Goal: Task Accomplishment & Management: Use online tool/utility

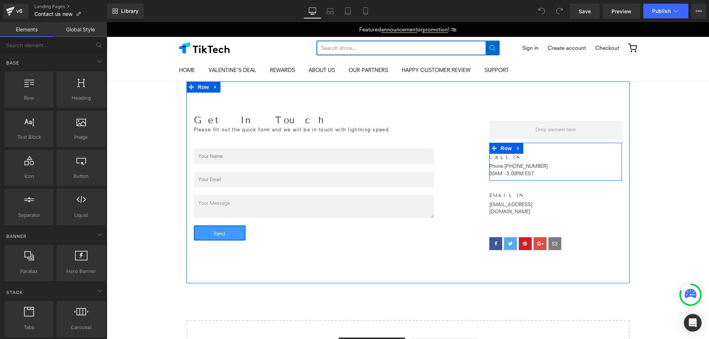
click at [557, 164] on div "CALL US Heading Phone:[PHONE_NUMBER] 00AM - 5:00PM EST Text Block Row" at bounding box center [555, 162] width 133 height 38
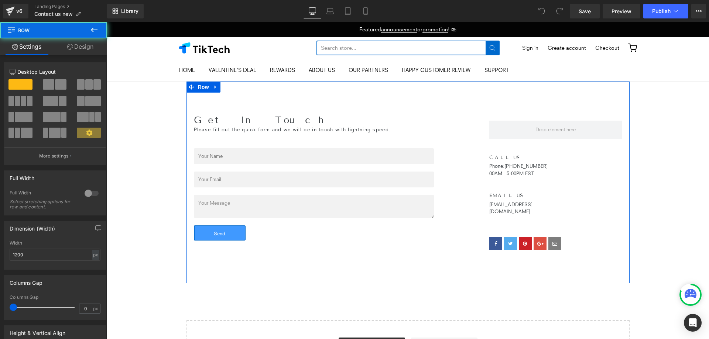
click at [107, 22] on div at bounding box center [107, 22] width 0 height 0
click at [563, 168] on div "CALL US Heading Phone:[PHONE_NUMBER] 00AM - 5:00PM EST Text Block Row" at bounding box center [555, 162] width 133 height 38
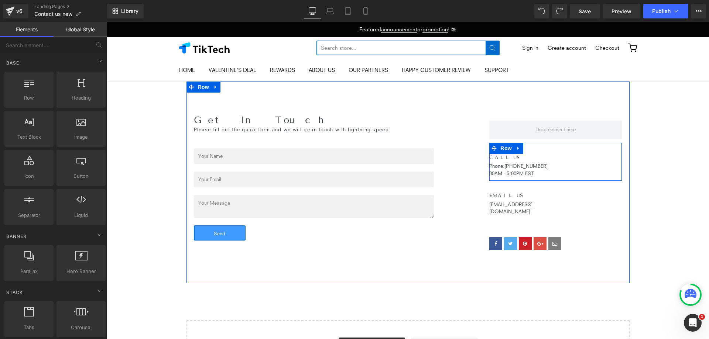
click at [551, 176] on div "Phone:[PHONE_NUMBER] 00AM - 5:00PM EST Text Block" at bounding box center [523, 170] width 68 height 14
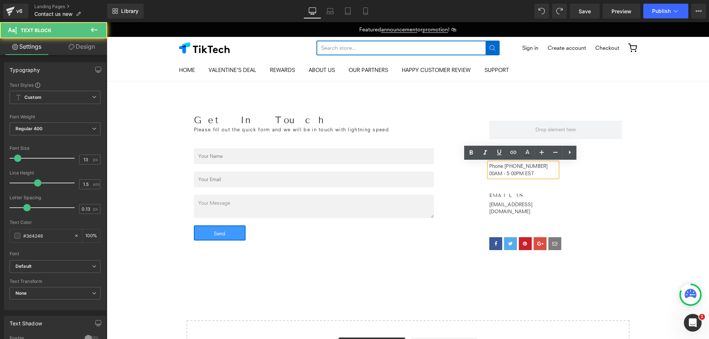
click at [549, 173] on p "00AM - 5:00PM EST" at bounding box center [523, 173] width 68 height 7
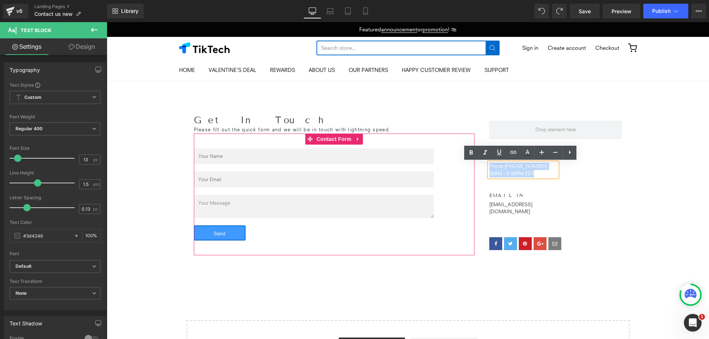
drag, startPoint x: 552, startPoint y: 175, endPoint x: 462, endPoint y: 162, distance: 91.3
click at [462, 162] on div "Get In Touch Heading Please fill out the quick form and we will be in touch wit…" at bounding box center [407, 183] width 443 height 202
copy div "Phone:[PHONE_NUMBER] 00AM - 5:00PM EST"
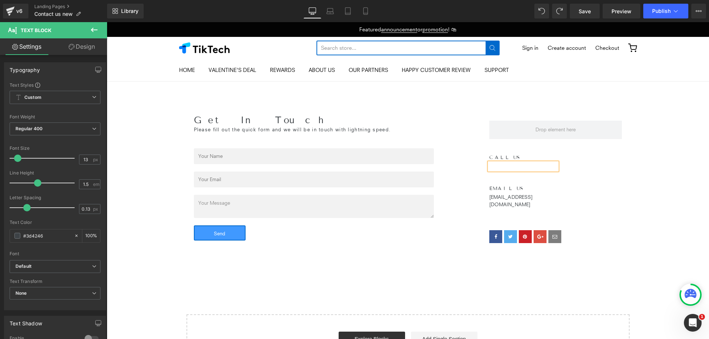
click at [532, 159] on div "CALL US Heading" at bounding box center [523, 158] width 68 height 6
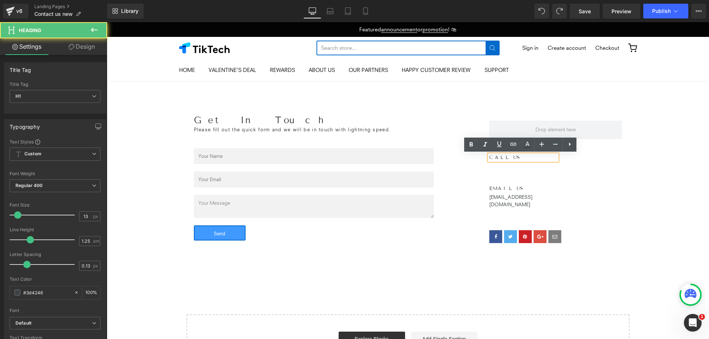
click at [529, 157] on h1 "CALL US" at bounding box center [523, 158] width 68 height 6
drag, startPoint x: 529, startPoint y: 157, endPoint x: 473, endPoint y: 155, distance: 55.4
click at [473, 155] on div "Get In Touch Heading Please fill out the quick form and we will be in touch wit…" at bounding box center [407, 180] width 443 height 196
copy h1 "CALL US"
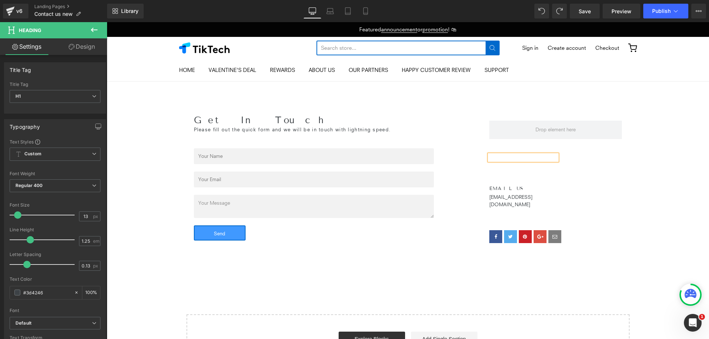
click at [619, 196] on div "Row Heading Text Block Row EMAIL US Heading [EMAIL_ADDRESS][DOMAIN_NAME] Text B…" at bounding box center [556, 185] width 148 height 140
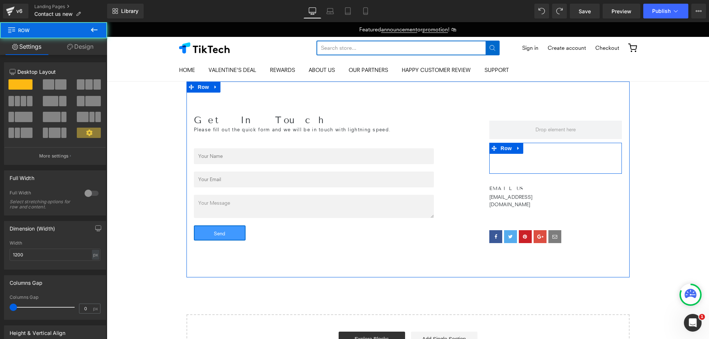
click at [557, 161] on div "Heading Text Block Row" at bounding box center [555, 158] width 133 height 31
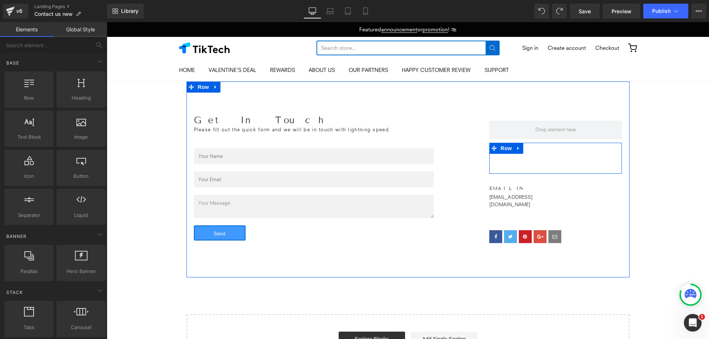
click at [575, 157] on div "Heading Text Block Row" at bounding box center [555, 158] width 133 height 31
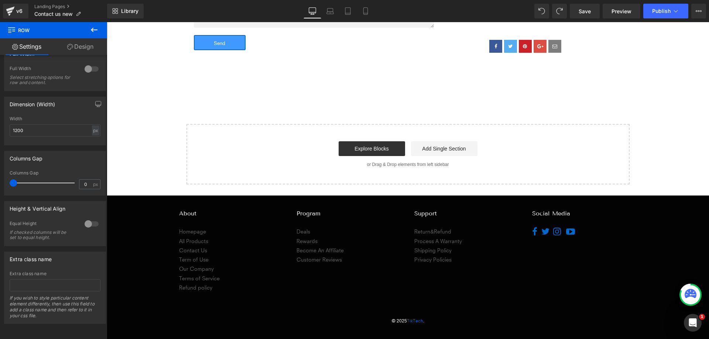
scroll to position [6, 0]
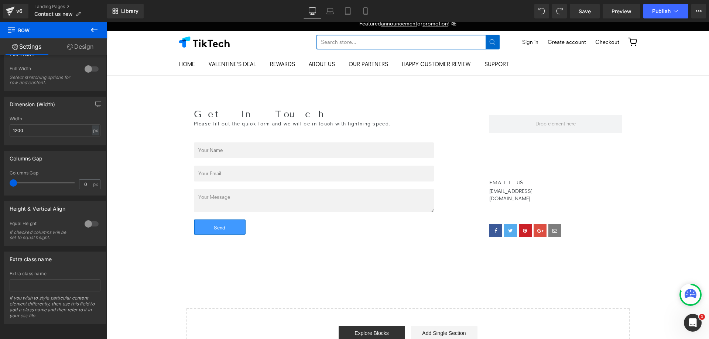
click at [577, 224] on div at bounding box center [555, 230] width 133 height 13
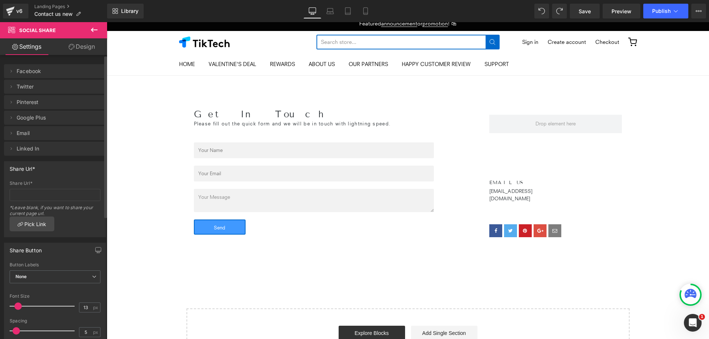
click at [19, 86] on span "Twitter" at bounding box center [48, 87] width 62 height 14
click at [61, 73] on span "Facebook" at bounding box center [48, 71] width 62 height 14
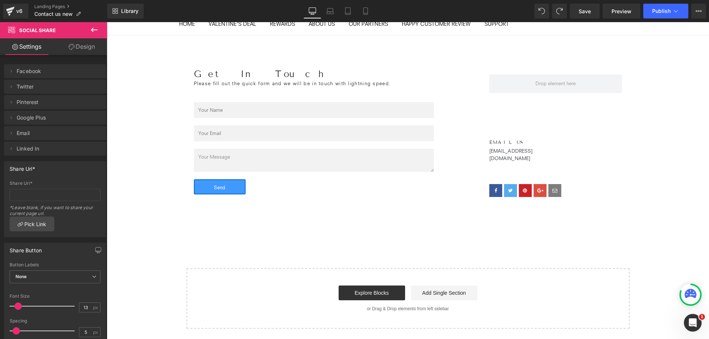
scroll to position [117, 0]
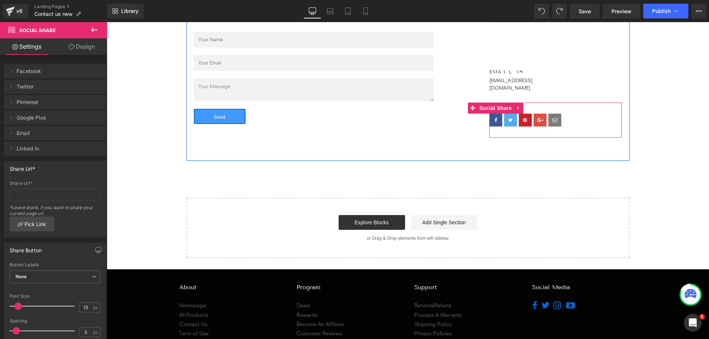
click at [569, 116] on div at bounding box center [555, 120] width 133 height 13
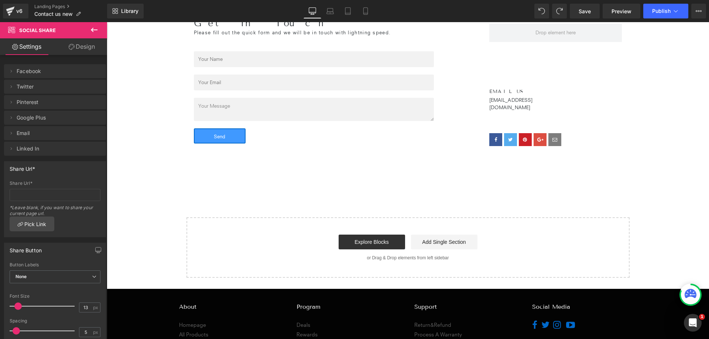
scroll to position [80, 0]
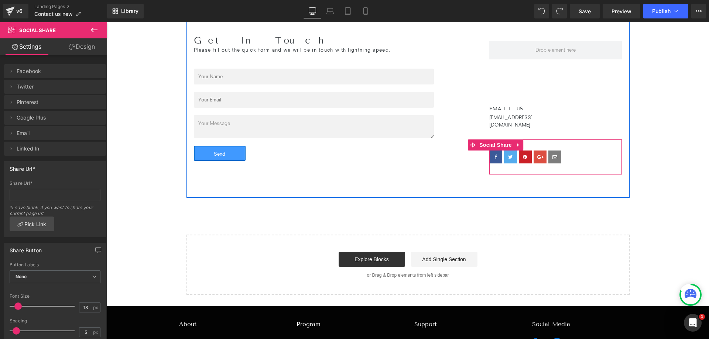
click at [559, 151] on div at bounding box center [555, 157] width 133 height 13
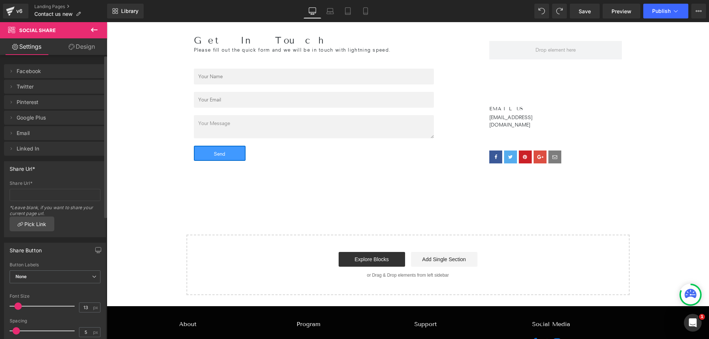
click at [51, 75] on span "Facebook" at bounding box center [48, 71] width 62 height 14
click at [30, 70] on span "Facebook" at bounding box center [48, 71] width 62 height 14
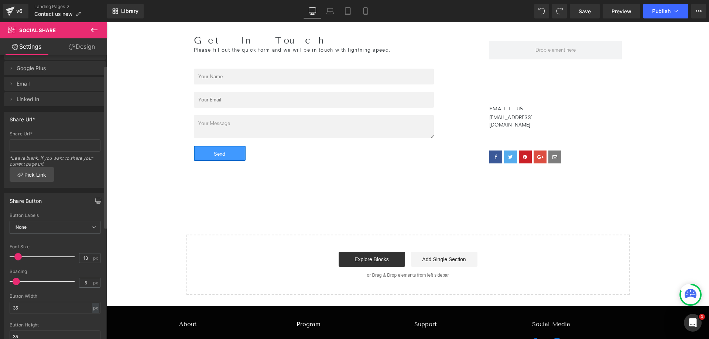
scroll to position [0, 0]
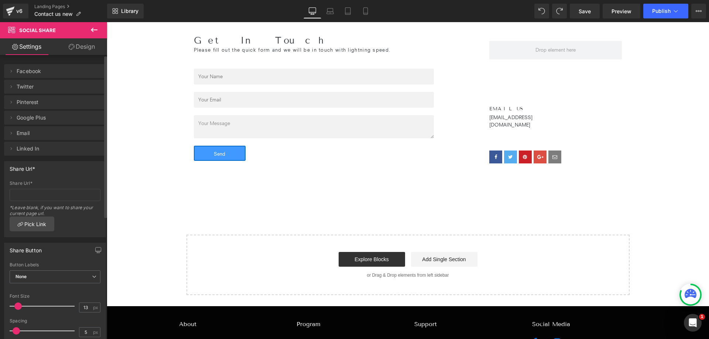
click at [33, 75] on span "Facebook" at bounding box center [48, 71] width 62 height 14
drag, startPoint x: 33, startPoint y: 75, endPoint x: 23, endPoint y: 60, distance: 17.7
click at [33, 75] on span "Facebook" at bounding box center [48, 71] width 62 height 14
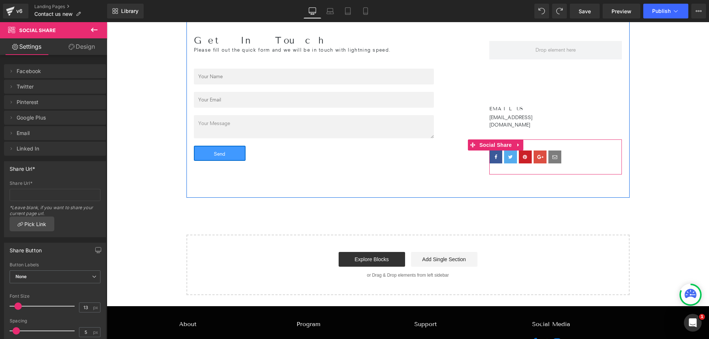
click at [575, 151] on div at bounding box center [555, 157] width 133 height 13
click at [496, 151] on link at bounding box center [495, 157] width 13 height 13
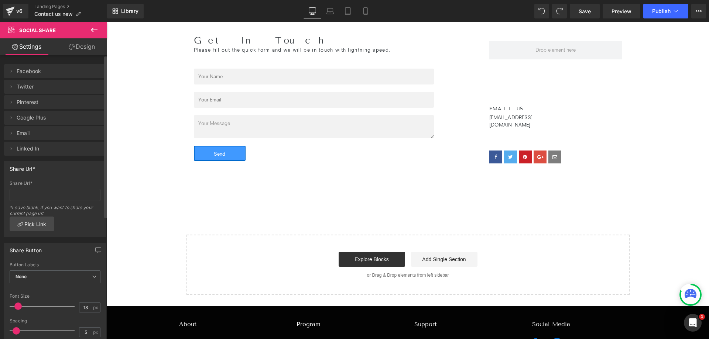
click at [23, 74] on span "Facebook" at bounding box center [48, 71] width 62 height 14
click at [79, 50] on link "Design" at bounding box center [82, 46] width 54 height 17
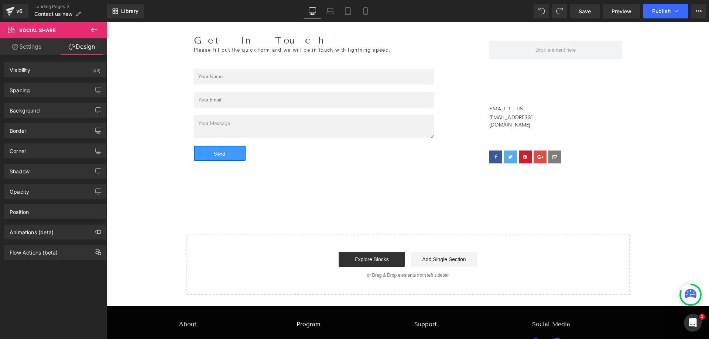
click at [29, 48] on link "Settings" at bounding box center [27, 46] width 54 height 17
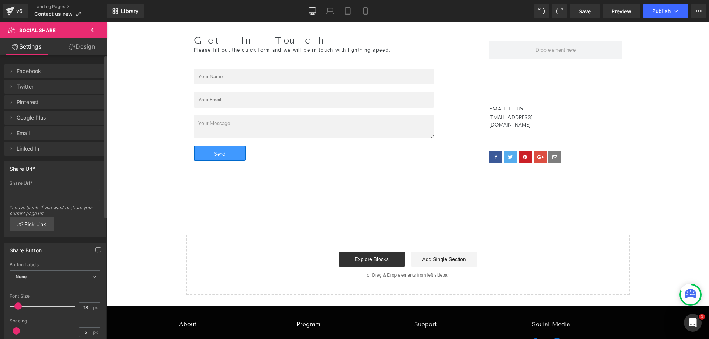
click at [42, 80] on span "Twitter" at bounding box center [48, 87] width 62 height 14
click at [26, 87] on span "Twitter" at bounding box center [48, 87] width 62 height 14
click at [39, 68] on span "Facebook" at bounding box center [48, 71] width 62 height 14
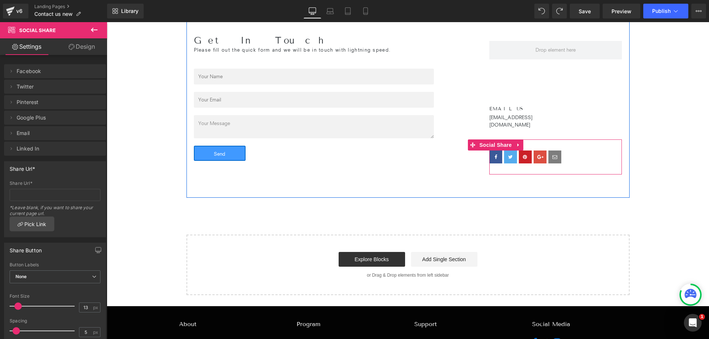
click at [107, 22] on div at bounding box center [107, 22] width 0 height 0
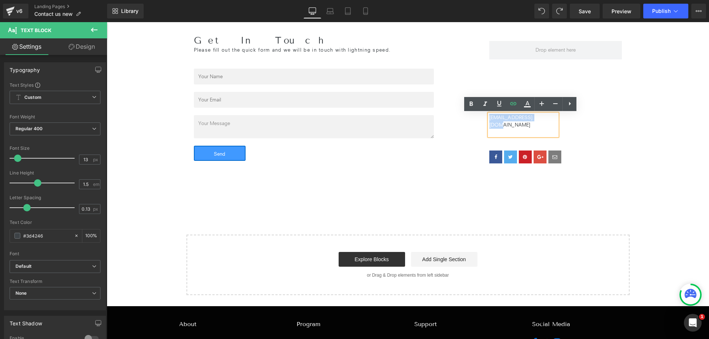
drag, startPoint x: 543, startPoint y: 118, endPoint x: 438, endPoint y: 111, distance: 105.4
click at [438, 111] on div "Get In Touch Heading Please fill out the quick form and we will be in touch wit…" at bounding box center [407, 100] width 443 height 196
copy p "[EMAIL_ADDRESS][DOMAIN_NAME]"
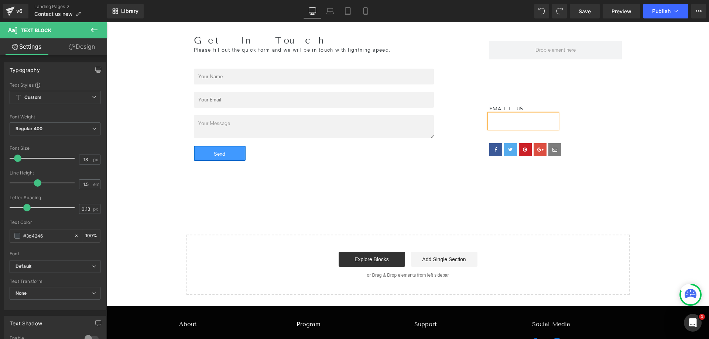
drag, startPoint x: 625, startPoint y: 139, endPoint x: 599, endPoint y: 143, distance: 26.5
click at [625, 139] on div "Row Heading Text Block Row EMAIL US Heading Text Block Row Social Share" at bounding box center [556, 101] width 148 height 132
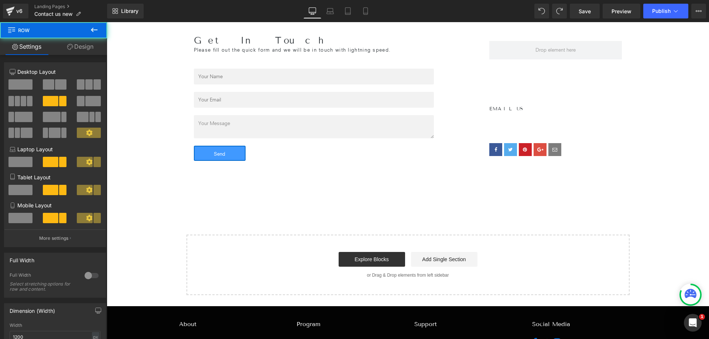
click at [107, 22] on div at bounding box center [107, 22] width 0 height 0
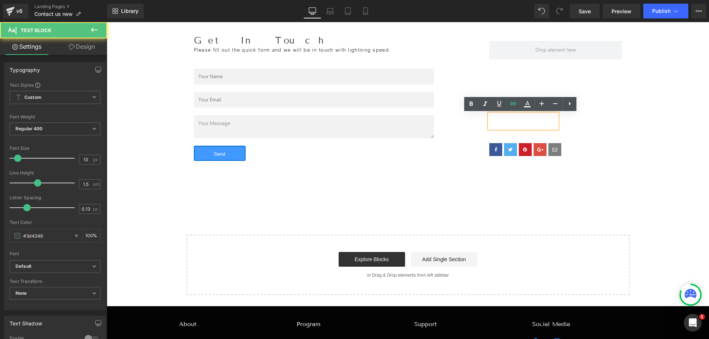
click at [514, 122] on p at bounding box center [523, 124] width 68 height 7
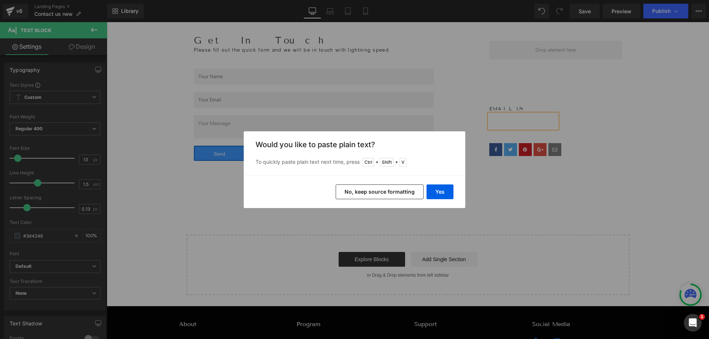
click at [384, 193] on button "No, keep source formatting" at bounding box center [380, 192] width 88 height 15
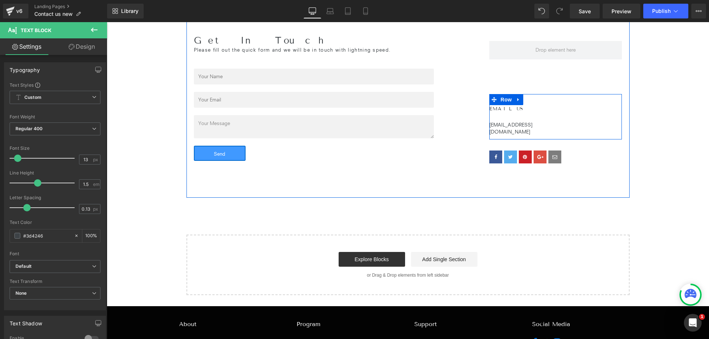
click at [596, 121] on div "EMAIL US Heading sales@techdrop.me Text Block Row" at bounding box center [555, 116] width 133 height 45
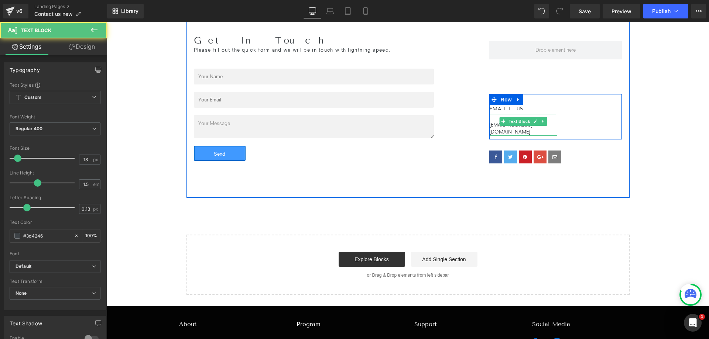
click at [489, 122] on p "sales@techdrop.me" at bounding box center [523, 128] width 68 height 14
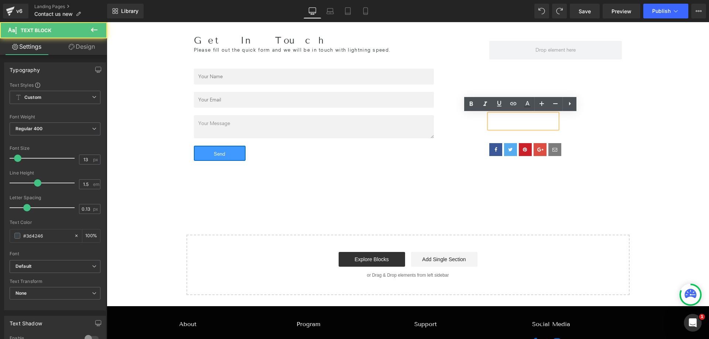
click at [512, 118] on p at bounding box center [523, 117] width 68 height 7
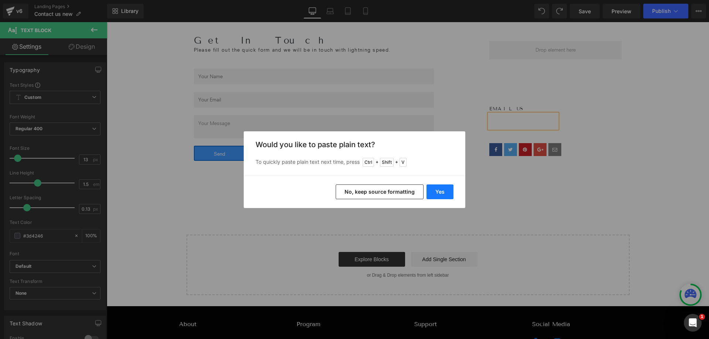
click at [434, 190] on button "Yes" at bounding box center [439, 192] width 27 height 15
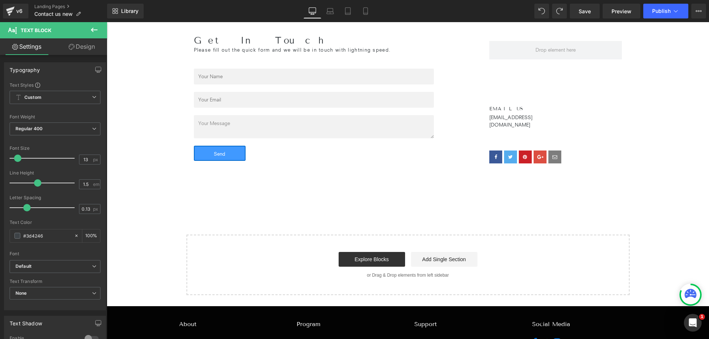
click at [646, 201] on div "Get In Touch Heading Please fill out the quick form and we will be in touch wit…" at bounding box center [408, 148] width 602 height 293
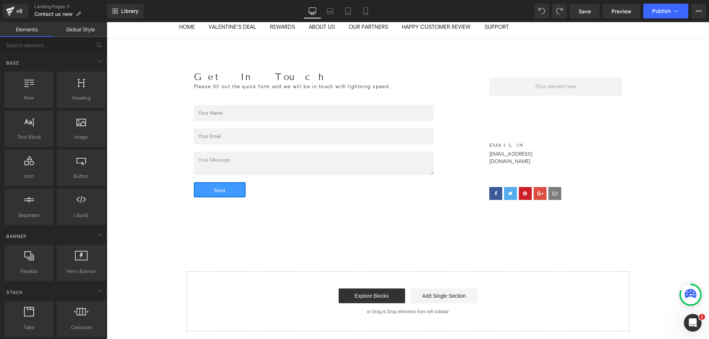
scroll to position [43, 0]
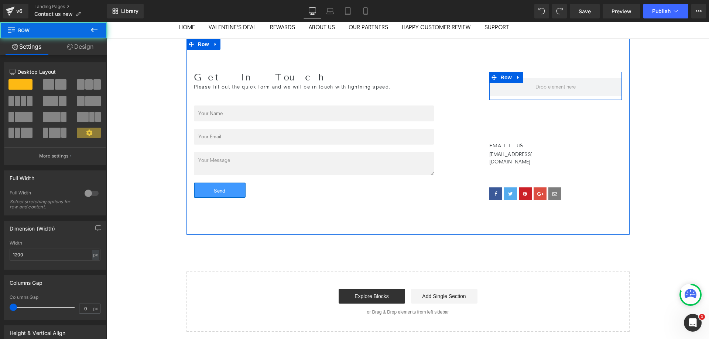
click at [549, 97] on div "Row" at bounding box center [555, 86] width 133 height 28
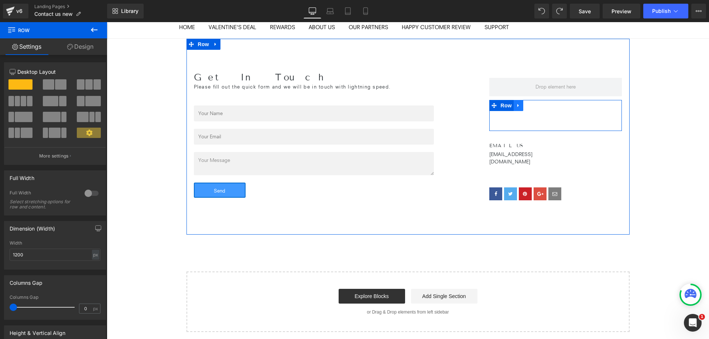
click at [517, 108] on icon at bounding box center [518, 106] width 5 height 6
click at [536, 107] on icon at bounding box center [537, 105] width 5 height 5
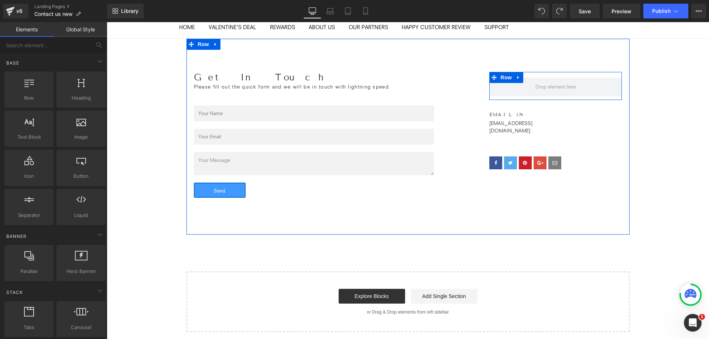
click at [543, 75] on div "Row" at bounding box center [555, 86] width 133 height 28
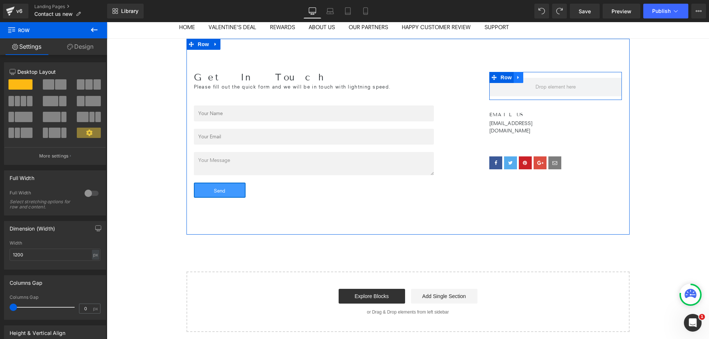
click at [516, 77] on icon at bounding box center [518, 78] width 5 height 6
click at [535, 78] on icon at bounding box center [537, 77] width 5 height 5
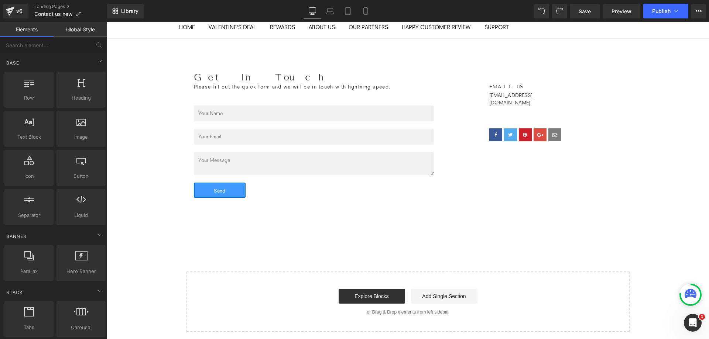
click at [666, 160] on div "Get In Touch Heading Please fill out the quick form and we will be in touch wit…" at bounding box center [408, 185] width 602 height 293
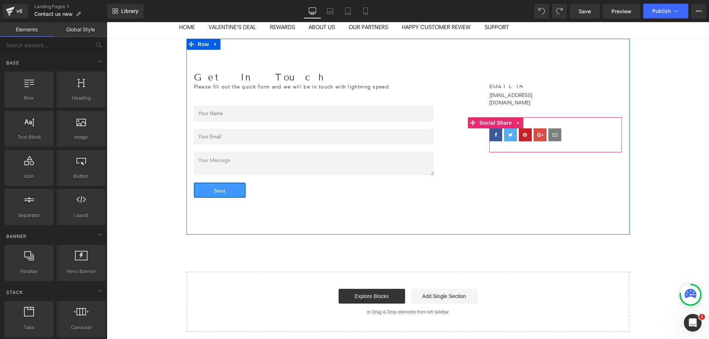
click at [580, 128] on div at bounding box center [555, 134] width 133 height 13
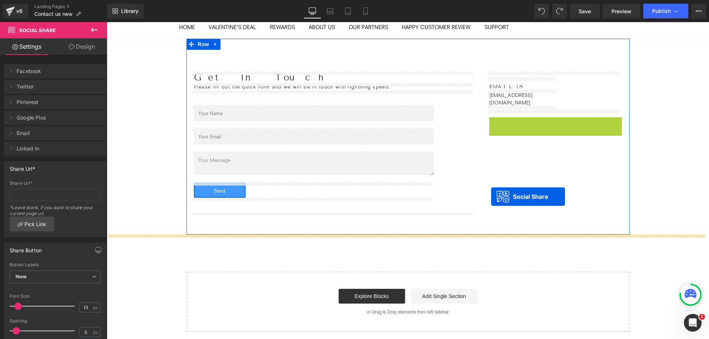
drag, startPoint x: 467, startPoint y: 114, endPoint x: 491, endPoint y: 197, distance: 85.7
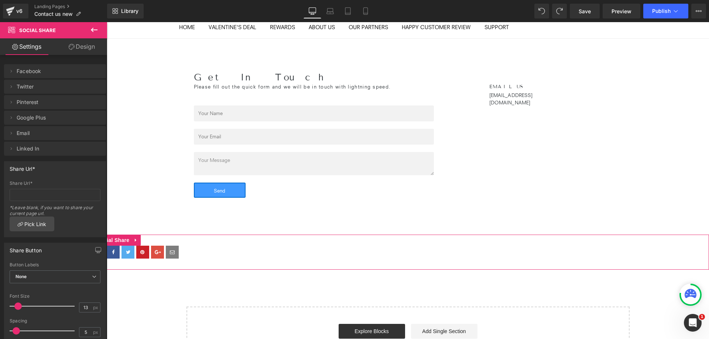
click at [226, 237] on div "Social Share" at bounding box center [408, 252] width 602 height 35
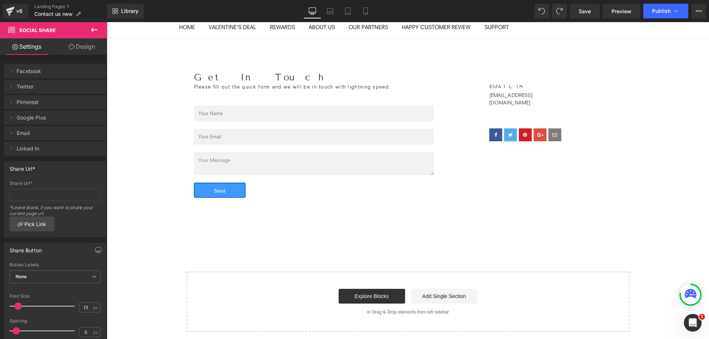
click at [25, 72] on span "Facebook" at bounding box center [48, 71] width 62 height 14
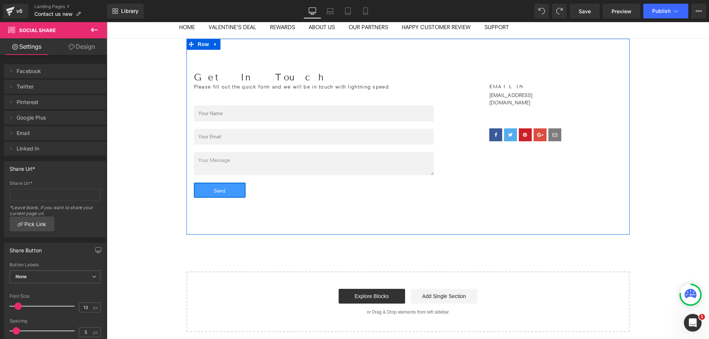
click at [561, 193] on div "Get In Touch Heading Please fill out the quick form and we will be in touch wit…" at bounding box center [407, 137] width 443 height 196
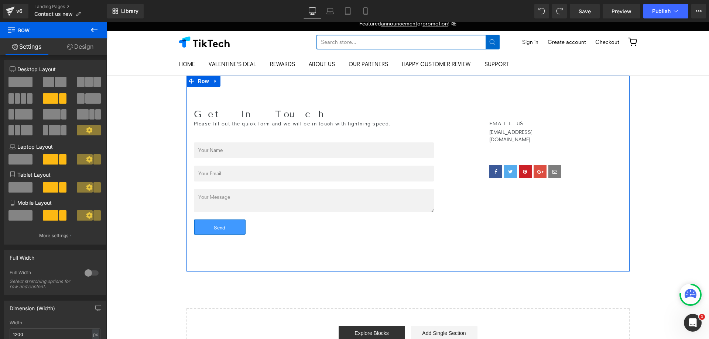
scroll to position [0, 0]
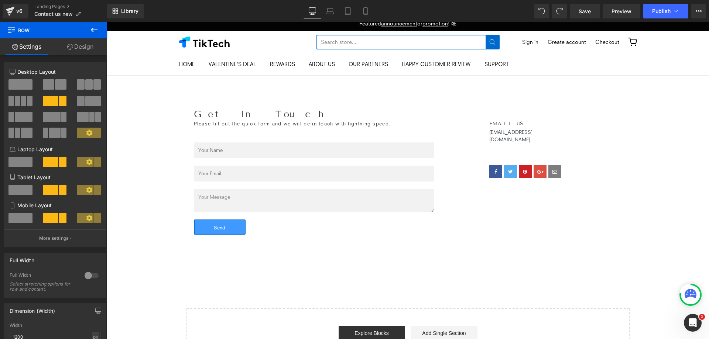
click at [91, 28] on icon at bounding box center [94, 29] width 9 height 9
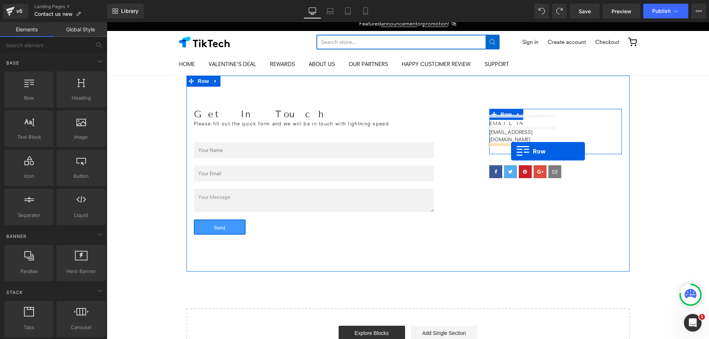
drag, startPoint x: 125, startPoint y: 115, endPoint x: 511, endPoint y: 148, distance: 387.6
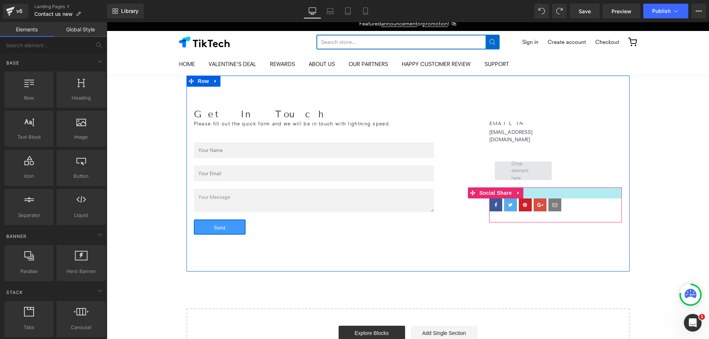
drag, startPoint x: 525, startPoint y: 163, endPoint x: 523, endPoint y: 171, distance: 8.3
click at [524, 183] on div "EMAIL US Heading sales@techdrop.me Text Block Row Row Social Share" at bounding box center [556, 166] width 148 height 114
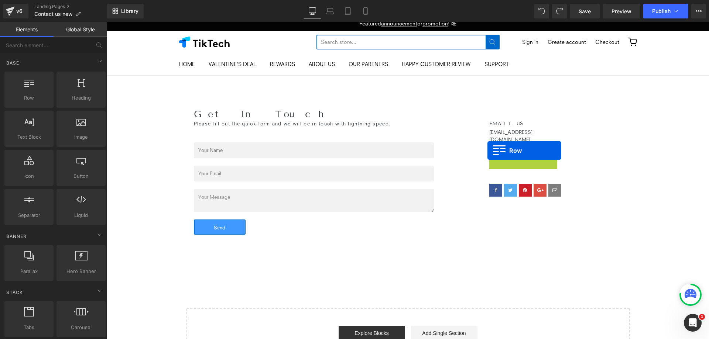
drag, startPoint x: 492, startPoint y: 148, endPoint x: 488, endPoint y: 151, distance: 5.8
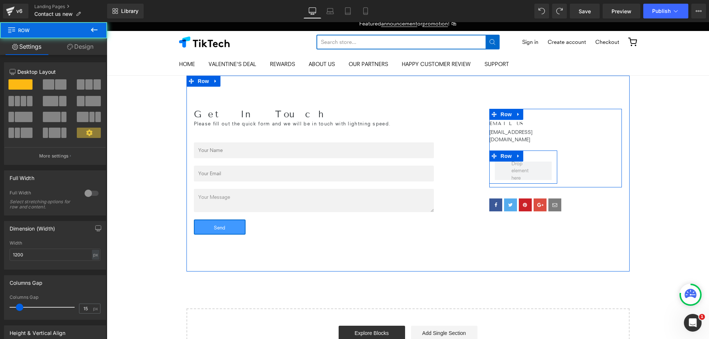
click at [550, 171] on div at bounding box center [523, 171] width 68 height 18
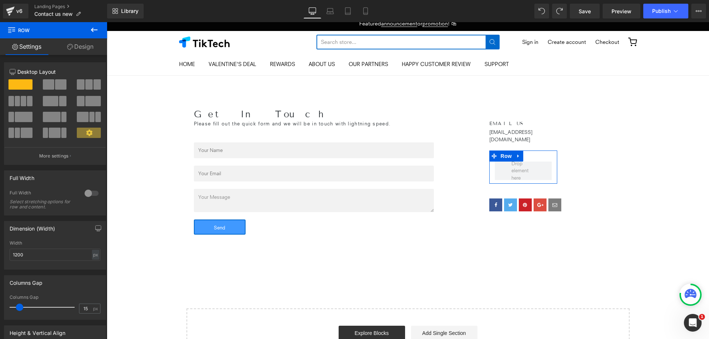
click at [84, 50] on link "Design" at bounding box center [81, 46] width 54 height 17
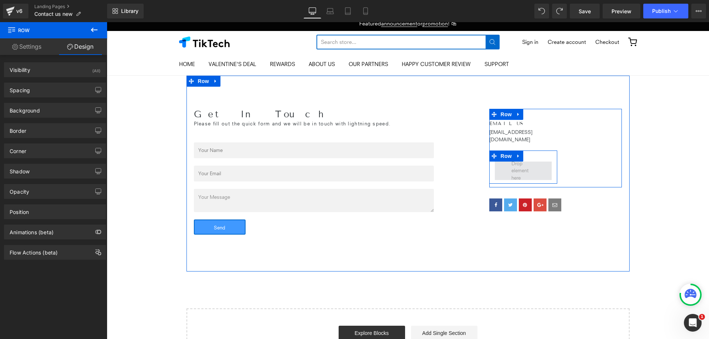
click at [511, 170] on span at bounding box center [523, 170] width 29 height 25
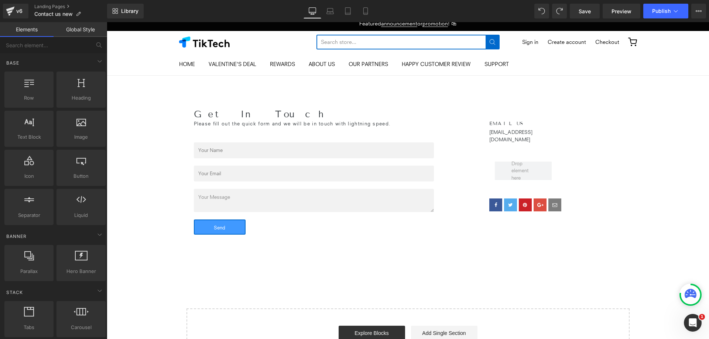
click at [79, 31] on link "Global Style" at bounding box center [81, 29] width 54 height 15
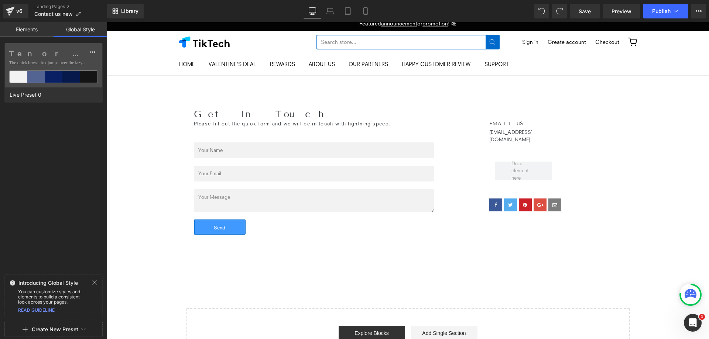
click at [26, 30] on link "Elements" at bounding box center [27, 29] width 54 height 15
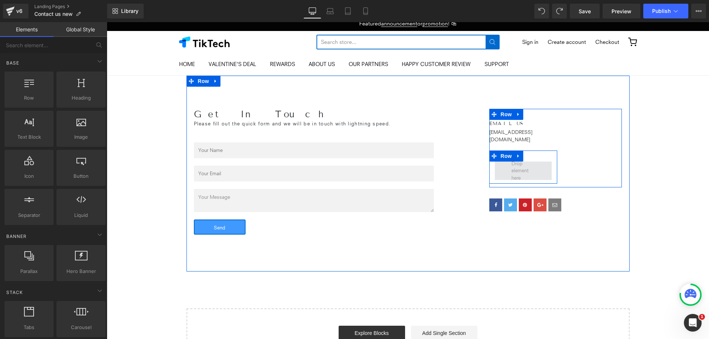
click at [528, 161] on span at bounding box center [523, 170] width 29 height 25
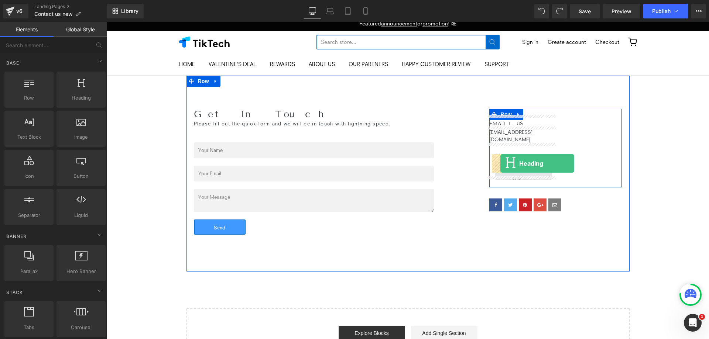
drag, startPoint x: 191, startPoint y: 119, endPoint x: 500, endPoint y: 163, distance: 312.1
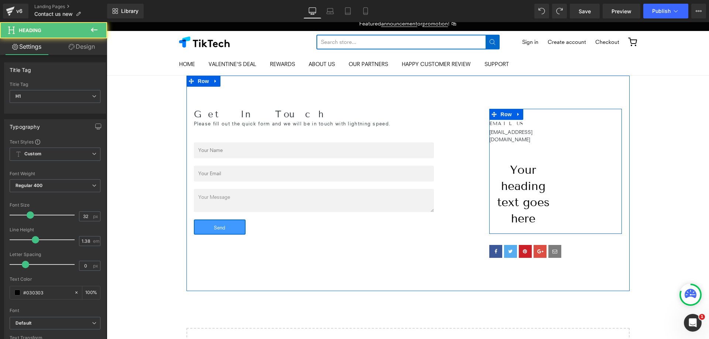
click at [107, 22] on div at bounding box center [107, 22] width 0 height 0
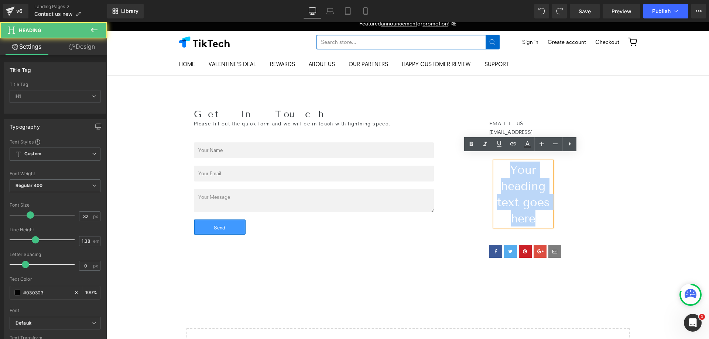
drag, startPoint x: 543, startPoint y: 212, endPoint x: 467, endPoint y: 159, distance: 92.1
click at [467, 159] on div "Get In Touch Heading Please fill out the quick form and we will be in touch wit…" at bounding box center [407, 184] width 443 height 216
copy h1 "Your heading text goes here"
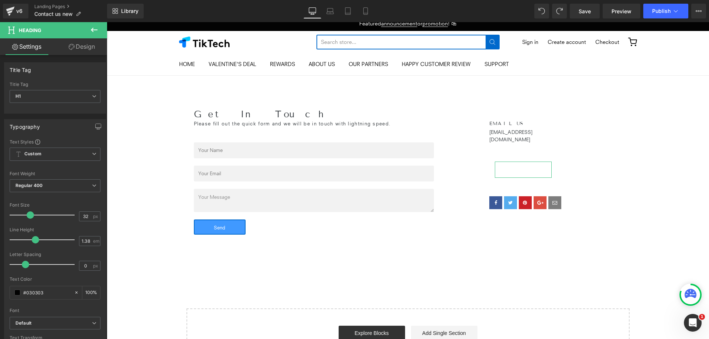
click at [88, 51] on link "Design" at bounding box center [82, 46] width 54 height 17
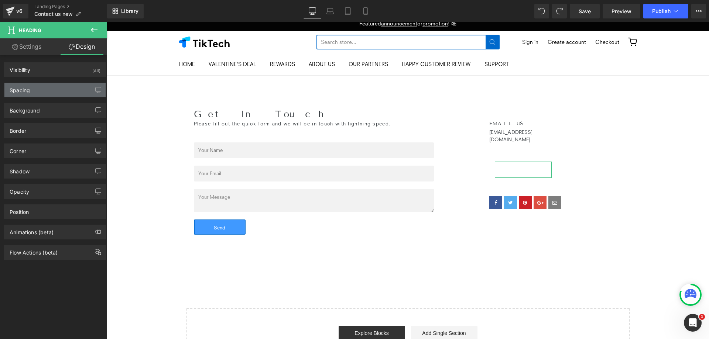
click at [59, 91] on div "Spacing" at bounding box center [54, 90] width 101 height 14
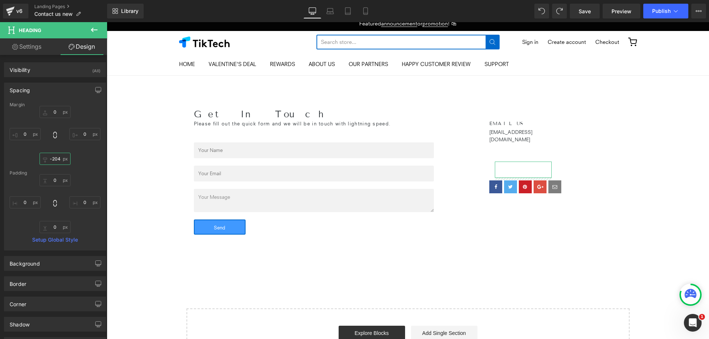
type input "-209"
click at [543, 237] on div "Get In Touch Heading Please fill out the quick form and we will be in touch wit…" at bounding box center [407, 174] width 443 height 196
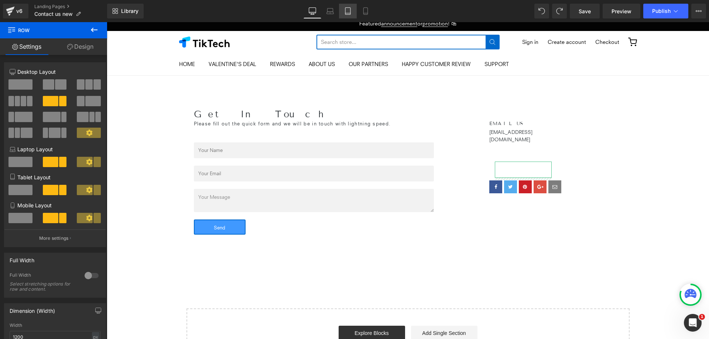
click at [350, 12] on icon at bounding box center [347, 10] width 7 height 7
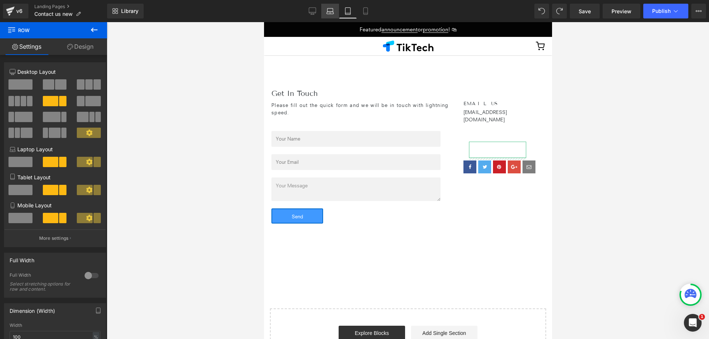
click at [333, 11] on icon at bounding box center [330, 9] width 6 height 3
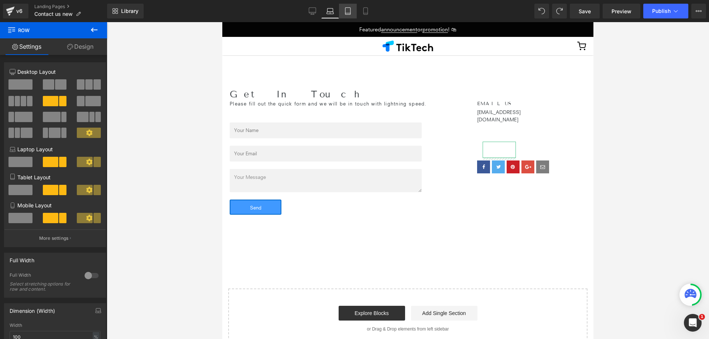
click at [347, 11] on icon at bounding box center [347, 10] width 7 height 7
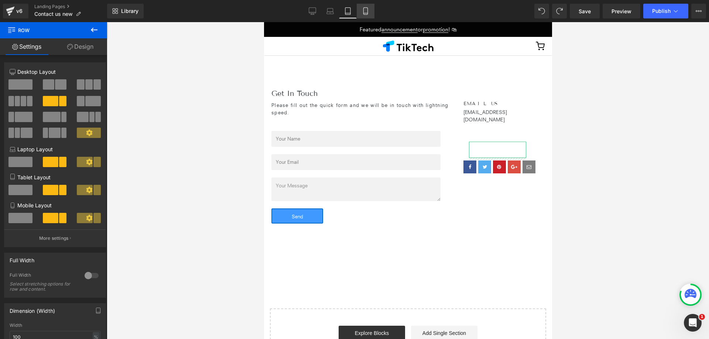
click at [365, 13] on icon at bounding box center [365, 13] width 4 height 0
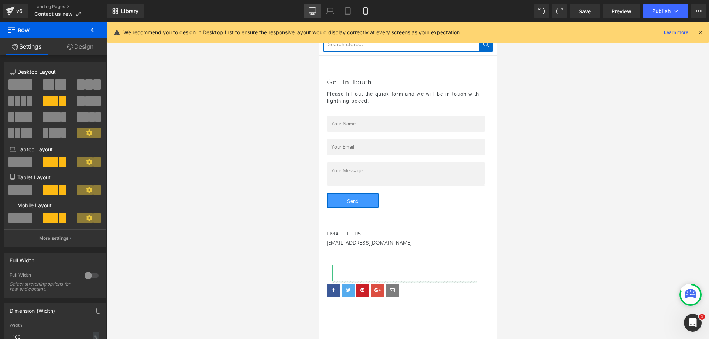
click at [309, 12] on icon at bounding box center [312, 10] width 7 height 7
type input "1200"
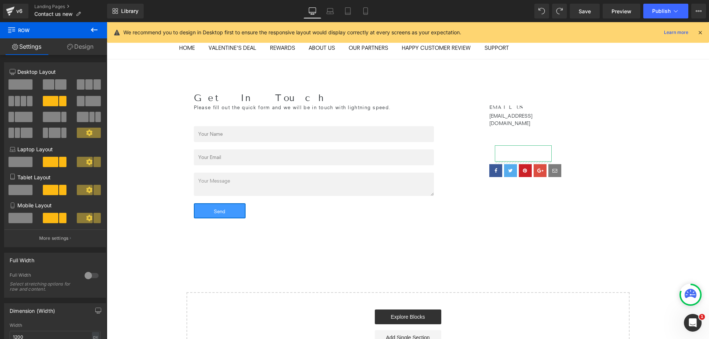
scroll to position [26, 0]
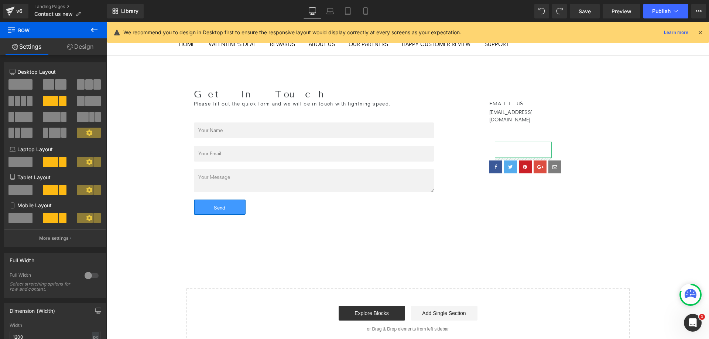
click at [618, 109] on div "EMAIL US Heading sales@techdrop.me Text Block Heading Row Row" at bounding box center [555, 119] width 133 height 61
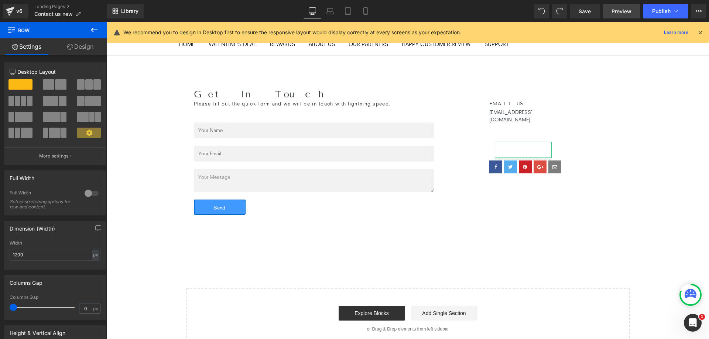
click at [625, 14] on span "Preview" at bounding box center [621, 11] width 20 height 8
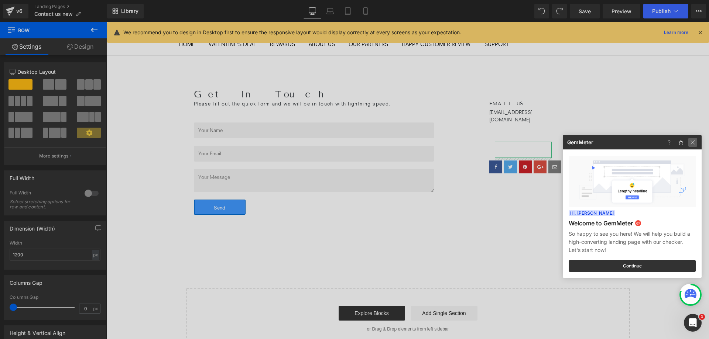
click at [690, 138] on img at bounding box center [692, 142] width 9 height 9
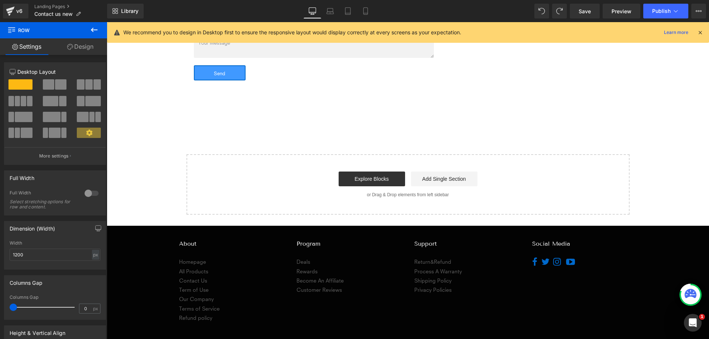
scroll to position [190, 0]
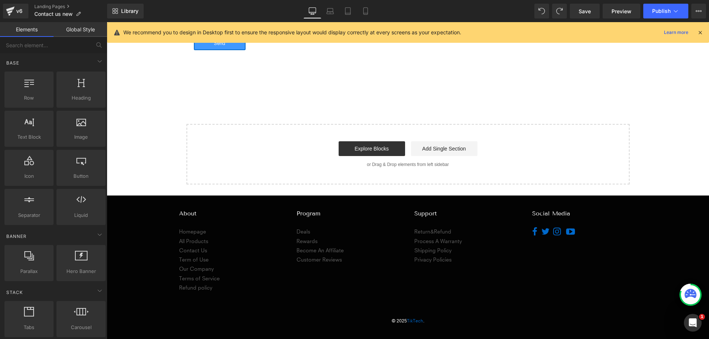
drag, startPoint x: 524, startPoint y: 223, endPoint x: 530, endPoint y: 235, distance: 12.9
click at [529, 234] on div "About Homepage All Products Contact Us Term of Use Our Company Terms of Service…" at bounding box center [408, 245] width 458 height 93
click at [528, 237] on div "About Homepage All Products Contact Us Term of Use Our Company Terms of Service…" at bounding box center [408, 245] width 458 height 93
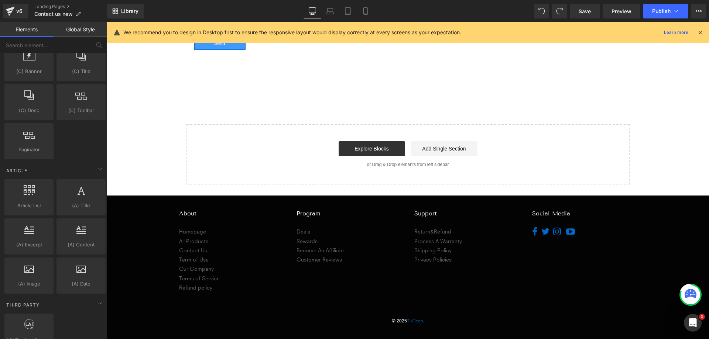
click at [519, 274] on div "About Homepage All Products Contact Us Term of Use Our Company Terms of Service…" at bounding box center [408, 245] width 458 height 93
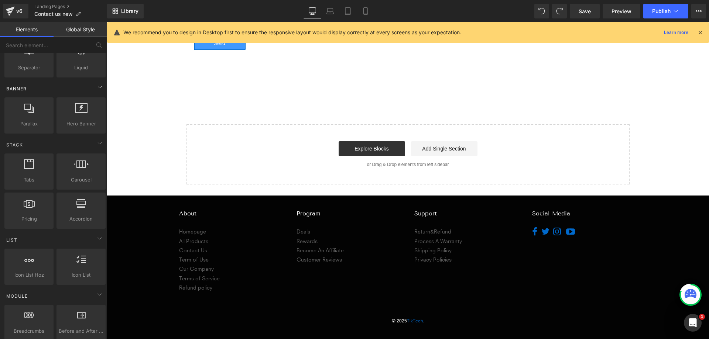
scroll to position [37, 0]
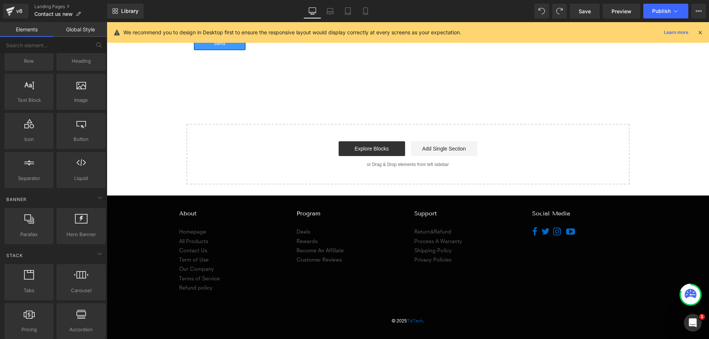
click at [615, 229] on div "Opens external website in a new window. Opens external website in a new window.…" at bounding box center [584, 232] width 104 height 11
click at [597, 234] on div "Opens external website in a new window. Opens external website in a new window.…" at bounding box center [584, 232] width 104 height 11
click at [596, 234] on div "Opens external website in a new window. Opens external website in a new window.…" at bounding box center [584, 232] width 104 height 11
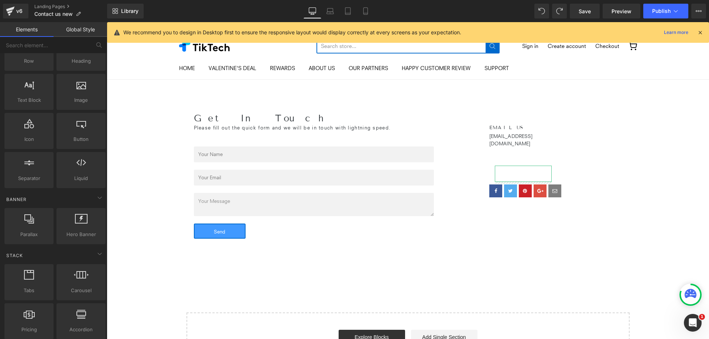
scroll to position [0, 0]
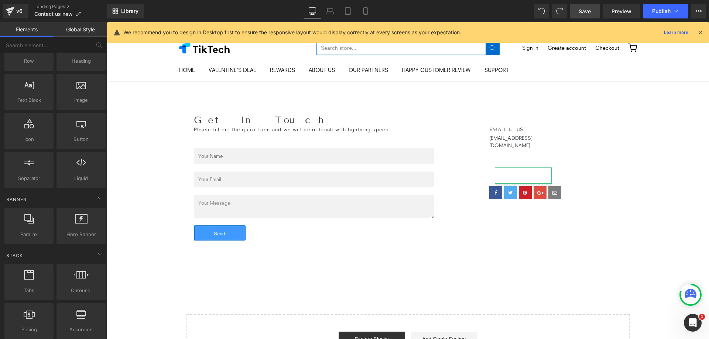
click at [587, 12] on span "Save" at bounding box center [584, 11] width 12 height 8
click at [619, 10] on span "Preview" at bounding box center [621, 11] width 20 height 8
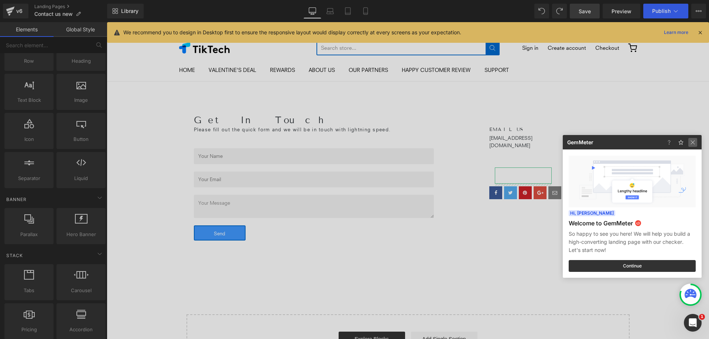
click at [691, 143] on img at bounding box center [692, 142] width 9 height 9
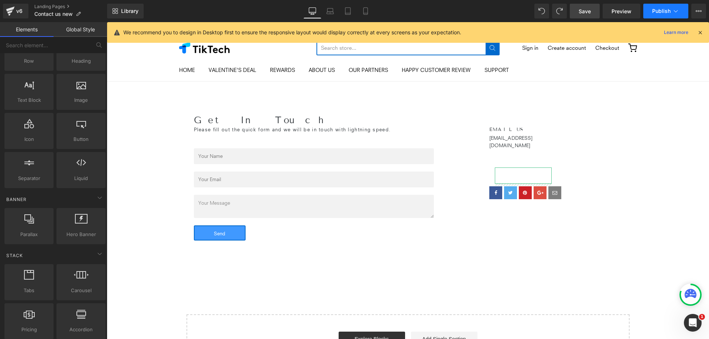
click at [662, 15] on button "Publish" at bounding box center [665, 11] width 45 height 15
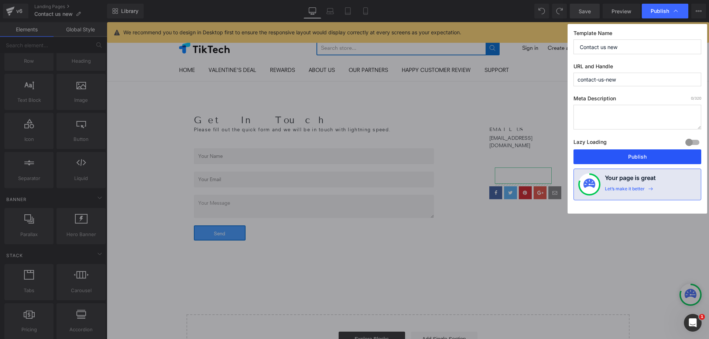
click at [639, 160] on button "Publish" at bounding box center [637, 157] width 128 height 15
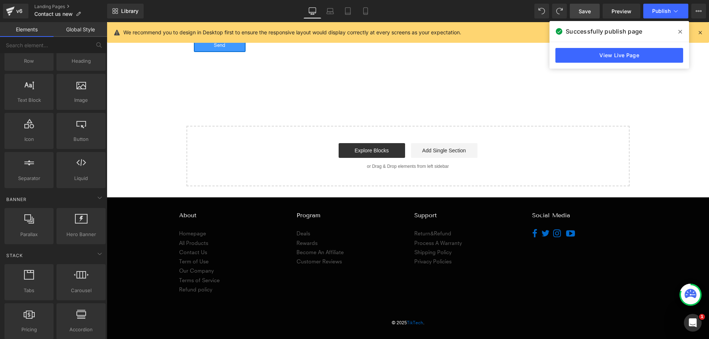
scroll to position [190, 0]
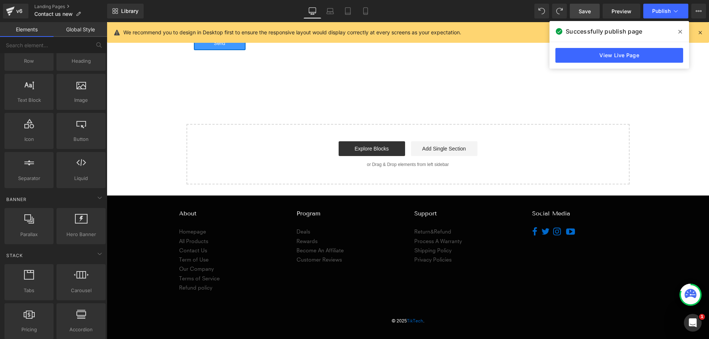
drag, startPoint x: 570, startPoint y: 212, endPoint x: 526, endPoint y: 205, distance: 44.5
click at [526, 210] on div "About Homepage All Products Contact Us Term of Use Our Company Terms of Service…" at bounding box center [408, 245] width 458 height 93
copy h2 "Social Media"
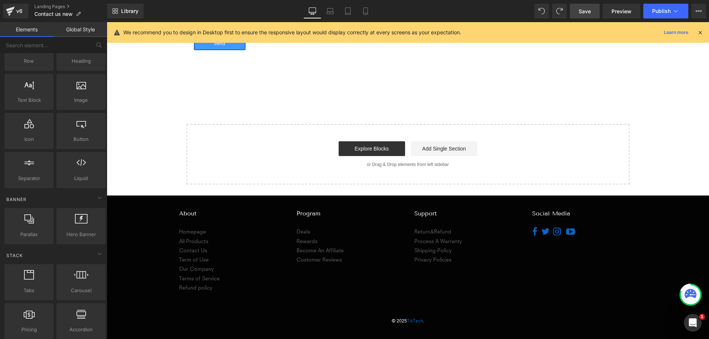
click at [581, 214] on h2 "Social Media" at bounding box center [584, 213] width 104 height 7
click at [559, 213] on h2 "Social Media" at bounding box center [584, 213] width 104 height 7
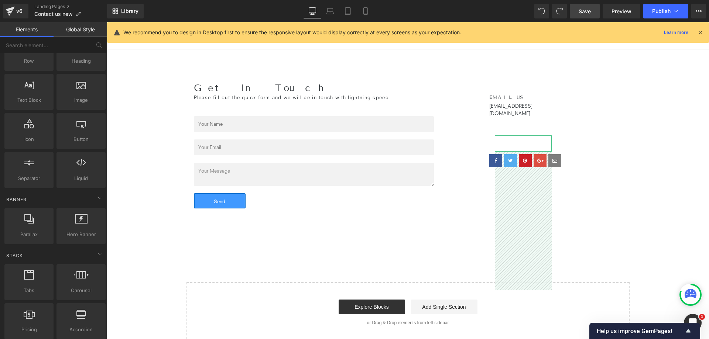
scroll to position [37, 0]
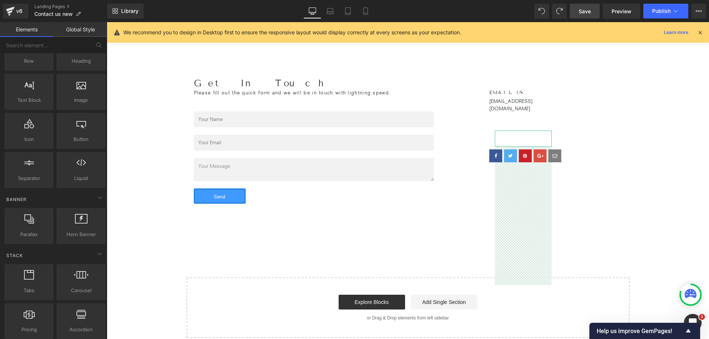
click at [583, 14] on span "Save" at bounding box center [584, 11] width 12 height 8
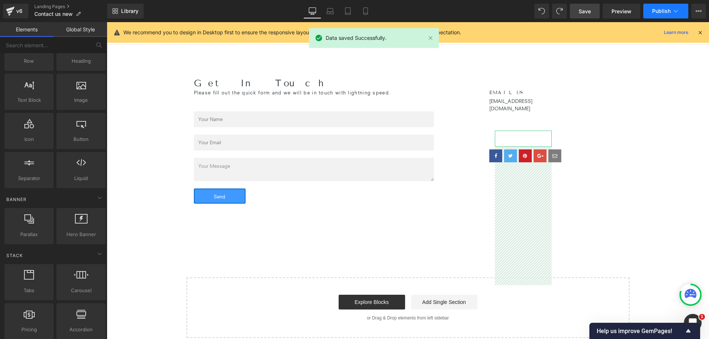
click at [666, 12] on span "Publish" at bounding box center [661, 11] width 18 height 6
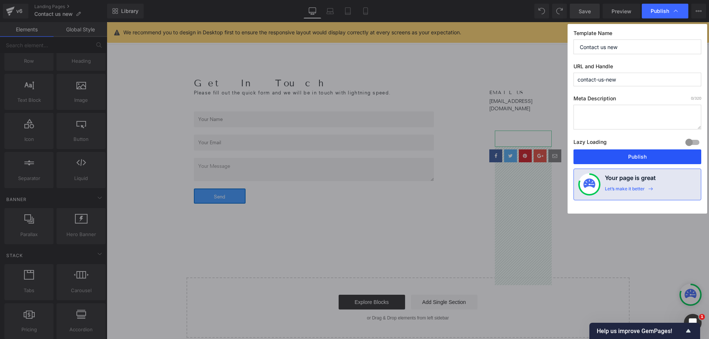
click at [623, 156] on button "Publish" at bounding box center [637, 157] width 128 height 15
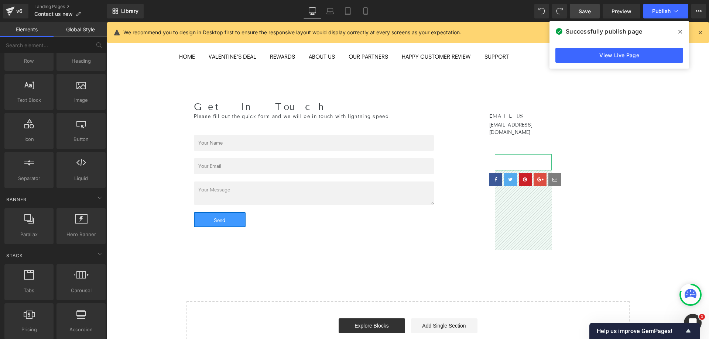
scroll to position [0, 0]
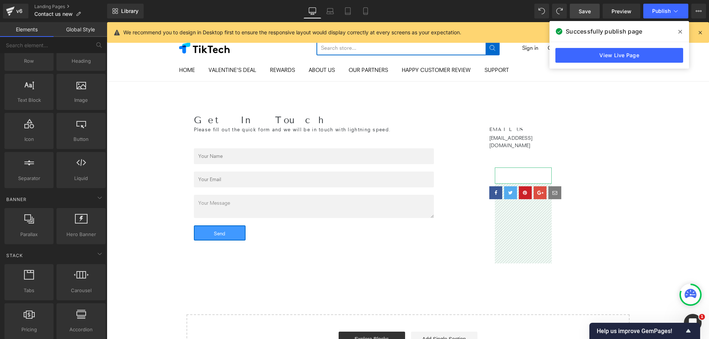
click at [633, 131] on div "Get In Touch Heading Please fill out the quick form and we will be in touch wit…" at bounding box center [408, 228] width 602 height 293
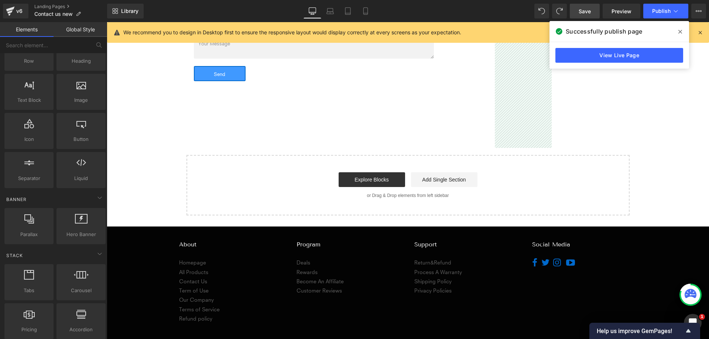
scroll to position [190, 0]
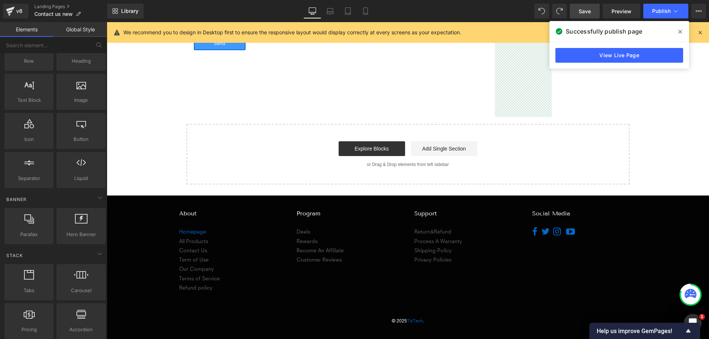
click at [189, 230] on link "Homepage" at bounding box center [231, 231] width 104 height 9
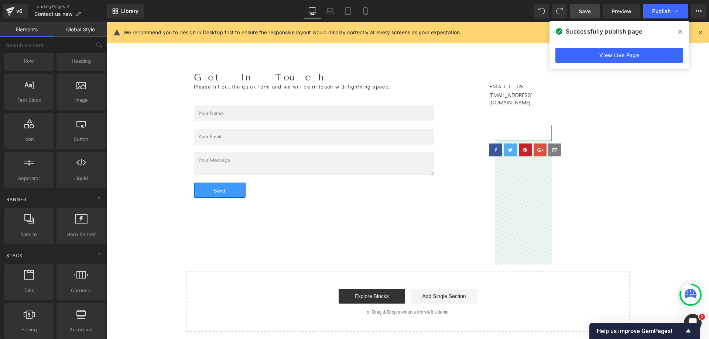
scroll to position [0, 0]
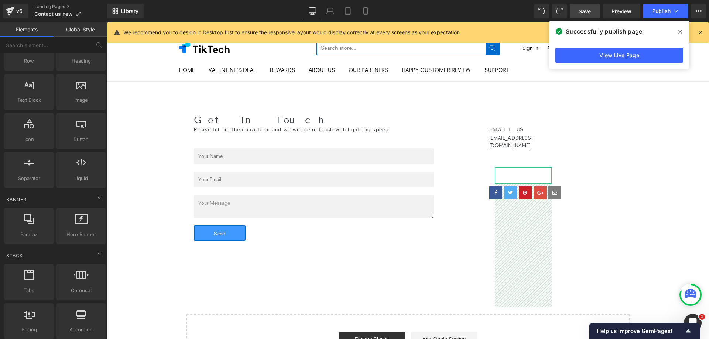
click at [677, 33] on span at bounding box center [680, 32] width 12 height 12
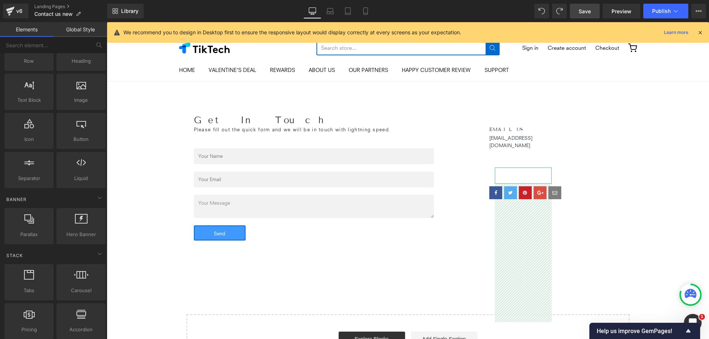
click at [697, 30] on icon at bounding box center [700, 32] width 7 height 7
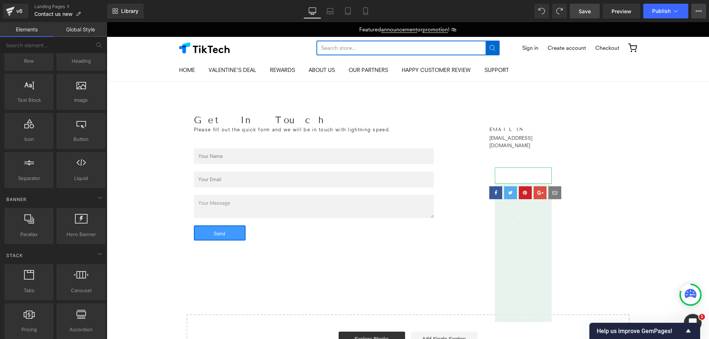
click at [699, 15] on button "View Live Page View with current Template Save Template to Library Schedule Pub…" at bounding box center [698, 11] width 15 height 15
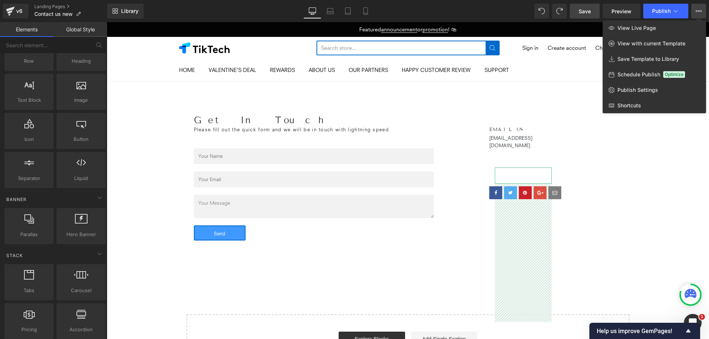
click at [699, 15] on button "View Live Page View with current Template Save Template to Library Schedule Pub…" at bounding box center [698, 11] width 15 height 15
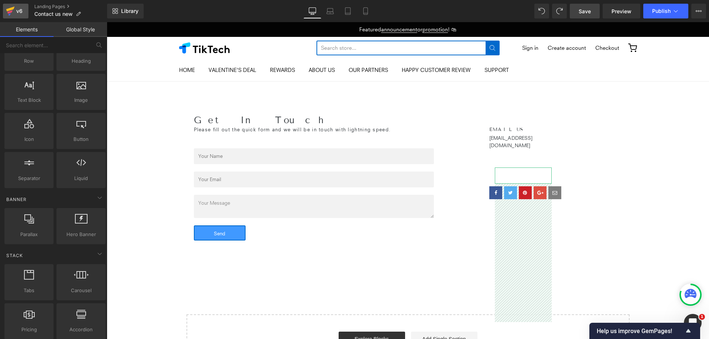
click at [17, 13] on div "v6" at bounding box center [19, 11] width 9 height 10
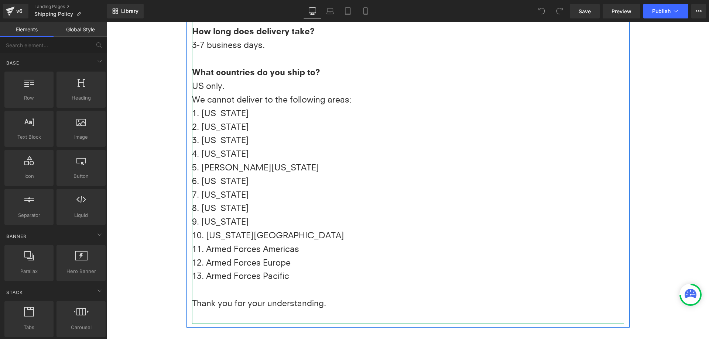
scroll to position [111, 0]
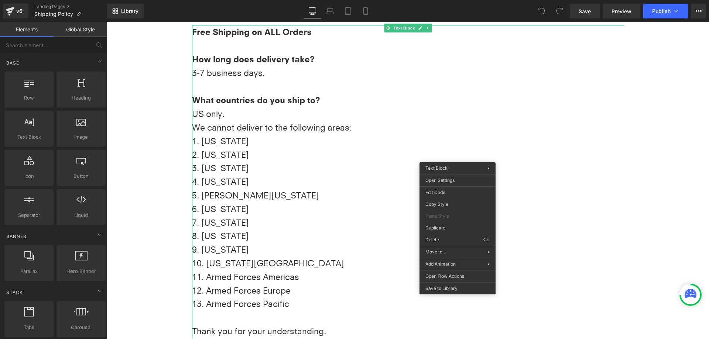
click at [311, 221] on p "7. Palau" at bounding box center [408, 223] width 432 height 14
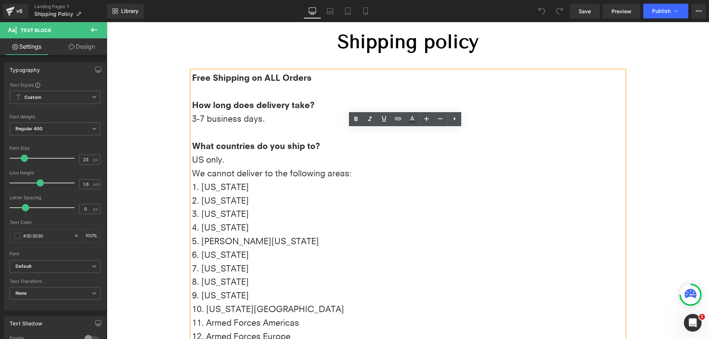
scroll to position [0, 0]
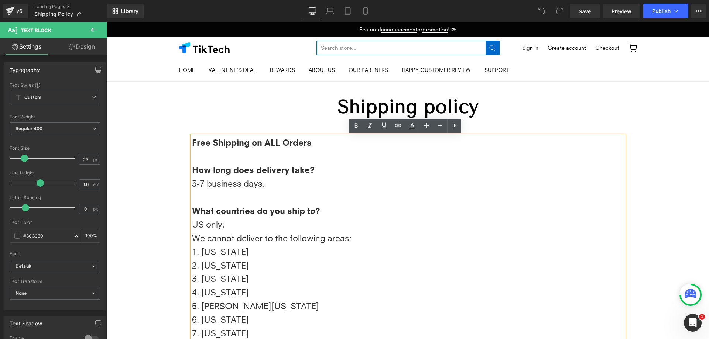
click at [322, 149] on p "Free Shipping on ALL Orders" at bounding box center [408, 143] width 432 height 14
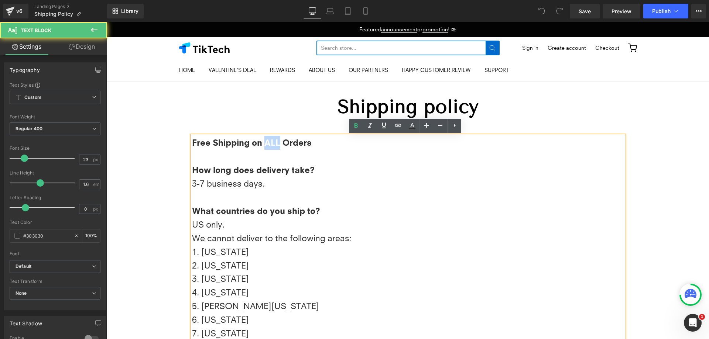
drag, startPoint x: 265, startPoint y: 141, endPoint x: 279, endPoint y: 141, distance: 13.3
click at [279, 141] on strong "Free Shipping on ALL Orders" at bounding box center [252, 142] width 120 height 10
copy strong "ALL"
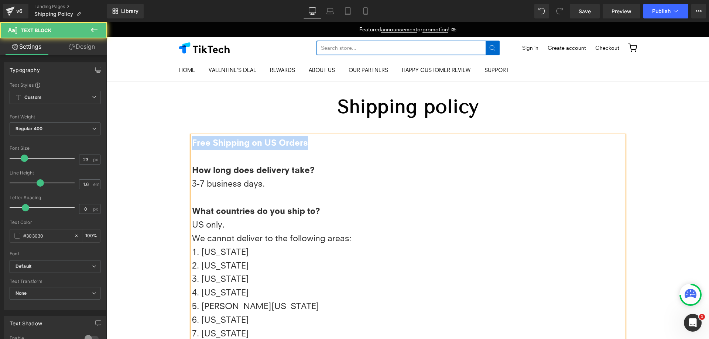
drag, startPoint x: 342, startPoint y: 141, endPoint x: 71, endPoint y: 136, distance: 271.0
click at [107, 136] on html "× Featured announcement or promotion ! 🛍 Navigation Menu HOME VALENTINE'S DEAL …" at bounding box center [408, 180] width 602 height 317
copy strong "Free Shipping on US Orders"
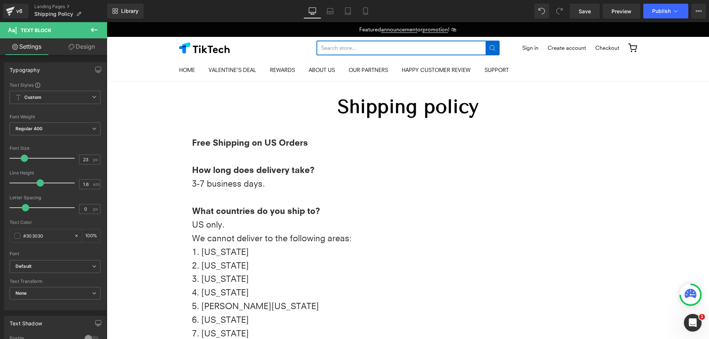
click at [350, 150] on p at bounding box center [408, 157] width 432 height 14
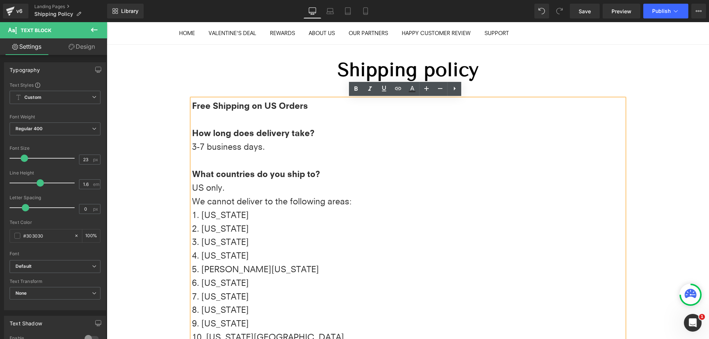
click at [234, 182] on p "US only." at bounding box center [408, 188] width 432 height 14
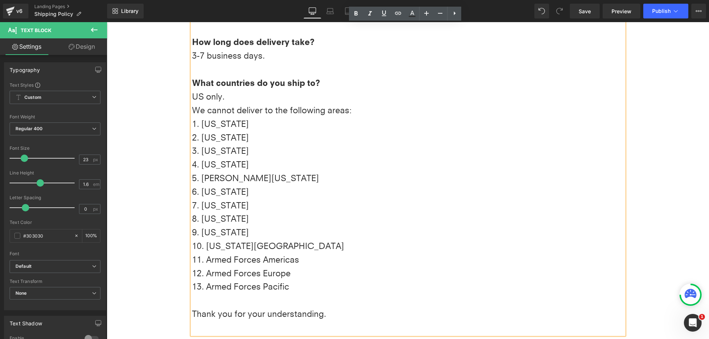
scroll to position [111, 0]
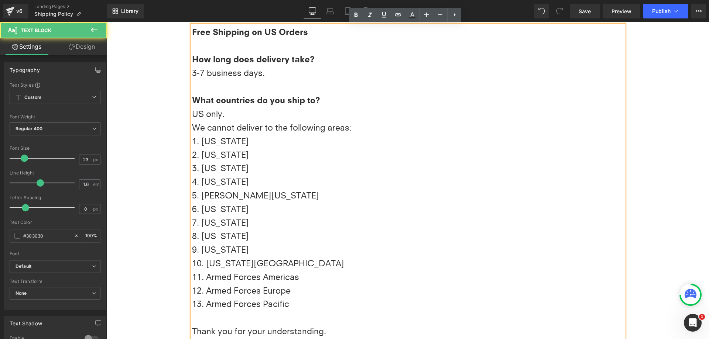
click at [254, 119] on p "US only." at bounding box center [408, 114] width 432 height 14
click at [219, 118] on p "US only." at bounding box center [408, 114] width 432 height 14
drag, startPoint x: 218, startPoint y: 116, endPoint x: 205, endPoint y: 115, distance: 13.3
click at [205, 115] on p "US only." at bounding box center [408, 114] width 432 height 14
copy p "only"
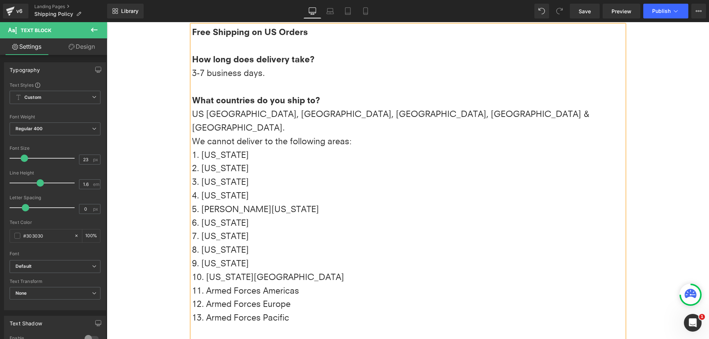
click at [200, 114] on p "US Germany, Italy, France, Spain & Canada." at bounding box center [408, 120] width 432 height 27
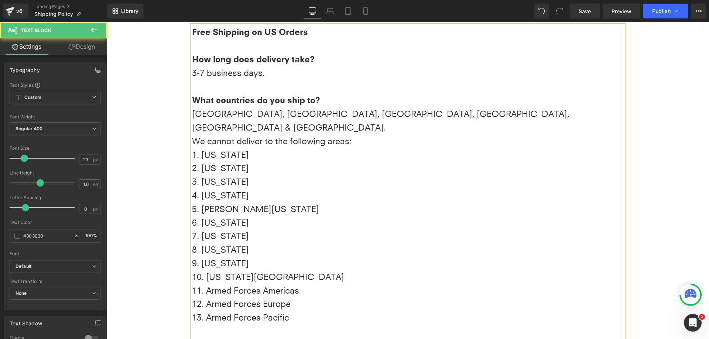
click at [373, 175] on p "3. Guam" at bounding box center [408, 182] width 432 height 14
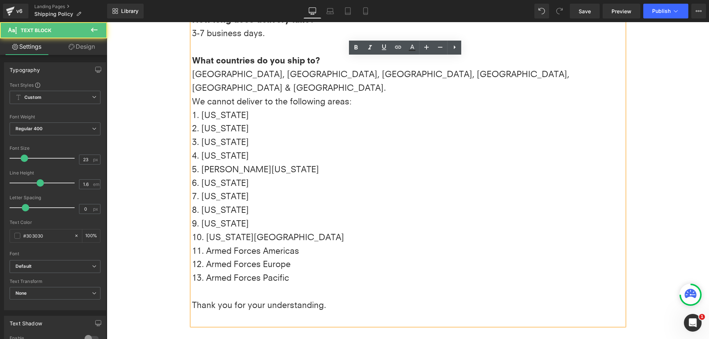
scroll to position [221, 0]
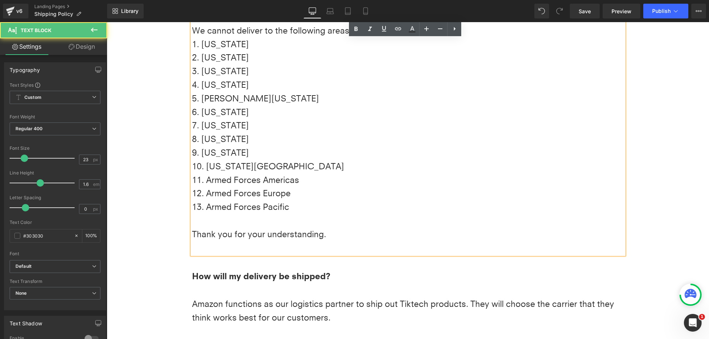
click at [354, 241] on p at bounding box center [408, 248] width 432 height 14
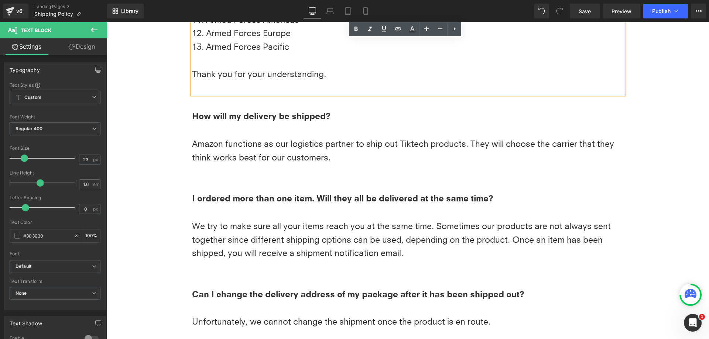
scroll to position [406, 0]
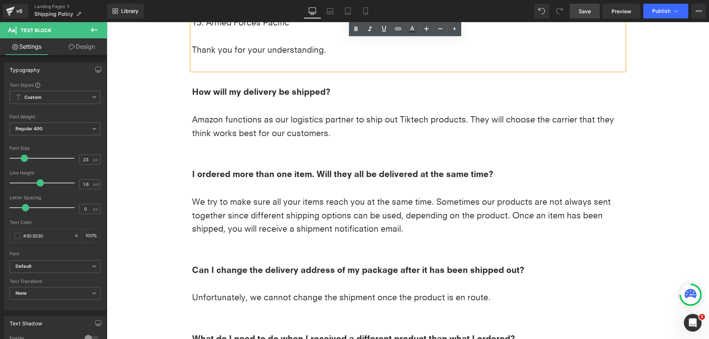
click at [590, 14] on link "Save" at bounding box center [585, 11] width 30 height 15
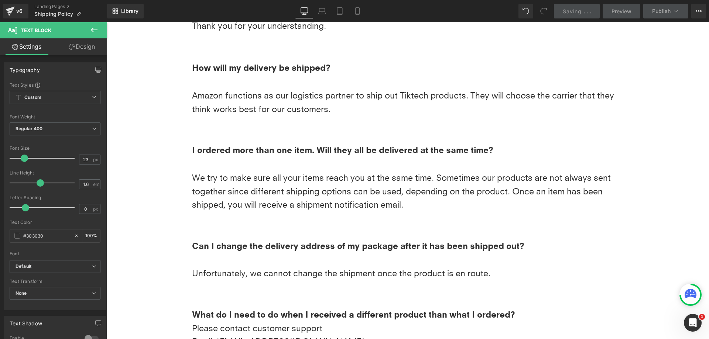
scroll to position [443, 0]
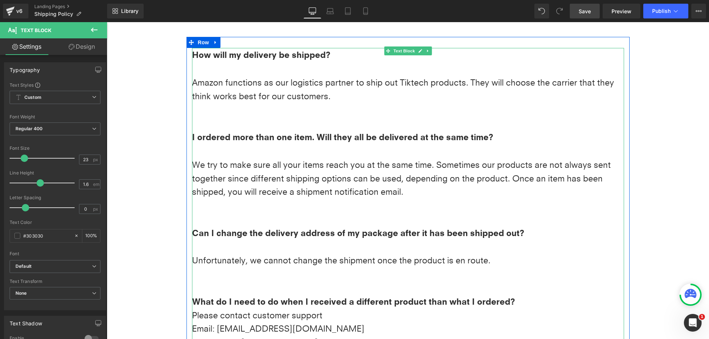
click at [404, 76] on div "Amazon functions as our logistics partner to ship out Tiktech products. They wi…" at bounding box center [408, 89] width 432 height 27
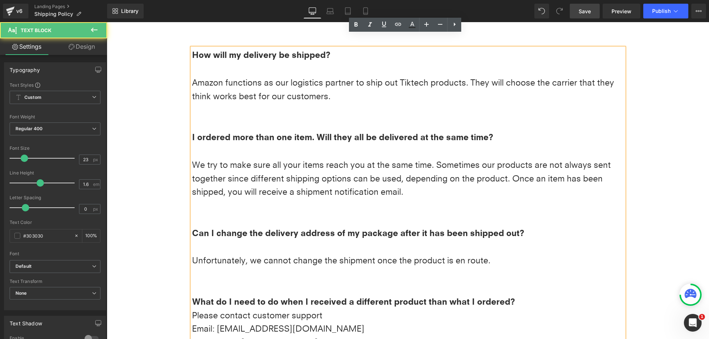
click at [399, 76] on div "Amazon functions as our logistics partner to ship out Tiktech products. They wi…" at bounding box center [408, 89] width 432 height 27
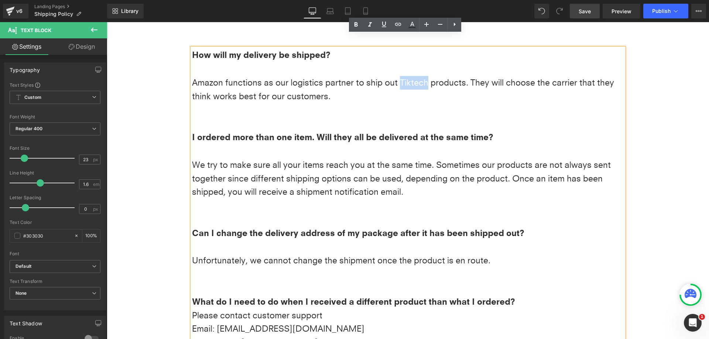
drag, startPoint x: 396, startPoint y: 68, endPoint x: 422, endPoint y: 69, distance: 25.1
click at [422, 76] on div "Amazon functions as our logistics partner to ship out Tiktech products. They wi…" at bounding box center [408, 89] width 432 height 27
copy div "Tiktech"
click at [422, 76] on div "Amazon functions as our logistics partner to ship out Tiktech products. They wi…" at bounding box center [408, 89] width 432 height 27
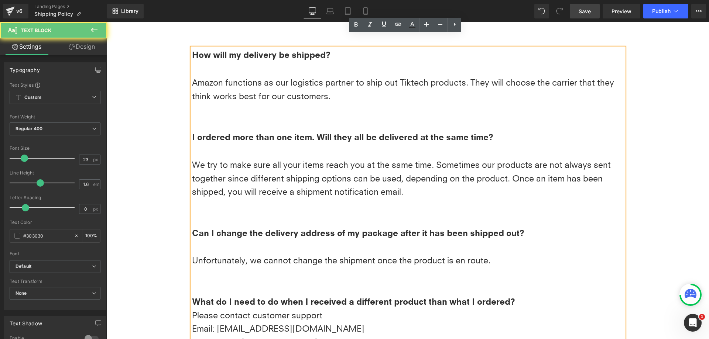
click at [404, 76] on div "Amazon functions as our logistics partner to ship out Tiktech products. They wi…" at bounding box center [408, 89] width 432 height 27
drag, startPoint x: 408, startPoint y: 69, endPoint x: 398, endPoint y: 69, distance: 9.6
click at [398, 76] on div "Amazon functions as our logistics partner to ship out Tiktech products. They wi…" at bounding box center [408, 89] width 432 height 27
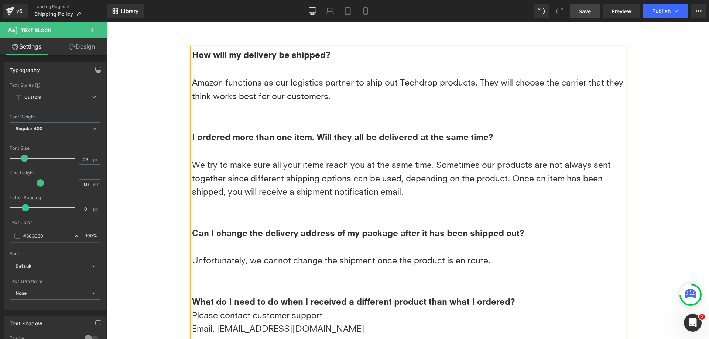
click at [476, 80] on div "Amazon functions as our logistics partner to ship out Techdrop products. They w…" at bounding box center [408, 89] width 432 height 27
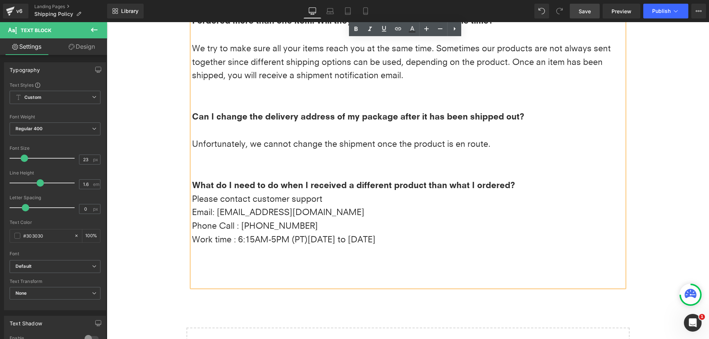
scroll to position [517, 0]
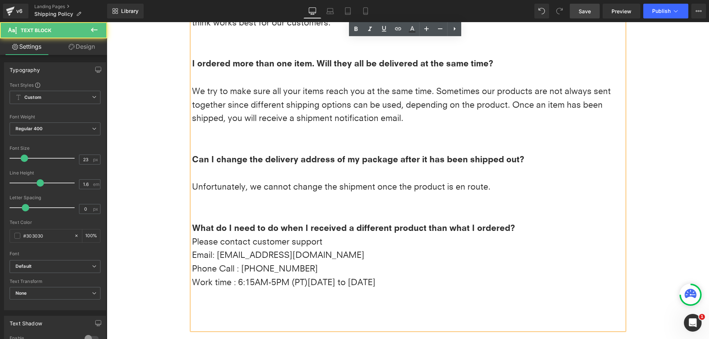
click at [367, 262] on div "Phone Call : +18333231229" at bounding box center [408, 269] width 432 height 14
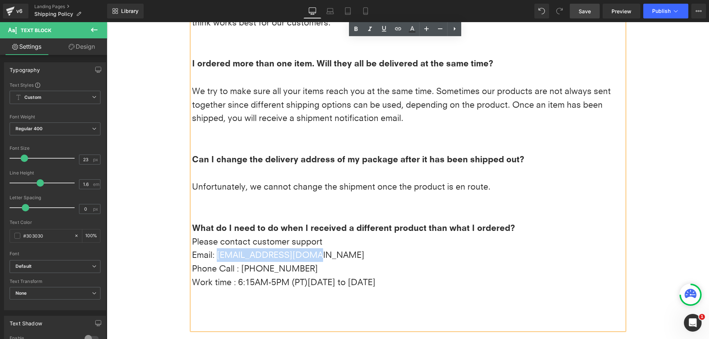
drag, startPoint x: 303, startPoint y: 242, endPoint x: 215, endPoint y: 243, distance: 88.2
click at [215, 248] on div "Email: support@tiktech.com" at bounding box center [408, 255] width 432 height 14
copy div "[EMAIL_ADDRESS][DOMAIN_NAME]"
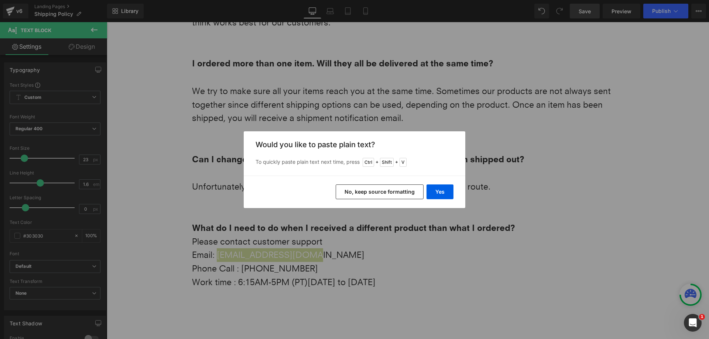
click at [381, 194] on button "No, keep source formatting" at bounding box center [380, 192] width 88 height 15
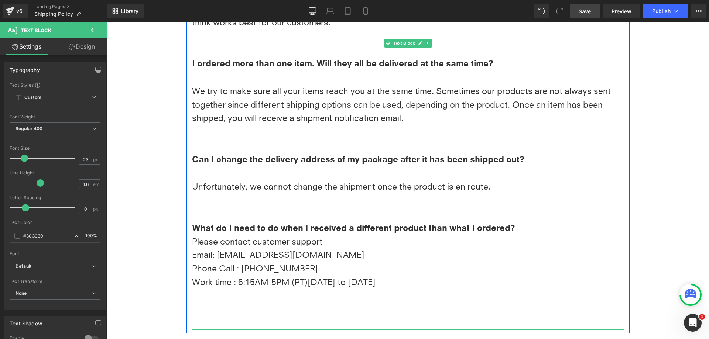
click at [433, 276] on div "Work time : 6:15AM-5PM (PT) Monday to Friday" at bounding box center [408, 283] width 432 height 14
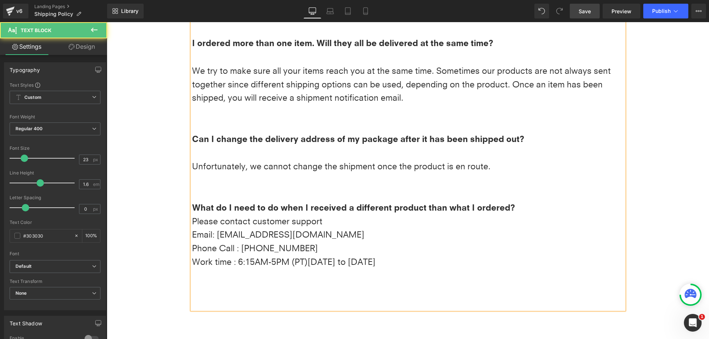
scroll to position [554, 0]
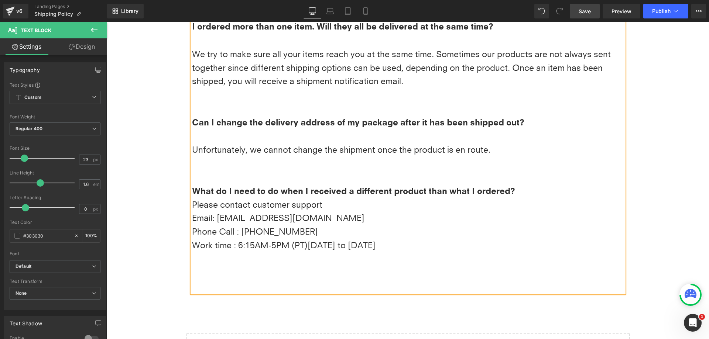
click at [461, 252] on div at bounding box center [408, 259] width 432 height 14
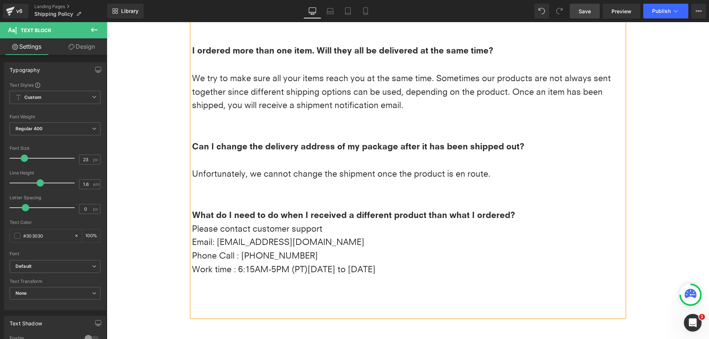
scroll to position [517, 0]
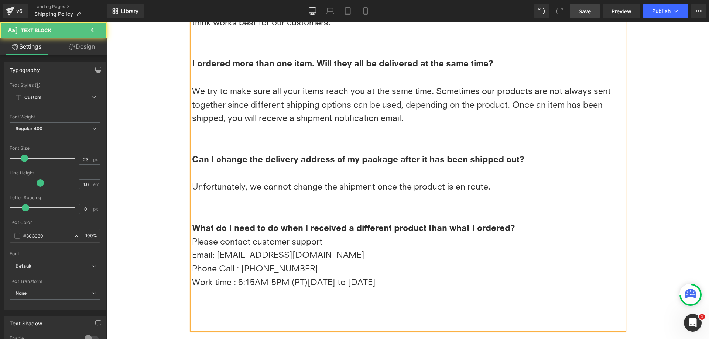
click at [409, 276] on div "Work time : 6:15AM-5PM (PT) Monday to Friday" at bounding box center [408, 283] width 432 height 14
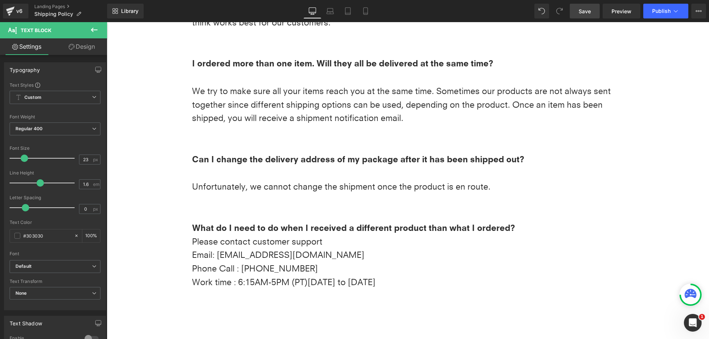
click at [588, 12] on span "Save" at bounding box center [584, 11] width 12 height 8
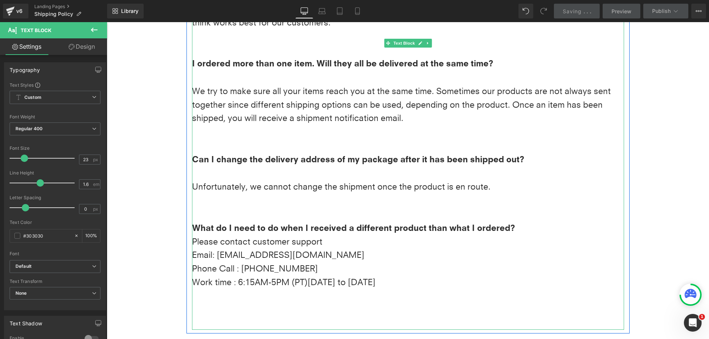
click at [442, 262] on div "Phone Call : +18333231229" at bounding box center [408, 269] width 432 height 14
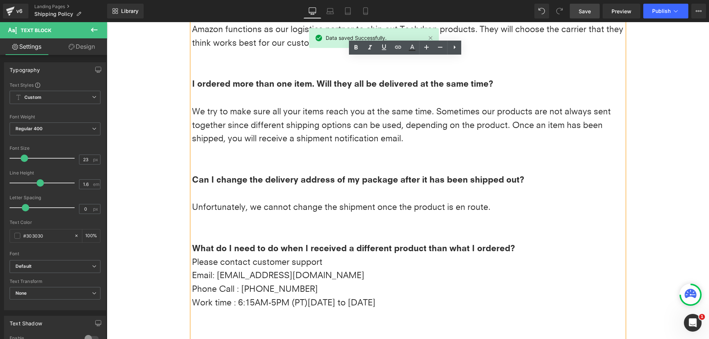
scroll to position [480, 0]
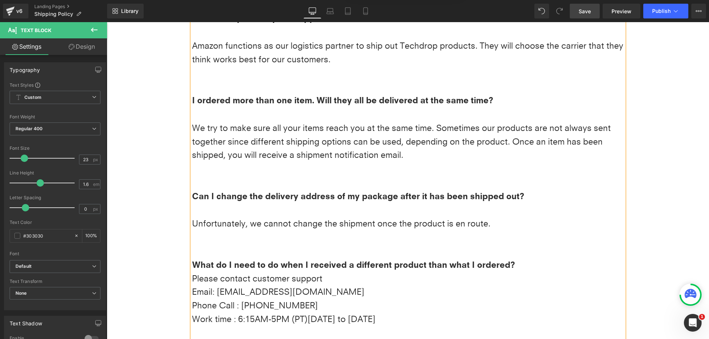
click at [599, 217] on div "Unfortunately, we cannot change the shipment once the product is en route." at bounding box center [408, 224] width 432 height 14
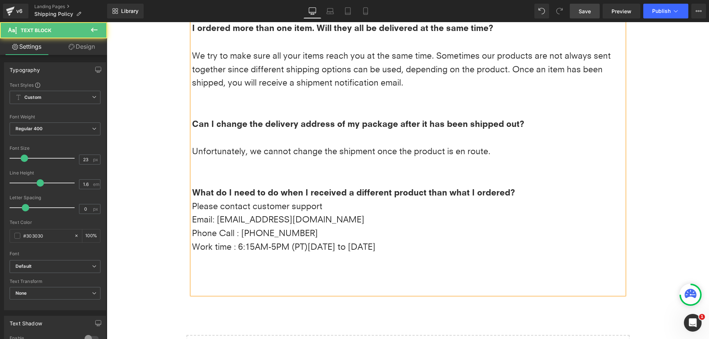
scroll to position [554, 0]
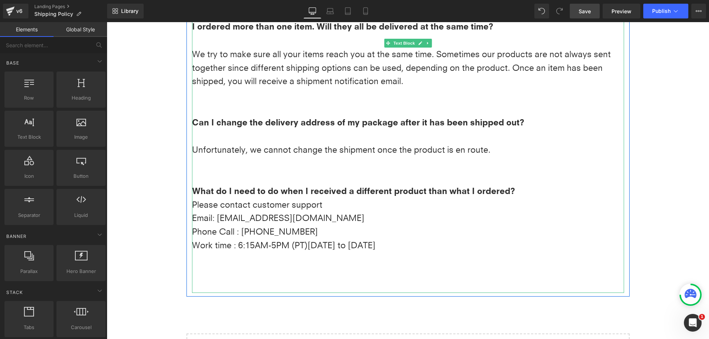
click at [383, 212] on div "Email: sales@techdrop.me" at bounding box center [408, 219] width 432 height 14
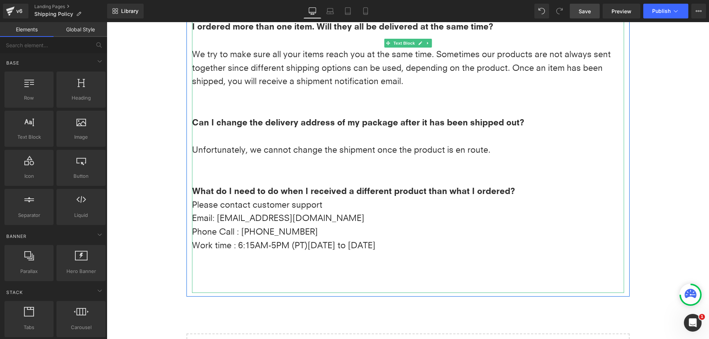
click at [339, 225] on div "Phone Call : +18333231229" at bounding box center [408, 232] width 432 height 14
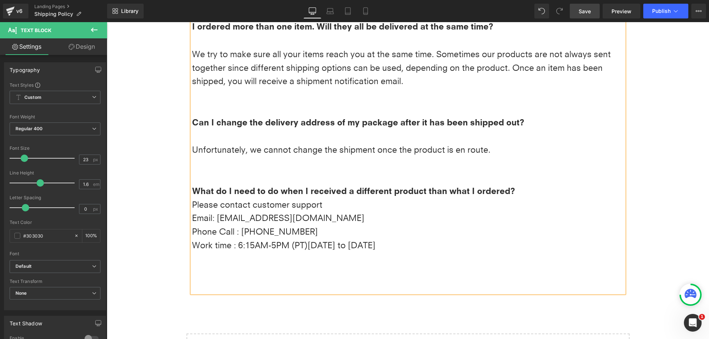
click at [592, 11] on link "Save" at bounding box center [585, 11] width 30 height 15
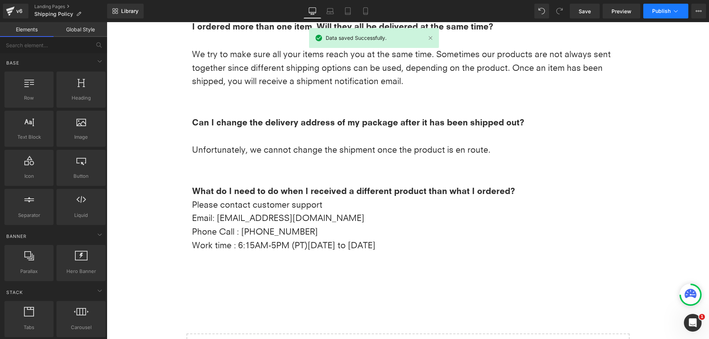
click at [662, 10] on span "Publish" at bounding box center [661, 11] width 18 height 6
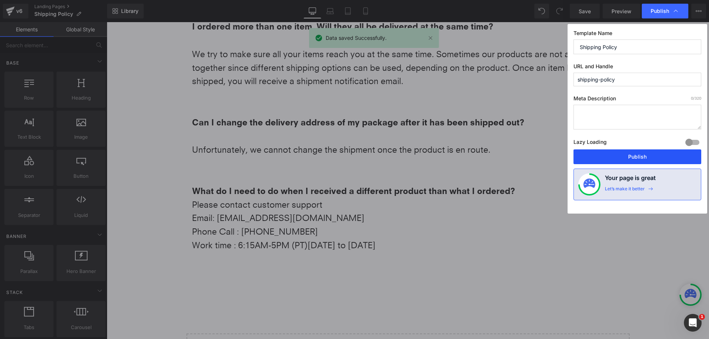
click at [655, 158] on button "Publish" at bounding box center [637, 157] width 128 height 15
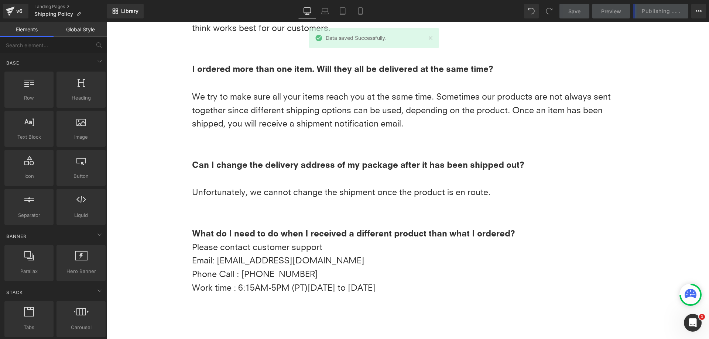
scroll to position [443, 0]
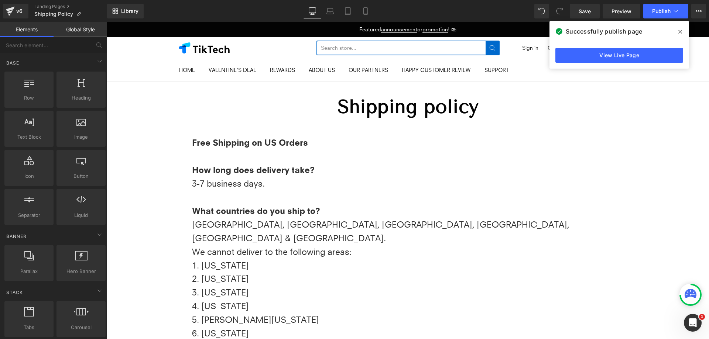
click at [686, 27] on div "Successfully publish page" at bounding box center [619, 31] width 140 height 21
click at [243, 50] on div "TikTech" at bounding box center [247, 47] width 137 height 11
click at [565, 174] on p "How long does delivery take?" at bounding box center [408, 170] width 432 height 14
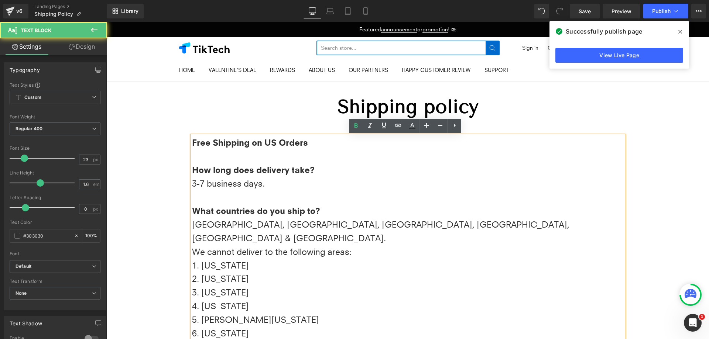
click at [218, 49] on img at bounding box center [204, 47] width 51 height 11
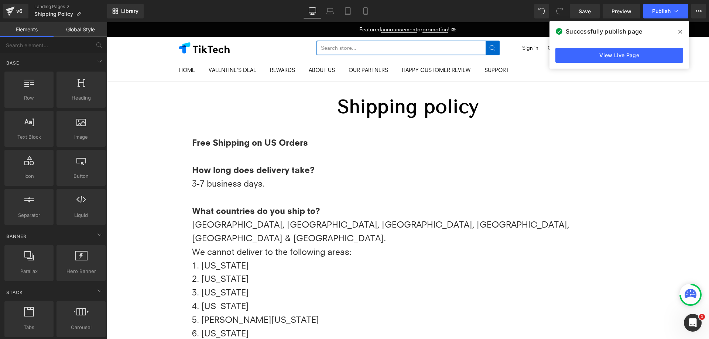
click at [677, 28] on span at bounding box center [680, 32] width 12 height 12
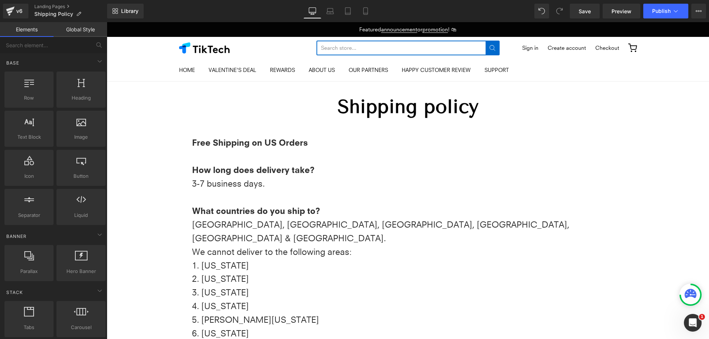
click at [272, 48] on div "TikTech" at bounding box center [247, 47] width 137 height 11
click at [151, 54] on div "Navigation Menu HOME VALENTINE'S DEAL REWARDS ABOUT US OUR PARTNERS" at bounding box center [408, 48] width 602 height 22
click at [281, 45] on div "TikTech" at bounding box center [247, 47] width 137 height 11
click at [268, 49] on div "TikTech" at bounding box center [247, 47] width 137 height 11
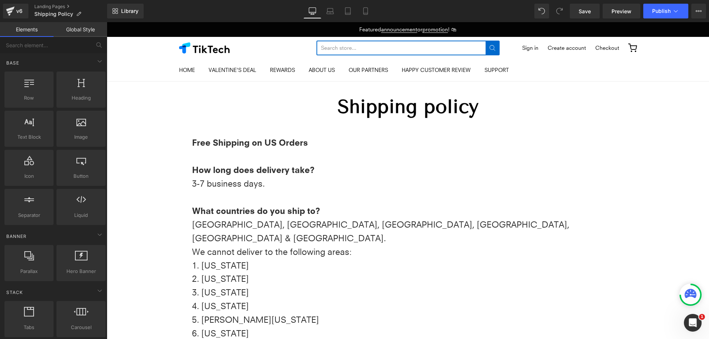
click at [80, 28] on link "Global Style" at bounding box center [81, 29] width 54 height 15
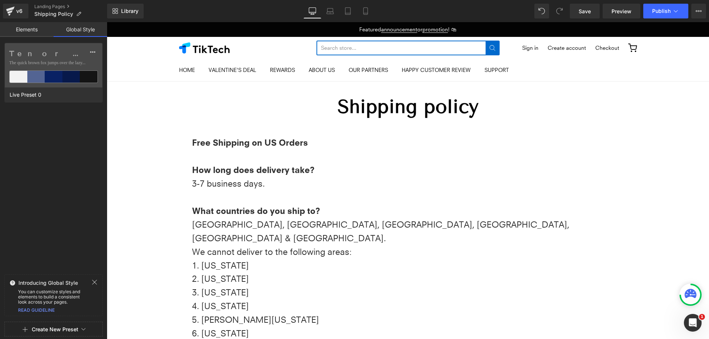
click at [19, 29] on link "Elements" at bounding box center [27, 29] width 54 height 15
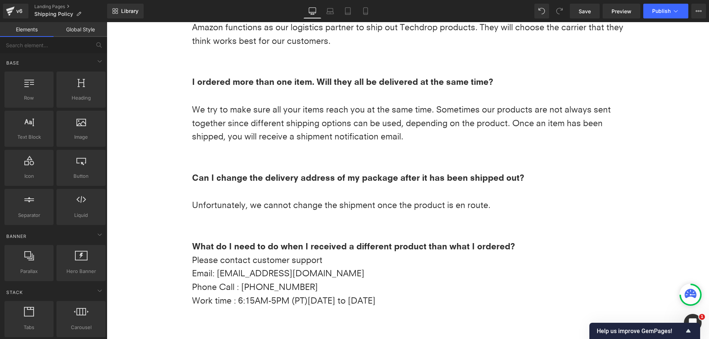
scroll to position [591, 0]
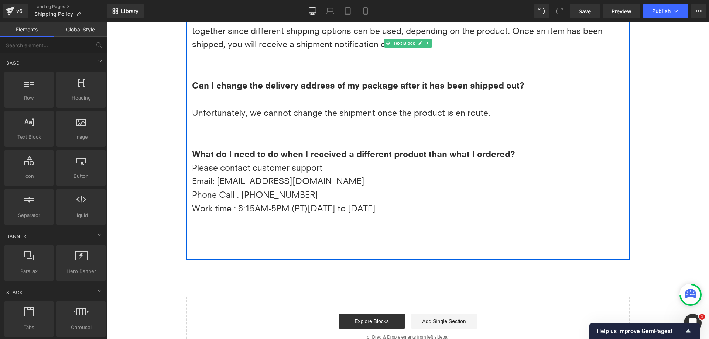
click at [296, 188] on div "Phone Call : +18333231229" at bounding box center [408, 195] width 432 height 14
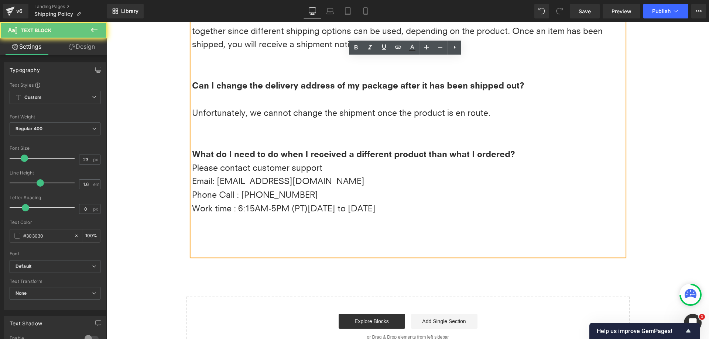
click at [306, 188] on div "Phone Call : +18333231229" at bounding box center [408, 195] width 432 height 14
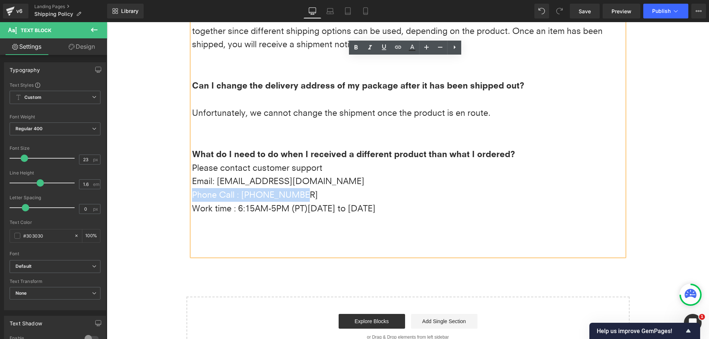
drag, startPoint x: 309, startPoint y: 181, endPoint x: 183, endPoint y: 181, distance: 125.9
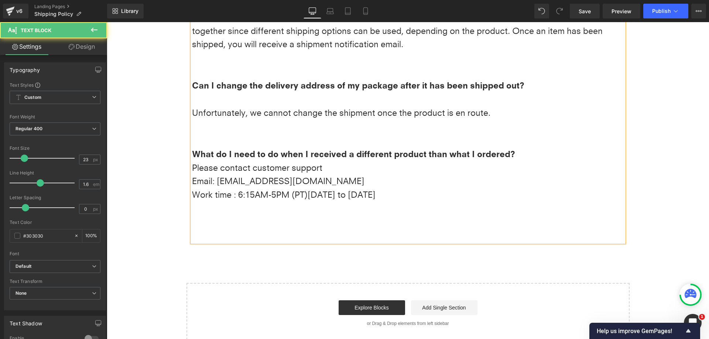
click at [520, 188] on div "Work time : 6:15AM-5PM (PT) Monday to Friday" at bounding box center [408, 195] width 432 height 14
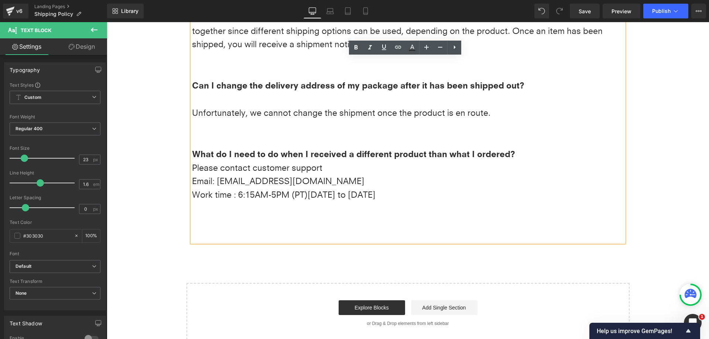
click at [248, 188] on div "Work time : 6:15AM-5PM (PT) Monday to Friday" at bounding box center [408, 195] width 432 height 14
click at [250, 188] on div "Work time : 6:15AM-5PM (PT) Monday to Friday" at bounding box center [408, 195] width 432 height 14
click at [277, 188] on div "Work time : 6:15 AM-5PM (PT) Monday to Friday" at bounding box center [408, 195] width 432 height 14
click at [538, 202] on div at bounding box center [408, 209] width 432 height 14
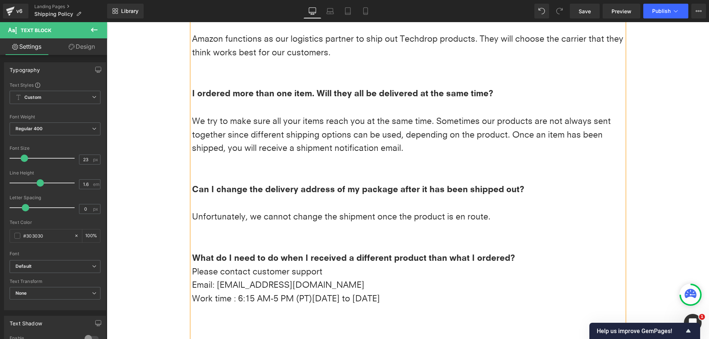
scroll to position [480, 0]
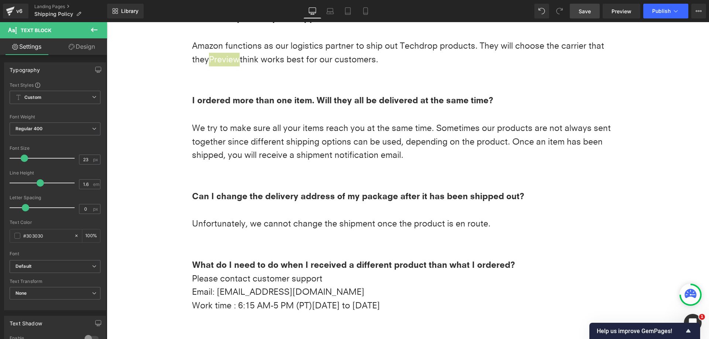
click at [584, 13] on span "Save" at bounding box center [584, 11] width 12 height 8
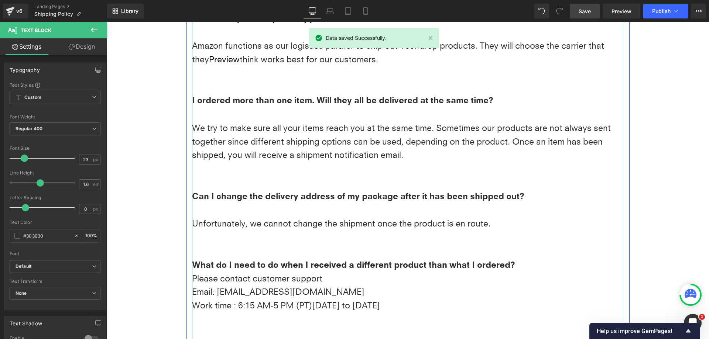
click at [231, 66] on div at bounding box center [408, 73] width 432 height 14
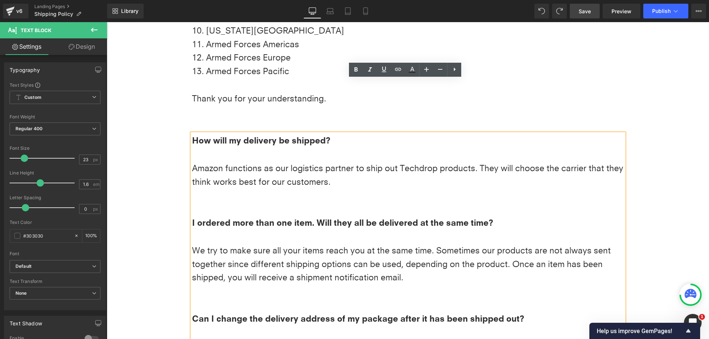
scroll to position [348, 0]
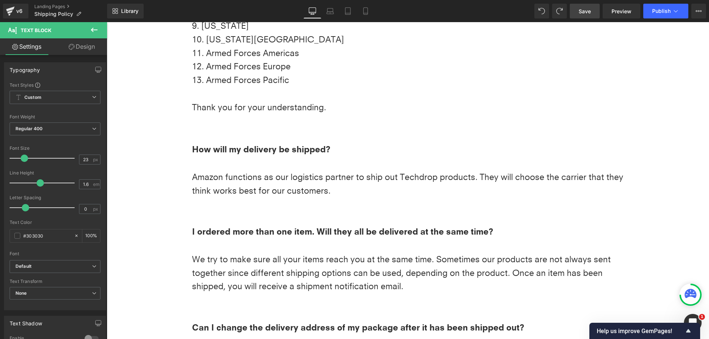
click at [584, 14] on span "Save" at bounding box center [584, 11] width 12 height 8
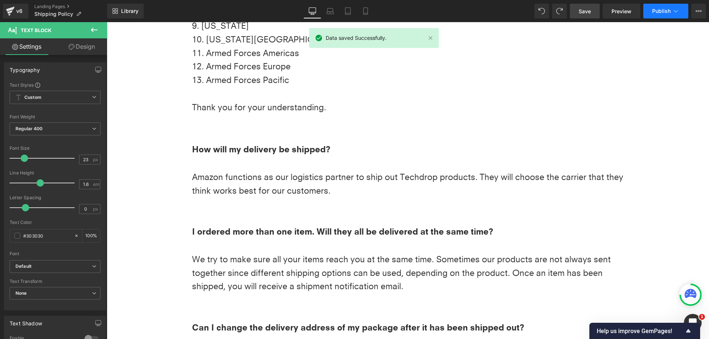
click at [662, 10] on span "Publish" at bounding box center [661, 11] width 18 height 6
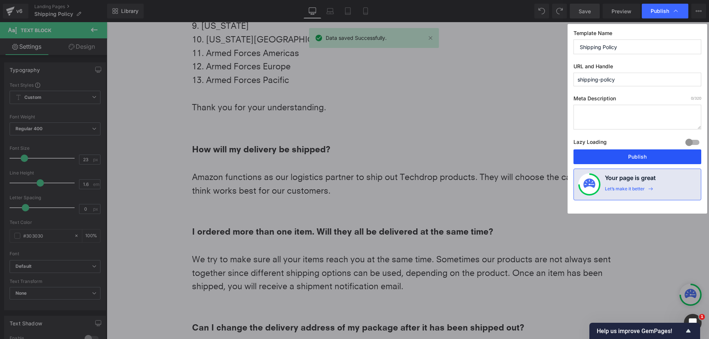
click at [610, 152] on button "Publish" at bounding box center [637, 157] width 128 height 15
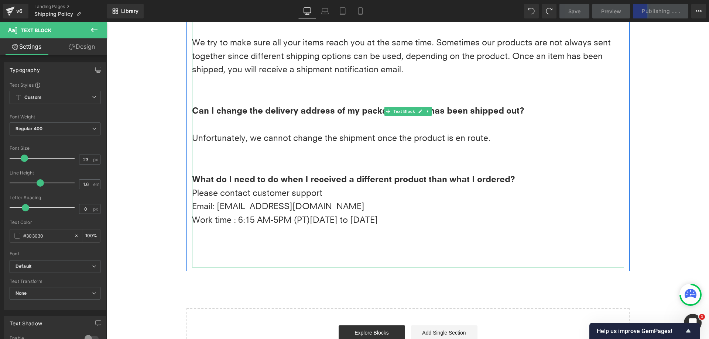
scroll to position [644, 0]
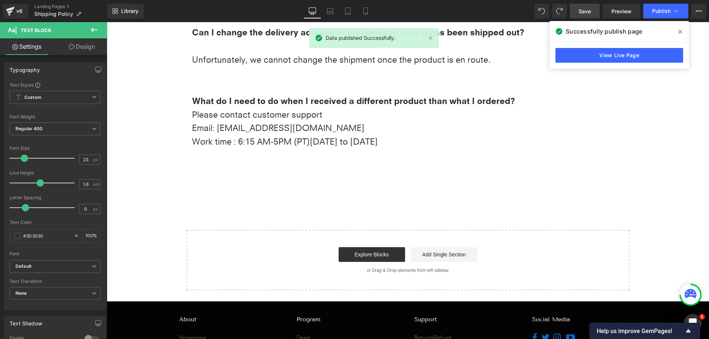
drag, startPoint x: 681, startPoint y: 30, endPoint x: 389, endPoint y: 46, distance: 292.1
click at [681, 30] on icon at bounding box center [680, 32] width 4 height 6
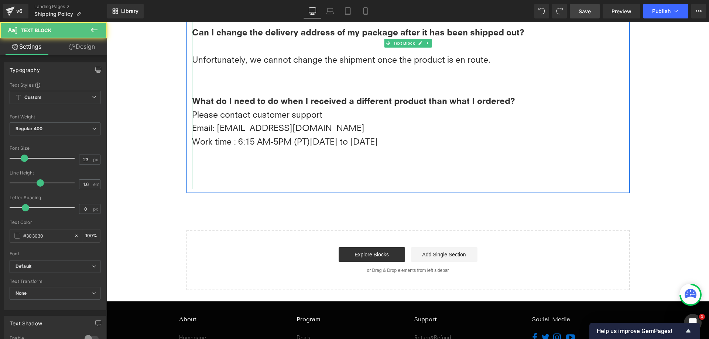
click at [278, 135] on div "Work time : 6:15 AM-5PM (PT) Monday to Friday" at bounding box center [408, 142] width 432 height 14
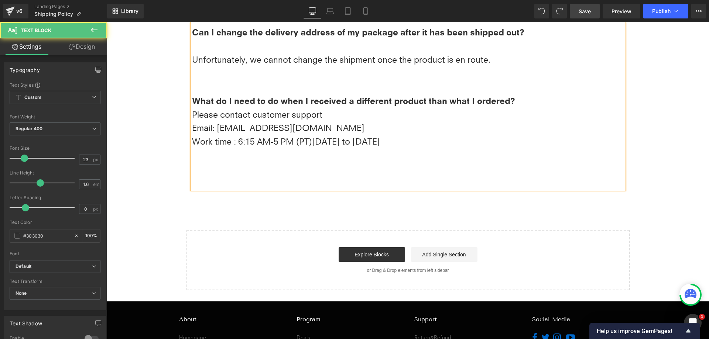
click at [585, 14] on span "Save" at bounding box center [584, 11] width 12 height 8
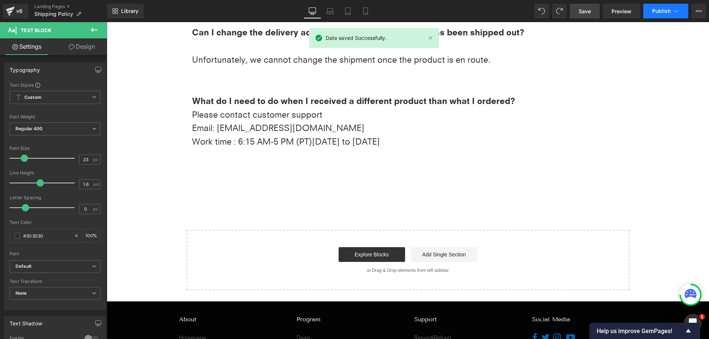
click at [661, 15] on button "Publish" at bounding box center [665, 11] width 45 height 15
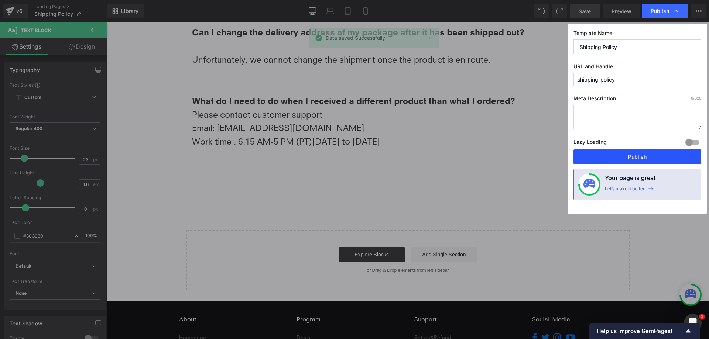
click at [598, 153] on button "Publish" at bounding box center [637, 157] width 128 height 15
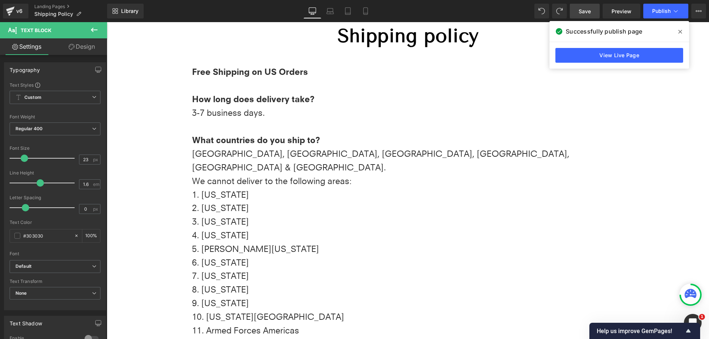
scroll to position [74, 0]
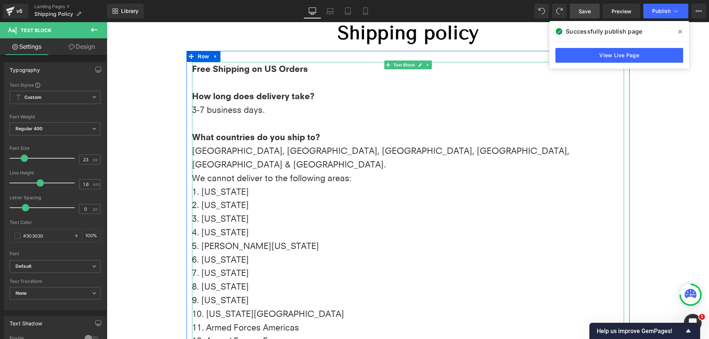
click at [243, 85] on p at bounding box center [408, 83] width 432 height 14
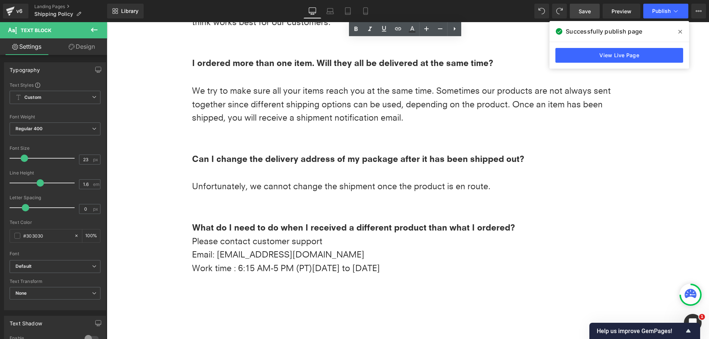
scroll to position [517, 0]
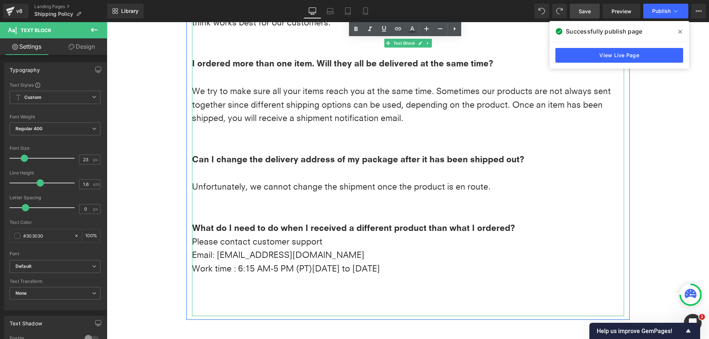
click at [336, 276] on div at bounding box center [408, 283] width 432 height 14
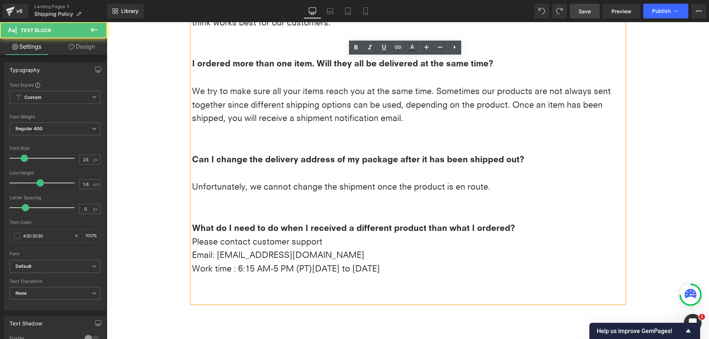
click at [225, 276] on div at bounding box center [408, 283] width 432 height 14
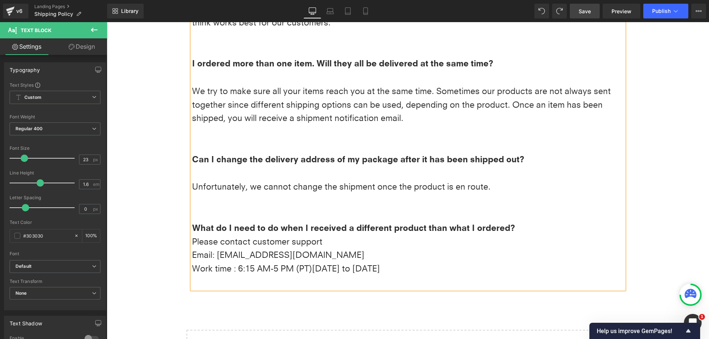
click at [232, 276] on div at bounding box center [408, 283] width 432 height 14
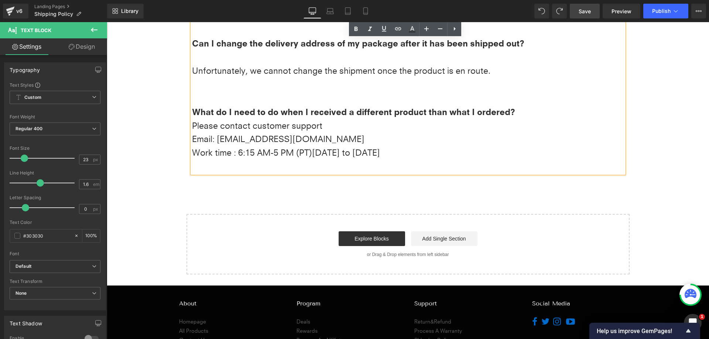
scroll to position [664, 0]
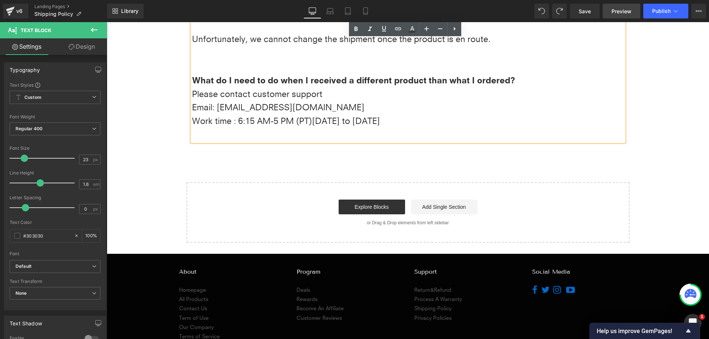
drag, startPoint x: 588, startPoint y: 14, endPoint x: 603, endPoint y: 14, distance: 15.1
click at [588, 14] on span "Save" at bounding box center [584, 11] width 12 height 8
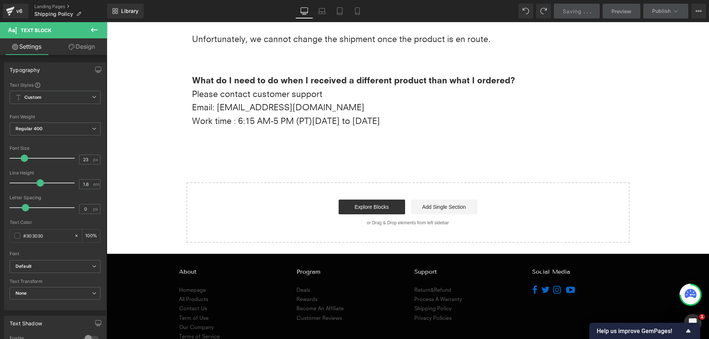
drag, startPoint x: 670, startPoint y: 14, endPoint x: 644, endPoint y: 20, distance: 26.4
click at [670, 14] on button "Publish" at bounding box center [665, 11] width 45 height 15
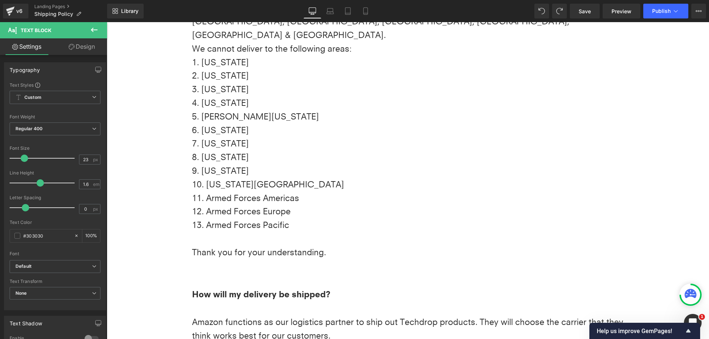
scroll to position [0, 0]
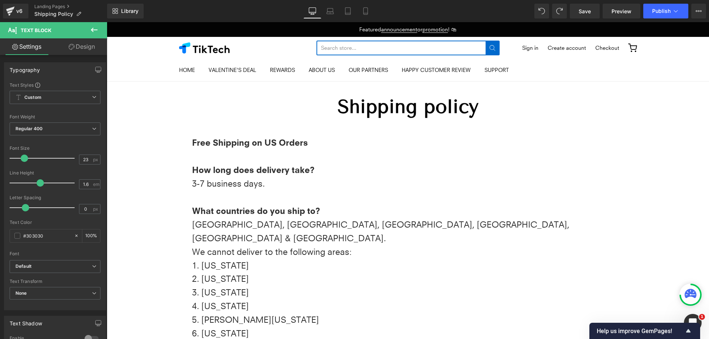
drag, startPoint x: 707, startPoint y: 185, endPoint x: 701, endPoint y: 39, distance: 145.2
click at [589, 12] on span "Save" at bounding box center [584, 11] width 12 height 8
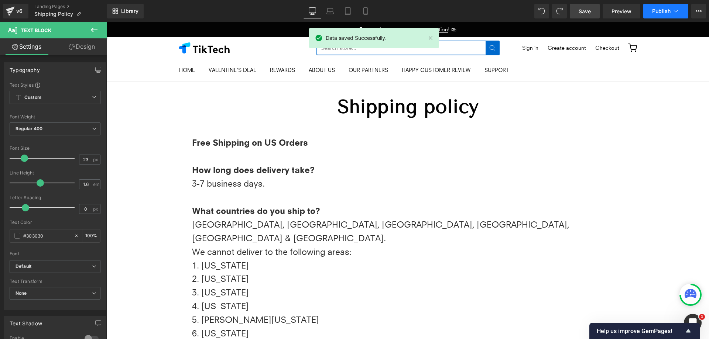
click at [660, 14] on button "Publish" at bounding box center [665, 11] width 45 height 15
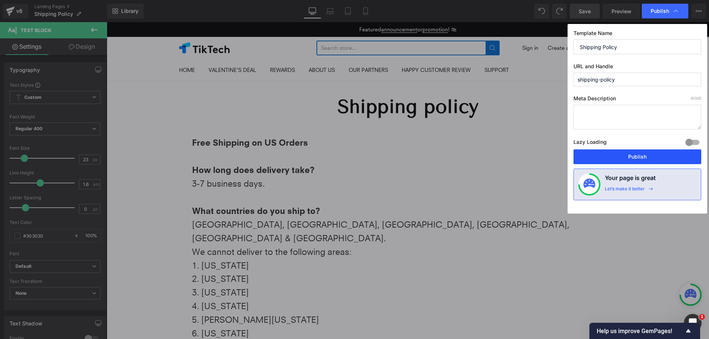
click at [641, 152] on button "Publish" at bounding box center [637, 157] width 128 height 15
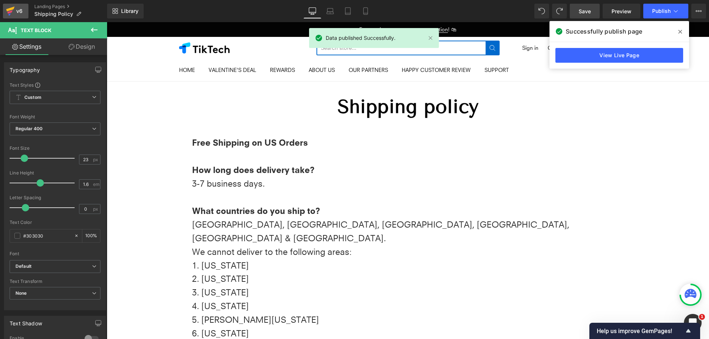
click at [17, 7] on div "v6" at bounding box center [19, 11] width 9 height 10
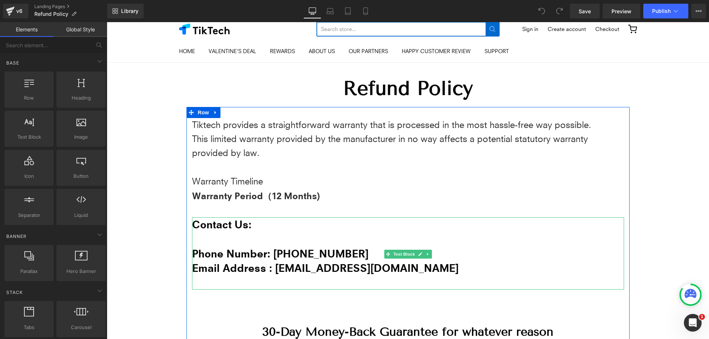
scroll to position [37, 0]
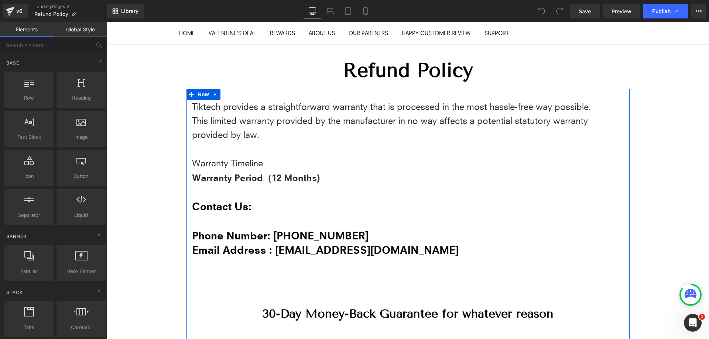
click at [356, 241] on p "Phone Number: +18 333 231 229" at bounding box center [408, 236] width 432 height 14
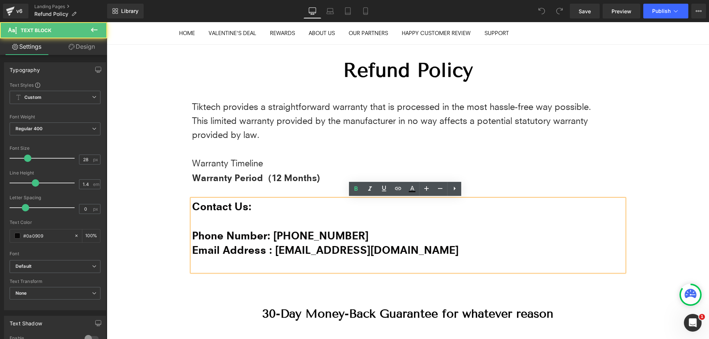
click at [364, 233] on p "Phone Number: +18 333 231 229" at bounding box center [408, 236] width 432 height 14
drag, startPoint x: 367, startPoint y: 234, endPoint x: 164, endPoint y: 233, distance: 202.3
copy strong "Phone Number: +18 333 231 229"
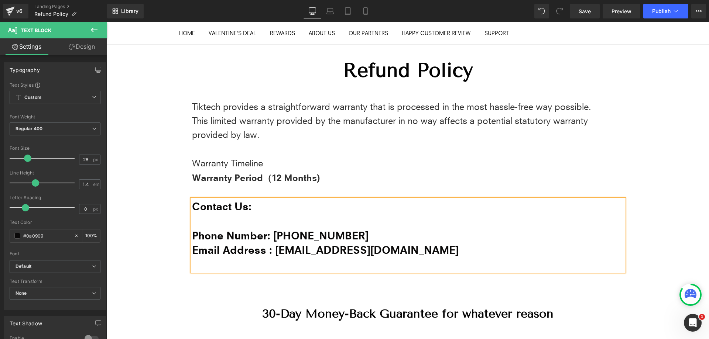
click at [399, 269] on p at bounding box center [408, 264] width 432 height 14
drag, startPoint x: 357, startPoint y: 242, endPoint x: 181, endPoint y: 235, distance: 176.2
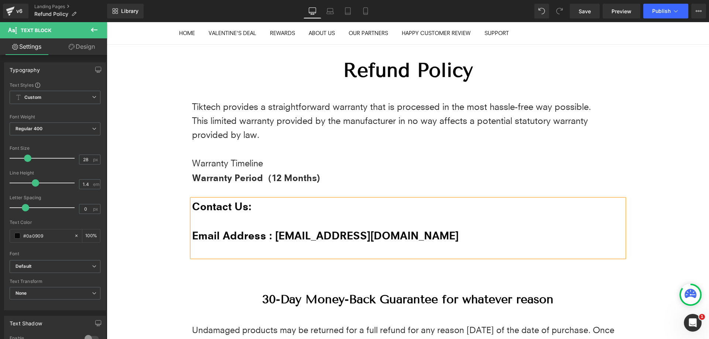
click at [369, 224] on p at bounding box center [408, 221] width 432 height 14
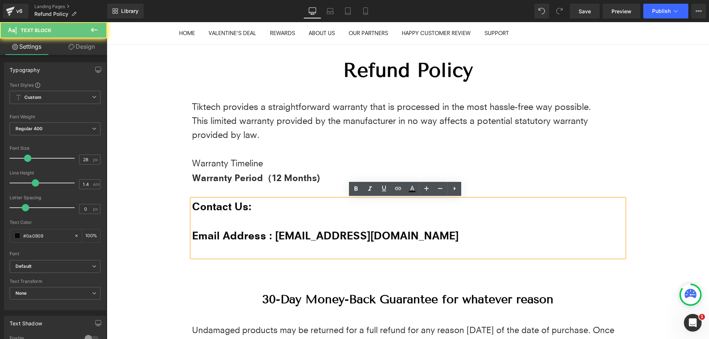
click at [382, 233] on p "Email Address : support@tiktech.com" at bounding box center [408, 236] width 432 height 14
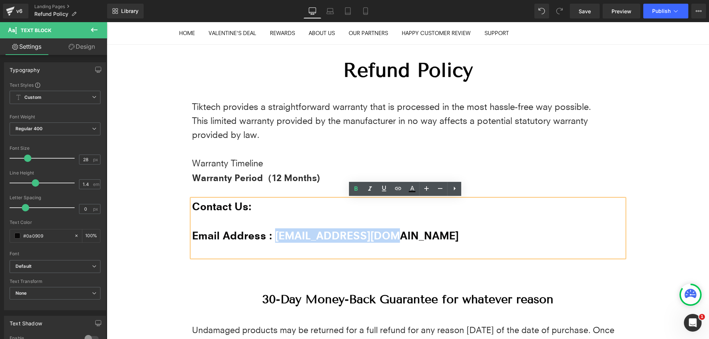
drag, startPoint x: 386, startPoint y: 236, endPoint x: 272, endPoint y: 230, distance: 114.6
click at [272, 230] on p "Email Address : support@tiktech.com" at bounding box center [408, 236] width 432 height 14
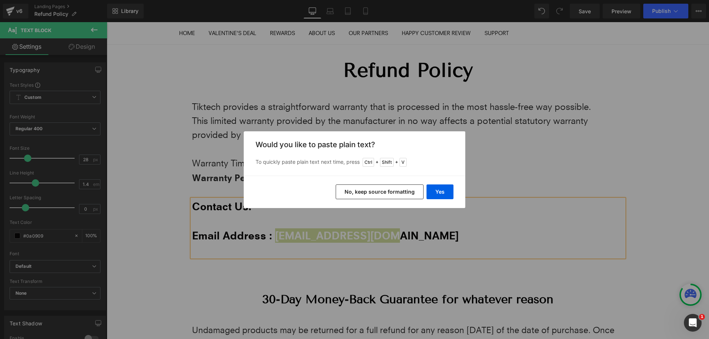
click at [398, 192] on button "No, keep source formatting" at bounding box center [380, 192] width 88 height 15
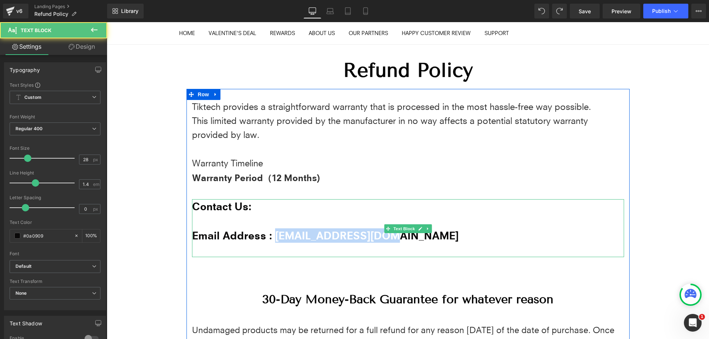
drag, startPoint x: 389, startPoint y: 238, endPoint x: 270, endPoint y: 238, distance: 118.5
click at [270, 238] on p "Email Address : support@tiktech.com" at bounding box center [408, 236] width 432 height 14
copy strong "[EMAIL_ADDRESS][DOMAIN_NAME]"
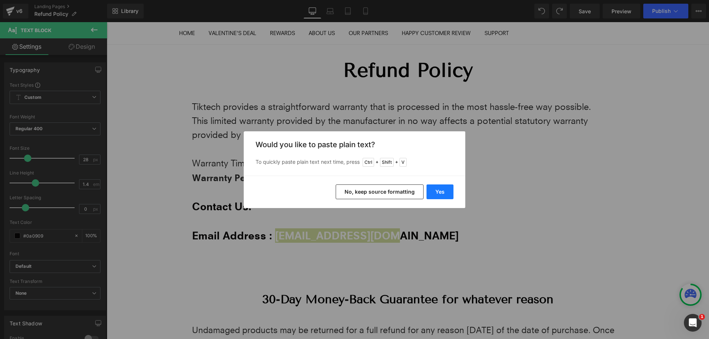
click at [445, 192] on button "Yes" at bounding box center [439, 192] width 27 height 15
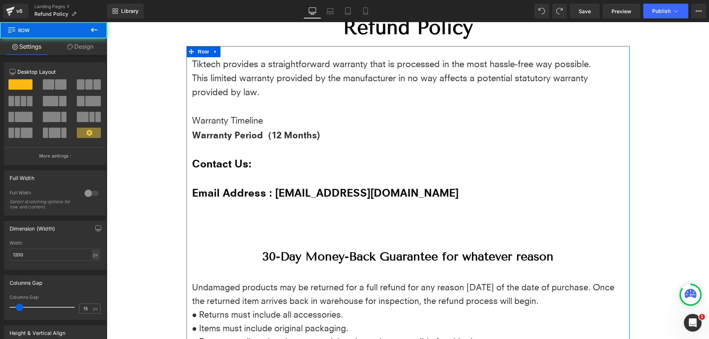
scroll to position [148, 0]
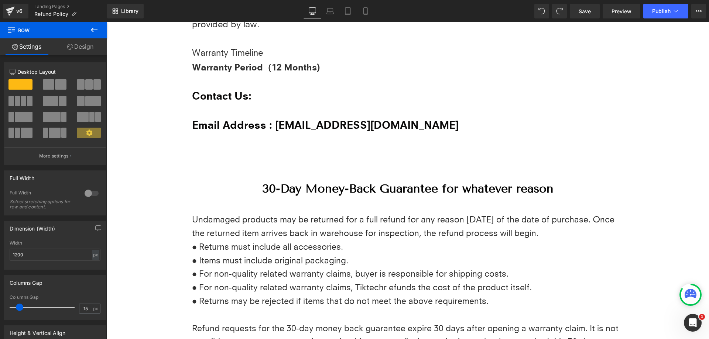
click at [509, 149] on div "Tiktech provides a straightforward warranty that is processed in the most hassl…" at bounding box center [407, 341] width 443 height 705
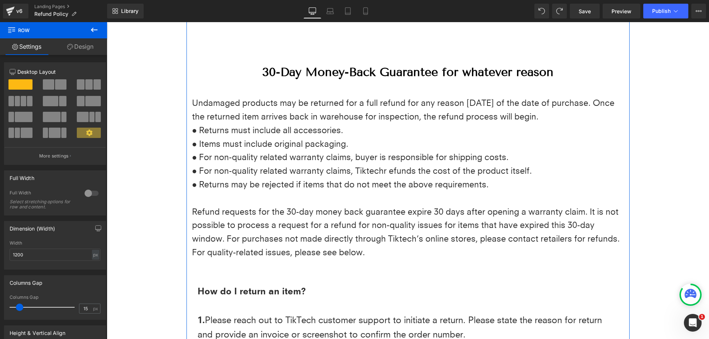
scroll to position [332, 0]
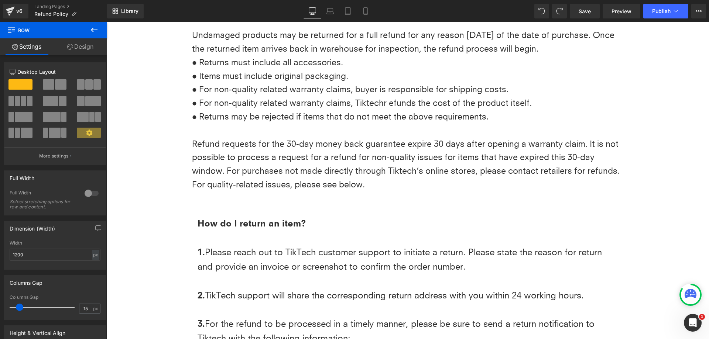
click at [144, 140] on div "Refund Policy Heading Row Tiktech provides a straightforward warranty that is p…" at bounding box center [408, 196] width 602 height 894
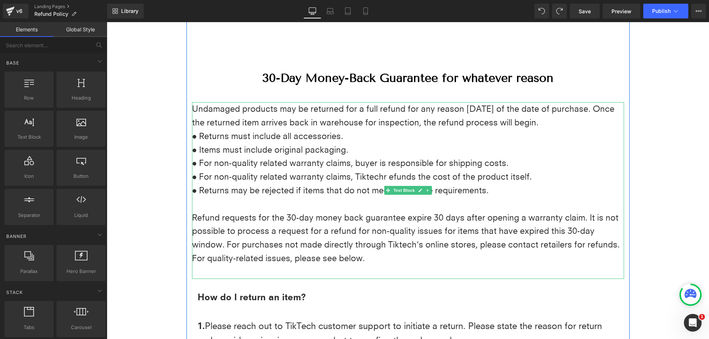
scroll to position [295, 0]
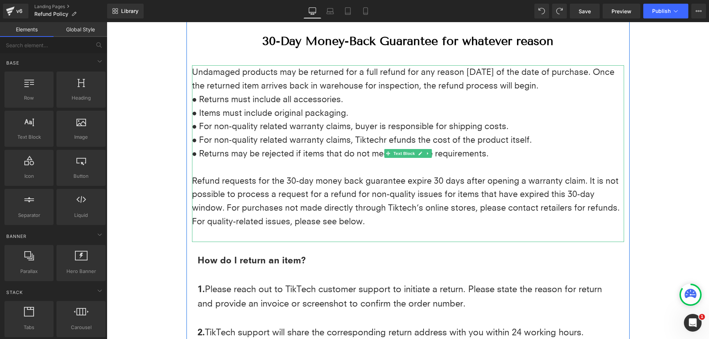
click at [368, 144] on p "● For non-quality related warranty claims, Tiktechr efunds the cost of the prod…" at bounding box center [408, 140] width 432 height 14
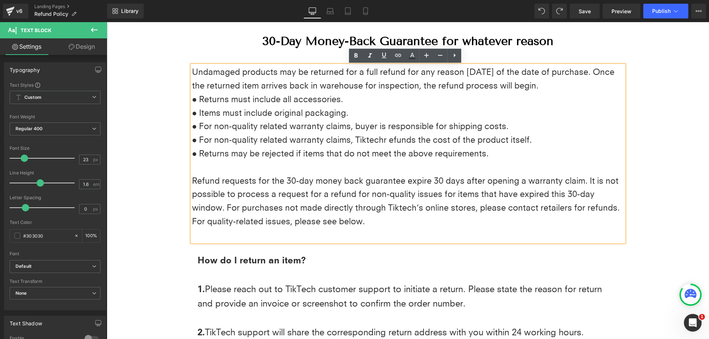
drag, startPoint x: 412, startPoint y: 152, endPoint x: 406, endPoint y: 151, distance: 5.3
click at [412, 152] on p "● Returns may be rejected if items that do not meet the above requirements." at bounding box center [408, 154] width 432 height 14
click at [372, 141] on p "● For non-quality related warranty claims, Tiktechr efunds the cost of the prod…" at bounding box center [408, 140] width 432 height 14
click at [382, 140] on p "● For non-quality related warranty claims, Tiktechr efunds the cost of the prod…" at bounding box center [408, 140] width 432 height 14
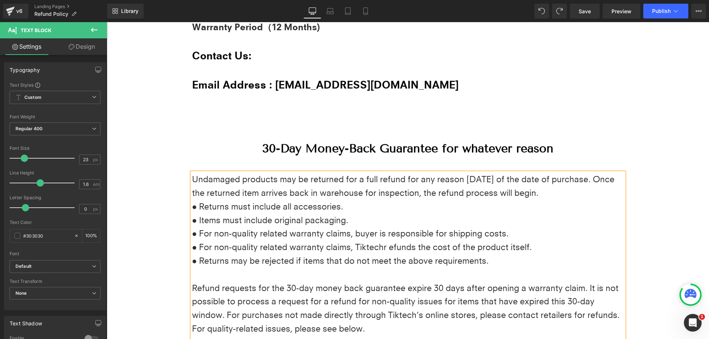
drag, startPoint x: 380, startPoint y: 144, endPoint x: 385, endPoint y: 150, distance: 7.8
click at [381, 144] on div "Tiktech provides a straightforward warranty that is processed in the most hassl…" at bounding box center [407, 301] width 443 height 705
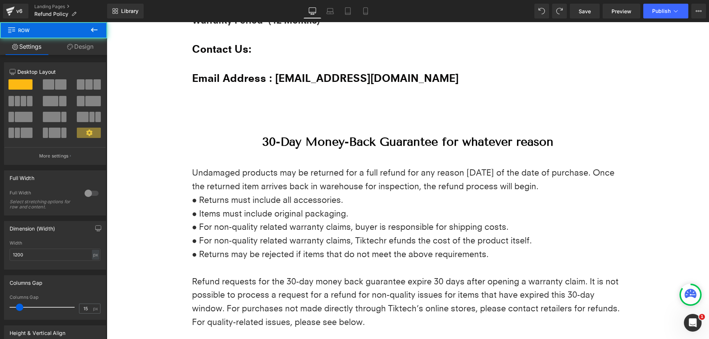
scroll to position [218, 0]
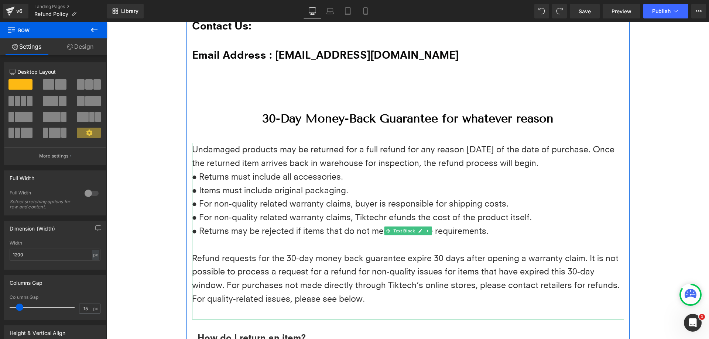
drag, startPoint x: 379, startPoint y: 217, endPoint x: 402, endPoint y: 220, distance: 23.1
click at [379, 217] on p "● For non-quality related warranty claims, Tiktechr efunds the cost of the prod…" at bounding box center [408, 218] width 432 height 14
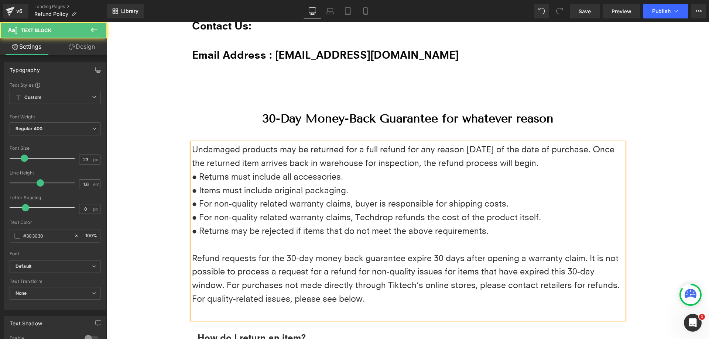
click at [533, 232] on p "● Returns may be rejected if items that do not meet the above requirements." at bounding box center [408, 231] width 432 height 14
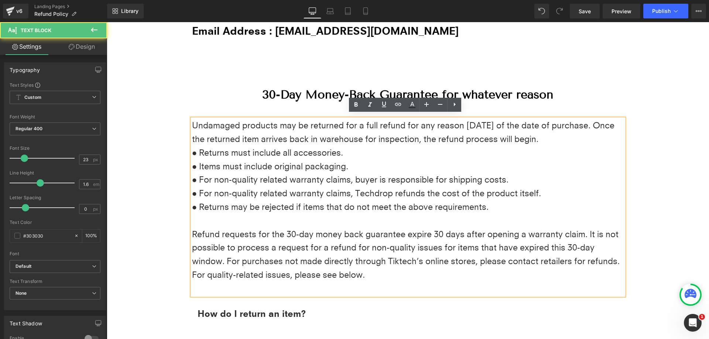
scroll to position [255, 0]
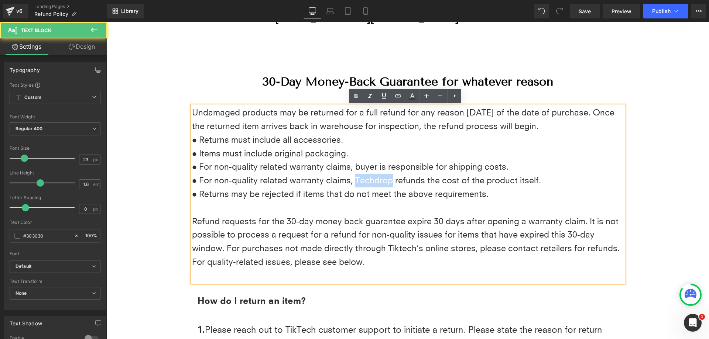
drag, startPoint x: 353, startPoint y: 179, endPoint x: 388, endPoint y: 183, distance: 35.6
click at [388, 183] on p "● For non-quality related warranty claims, Techdrop refunds the cost of the pro…" at bounding box center [408, 181] width 432 height 14
copy p "Techdrop"
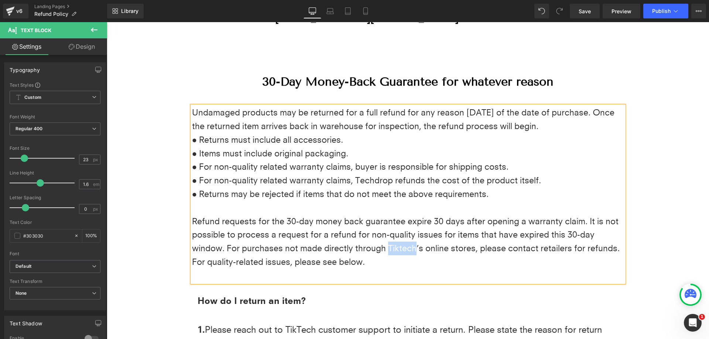
drag, startPoint x: 385, startPoint y: 250, endPoint x: 410, endPoint y: 248, distance: 24.8
click at [410, 248] on p "Refund requests for the 30-day money back guarantee expire 30 days after openin…" at bounding box center [408, 242] width 432 height 54
copy p "Tiktech"
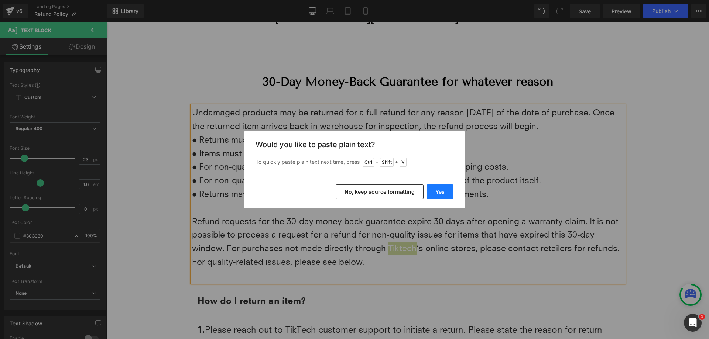
click at [437, 191] on button "Yes" at bounding box center [439, 192] width 27 height 15
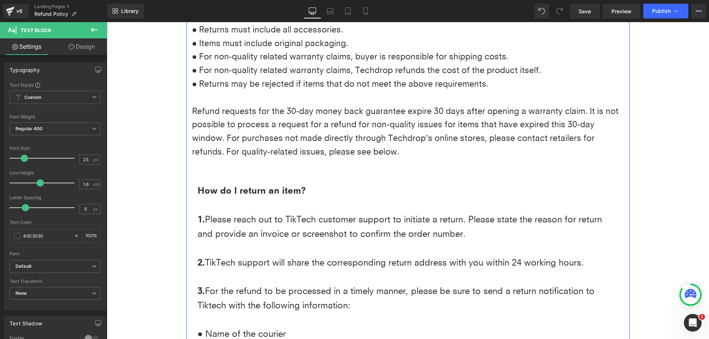
scroll to position [365, 0]
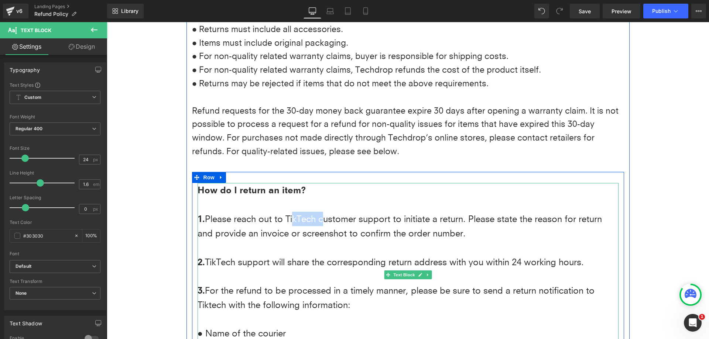
drag, startPoint x: 288, startPoint y: 220, endPoint x: 316, endPoint y: 221, distance: 28.4
click at [316, 221] on p "1. Please reach out to TikTech customer support to initiate a return. Please st…" at bounding box center [407, 226] width 421 height 29
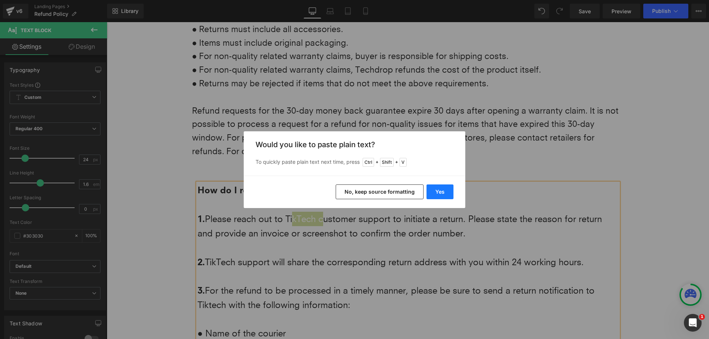
click at [442, 195] on button "Yes" at bounding box center [439, 192] width 27 height 15
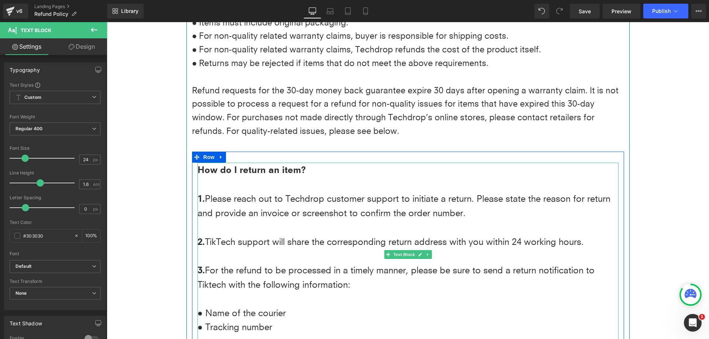
scroll to position [402, 0]
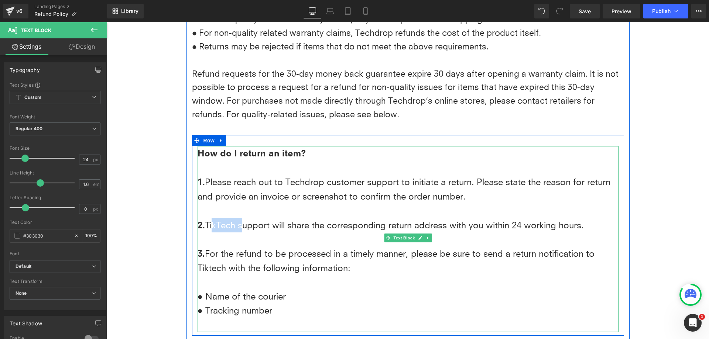
drag, startPoint x: 237, startPoint y: 226, endPoint x: 207, endPoint y: 229, distance: 30.8
click at [207, 229] on p "2. TikTech support will share the corresponding return address with you within …" at bounding box center [407, 225] width 421 height 14
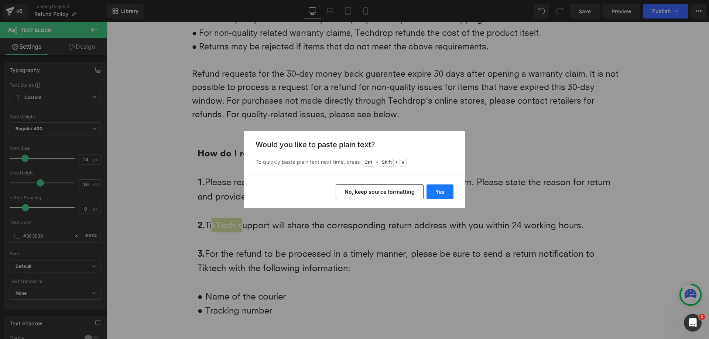
click at [432, 195] on button "Yes" at bounding box center [439, 192] width 27 height 15
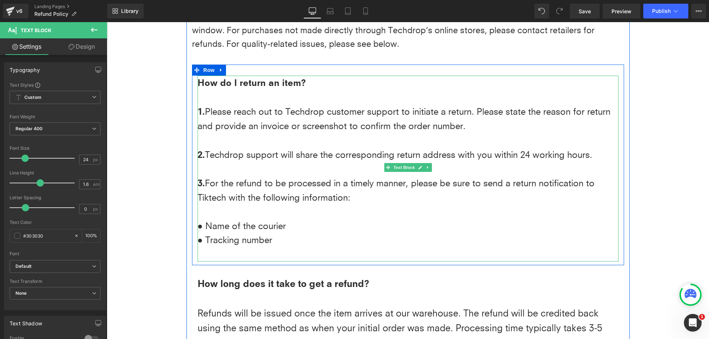
scroll to position [476, 0]
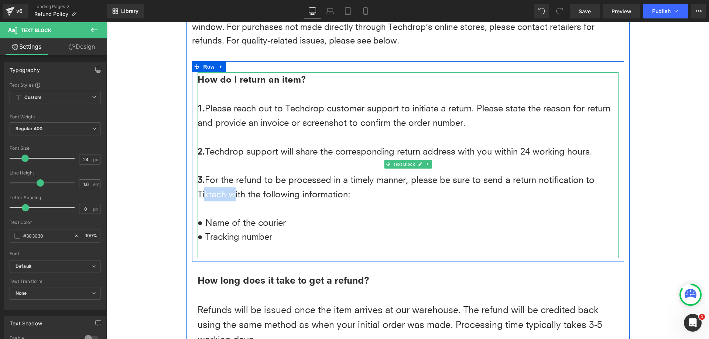
drag, startPoint x: 223, startPoint y: 192, endPoint x: 196, endPoint y: 193, distance: 26.2
click at [197, 193] on p "3. For the refund to be processed in a timely manner, please be sure to send a …" at bounding box center [407, 187] width 421 height 29
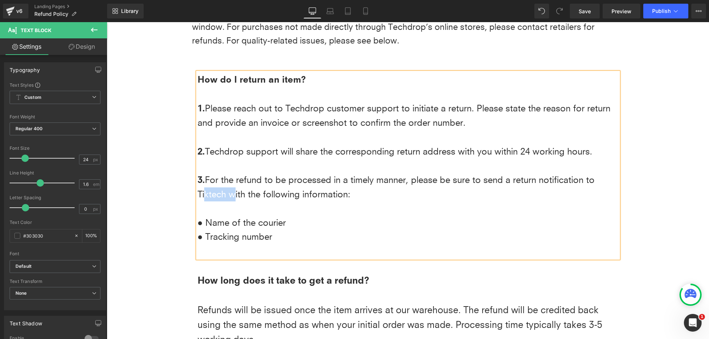
copy p "Tiktech"
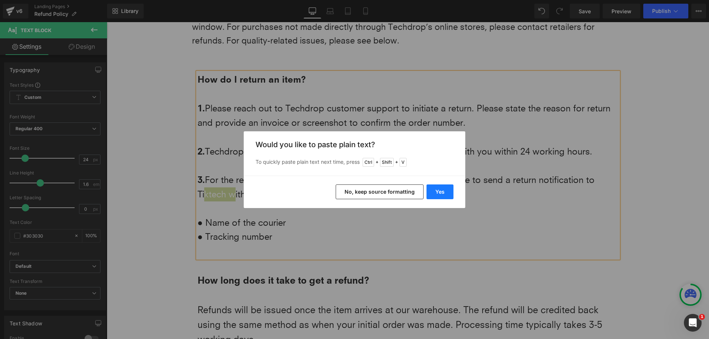
click at [432, 189] on button "Yes" at bounding box center [439, 192] width 27 height 15
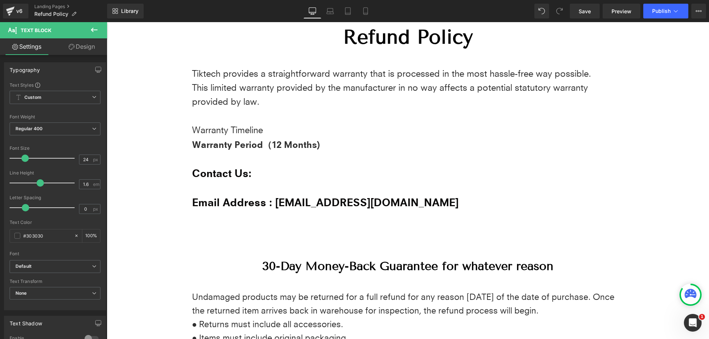
scroll to position [0, 0]
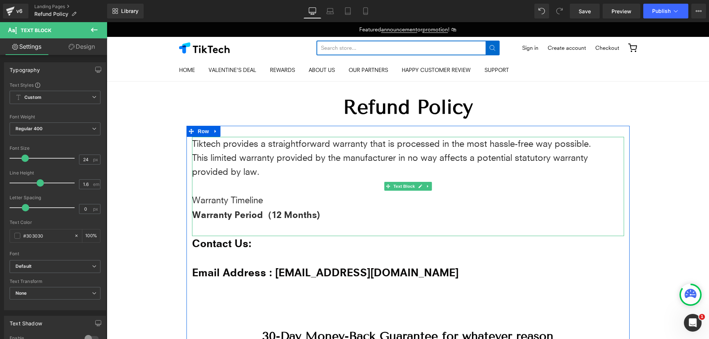
click at [216, 145] on p "Tiktech provides a straightforward warranty that is processed in the most hassl…" at bounding box center [408, 144] width 432 height 14
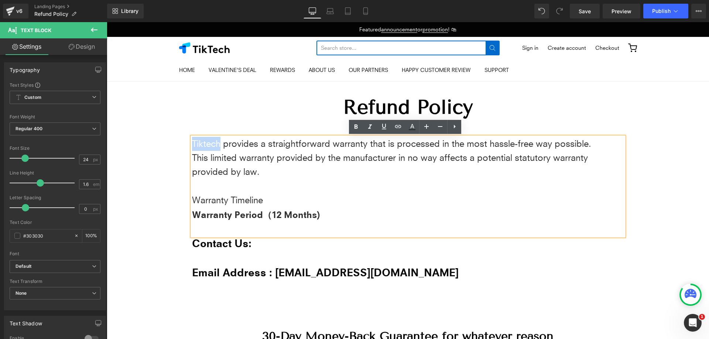
drag, startPoint x: 217, startPoint y: 146, endPoint x: 190, endPoint y: 143, distance: 27.1
click at [192, 143] on p "Tiktech provides a straightforward warranty that is processed in the most hassl…" at bounding box center [408, 144] width 432 height 14
copy p "Tiktech"
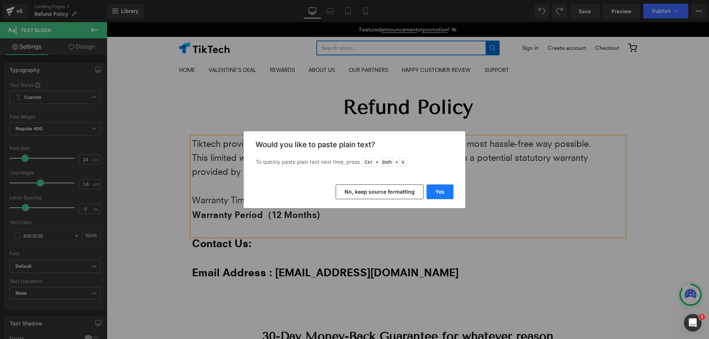
click at [444, 190] on button "Yes" at bounding box center [439, 192] width 27 height 15
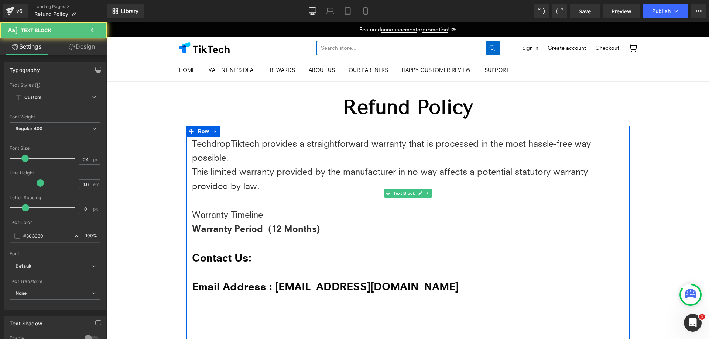
click at [341, 238] on p at bounding box center [408, 243] width 432 height 14
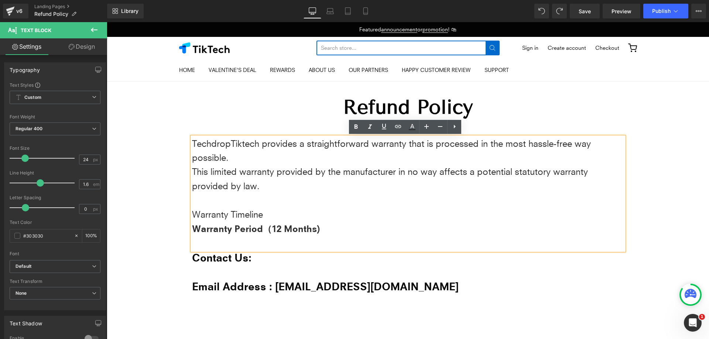
click at [263, 176] on p "This limited warranty provided by the manufacturer in no way affects a potentia…" at bounding box center [408, 179] width 432 height 28
click at [232, 179] on p "This limited warranty provided by the manufacturer in no way affects a potentia…" at bounding box center [408, 179] width 432 height 28
click at [322, 205] on p at bounding box center [408, 200] width 432 height 14
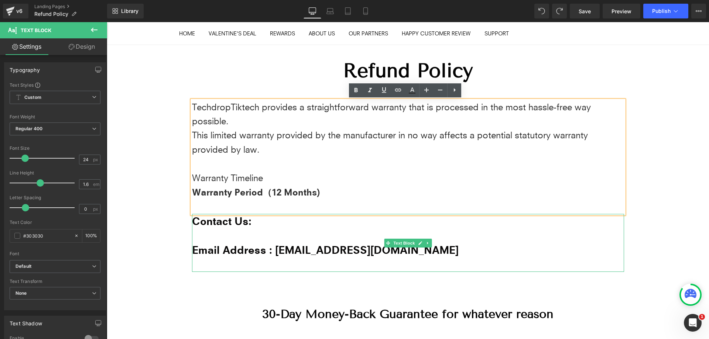
scroll to position [37, 0]
click at [388, 251] on p "Email Address : support@tiktech.com" at bounding box center [408, 250] width 432 height 14
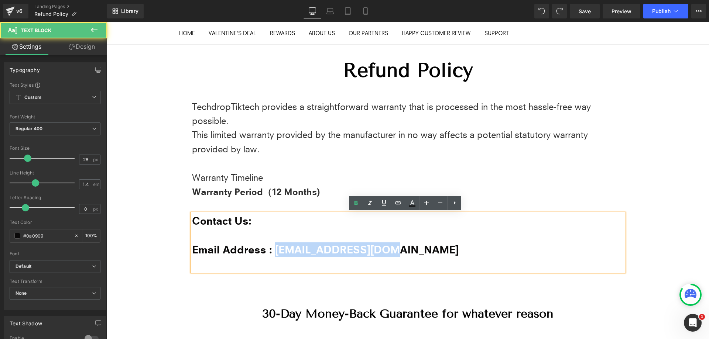
drag, startPoint x: 385, startPoint y: 250, endPoint x: 271, endPoint y: 248, distance: 114.4
click at [271, 248] on p "Email Address : support@tiktech.com" at bounding box center [408, 250] width 432 height 14
copy strong "[EMAIL_ADDRESS][DOMAIN_NAME]"
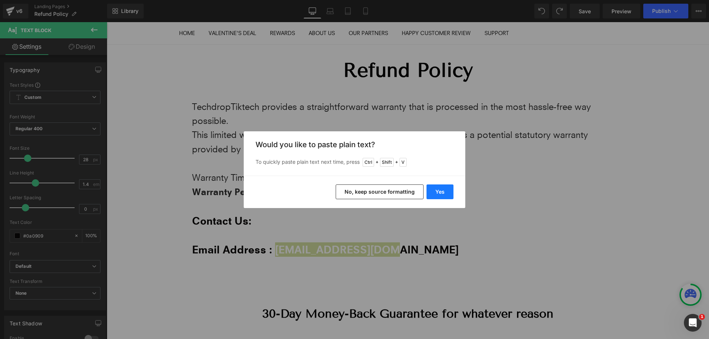
click at [439, 189] on button "Yes" at bounding box center [439, 192] width 27 height 15
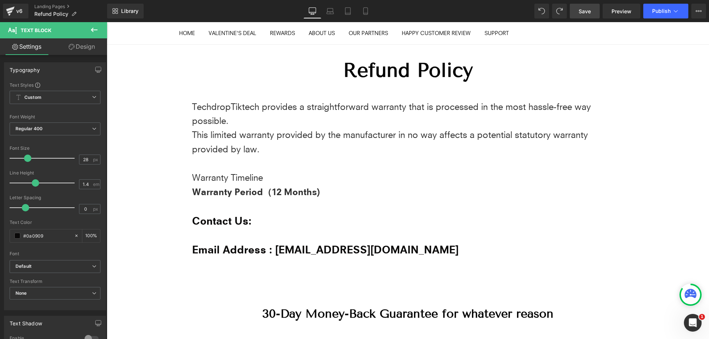
click at [588, 14] on span "Save" at bounding box center [584, 11] width 12 height 8
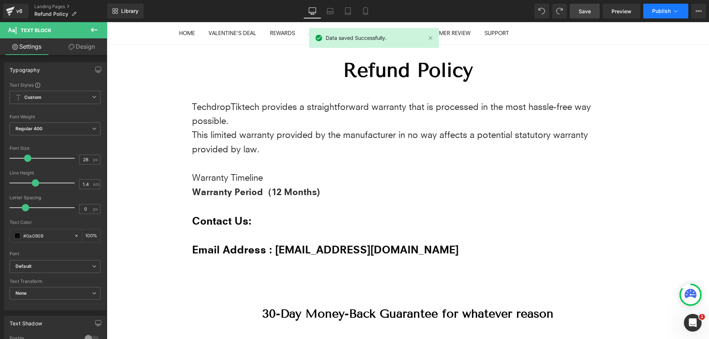
click at [663, 13] on span "Publish" at bounding box center [661, 11] width 18 height 6
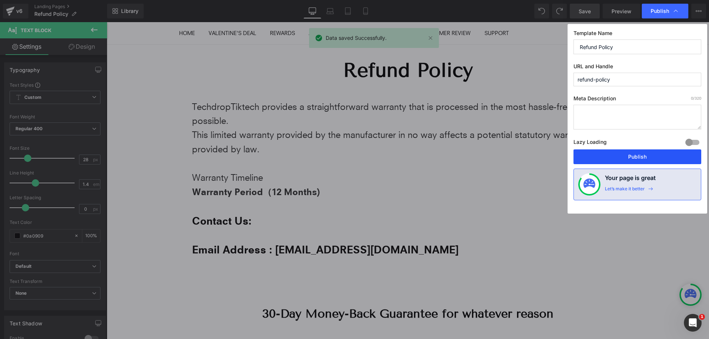
click at [626, 158] on button "Publish" at bounding box center [637, 157] width 128 height 15
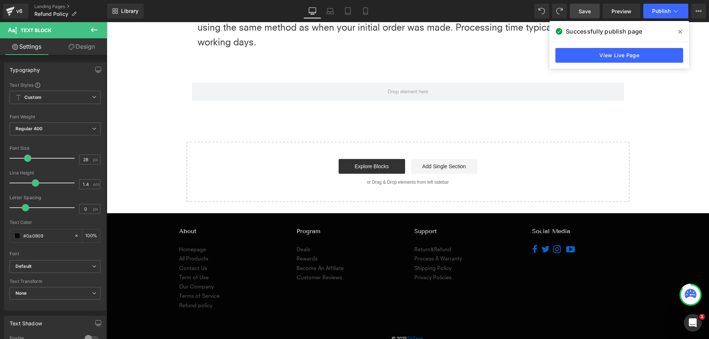
scroll to position [804, 0]
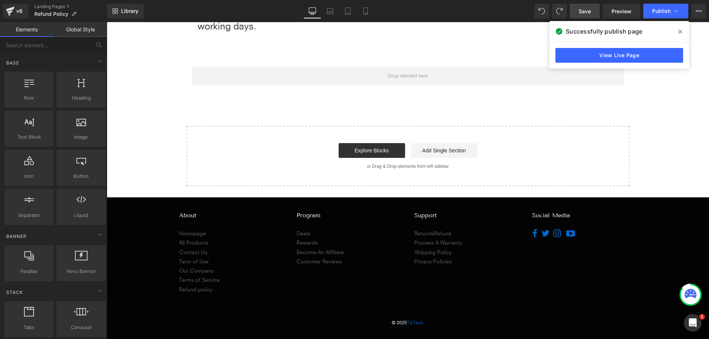
click at [577, 259] on div "About Homepage All Products Contact Us Term of Use Our Company Terms of Service…" at bounding box center [408, 247] width 458 height 93
click at [587, 13] on span "Save" at bounding box center [584, 11] width 12 height 8
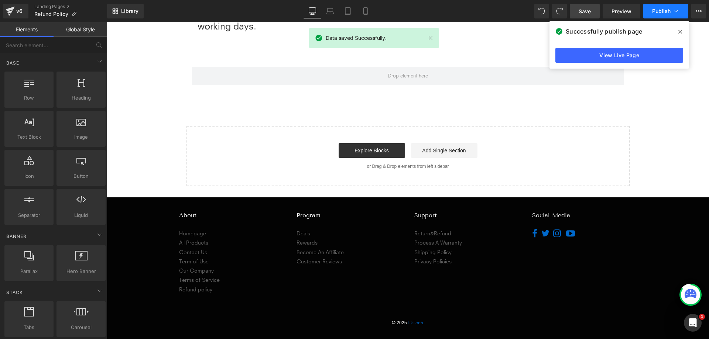
click at [667, 15] on button "Publish" at bounding box center [665, 11] width 45 height 15
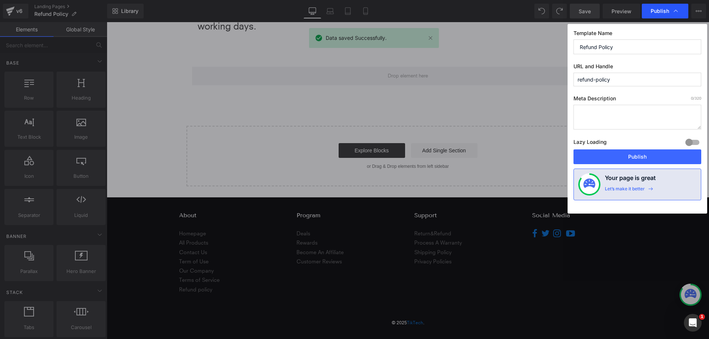
click at [665, 12] on span "Publish" at bounding box center [659, 11] width 18 height 7
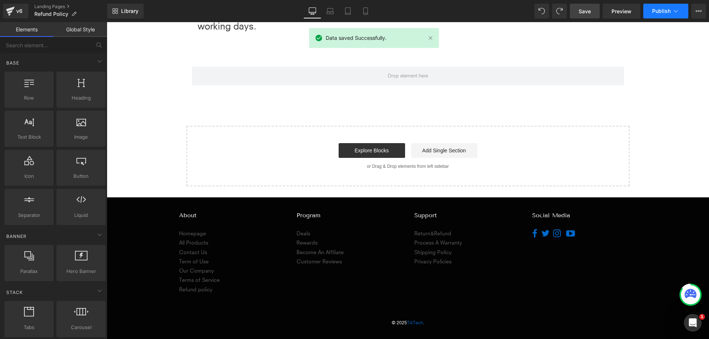
click at [665, 11] on span "Publish" at bounding box center [661, 11] width 18 height 6
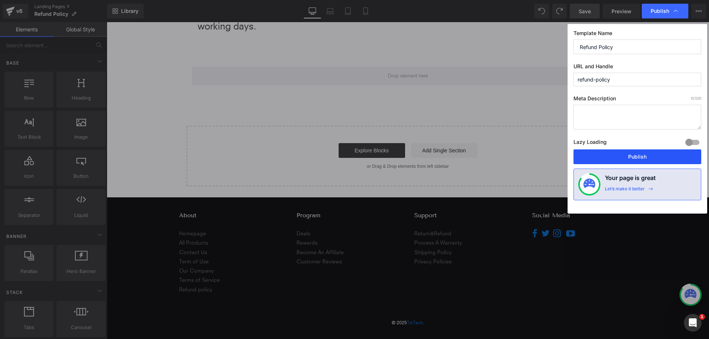
click at [642, 152] on button "Publish" at bounding box center [637, 157] width 128 height 15
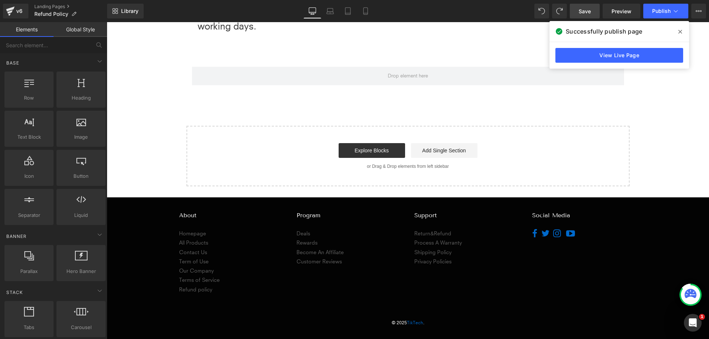
click at [682, 32] on span at bounding box center [680, 32] width 12 height 12
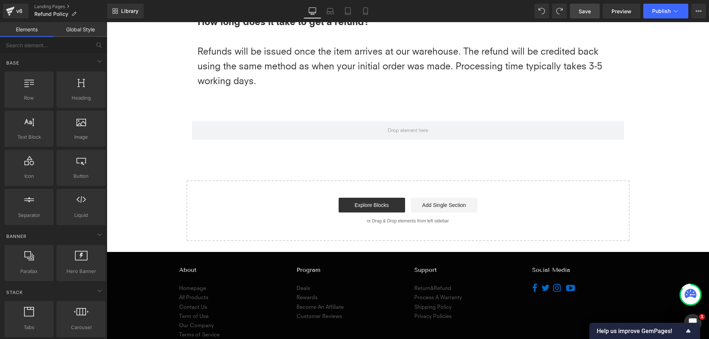
scroll to position [730, 0]
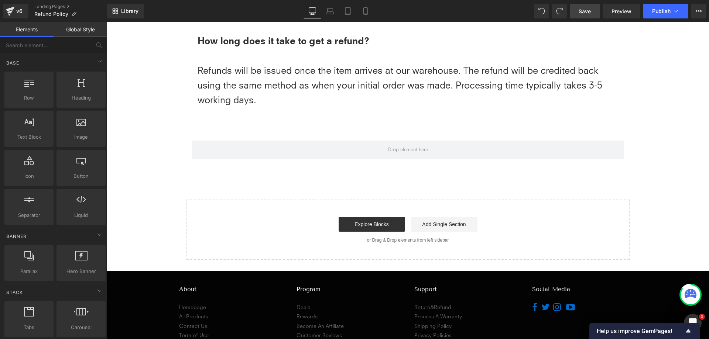
click at [591, 16] on link "Save" at bounding box center [585, 11] width 30 height 15
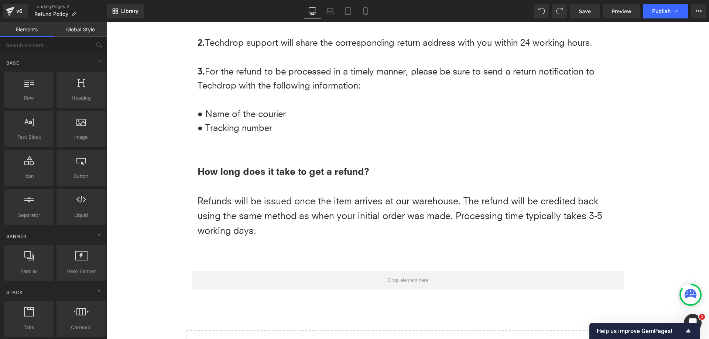
scroll to position [582, 0]
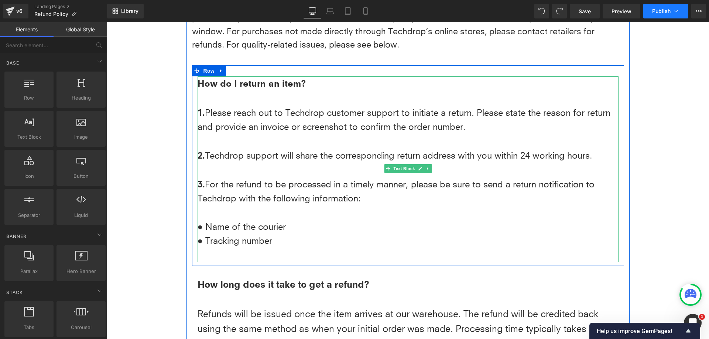
scroll to position [480, 0]
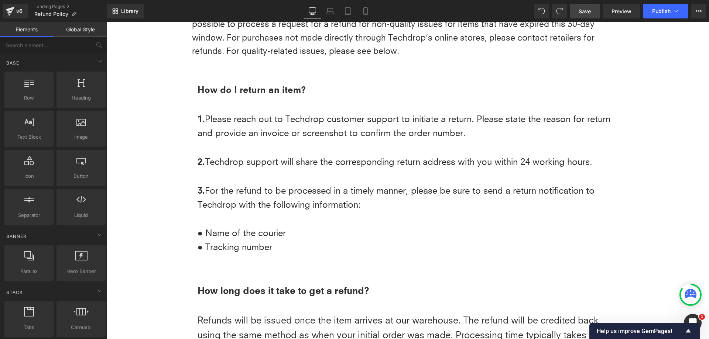
click at [586, 15] on link "Save" at bounding box center [585, 11] width 30 height 15
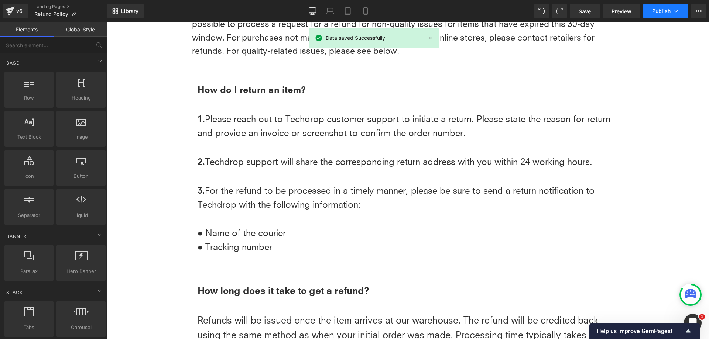
click at [661, 11] on span "Publish" at bounding box center [661, 11] width 18 height 6
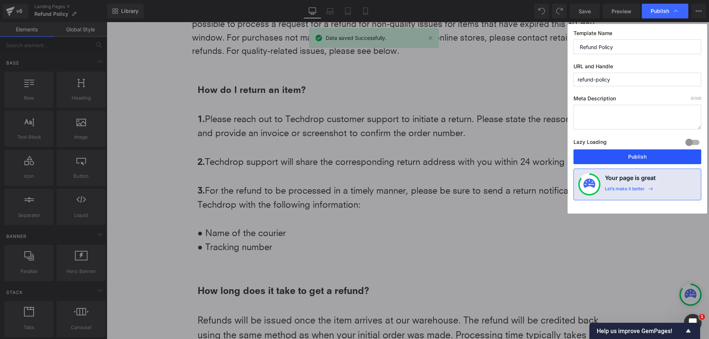
click at [606, 158] on button "Publish" at bounding box center [637, 157] width 128 height 15
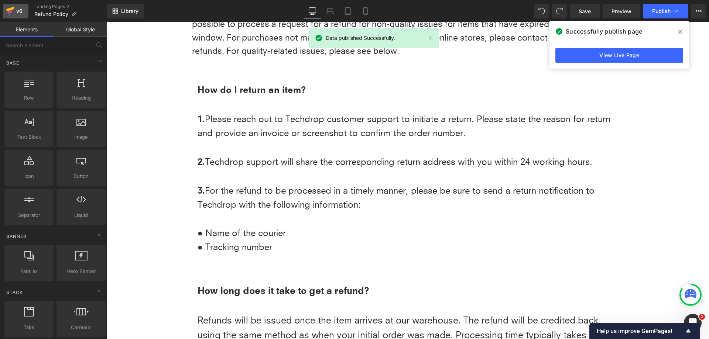
click at [10, 11] on icon at bounding box center [9, 11] width 5 height 3
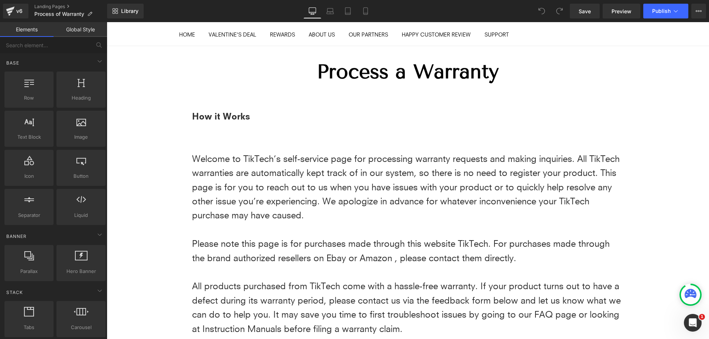
scroll to position [37, 0]
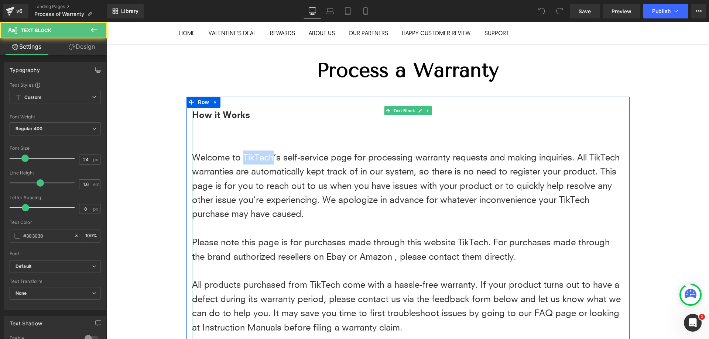
drag, startPoint x: 271, startPoint y: 158, endPoint x: 241, endPoint y: 156, distance: 30.4
click at [241, 156] on p "Welcome to TikTech’s self-service page for processing warranty requests and mak…" at bounding box center [408, 186] width 432 height 71
copy p "TikTech"
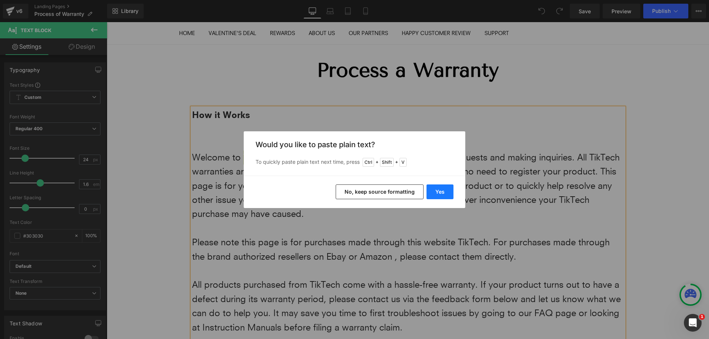
click at [443, 192] on button "Yes" at bounding box center [439, 192] width 27 height 15
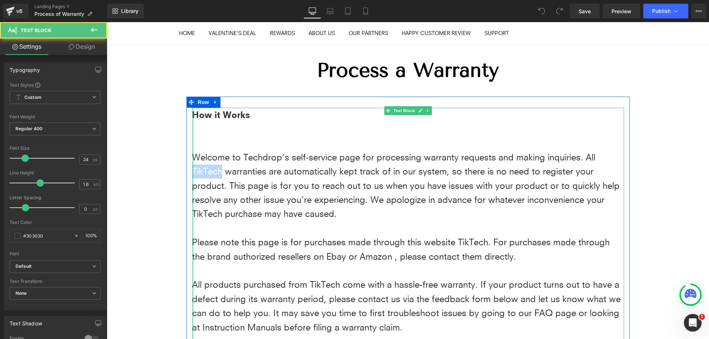
drag, startPoint x: 220, startPoint y: 173, endPoint x: 189, endPoint y: 171, distance: 30.3
click at [192, 171] on div "How it Works Welcome to Techdrop’s self-service page for processing warranty re…" at bounding box center [408, 257] width 432 height 298
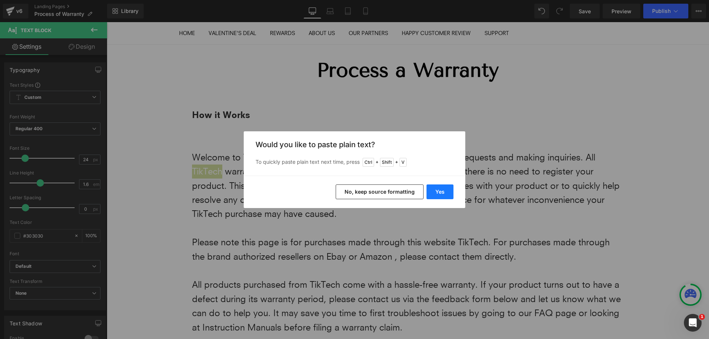
click at [449, 190] on button "Yes" at bounding box center [439, 192] width 27 height 15
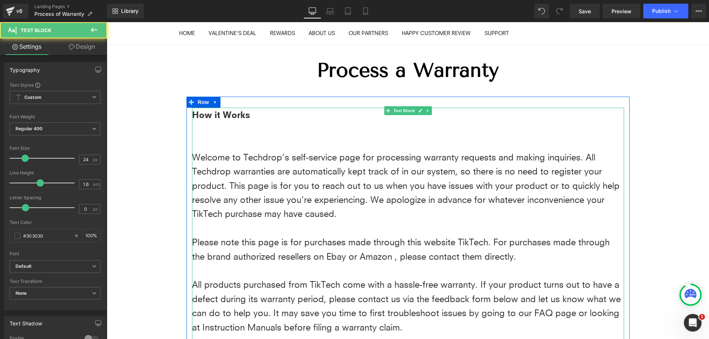
click at [220, 215] on p "Welcome to Techdrop’s self-service page for processing warranty requests and ma…" at bounding box center [408, 186] width 432 height 71
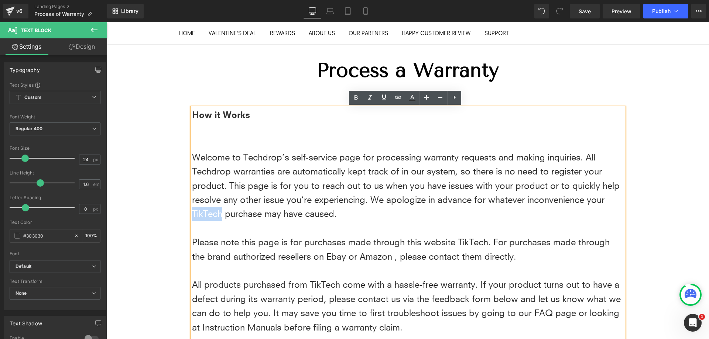
drag, startPoint x: 219, startPoint y: 215, endPoint x: 178, endPoint y: 216, distance: 41.0
copy p "TikTech"
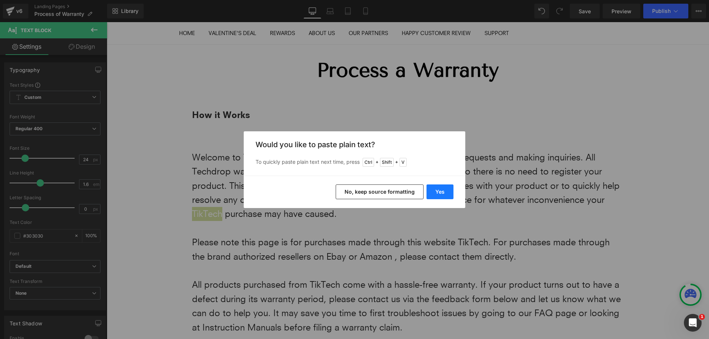
click at [447, 192] on button "Yes" at bounding box center [439, 192] width 27 height 15
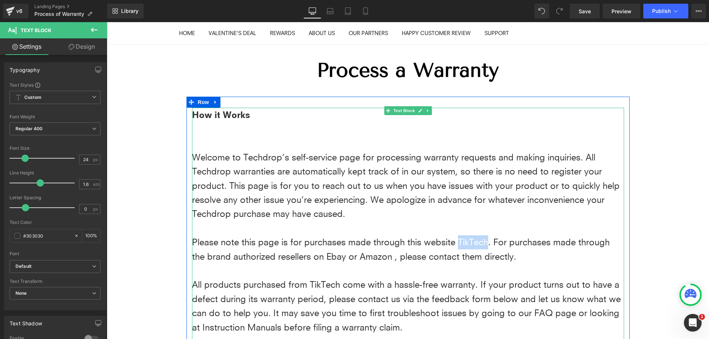
drag, startPoint x: 455, startPoint y: 242, endPoint x: 485, endPoint y: 243, distance: 29.9
click at [485, 243] on p "Please note this page is for purchases made through this website TikTech. For p…" at bounding box center [408, 250] width 432 height 28
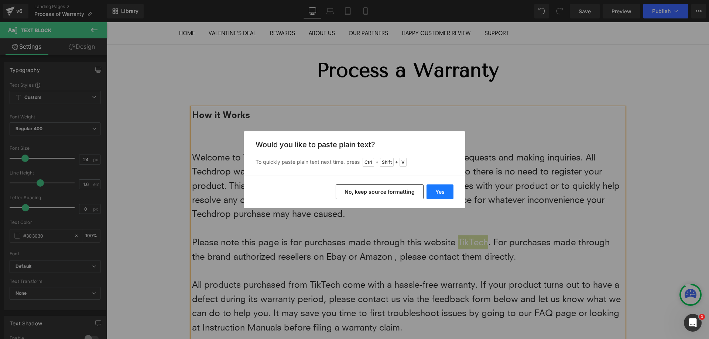
click at [434, 193] on button "Yes" at bounding box center [439, 192] width 27 height 15
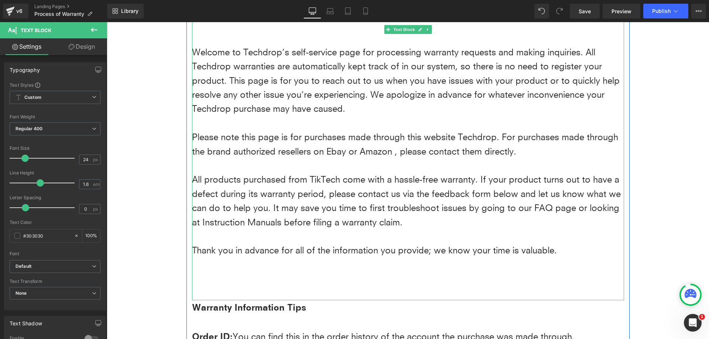
scroll to position [148, 0]
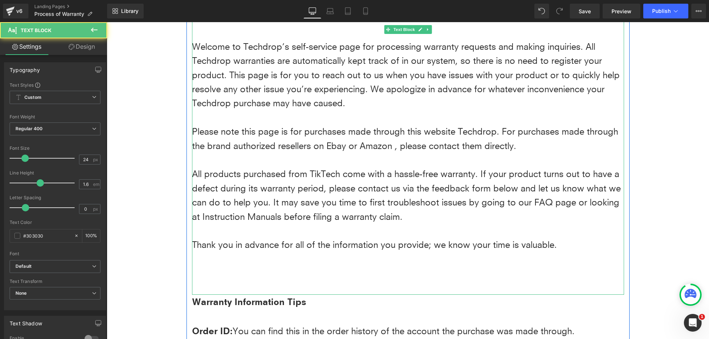
click at [312, 173] on p "All products purchased from TikTech come with a hassle-free warranty. If your p…" at bounding box center [408, 195] width 432 height 57
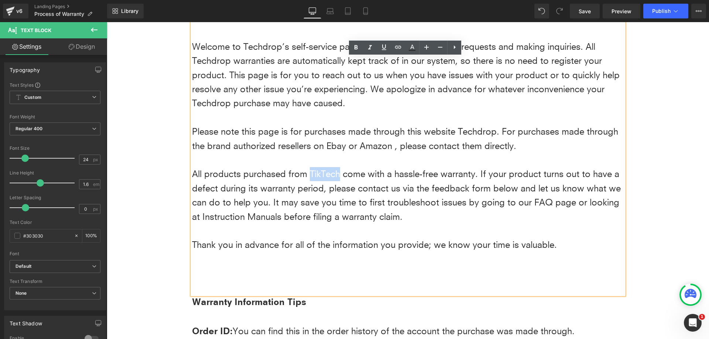
drag, startPoint x: 309, startPoint y: 175, endPoint x: 336, endPoint y: 172, distance: 27.5
click at [336, 172] on p "All products purchased from TikTech come with a hassle-free warranty. If your p…" at bounding box center [408, 195] width 432 height 57
copy p "TikTech"
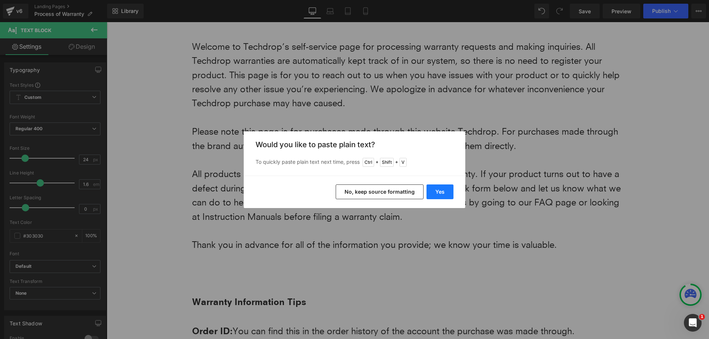
click at [443, 192] on button "Yes" at bounding box center [439, 192] width 27 height 15
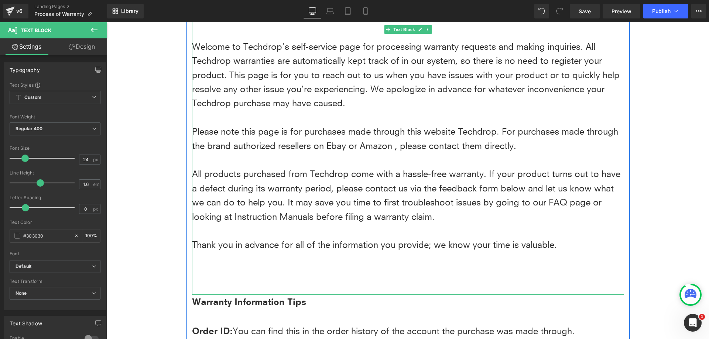
click at [516, 222] on p "All products purchased from Techdrop come with a hassle-free warranty. If your …" at bounding box center [408, 195] width 432 height 57
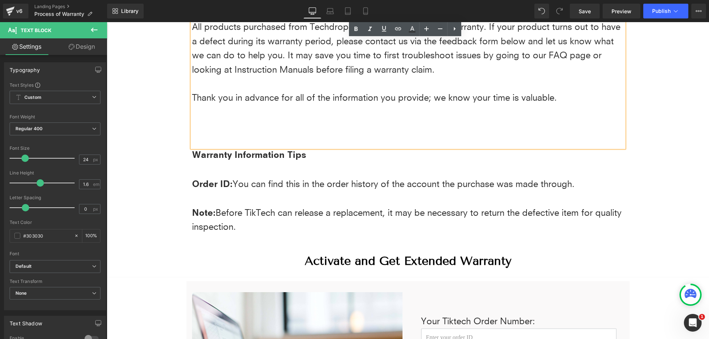
scroll to position [295, 0]
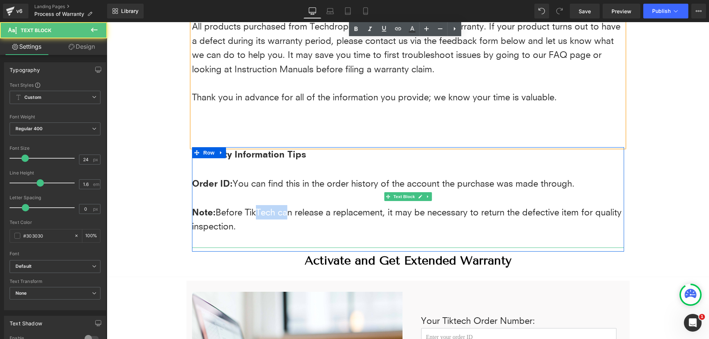
drag, startPoint x: 249, startPoint y: 210, endPoint x: 281, endPoint y: 212, distance: 31.4
click at [281, 212] on p "Note: Before TikTech can release a replacement, it may be necessary to return t…" at bounding box center [408, 219] width 432 height 29
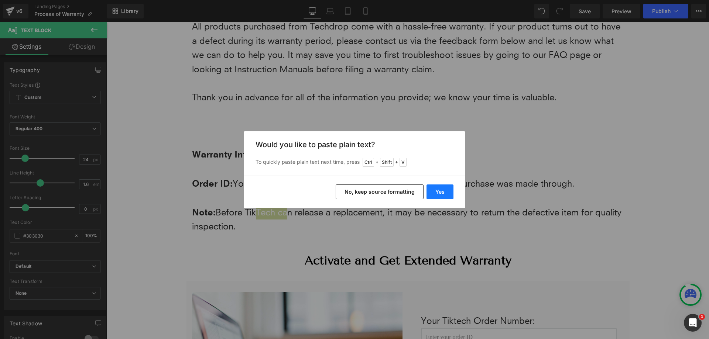
click at [447, 192] on button "Yes" at bounding box center [439, 192] width 27 height 15
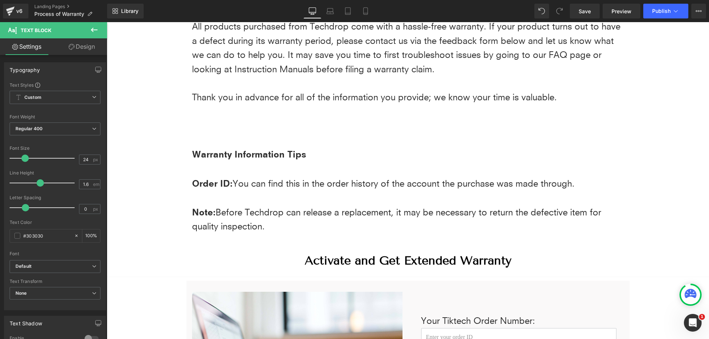
click at [662, 200] on div "Process a Warranty Heading Row How it Works Welcome to Techdrop’s self-service …" at bounding box center [408, 255] width 602 height 939
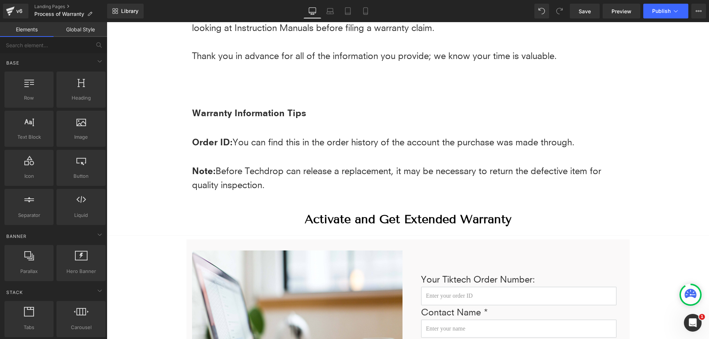
scroll to position [443, 0]
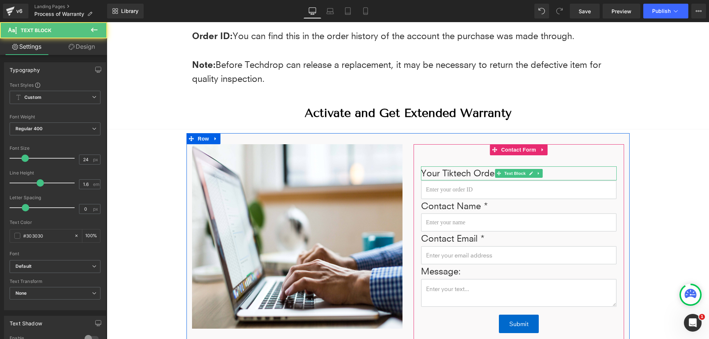
click at [440, 173] on p "Your Tiktech Order Number:" at bounding box center [519, 173] width 196 height 14
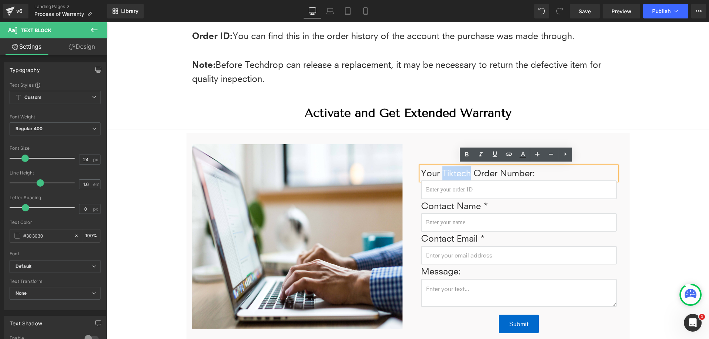
drag, startPoint x: 440, startPoint y: 173, endPoint x: 467, endPoint y: 172, distance: 26.2
click at [467, 172] on p "Your Tiktech Order Number:" at bounding box center [519, 173] width 196 height 14
copy p "Tiktech"
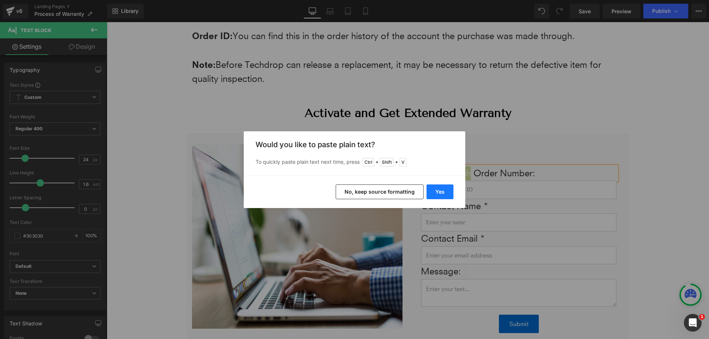
click at [434, 187] on button "Yes" at bounding box center [439, 192] width 27 height 15
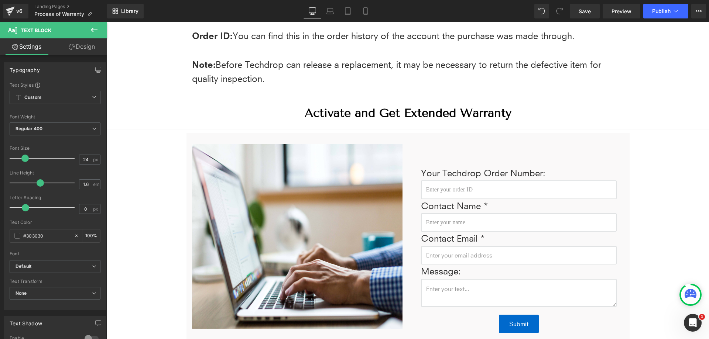
click at [666, 175] on div "Process a Warranty Heading Row How it Works Welcome to Techdrop’s self-service …" at bounding box center [408, 108] width 602 height 939
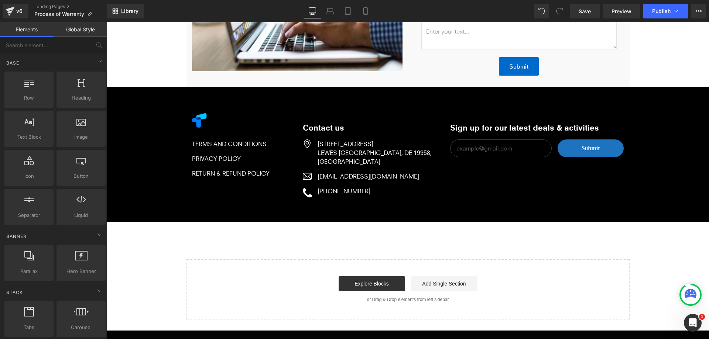
scroll to position [701, 0]
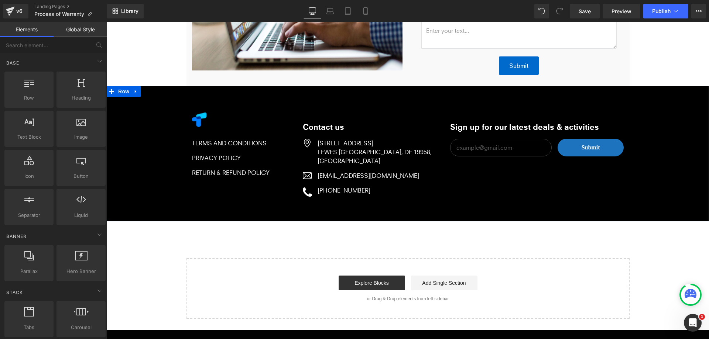
click at [380, 176] on link at bounding box center [384, 175] width 8 height 9
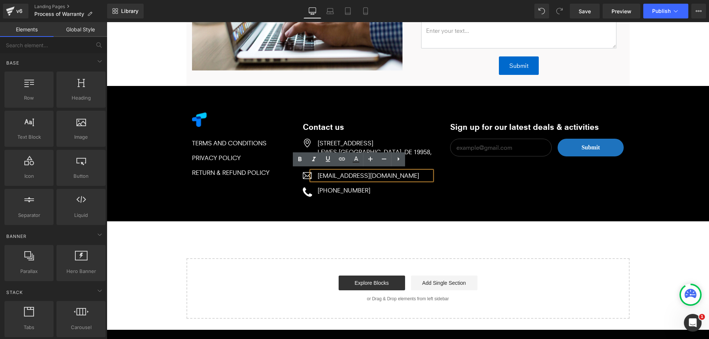
click at [367, 176] on div "[EMAIL_ADDRESS][DOMAIN_NAME]" at bounding box center [372, 175] width 120 height 9
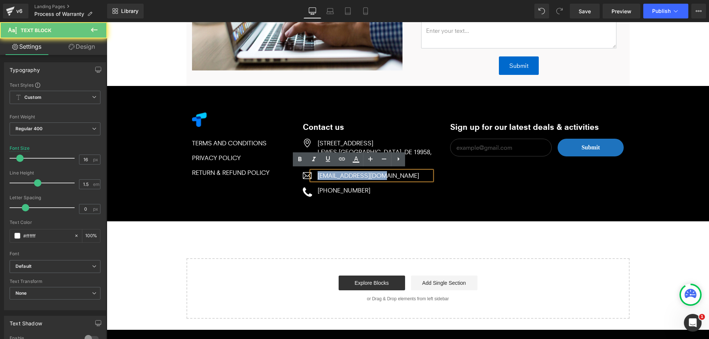
drag, startPoint x: 378, startPoint y: 175, endPoint x: 227, endPoint y: 167, distance: 152.0
click at [227, 167] on div "Image TERMS AND CONDITIONS Text Block PRIVACY POLICY Text Block RETURN & REFUND…" at bounding box center [407, 153] width 443 height 103
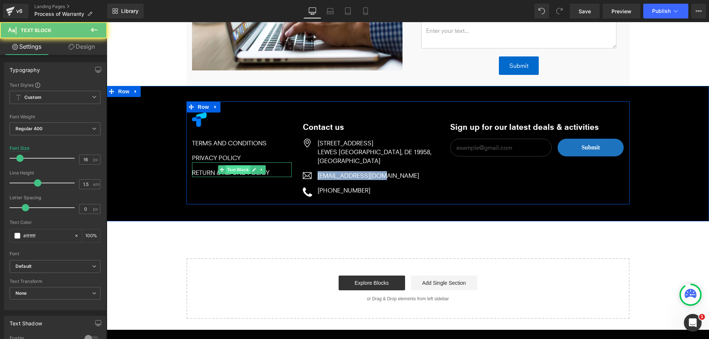
copy div "[EMAIL_ADDRESS][DOMAIN_NAME]"
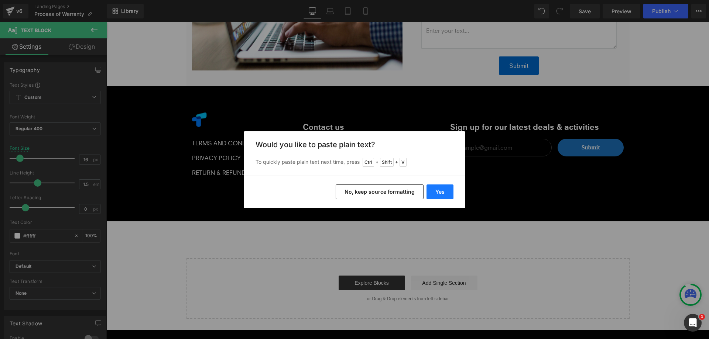
click at [442, 193] on button "Yes" at bounding box center [439, 192] width 27 height 15
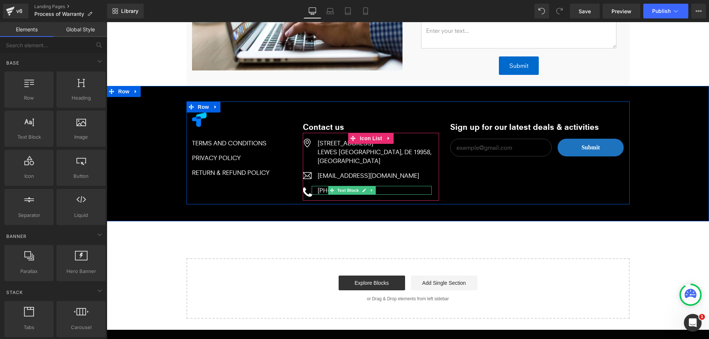
click at [368, 186] on link at bounding box center [372, 190] width 8 height 9
click at [374, 189] on icon at bounding box center [376, 191] width 4 height 4
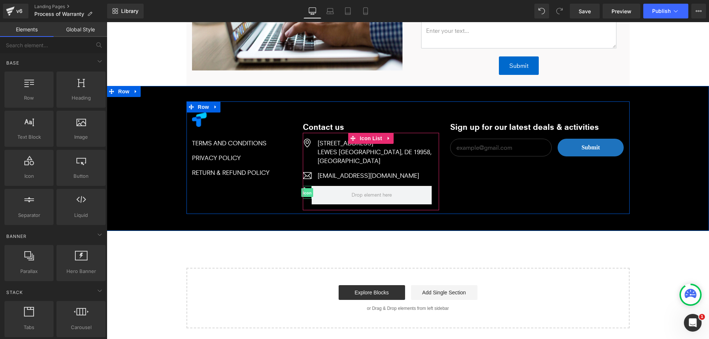
click at [305, 192] on span "Icon" at bounding box center [307, 193] width 12 height 9
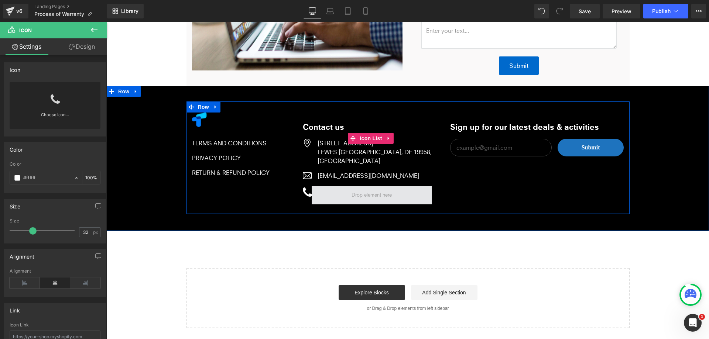
click at [349, 193] on span at bounding box center [371, 195] width 45 height 11
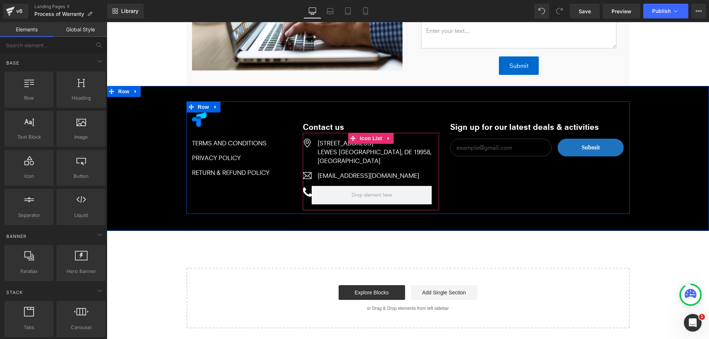
click at [397, 188] on div "Image 16192 COASTAL HWY LEWES SUSSEX, DE 19958, UNITED STATES Text Block Image …" at bounding box center [371, 175] width 137 height 72
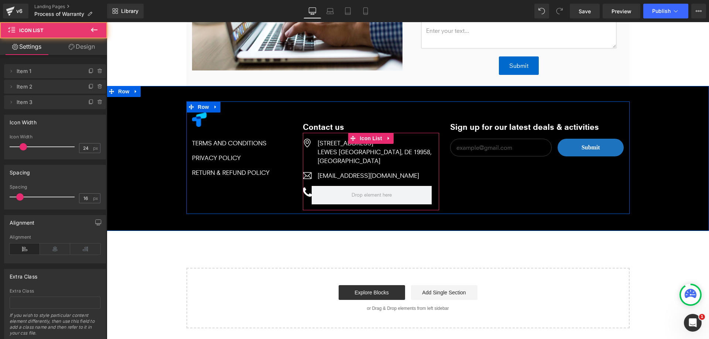
click at [397, 188] on div "Image 16192 COASTAL HWY LEWES SUSSEX, DE 19958, UNITED STATES Text Block Image …" at bounding box center [371, 175] width 137 height 72
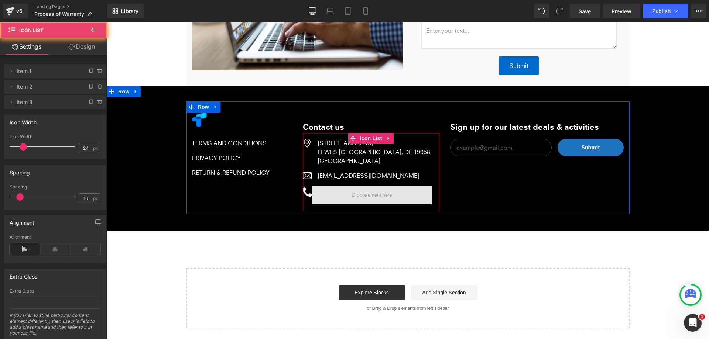
click at [358, 198] on span at bounding box center [371, 195] width 45 height 11
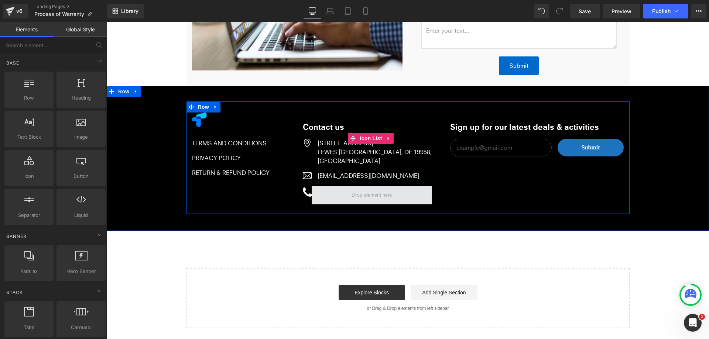
click at [361, 192] on span at bounding box center [371, 195] width 45 height 11
click at [303, 190] on span "Icon" at bounding box center [307, 192] width 12 height 9
click at [349, 193] on span at bounding box center [371, 195] width 45 height 11
click at [381, 195] on span at bounding box center [372, 195] width 120 height 18
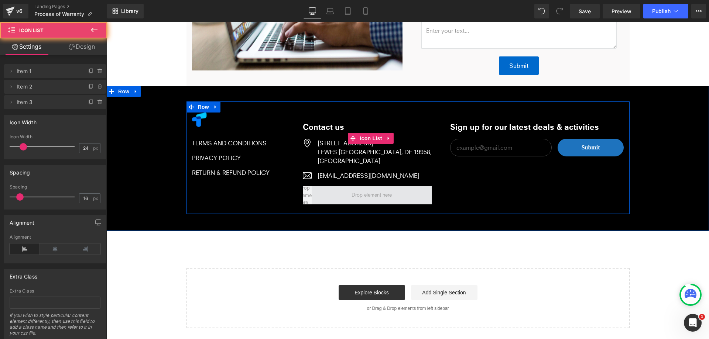
click at [381, 195] on span at bounding box center [372, 195] width 120 height 18
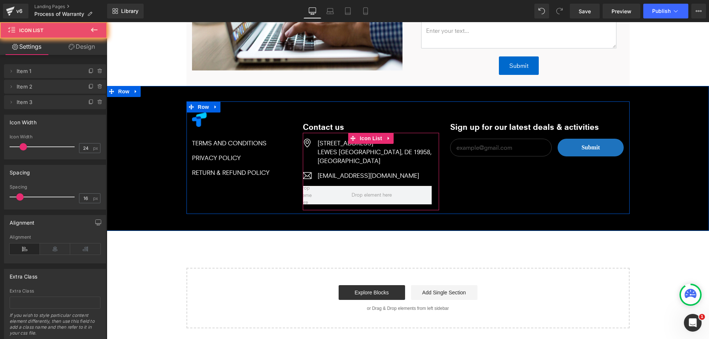
click at [406, 198] on div "Image 16192 COASTAL HWY LEWES SUSSEX, DE 19958, UNITED STATES Text Block Image …" at bounding box center [371, 175] width 137 height 72
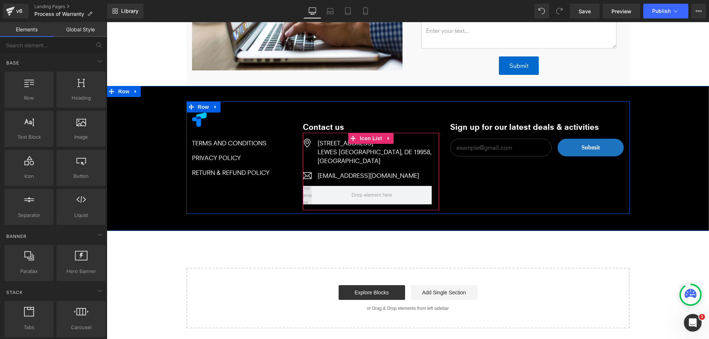
click at [305, 193] on span at bounding box center [307, 195] width 22 height 25
click at [353, 195] on span at bounding box center [371, 195] width 45 height 11
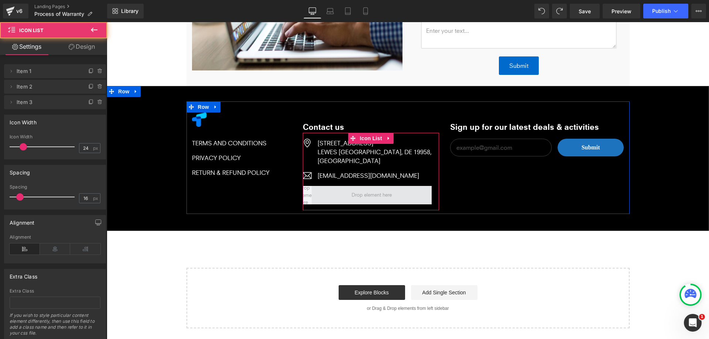
drag, startPoint x: 372, startPoint y: 193, endPoint x: 356, endPoint y: 195, distance: 15.6
click at [372, 193] on span at bounding box center [372, 195] width 120 height 18
click at [349, 195] on span at bounding box center [371, 195] width 45 height 11
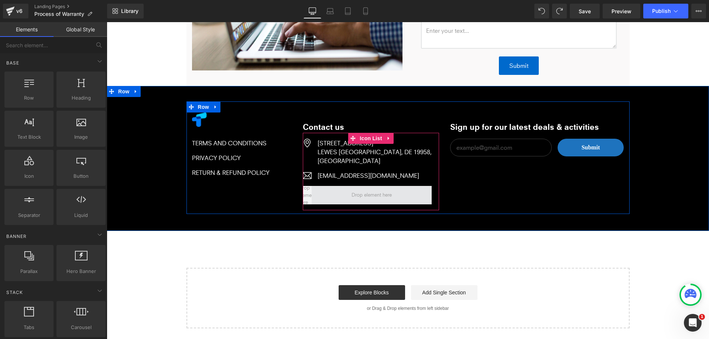
click at [317, 193] on span at bounding box center [372, 195] width 120 height 18
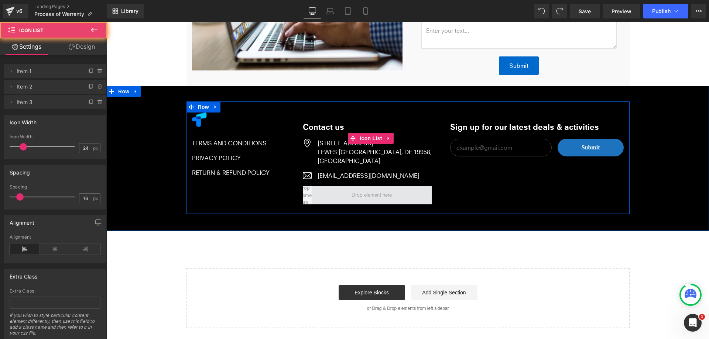
click at [317, 193] on span at bounding box center [372, 195] width 120 height 18
click at [381, 136] on span "Icon List" at bounding box center [371, 138] width 26 height 11
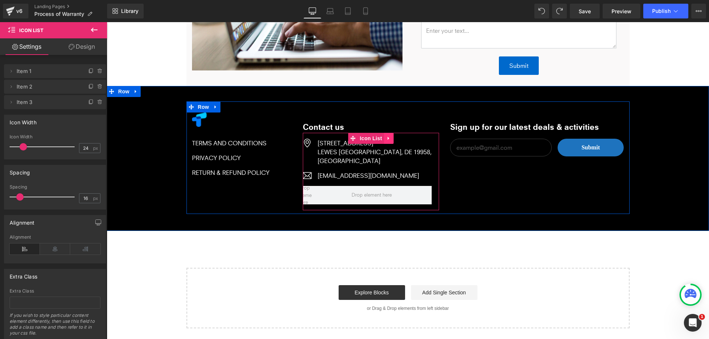
click at [387, 136] on icon at bounding box center [388, 139] width 5 height 6
click at [391, 137] on icon at bounding box center [393, 139] width 5 height 6
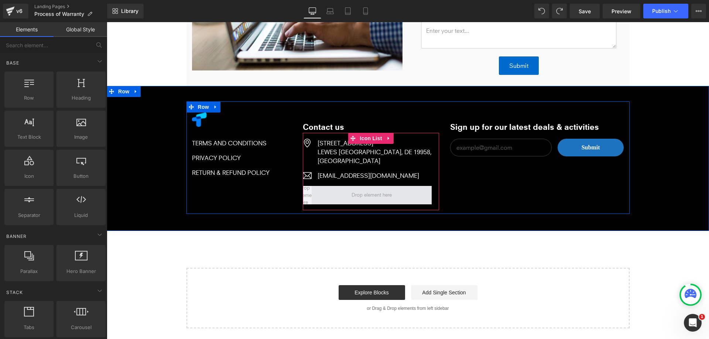
drag, startPoint x: 305, startPoint y: 193, endPoint x: 347, endPoint y: 195, distance: 41.4
click at [347, 195] on li at bounding box center [367, 195] width 129 height 18
click at [372, 192] on span at bounding box center [372, 195] width 120 height 18
click at [305, 194] on span at bounding box center [307, 195] width 22 height 25
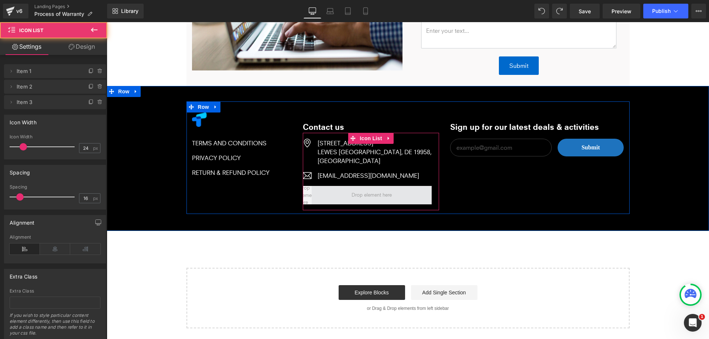
click at [326, 193] on span at bounding box center [372, 195] width 120 height 18
click at [396, 193] on div "Image 16192 COASTAL HWY LEWES SUSSEX, DE 19958, UNITED STATES Text Block Image …" at bounding box center [371, 175] width 137 height 72
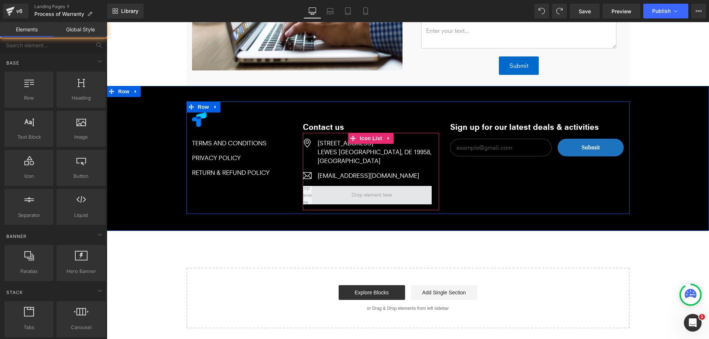
click at [362, 200] on span at bounding box center [371, 195] width 45 height 11
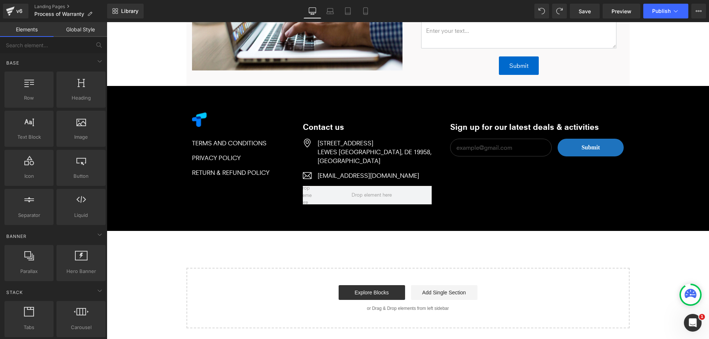
click at [86, 34] on link "Global Style" at bounding box center [81, 29] width 54 height 15
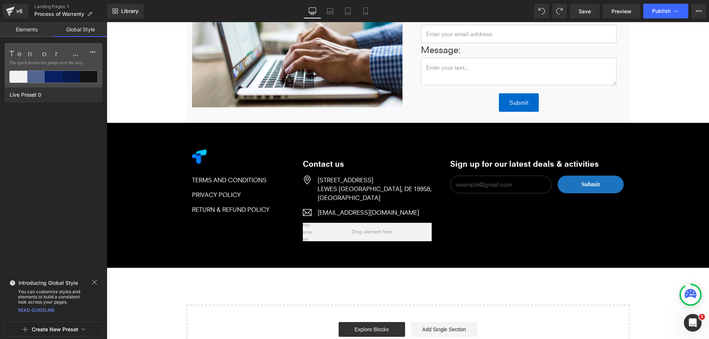
scroll to position [591, 0]
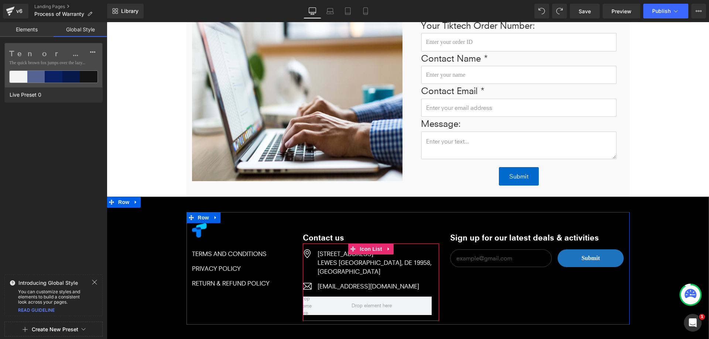
click at [411, 292] on div "Image 16192 COASTAL HWY LEWES SUSSEX, DE 19958, UNITED STATES Text Block Image …" at bounding box center [371, 286] width 137 height 72
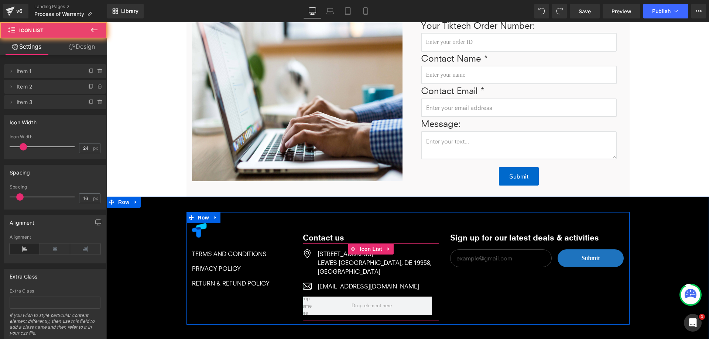
drag, startPoint x: 400, startPoint y: 309, endPoint x: 476, endPoint y: 331, distance: 79.2
click at [400, 309] on div "Image 16192 COASTAL HWY LEWES SUSSEX, DE 19958, UNITED STATES Text Block Image …" at bounding box center [371, 286] width 137 height 72
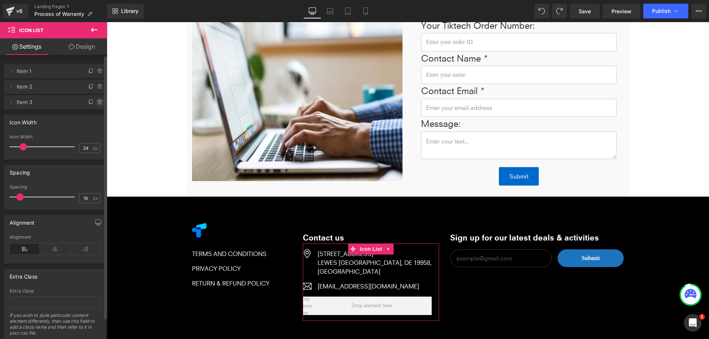
click at [97, 101] on icon at bounding box center [100, 102] width 6 height 6
click at [92, 103] on button "Delete" at bounding box center [91, 103] width 23 height 10
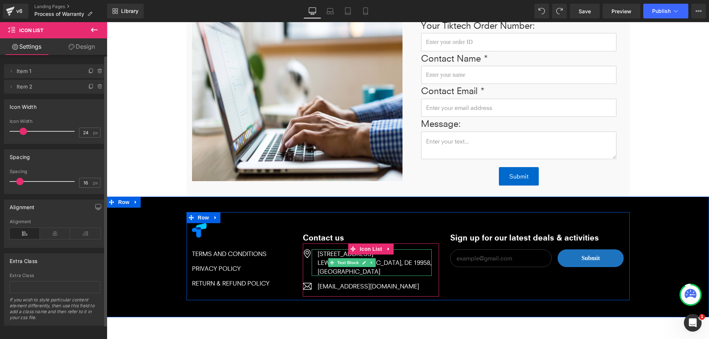
click at [382, 269] on div "[GEOGRAPHIC_DATA]" at bounding box center [374, 271] width 114 height 9
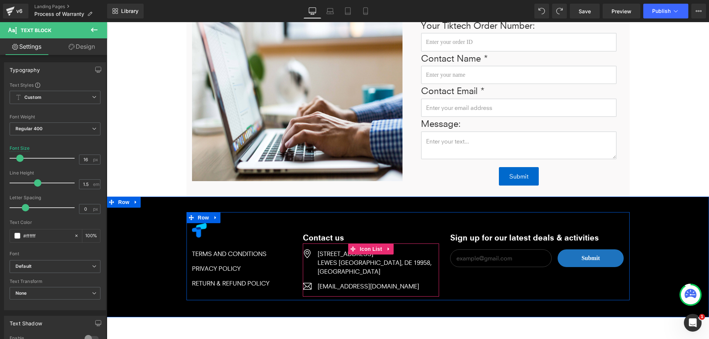
click at [325, 268] on div "[GEOGRAPHIC_DATA]" at bounding box center [374, 271] width 114 height 9
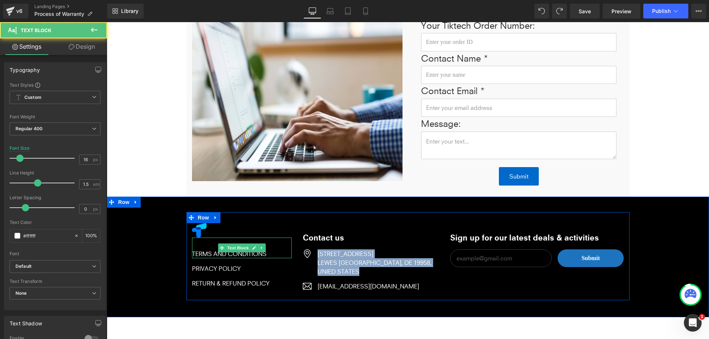
drag, startPoint x: 367, startPoint y: 269, endPoint x: 272, endPoint y: 243, distance: 97.8
click at [272, 243] on div "Image TERMS AND CONDITIONS Text Block PRIVACY POLICY Text Block RETURN & REFUND…" at bounding box center [407, 256] width 443 height 89
copy div "16192 COASTAL HWY LEWES SUSSEX, DE 19958, UNIED STATES"
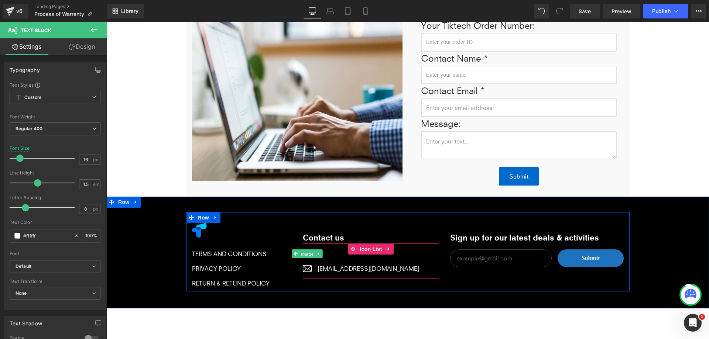
click at [307, 253] on span "Image" at bounding box center [307, 254] width 16 height 9
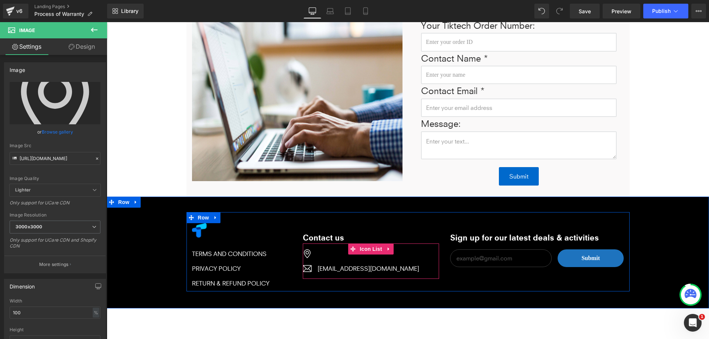
click at [385, 261] on div "Image Text Block Image sales@techdrop.me Text Block" at bounding box center [371, 265] width 137 height 30
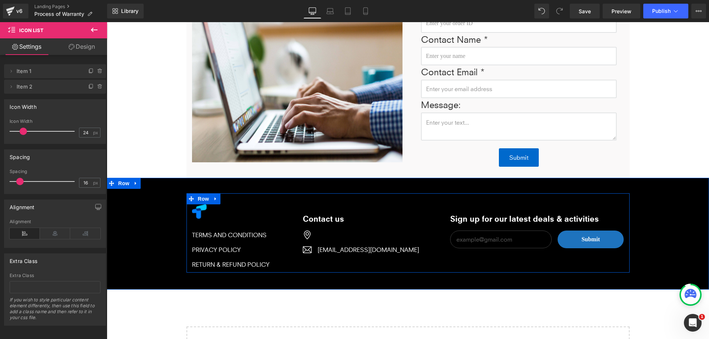
scroll to position [628, 0]
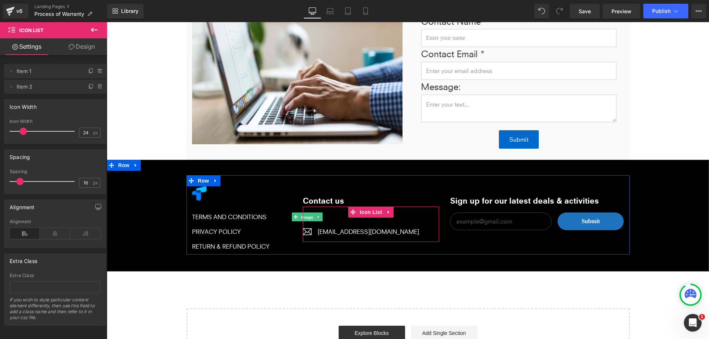
click at [307, 216] on span "Image" at bounding box center [307, 217] width 16 height 9
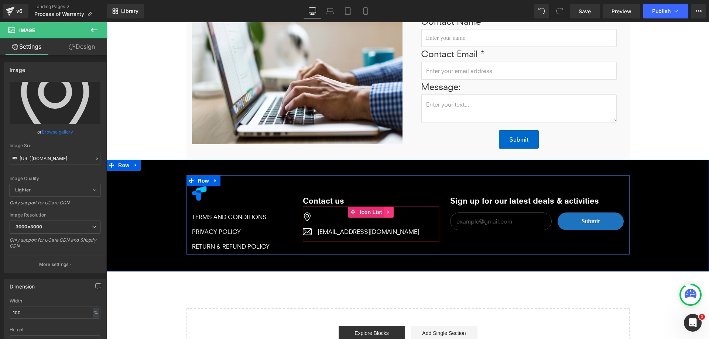
click at [387, 212] on icon at bounding box center [388, 213] width 5 height 6
click at [393, 213] on icon at bounding box center [393, 213] width 5 height 6
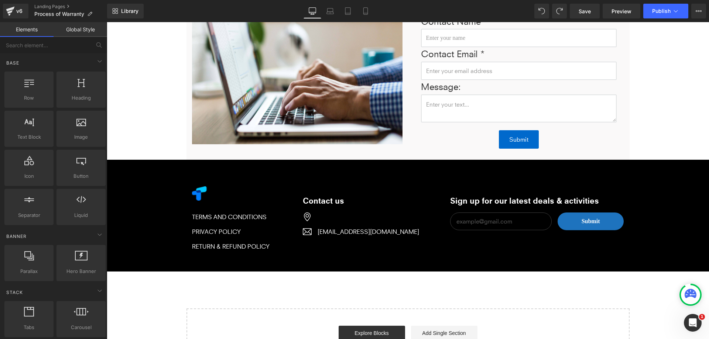
click at [64, 30] on link "Global Style" at bounding box center [81, 29] width 54 height 15
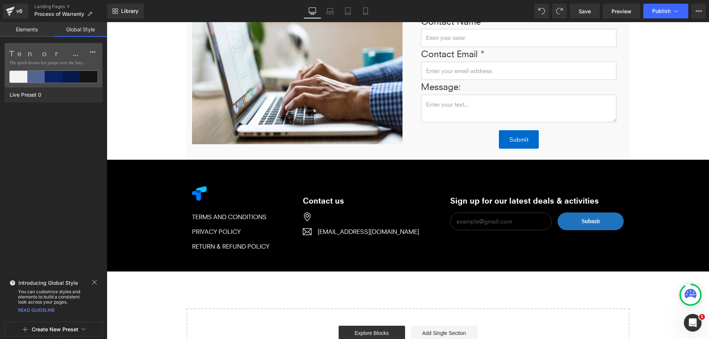
click at [35, 30] on link "Elements" at bounding box center [27, 29] width 54 height 15
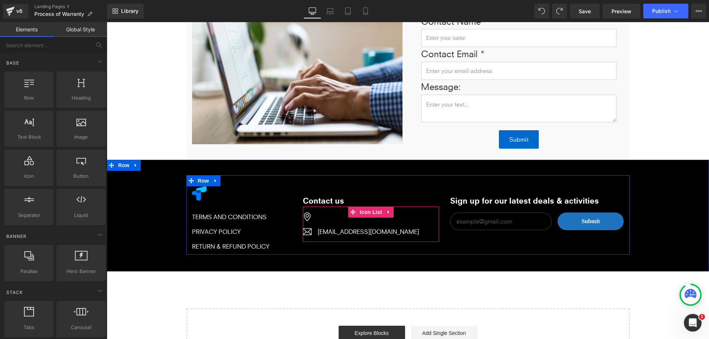
click at [310, 236] on ul "Image Text Block Image sales@techdrop.me Text Block" at bounding box center [361, 228] width 116 height 30
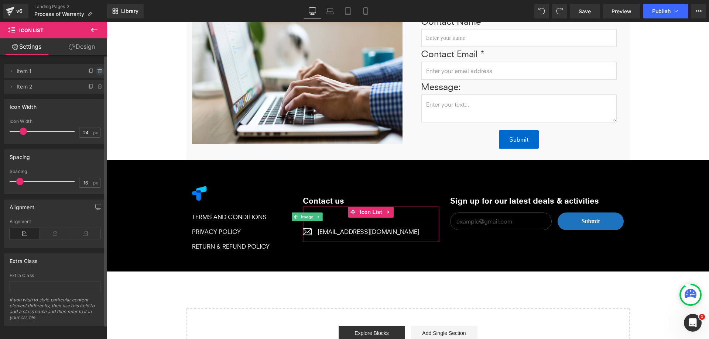
click at [98, 71] on icon at bounding box center [99, 71] width 3 height 3
click at [83, 67] on button "Delete" at bounding box center [91, 72] width 23 height 10
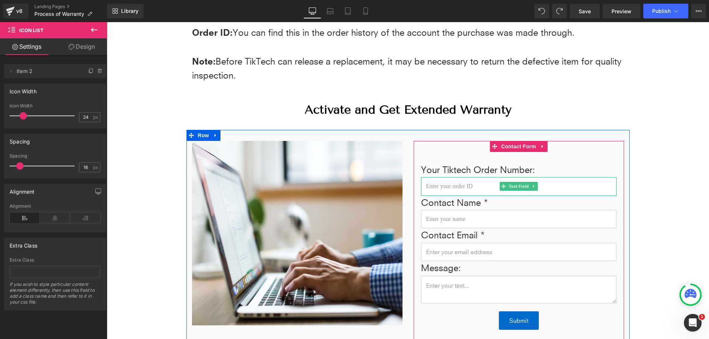
scroll to position [443, 0]
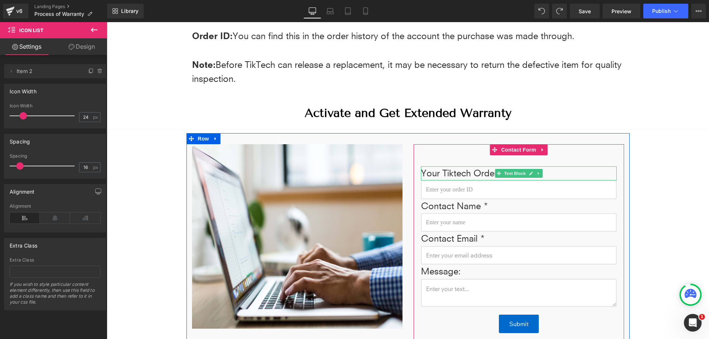
click at [462, 171] on p "Your Tiktech Order Number:" at bounding box center [519, 173] width 196 height 14
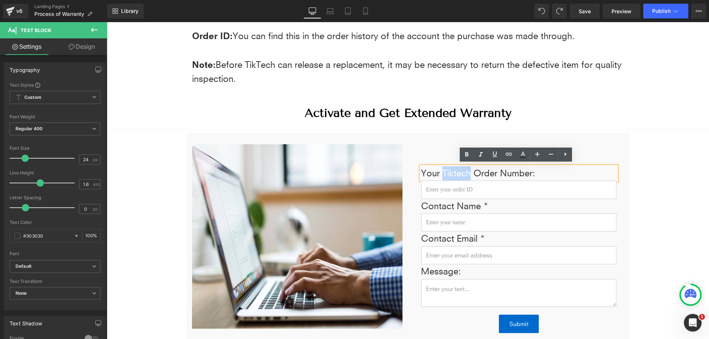
drag, startPoint x: 468, startPoint y: 169, endPoint x: 440, endPoint y: 176, distance: 28.5
click at [440, 176] on p "Your Tiktech Order Number:" at bounding box center [519, 173] width 196 height 14
copy p "Tiktech"
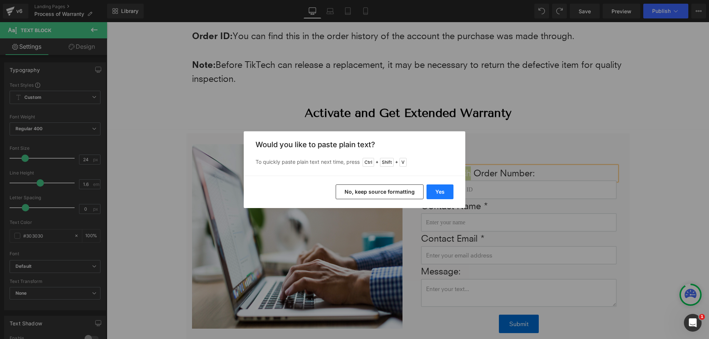
click at [448, 197] on button "Yes" at bounding box center [439, 192] width 27 height 15
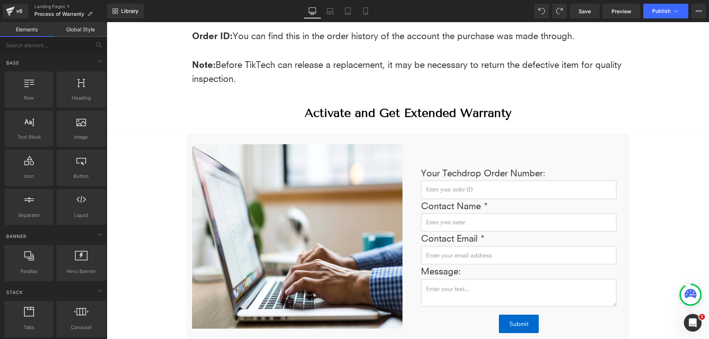
click at [664, 150] on div "Process a Warranty Heading Row How it Works Welcome to Techdrop’s self-service …" at bounding box center [408, 96] width 602 height 915
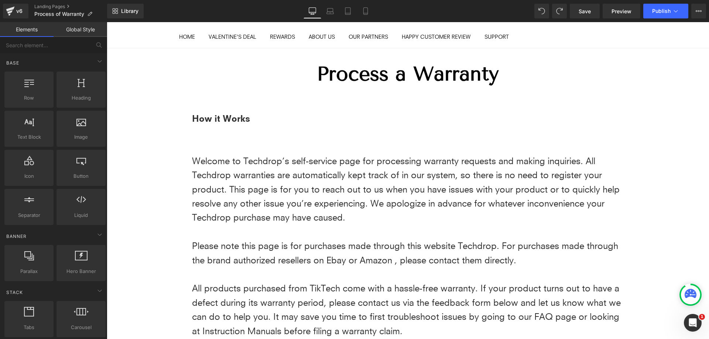
scroll to position [74, 0]
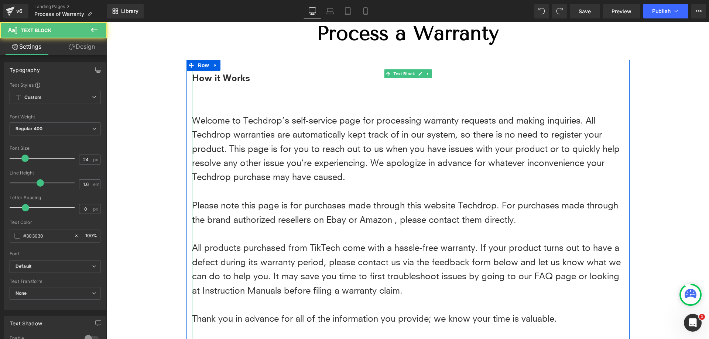
click at [338, 251] on p "All products purchased from TikTech come with a hassle-free warranty. If your p…" at bounding box center [408, 269] width 432 height 57
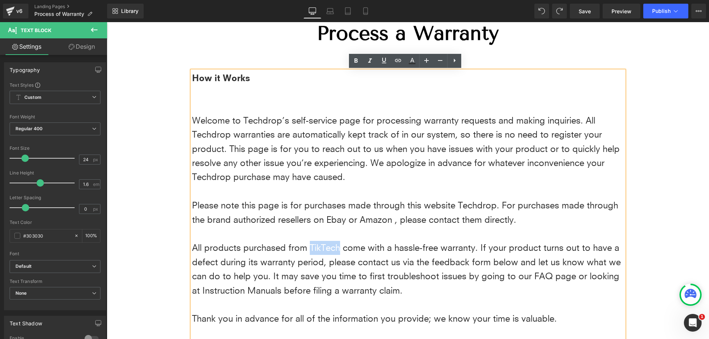
drag, startPoint x: 337, startPoint y: 250, endPoint x: 307, endPoint y: 250, distance: 29.9
click at [307, 250] on p "All products purchased from TikTech come with a hassle-free warranty. If your p…" at bounding box center [408, 269] width 432 height 57
copy p "TikTech"
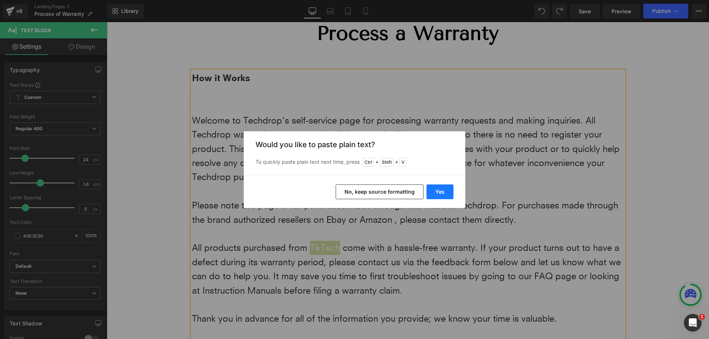
click at [432, 187] on button "Yes" at bounding box center [439, 192] width 27 height 15
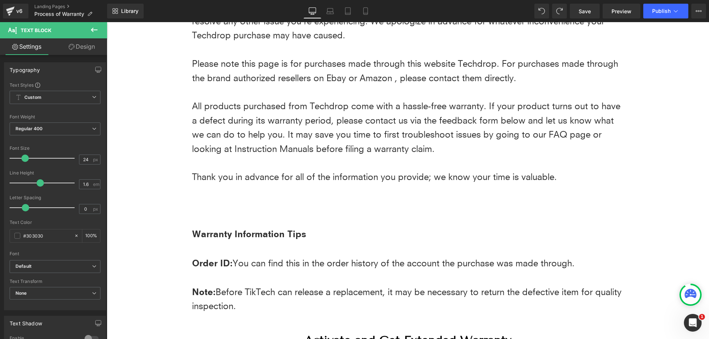
scroll to position [258, 0]
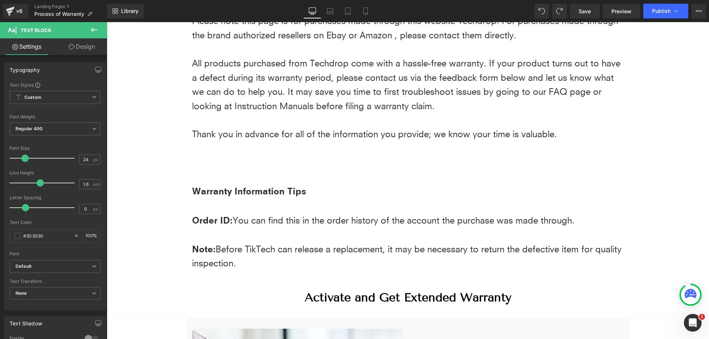
click at [261, 262] on p "Note: Before TikTech can release a replacement, it may be necessary to return t…" at bounding box center [408, 256] width 432 height 29
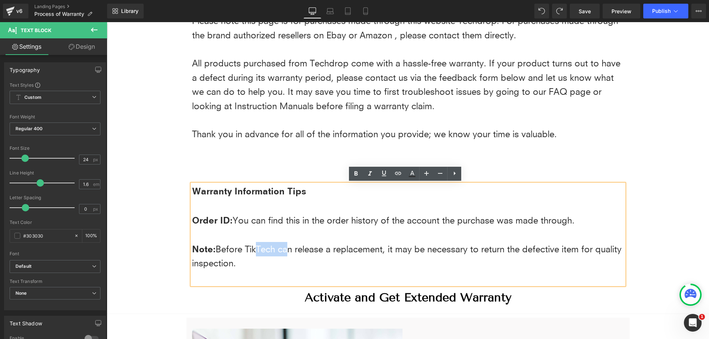
drag, startPoint x: 280, startPoint y: 245, endPoint x: 248, endPoint y: 247, distance: 32.2
click at [248, 247] on p "Note: Before TikTech can release a replacement, it may be necessary to return t…" at bounding box center [408, 256] width 432 height 29
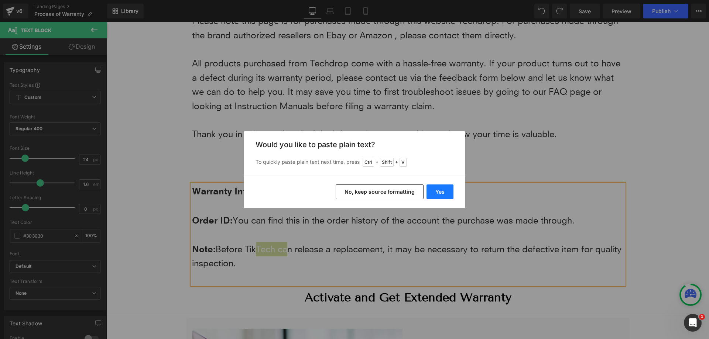
click at [443, 192] on button "Yes" at bounding box center [439, 192] width 27 height 15
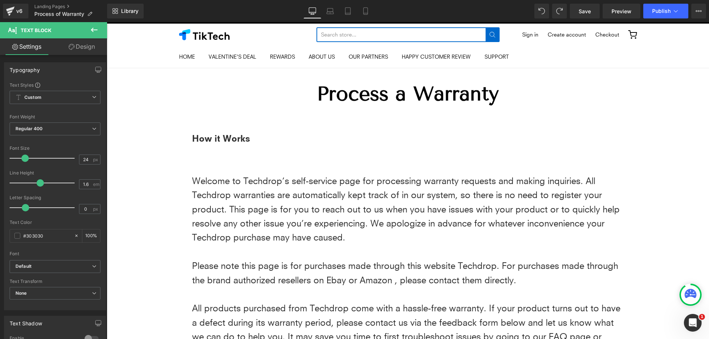
scroll to position [0, 0]
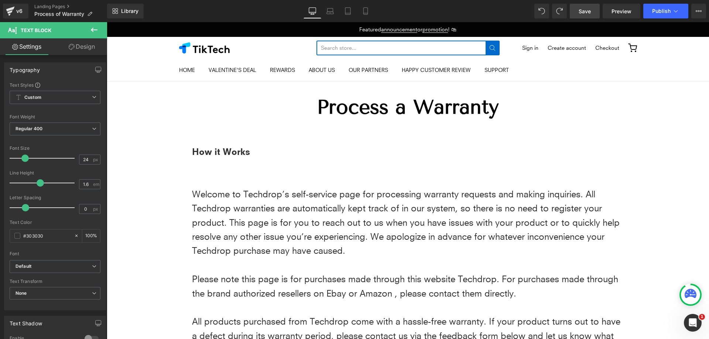
click at [591, 12] on span "Save" at bounding box center [584, 11] width 12 height 8
click at [667, 11] on span "Publish" at bounding box center [661, 11] width 18 height 6
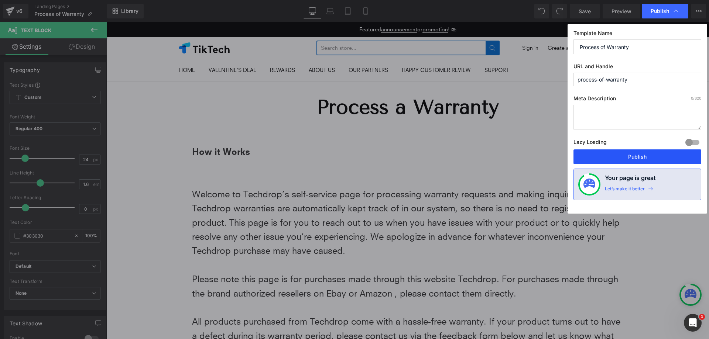
click at [649, 159] on button "Publish" at bounding box center [637, 157] width 128 height 15
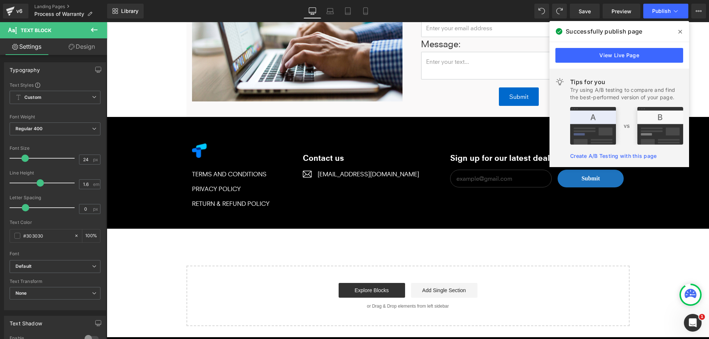
scroll to position [701, 0]
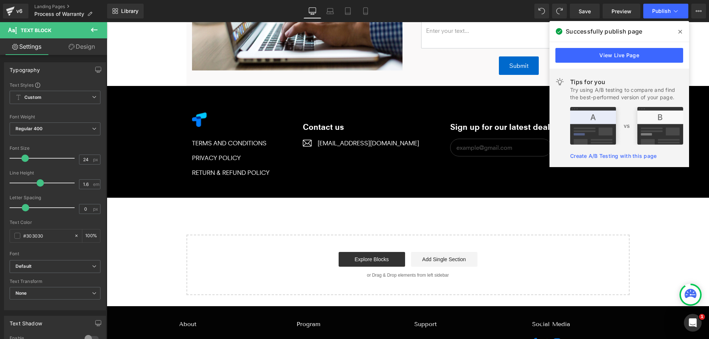
click at [409, 167] on div "Image TERMS AND CONDITIONS Text Block PRIVACY POLICY Text Block RETURN & REFUND…" at bounding box center [407, 141] width 443 height 79
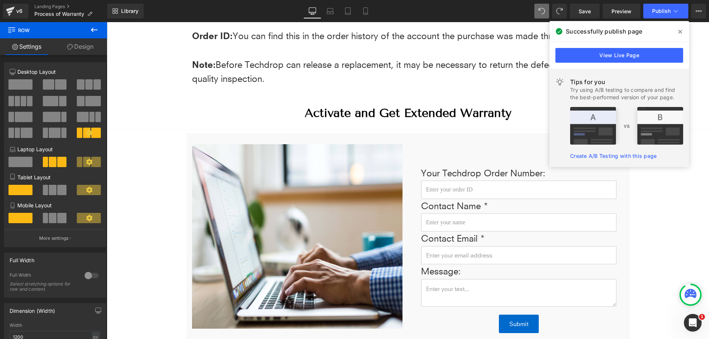
scroll to position [0, 0]
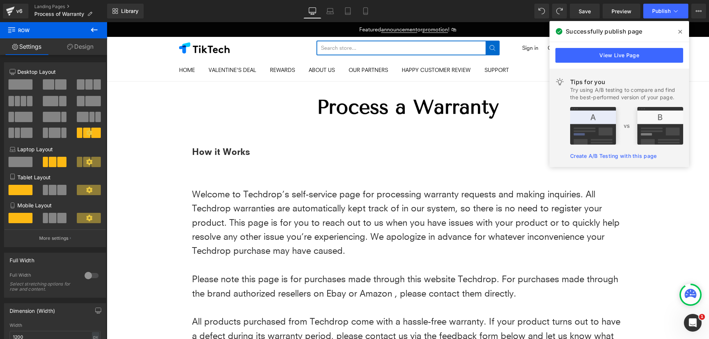
click at [679, 29] on icon at bounding box center [680, 32] width 4 height 6
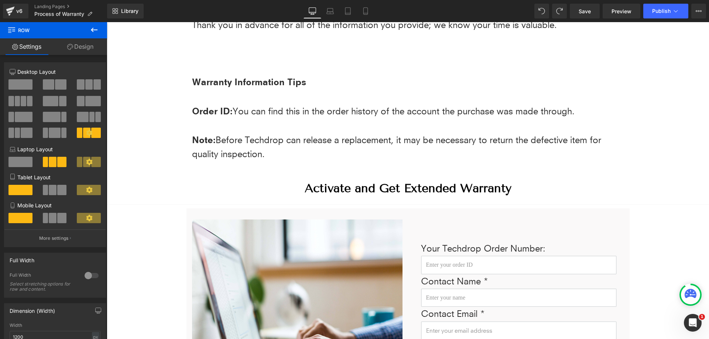
scroll to position [348, 0]
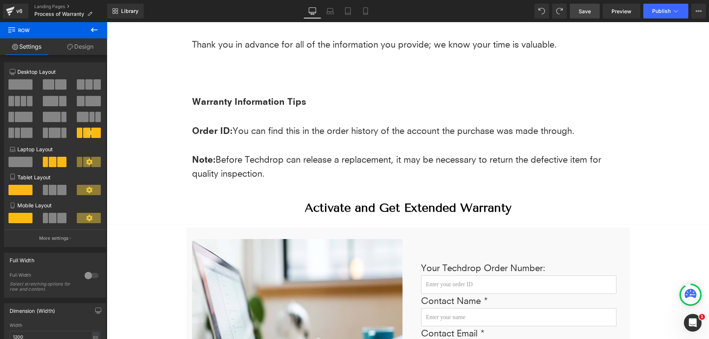
click at [589, 14] on span "Save" at bounding box center [584, 11] width 12 height 8
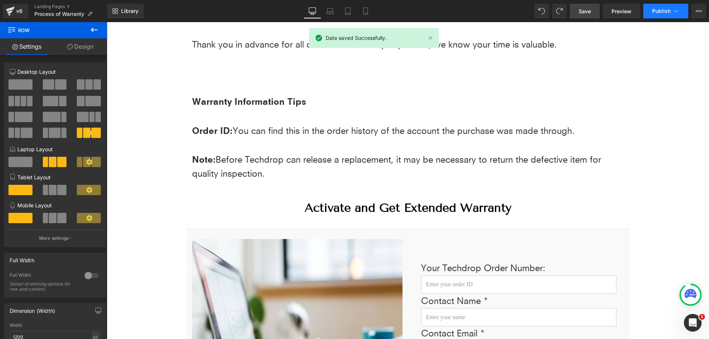
click at [658, 14] on span "Publish" at bounding box center [661, 11] width 18 height 6
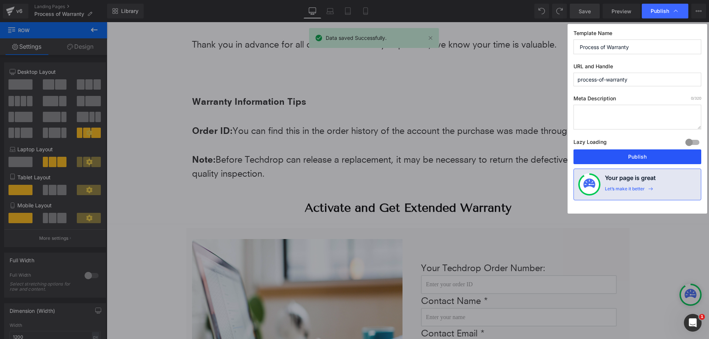
click at [653, 159] on button "Publish" at bounding box center [637, 157] width 128 height 15
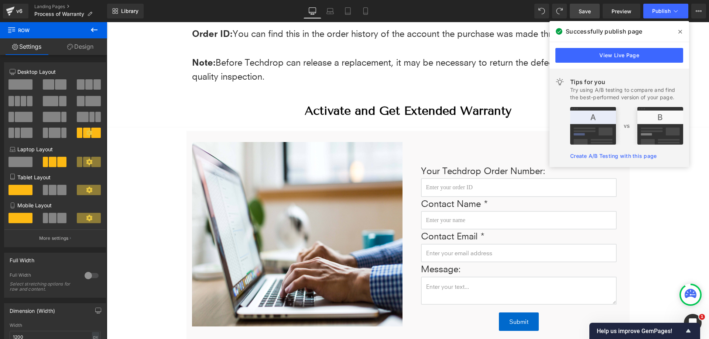
scroll to position [369, 0]
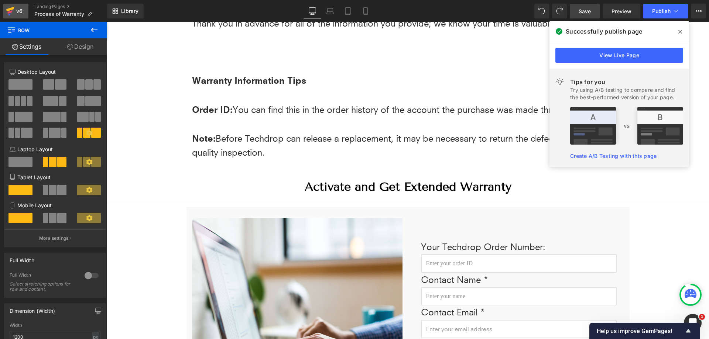
click at [16, 15] on div "v6" at bounding box center [19, 11] width 9 height 10
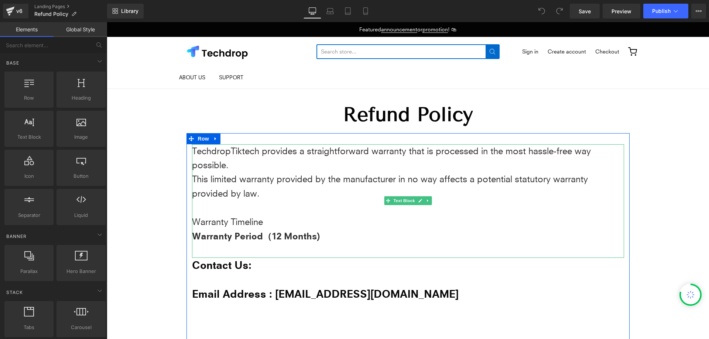
click at [230, 152] on p "TechdropTiktech provides a straightforward warranty that is processed in the mo…" at bounding box center [408, 158] width 432 height 28
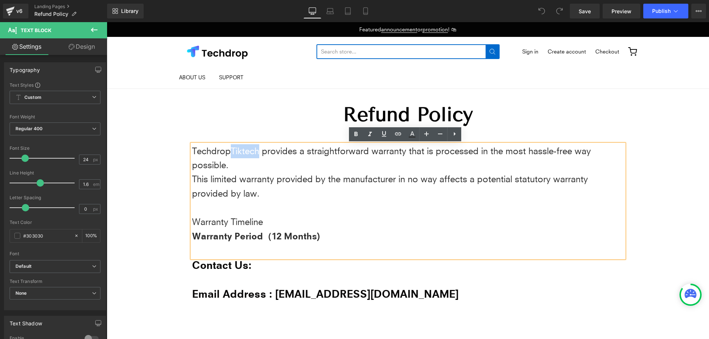
drag, startPoint x: 230, startPoint y: 150, endPoint x: 255, endPoint y: 152, distance: 25.2
click at [255, 152] on p "TechdropTiktech provides a straightforward warranty that is processed in the mo…" at bounding box center [408, 158] width 432 height 28
copy p "Tiktech"
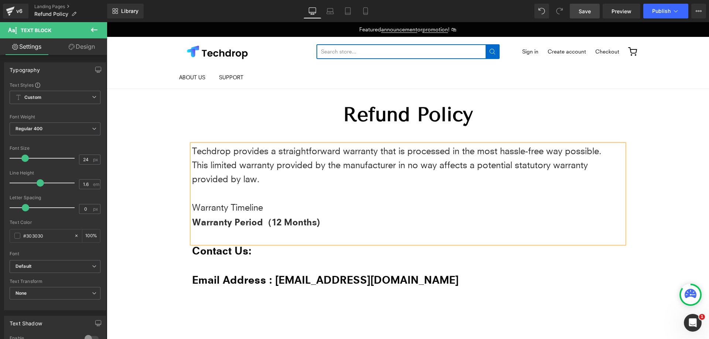
click at [594, 13] on link "Save" at bounding box center [585, 11] width 30 height 15
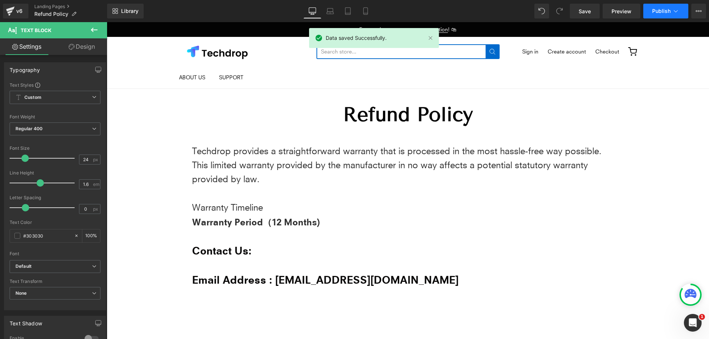
click at [657, 11] on span "Publish" at bounding box center [661, 11] width 18 height 6
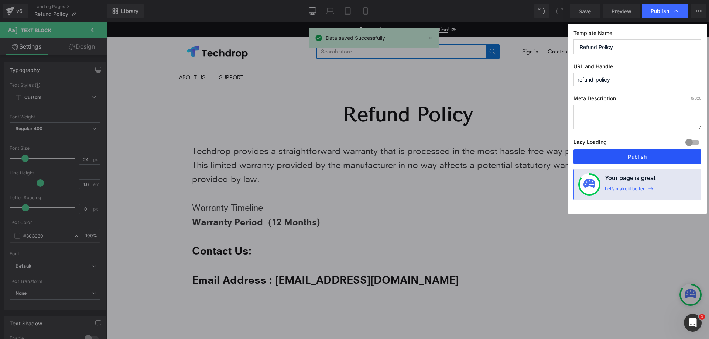
click at [642, 159] on button "Publish" at bounding box center [637, 157] width 128 height 15
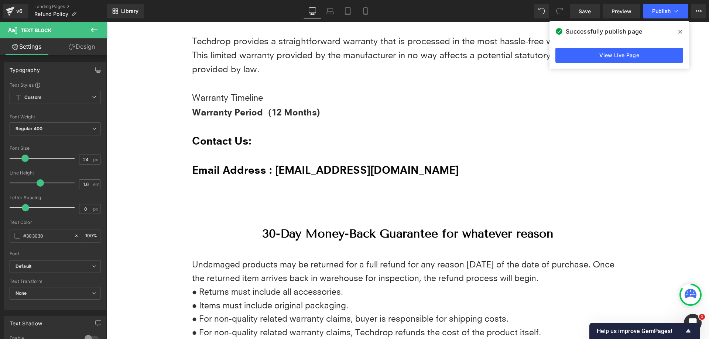
scroll to position [111, 0]
drag, startPoint x: 167, startPoint y: 223, endPoint x: 173, endPoint y: 220, distance: 6.7
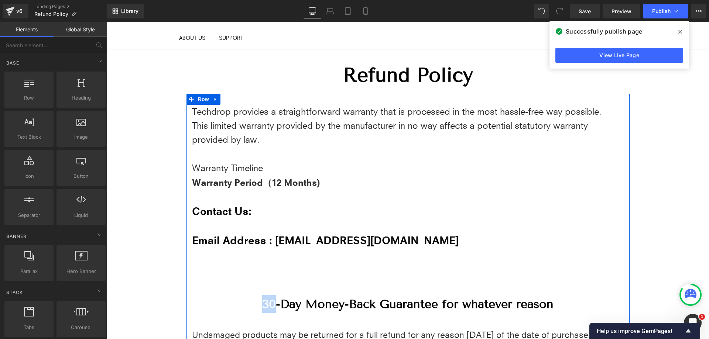
scroll to position [37, 0]
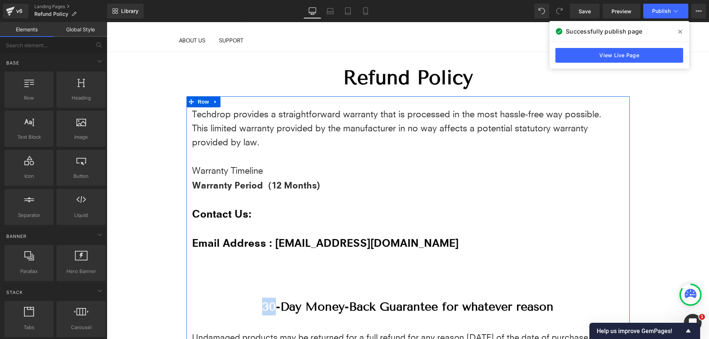
click at [356, 189] on p "Warranty Period （12 Months)" at bounding box center [408, 185] width 432 height 14
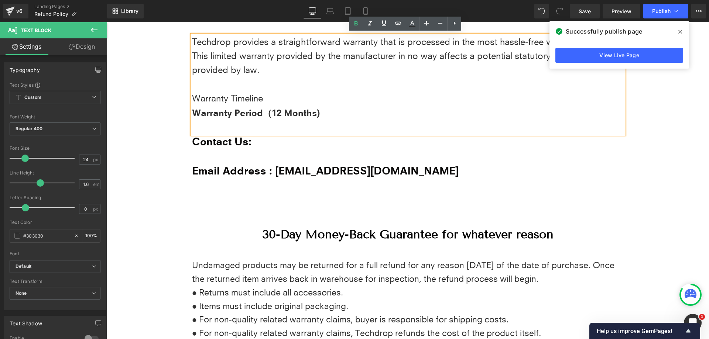
scroll to position [0, 0]
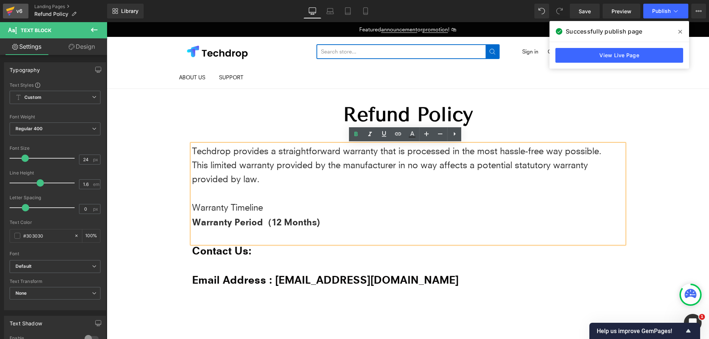
click at [17, 13] on div "v6" at bounding box center [19, 11] width 9 height 10
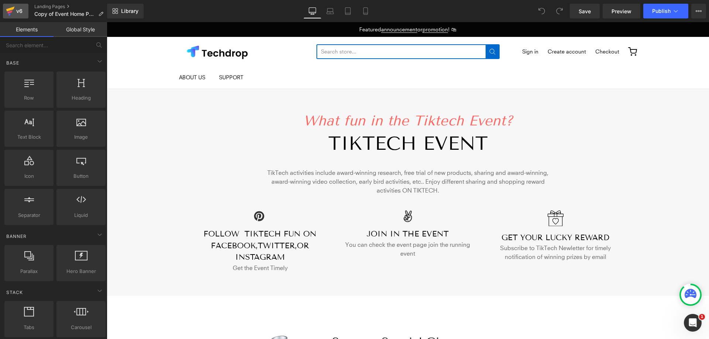
click at [21, 11] on div "v6" at bounding box center [19, 11] width 9 height 10
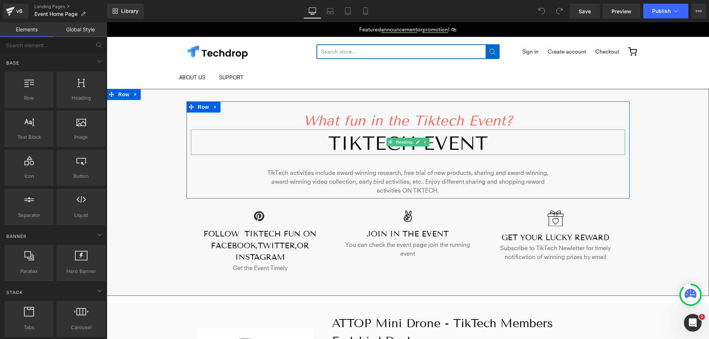
drag, startPoint x: 366, startPoint y: 142, endPoint x: 338, endPoint y: 145, distance: 27.8
click at [366, 142] on span "Tiktech event" at bounding box center [407, 144] width 159 height 22
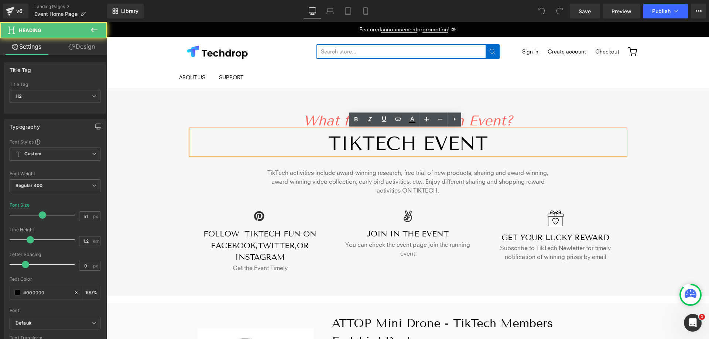
click at [328, 145] on span "Tiktech event" at bounding box center [407, 144] width 159 height 22
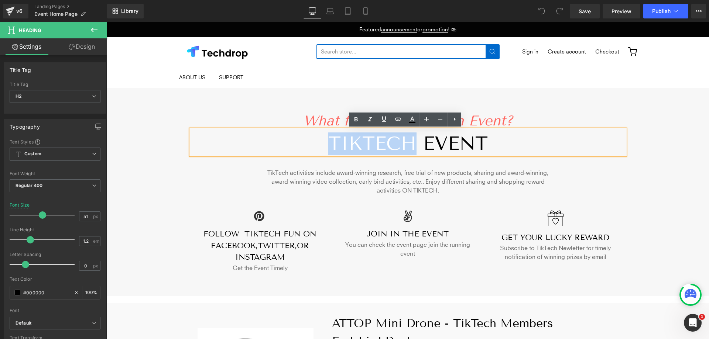
drag, startPoint x: 324, startPoint y: 143, endPoint x: 408, endPoint y: 144, distance: 84.2
click at [408, 144] on span "Tiktech event" at bounding box center [407, 144] width 159 height 22
copy span "Tiktech"
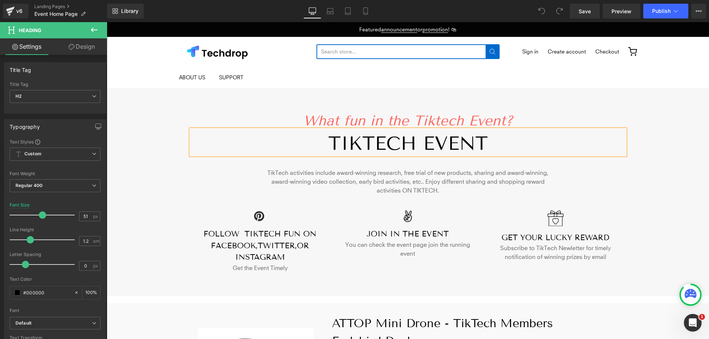
click at [408, 141] on span "Tiktech event" at bounding box center [407, 144] width 159 height 22
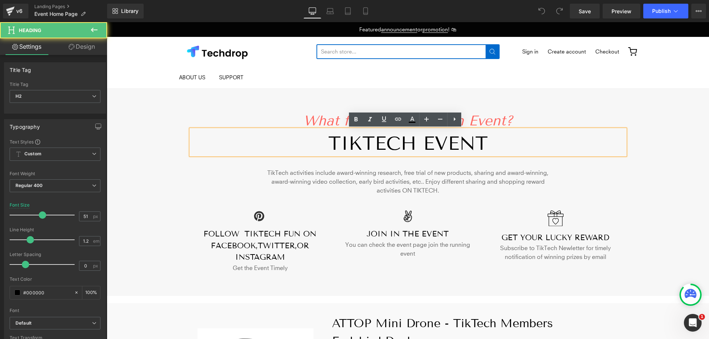
click at [502, 120] on span "What fun in the Tiktech Event?" at bounding box center [408, 121] width 210 height 17
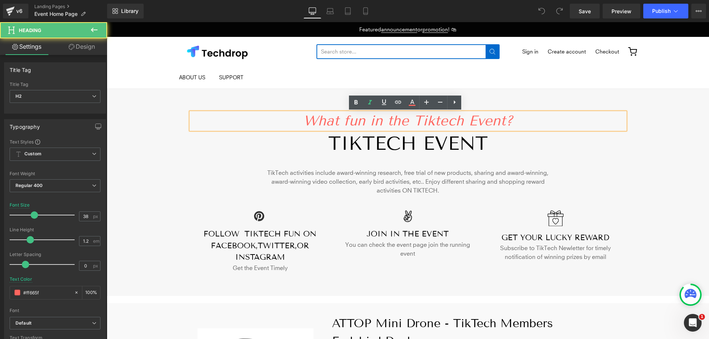
click at [460, 123] on span "What fun in the Tiktech Event?" at bounding box center [408, 121] width 210 height 17
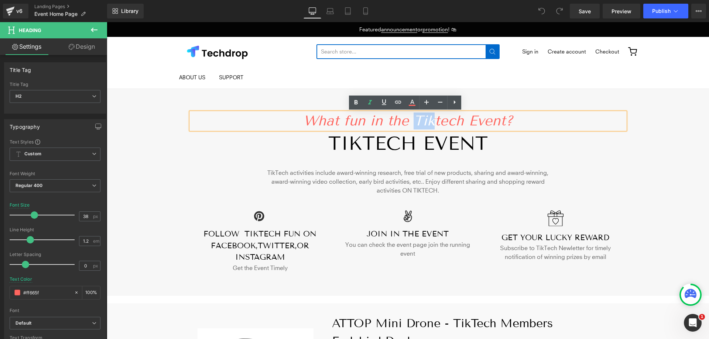
drag, startPoint x: 430, startPoint y: 123, endPoint x: 414, endPoint y: 122, distance: 16.7
click at [414, 122] on span "What fun in the Tiktech Event?" at bounding box center [408, 121] width 210 height 17
copy span "Tik"
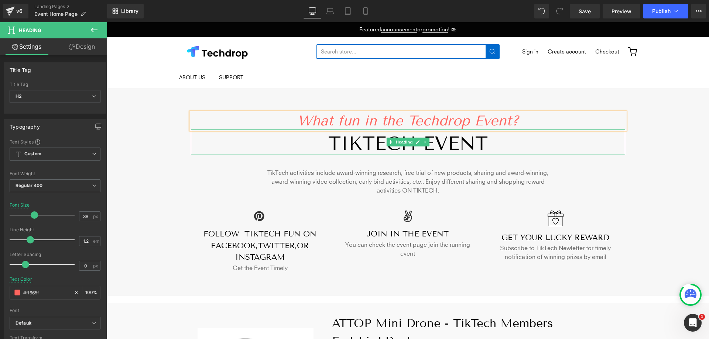
click at [402, 153] on div at bounding box center [408, 154] width 434 height 2
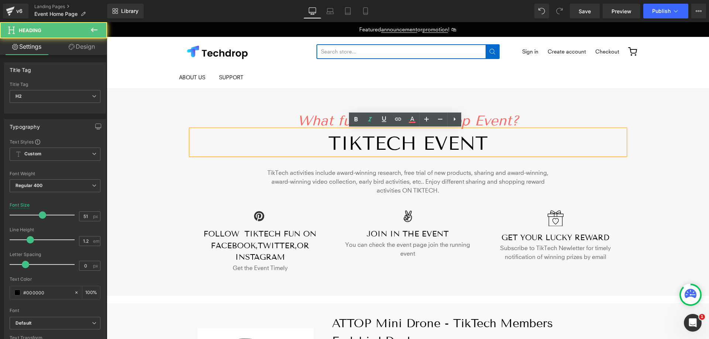
click at [405, 150] on span "Tiktech event" at bounding box center [407, 144] width 159 height 22
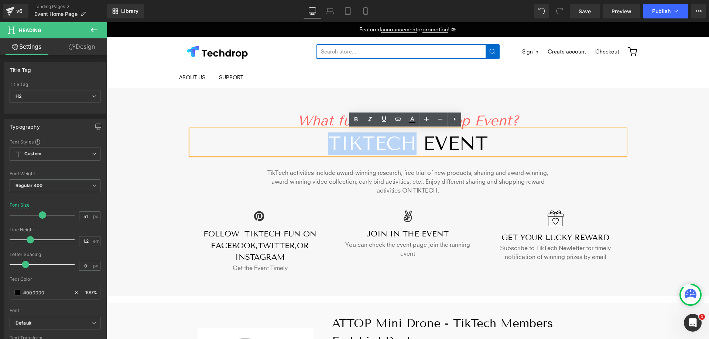
drag, startPoint x: 410, startPoint y: 147, endPoint x: 327, endPoint y: 140, distance: 82.6
click at [328, 140] on span "Tiktech event" at bounding box center [407, 144] width 159 height 22
copy span "Tiktech"
paste div
drag, startPoint x: 411, startPoint y: 142, endPoint x: 325, endPoint y: 137, distance: 86.1
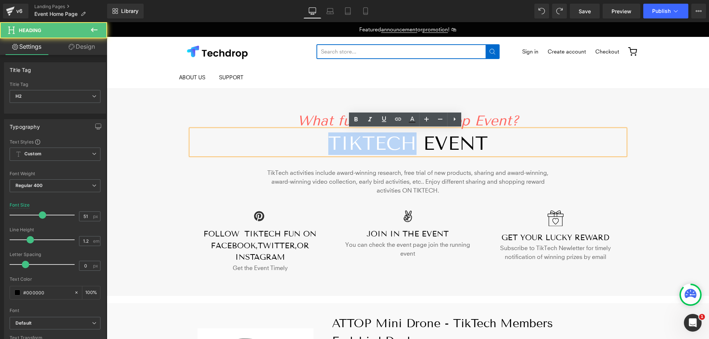
click at [328, 137] on span "Tiktech event" at bounding box center [407, 144] width 159 height 22
copy span "Tiktech"
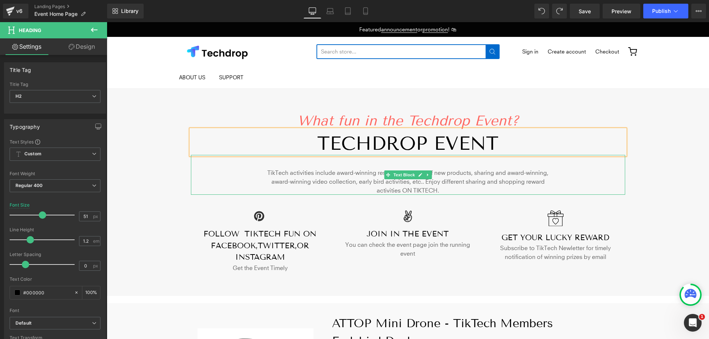
click at [281, 177] on p "TikTech activities include award-winning research, free trial of new products, …" at bounding box center [408, 181] width 294 height 27
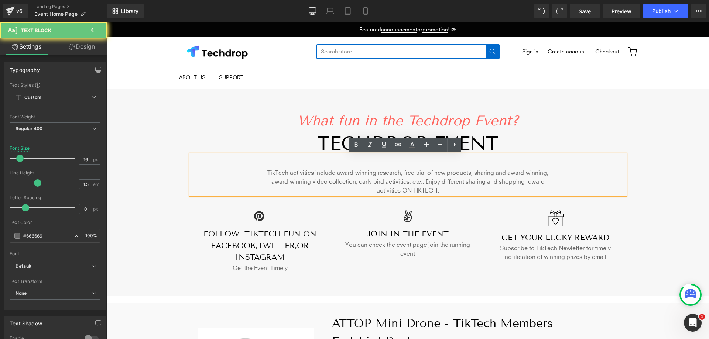
click at [282, 174] on p "TikTech activities include award-winning research, free trial of new products, …" at bounding box center [408, 181] width 294 height 27
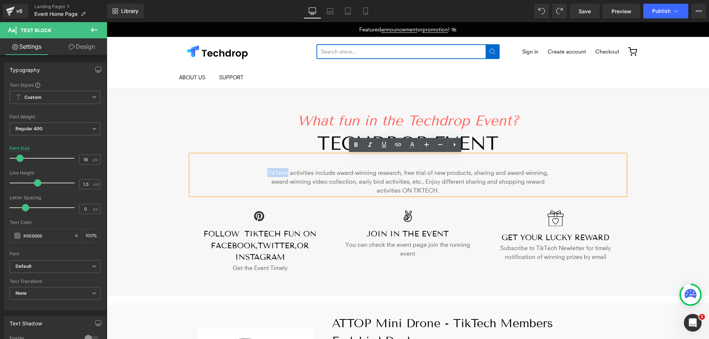
drag, startPoint x: 284, startPoint y: 174, endPoint x: 262, endPoint y: 171, distance: 22.0
click at [262, 171] on p "TikTech activities include award-winning research, free trial of new products, …" at bounding box center [408, 181] width 294 height 27
copy p "TikTech"
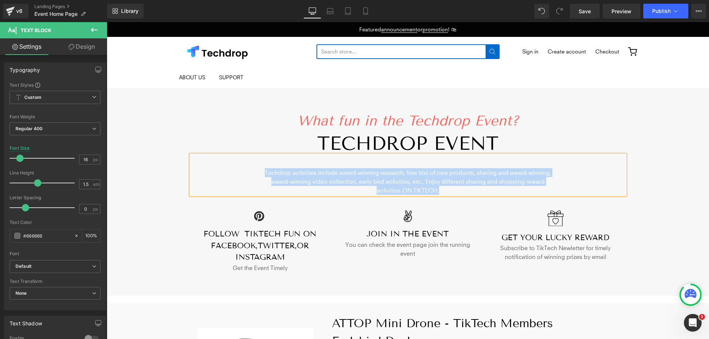
click at [300, 171] on p "Techdrop activities include award-winning research, free trial of new products,…" at bounding box center [408, 181] width 294 height 27
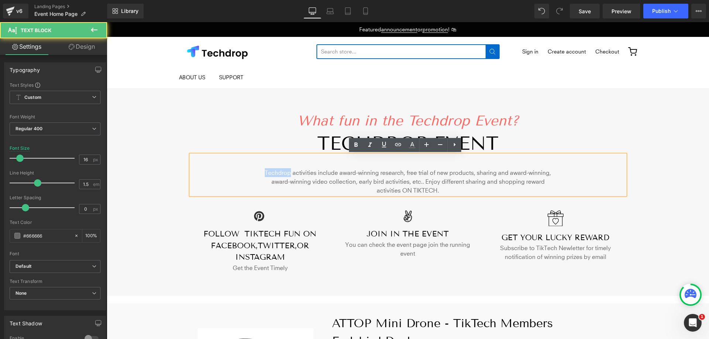
drag, startPoint x: 286, startPoint y: 173, endPoint x: 261, endPoint y: 172, distance: 24.7
click at [261, 172] on p "Techdrop activities include award-winning research, free trial of new products,…" at bounding box center [408, 181] width 294 height 27
copy p "Techdrop"
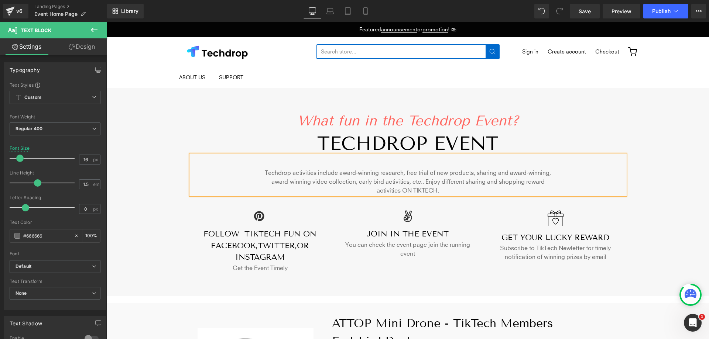
click at [417, 191] on p "Techdrop activities include award-winning research, free trial of new products,…" at bounding box center [408, 181] width 294 height 27
drag, startPoint x: 410, startPoint y: 191, endPoint x: 435, endPoint y: 192, distance: 24.8
click at [435, 192] on p "Techdrop activities include award-winning research, free trial of new products,…" at bounding box center [408, 181] width 294 height 27
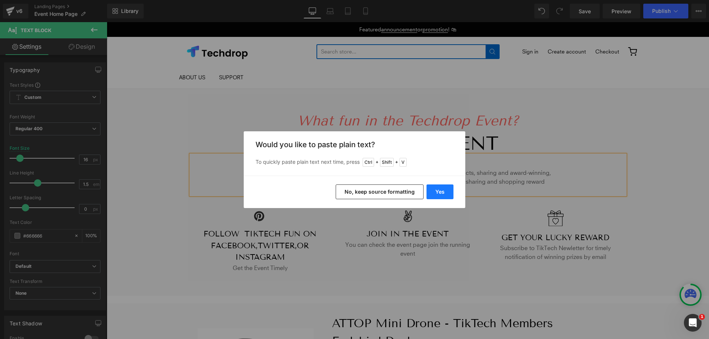
click at [440, 193] on button "Yes" at bounding box center [439, 192] width 27 height 15
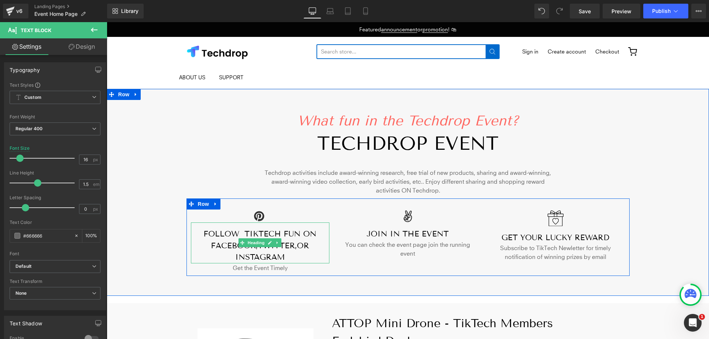
click at [273, 231] on h3 "fOLLOW tIKTECH FUN ON FACEBOOK,TWITTER,OR INSTAGRAM" at bounding box center [260, 246] width 139 height 35
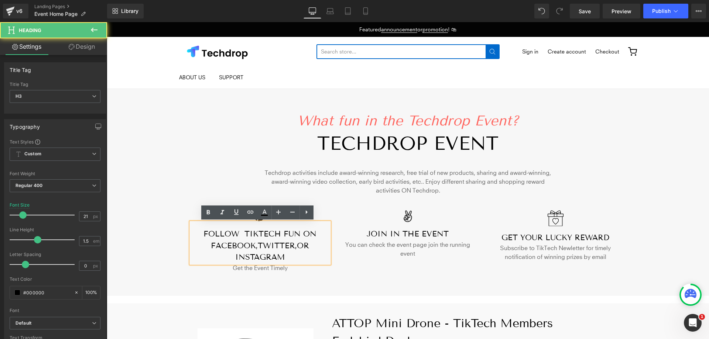
click at [277, 234] on h3 "fOLLOW tIKTECH FUN ON FACEBOOK,TWITTER,OR INSTAGRAM" at bounding box center [260, 246] width 139 height 35
click at [360, 272] on div "Icon fOLLOW tIKTECH FUN ON FACEBOOK,TWITTER,OR INSTAGRAM Heading Get the Event …" at bounding box center [407, 238] width 443 height 78
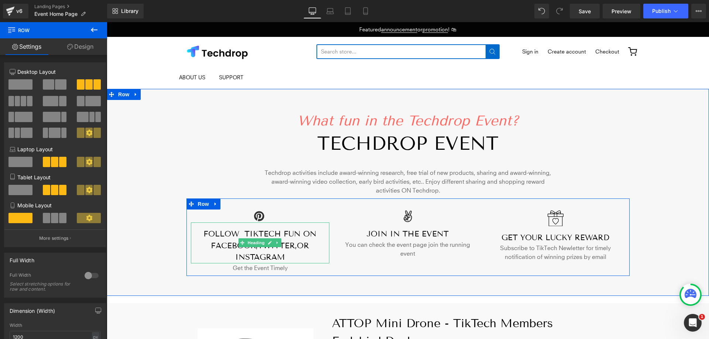
click at [315, 242] on h3 "fOLLOW tIKTECH FUN ON FACEBOOK,TWITTER,OR INSTAGRAM" at bounding box center [260, 246] width 139 height 35
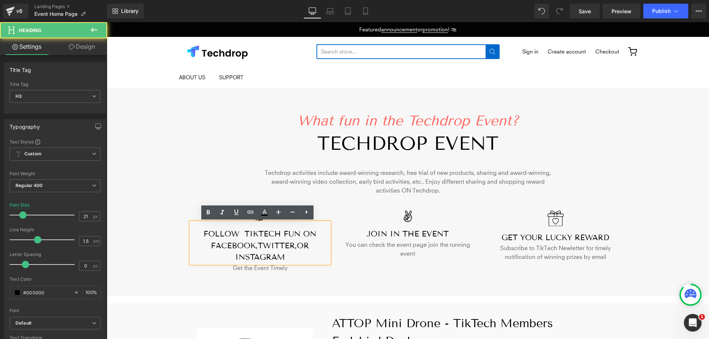
click at [276, 244] on h3 "fOLLOW tIKTECH FUN ON FACEBOOK,TWITTER,OR INSTAGRAM" at bounding box center [260, 246] width 139 height 35
drag, startPoint x: 255, startPoint y: 244, endPoint x: 293, endPoint y: 244, distance: 38.0
click at [293, 244] on h3 "fOLLOW tIKTECH FUN ON FACEBOOK,TWITTER,OR INSTAGRAM" at bounding box center [260, 246] width 139 height 35
copy h3 "TWITTER,"
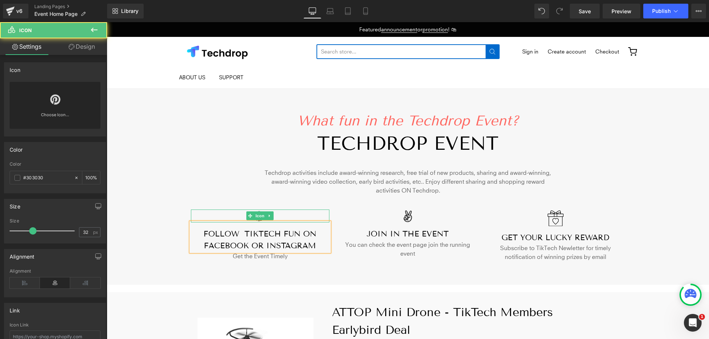
click at [310, 214] on div at bounding box center [260, 216] width 139 height 13
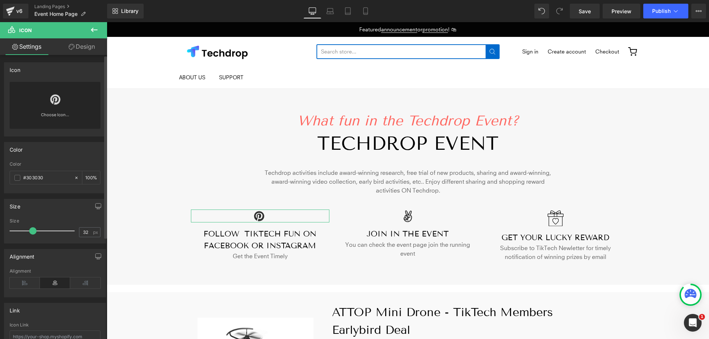
click at [57, 104] on icon at bounding box center [55, 100] width 10 height 12
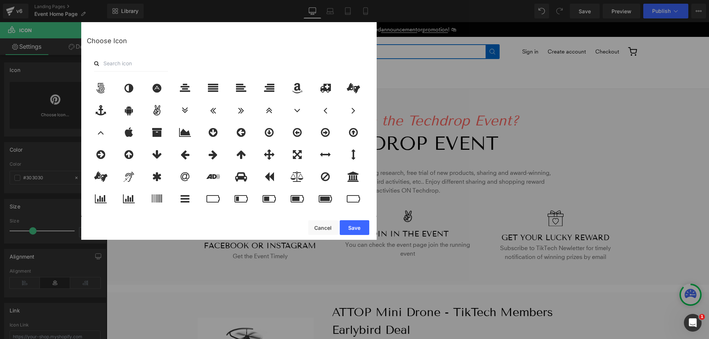
click at [143, 63] on input "text" at bounding box center [131, 63] width 74 height 16
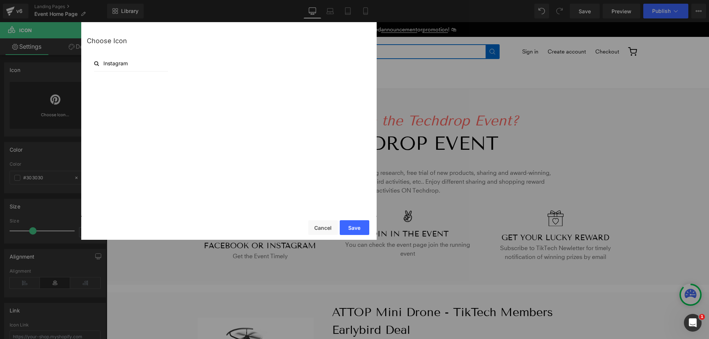
type input "Instagram"
click at [200, 113] on div at bounding box center [230, 143] width 287 height 132
drag, startPoint x: 331, startPoint y: 229, endPoint x: 171, endPoint y: 204, distance: 162.2
click at [331, 229] on button "Cancel" at bounding box center [323, 227] width 30 height 15
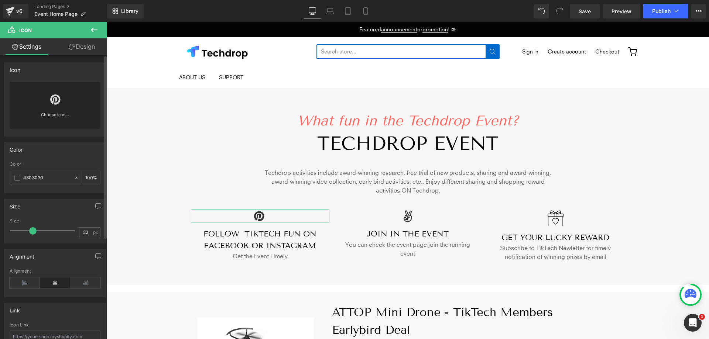
click at [56, 100] on icon at bounding box center [55, 100] width 10 height 12
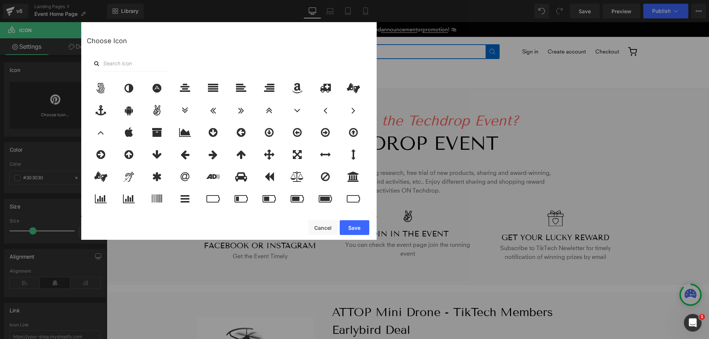
click at [134, 62] on input "text" at bounding box center [131, 63] width 74 height 16
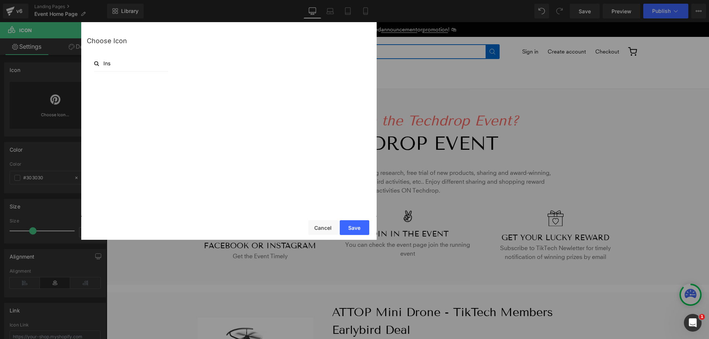
type input "Ins"
click at [246, 59] on div "Ins" at bounding box center [229, 63] width 284 height 16
click at [318, 229] on button "Cancel" at bounding box center [323, 227] width 30 height 15
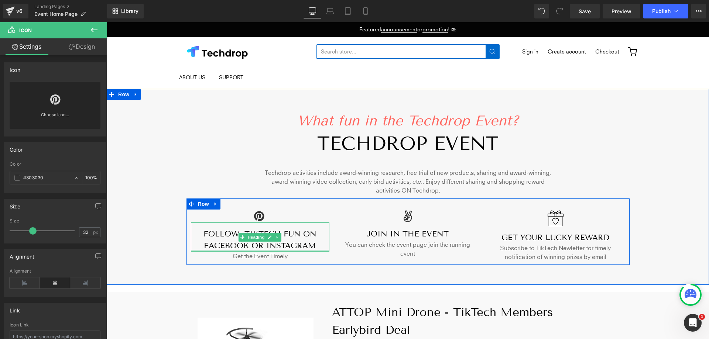
click at [320, 250] on h3 "fOLLOW tIKTECH FUN ON FACEBOOK OR INSTAGRAM" at bounding box center [260, 240] width 139 height 23
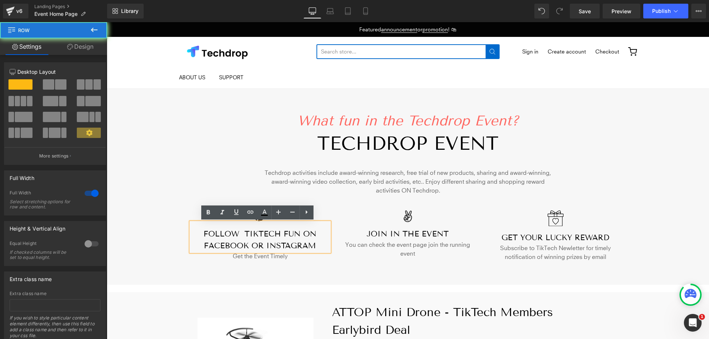
click at [333, 266] on div "What fun in the Techdrop Event? Heading TECHDROP event Heading Techdrop activit…" at bounding box center [408, 187] width 602 height 196
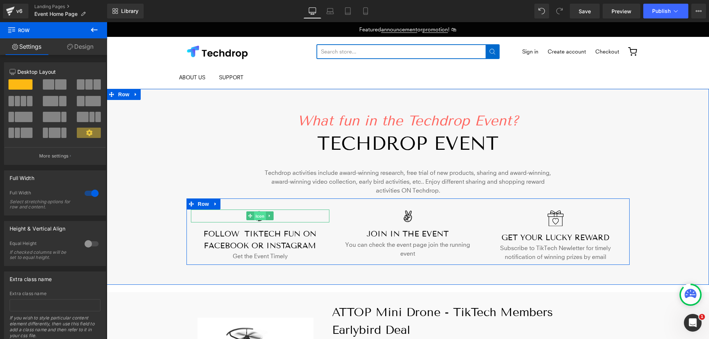
click at [260, 216] on span "Icon" at bounding box center [260, 216] width 12 height 9
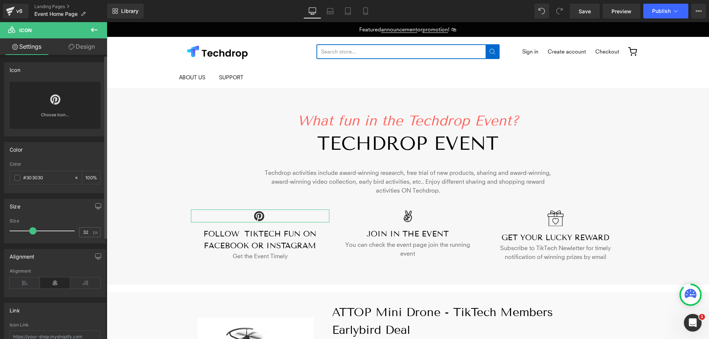
click at [54, 106] on link at bounding box center [55, 97] width 12 height 30
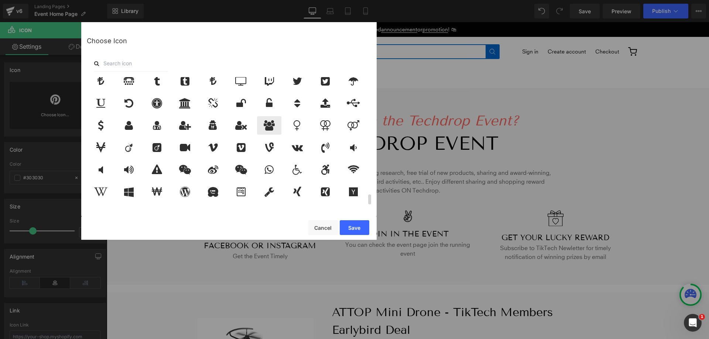
scroll to position [1488, 0]
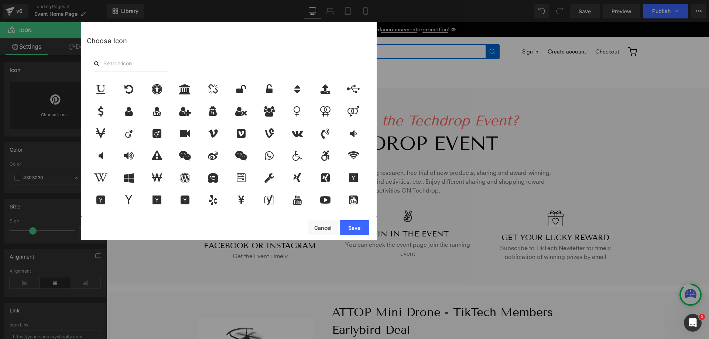
click at [125, 60] on input "text" at bounding box center [131, 63] width 74 height 16
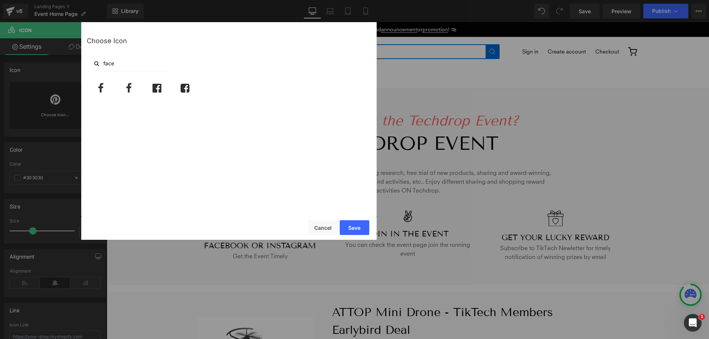
scroll to position [0, 0]
type input "face"
click at [121, 92] on div at bounding box center [129, 88] width 24 height 18
click at [362, 229] on button "Save" at bounding box center [355, 227] width 30 height 15
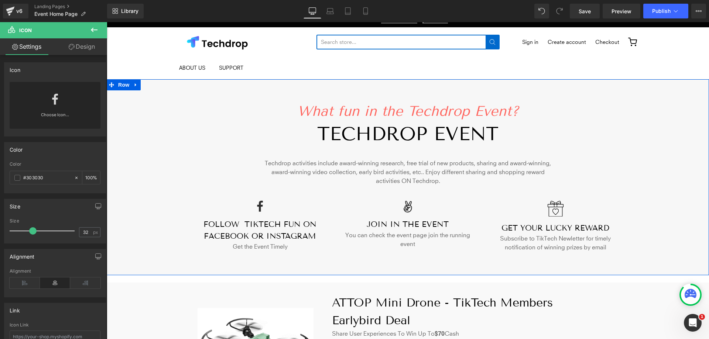
scroll to position [37, 0]
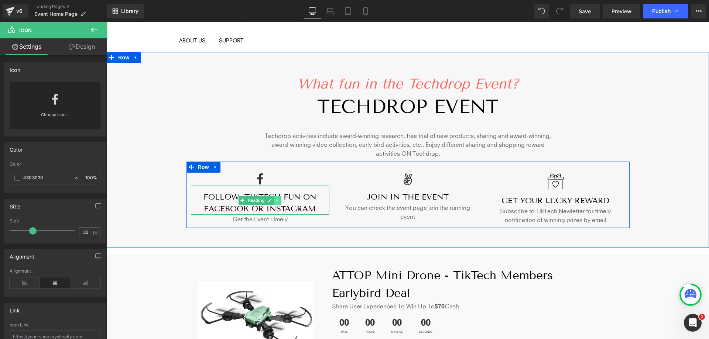
click at [278, 196] on link at bounding box center [278, 200] width 8 height 9
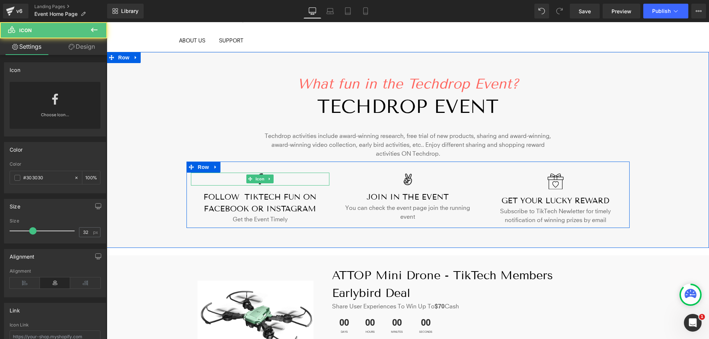
click at [323, 182] on div at bounding box center [260, 179] width 139 height 13
click at [275, 197] on link at bounding box center [274, 200] width 8 height 9
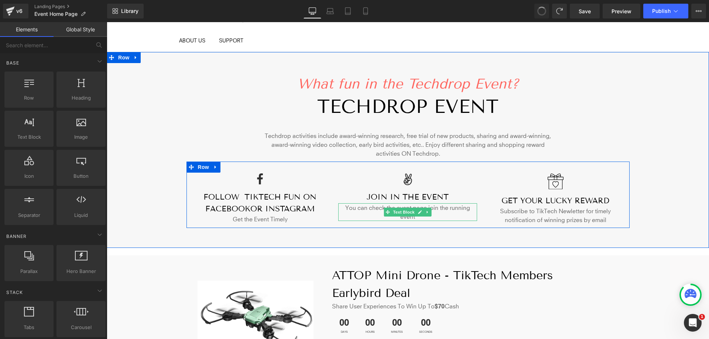
click at [343, 207] on p "You can check the event page join the running event" at bounding box center [407, 212] width 139 height 18
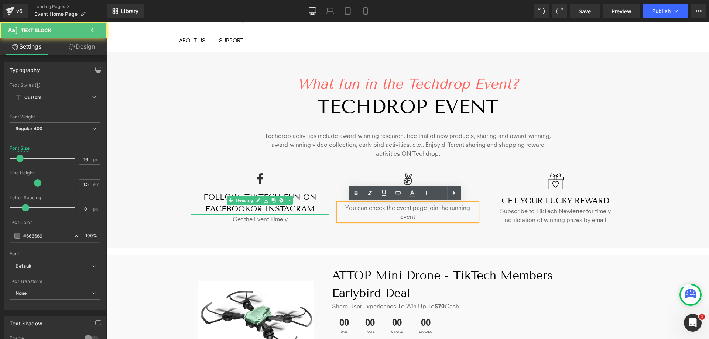
click at [292, 209] on h3 "fOLLOW tIKTECH FUN ON FACEBOOKOR INSTAGRAM" at bounding box center [260, 203] width 139 height 23
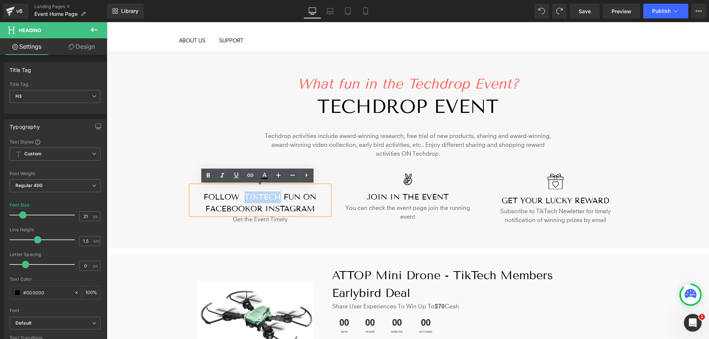
drag, startPoint x: 275, startPoint y: 197, endPoint x: 241, endPoint y: 197, distance: 34.0
click at [241, 197] on h3 "fOLLOW tIKTECH FUN ON FACEBOOKOR INSTAGRAM" at bounding box center [260, 203] width 139 height 23
copy h3 "tIKTECH"
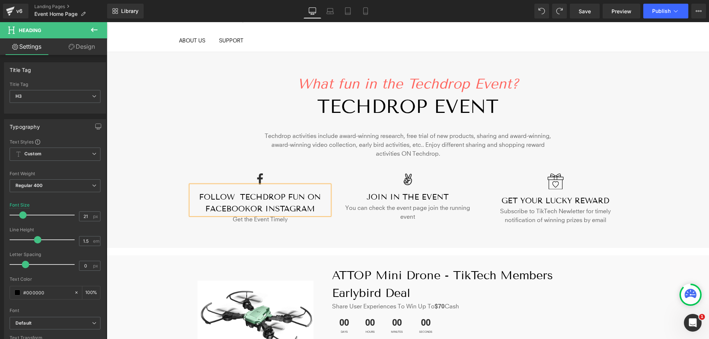
click at [376, 243] on div "What fun in the Techdrop Event? Heading TECHDROP event Heading Techdrop activit…" at bounding box center [408, 150] width 602 height 196
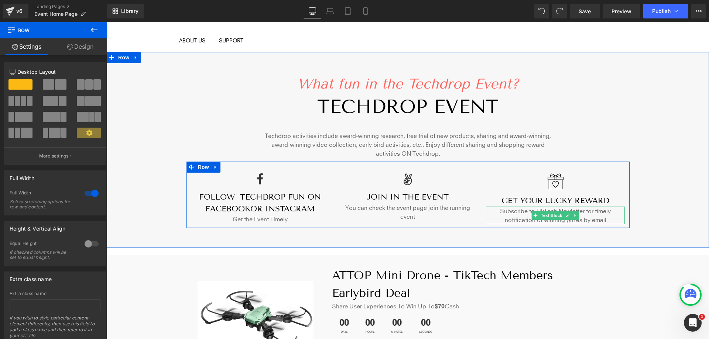
click at [547, 205] on h3 "gET YOUR LUCKY REWARD" at bounding box center [555, 201] width 139 height 12
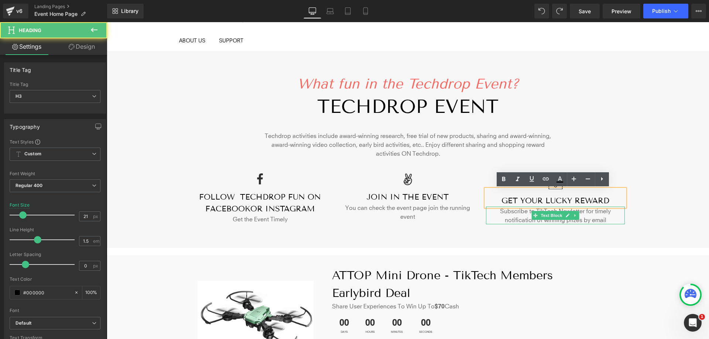
click at [553, 210] on p "Subscribe to TikTech Newletter for timely notification of winning prizes by ema…" at bounding box center [555, 216] width 139 height 18
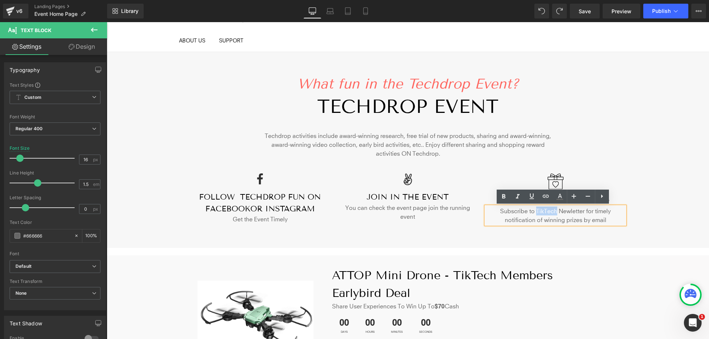
drag, startPoint x: 553, startPoint y: 210, endPoint x: 534, endPoint y: 212, distance: 19.3
click at [534, 212] on p "Subscribe to TikTech Newletter for timely notification of winning prizes by ema…" at bounding box center [555, 216] width 139 height 18
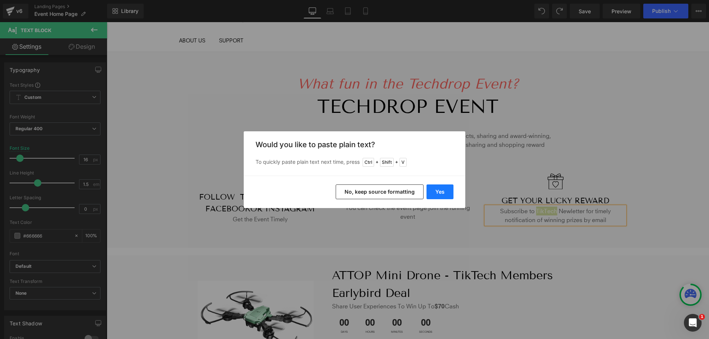
click at [439, 191] on button "Yes" at bounding box center [439, 192] width 27 height 15
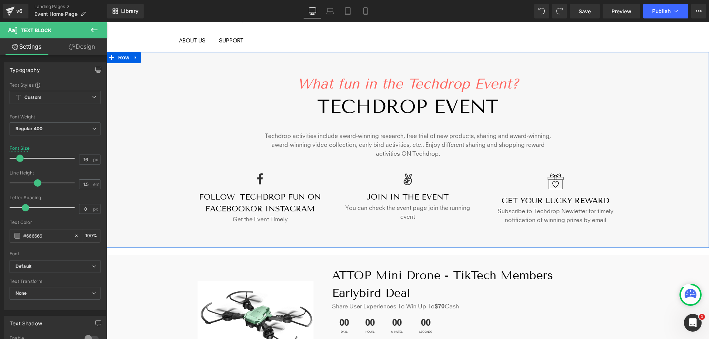
click at [518, 242] on div "What fun in the Techdrop Event? Heading TECHDROP event Heading Techdrop activit…" at bounding box center [408, 150] width 602 height 196
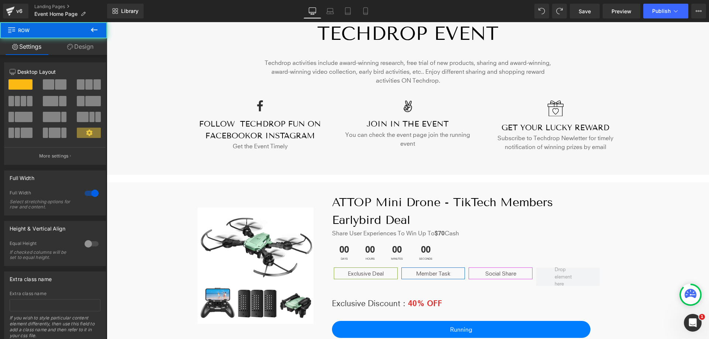
scroll to position [111, 0]
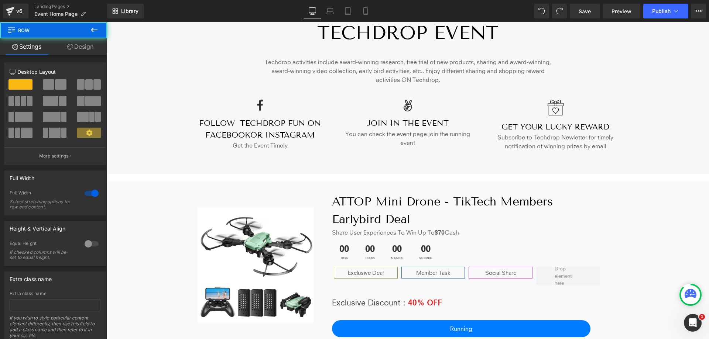
click at [450, 205] on h1 "ATTOP Mini Drone - TikTech Members Earlybird Deal" at bounding box center [466, 210] width 269 height 35
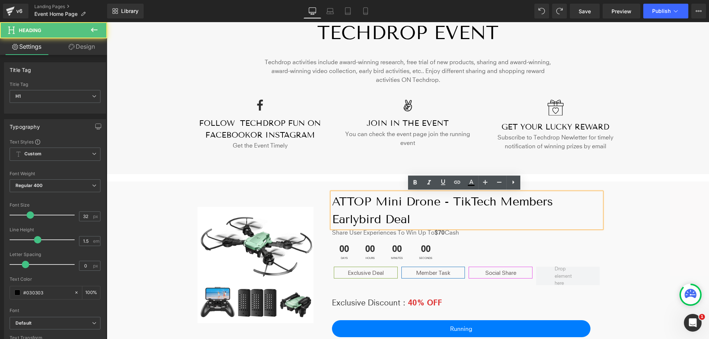
click at [454, 200] on h1 "ATTOP Mini Drone - TikTech Members Earlybird Deal" at bounding box center [466, 210] width 269 height 35
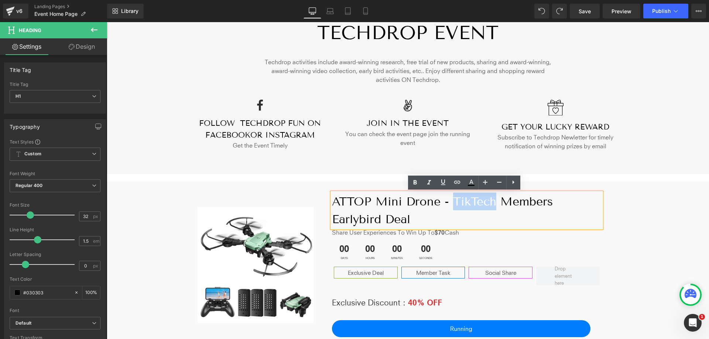
drag, startPoint x: 454, startPoint y: 199, endPoint x: 492, endPoint y: 202, distance: 37.7
click at [492, 202] on h1 "ATTOP Mini Drone - TikTech Members Earlybird Deal" at bounding box center [466, 210] width 269 height 35
copy h1 "TikTech"
paste div
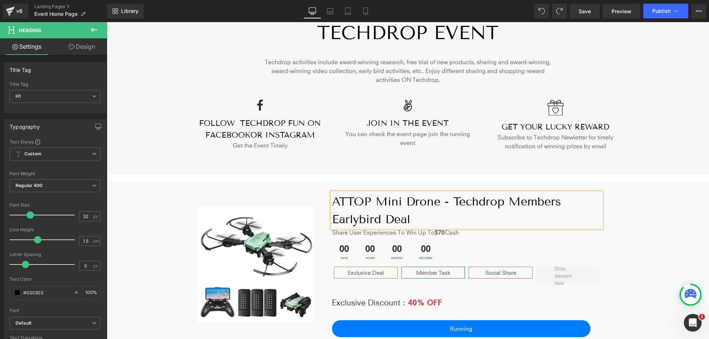
click at [605, 229] on div "Image ATTOP Mini Drone - Techdrop Members Earlybird Deal Heading Share User Exp…" at bounding box center [407, 261] width 443 height 159
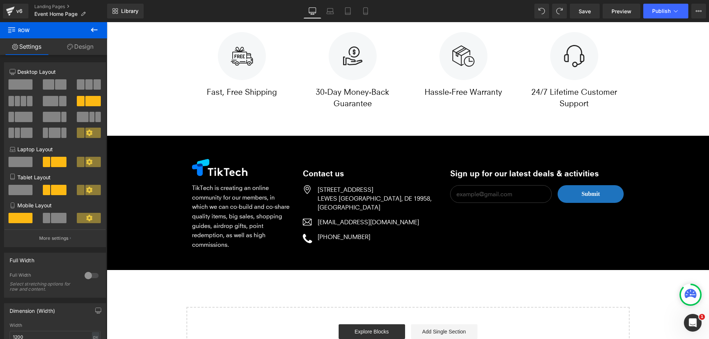
scroll to position [1792, 0]
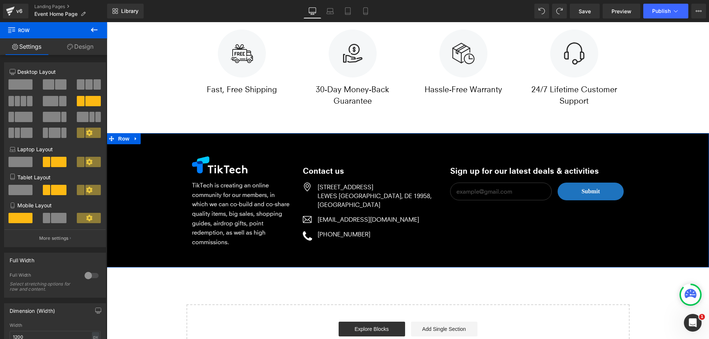
click at [521, 247] on div "Image Separator TikTech is creating an online community for our members, in whi…" at bounding box center [407, 198] width 443 height 106
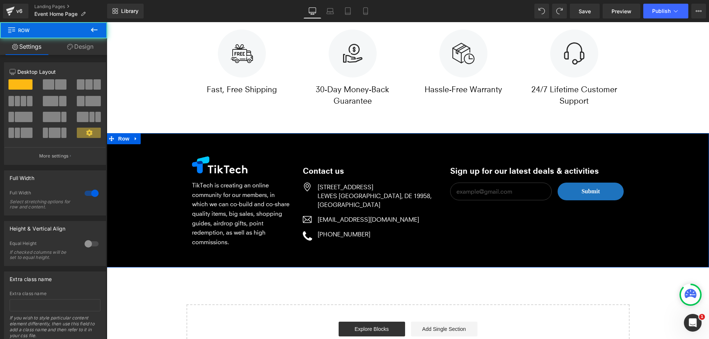
click at [128, 158] on div "Image Separator TikTech is creating an online community for our members, in whi…" at bounding box center [408, 198] width 602 height 106
click at [132, 162] on div "Image Separator TikTech is creating an online community for our members, in whi…" at bounding box center [408, 198] width 602 height 106
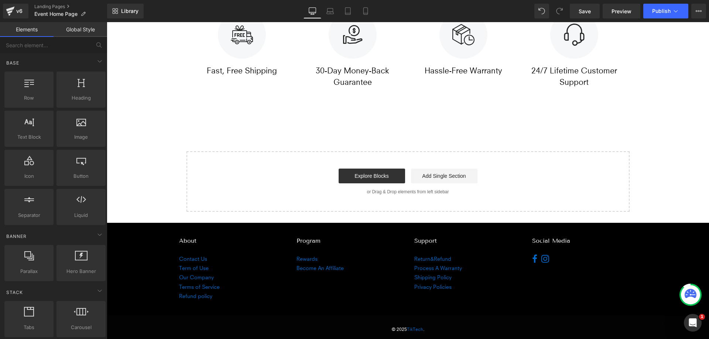
scroll to position [1816, 0]
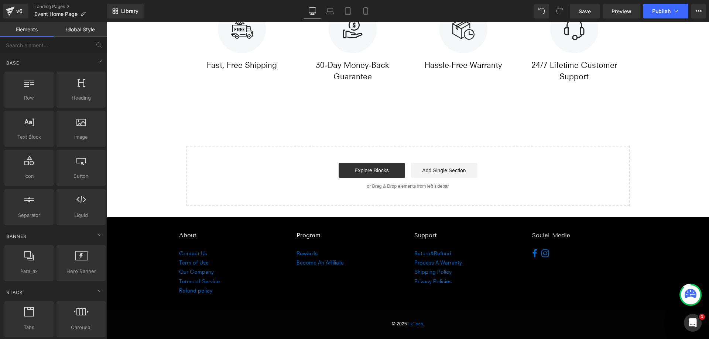
click at [456, 316] on div "© 2025 TikTech ." at bounding box center [408, 326] width 473 height 32
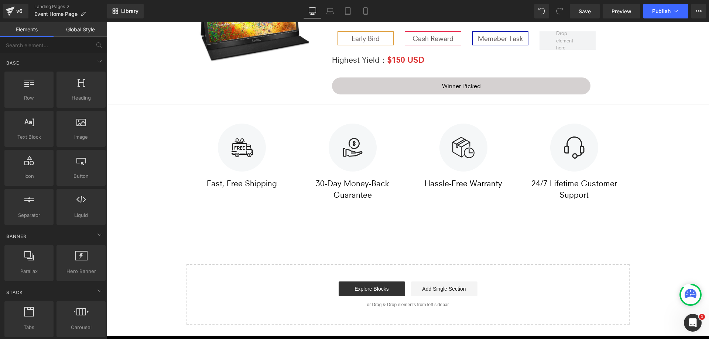
scroll to position [1705, 0]
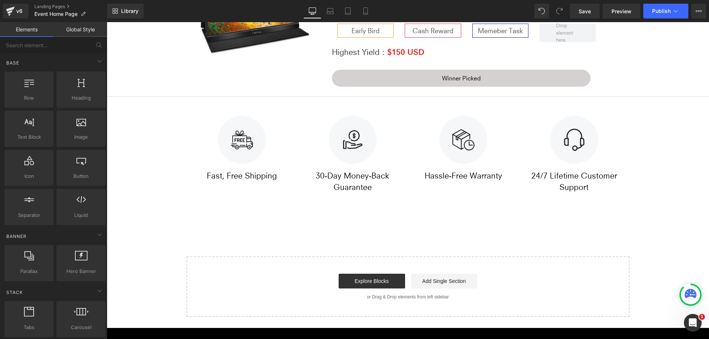
click at [535, 267] on div "Start building your page Explore Blocks Add Single Section or Drag & Drop eleme…" at bounding box center [408, 286] width 442 height 59
click at [240, 280] on div "Explore Blocks Add Single Section" at bounding box center [407, 281] width 419 height 15
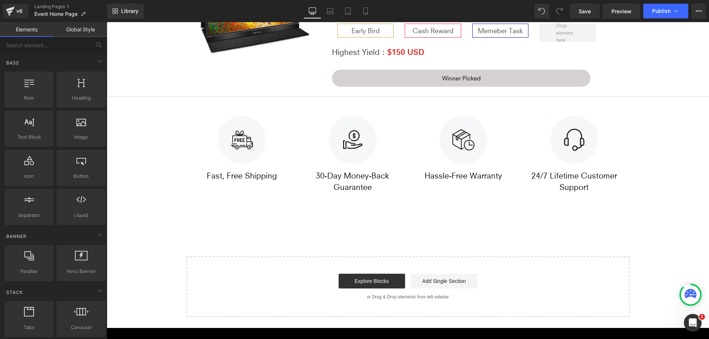
click at [260, 284] on div "Explore Blocks Add Single Section" at bounding box center [407, 281] width 419 height 15
click at [191, 293] on div "Start building your page Explore Blocks Add Single Section or Drag & Drop eleme…" at bounding box center [408, 286] width 442 height 59
click at [555, 285] on div "Explore Blocks Add Single Section" at bounding box center [407, 281] width 419 height 15
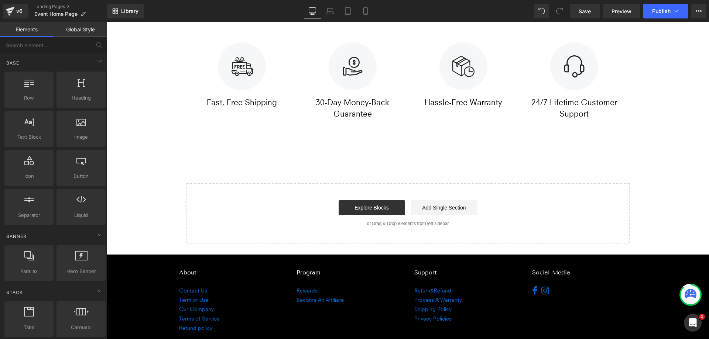
scroll to position [1779, 0]
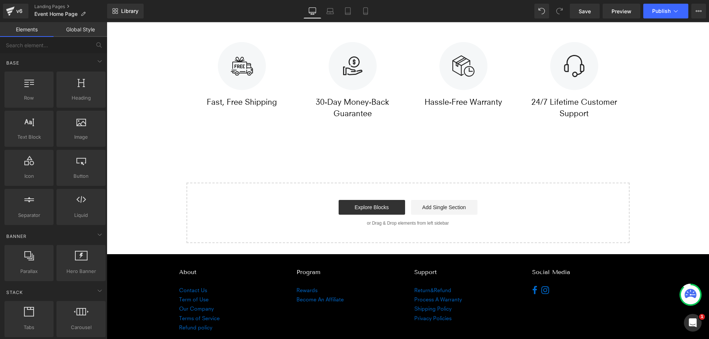
click at [203, 139] on div "Image Fast, Free Shipping Text Block Image 30-Day Money-Back Guarantee Text Blo…" at bounding box center [407, 84] width 443 height 123
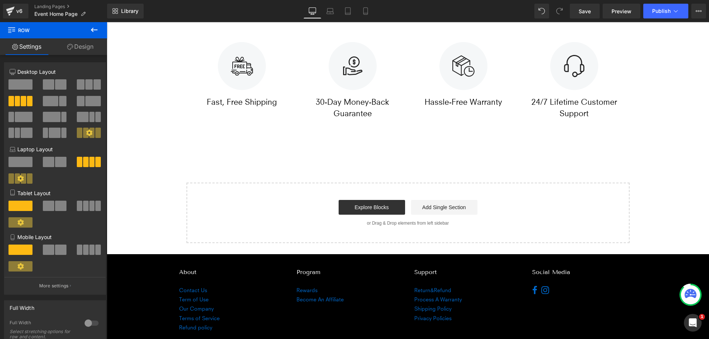
click at [266, 221] on p "or Drag & Drop elements from left sidebar" at bounding box center [407, 223] width 419 height 5
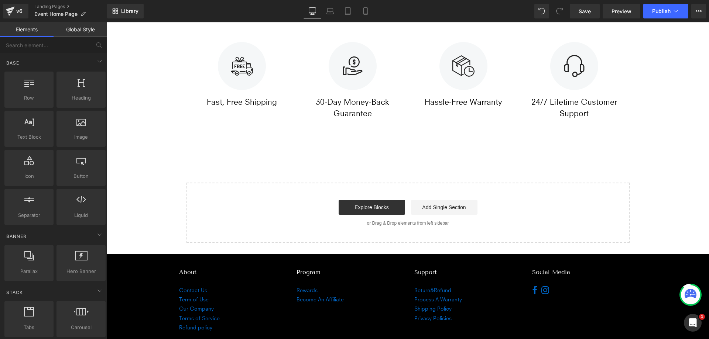
click at [269, 221] on p "or Drag & Drop elements from left sidebar" at bounding box center [407, 223] width 419 height 5
click at [454, 226] on div "Start building your page Explore Blocks Add Single Section or Drag & Drop eleme…" at bounding box center [408, 212] width 442 height 59
click at [453, 195] on div "Start building your page Explore Blocks Add Single Section or Drag & Drop eleme…" at bounding box center [408, 212] width 442 height 59
click at [260, 200] on div "Explore Blocks Add Single Section" at bounding box center [407, 207] width 419 height 15
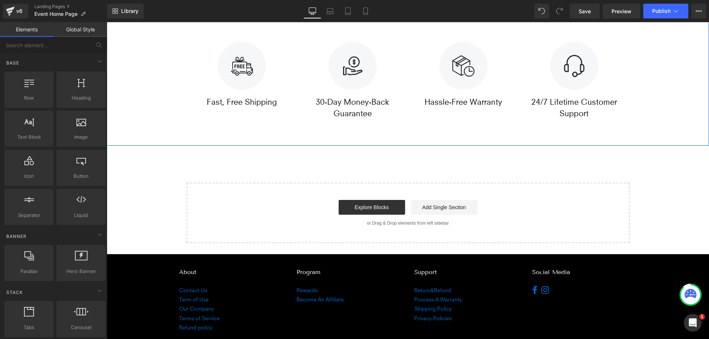
click at [168, 105] on div "Image [PERSON_NAME] 15.6 Inch Full HD Portable Monitor - Early Bird Event Headi…" at bounding box center [408, -1] width 602 height 292
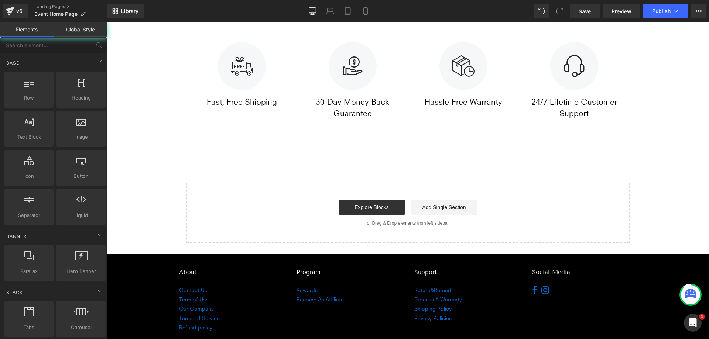
click at [187, 188] on div "Start building your page Explore Blocks Add Single Section or Drag & Drop eleme…" at bounding box center [408, 212] width 442 height 59
click at [207, 224] on div "Start building your page Explore Blocks Add Single Section or Drag & Drop eleme…" at bounding box center [408, 212] width 442 height 59
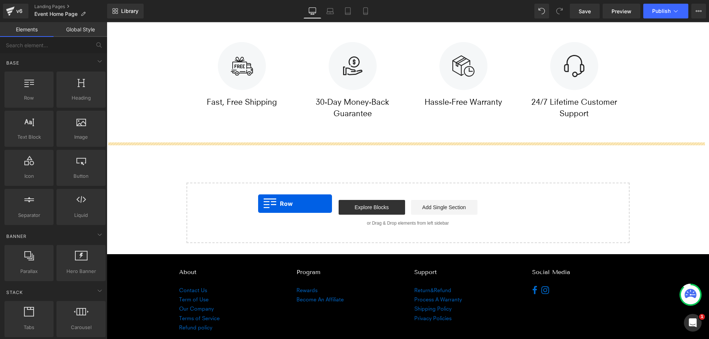
drag, startPoint x: 137, startPoint y: 112, endPoint x: 259, endPoint y: 217, distance: 160.7
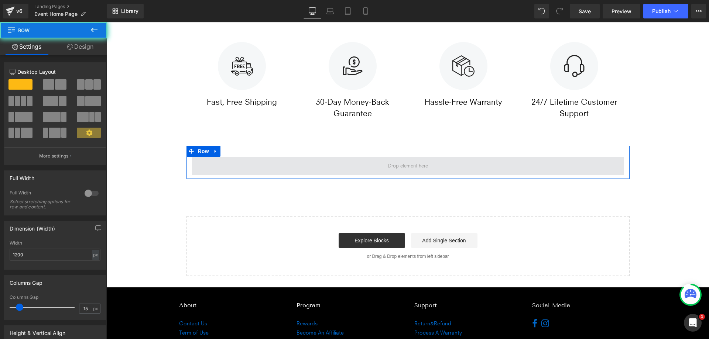
click at [314, 168] on span at bounding box center [408, 166] width 432 height 18
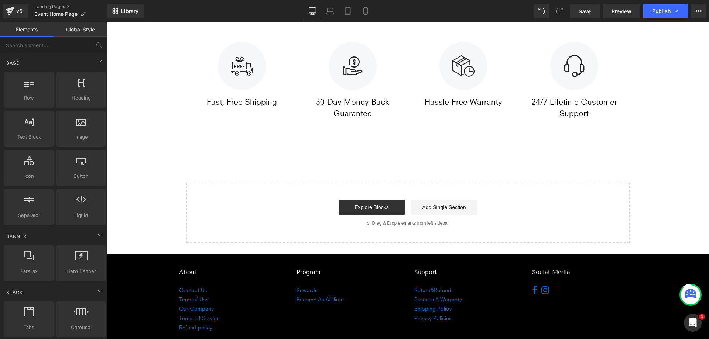
click at [267, 233] on div "Start building your page Explore Blocks Add Single Section or Drag & Drop eleme…" at bounding box center [408, 212] width 442 height 59
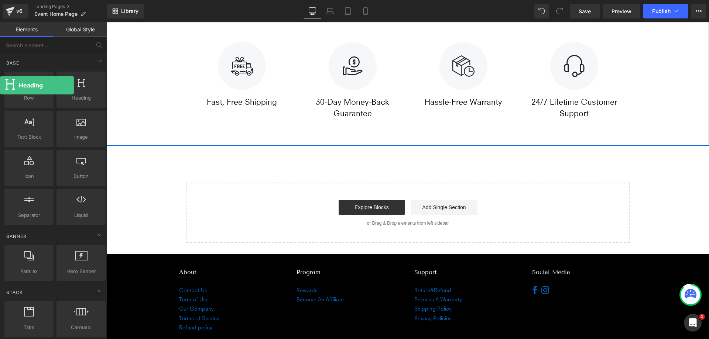
drag, startPoint x: 76, startPoint y: 91, endPoint x: 0, endPoint y: 84, distance: 76.7
click at [434, 233] on div "Start building your page Explore Blocks Add Single Section or Drag & Drop eleme…" at bounding box center [408, 212] width 442 height 59
click at [95, 29] on link "Global Style" at bounding box center [81, 29] width 54 height 15
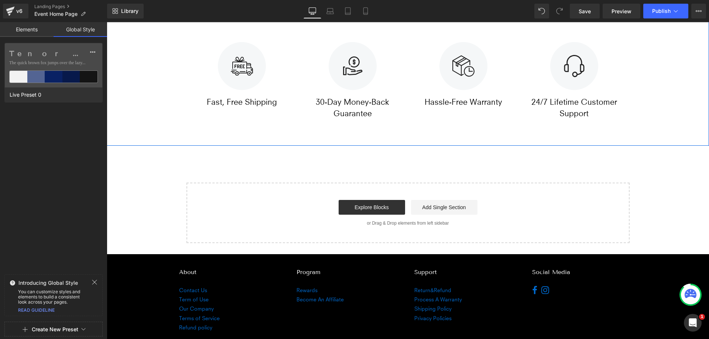
click at [29, 32] on link "Elements" at bounding box center [27, 29] width 54 height 15
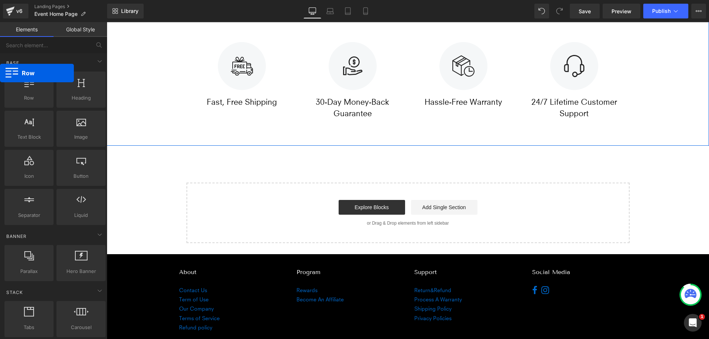
drag, startPoint x: 30, startPoint y: 92, endPoint x: 0, endPoint y: 71, distance: 36.5
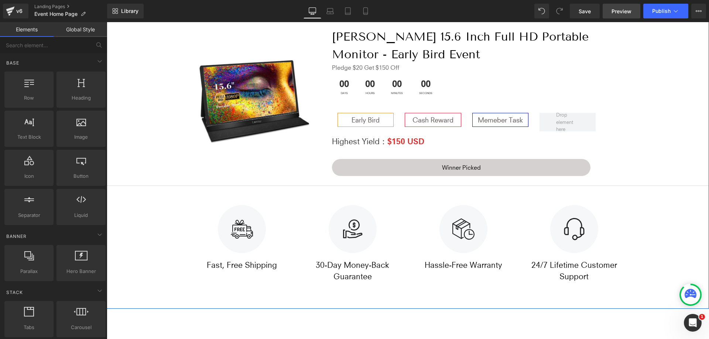
scroll to position [1558, 0]
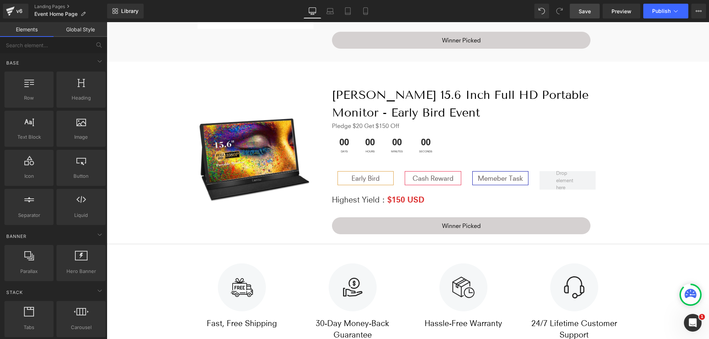
drag, startPoint x: 581, startPoint y: 9, endPoint x: 593, endPoint y: 13, distance: 13.1
click at [582, 10] on span "Save" at bounding box center [584, 11] width 12 height 8
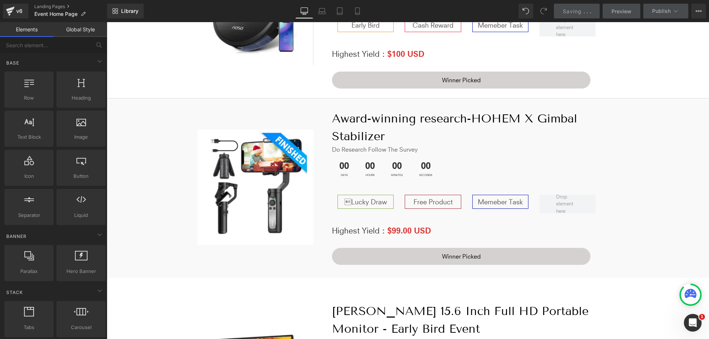
scroll to position [1336, 0]
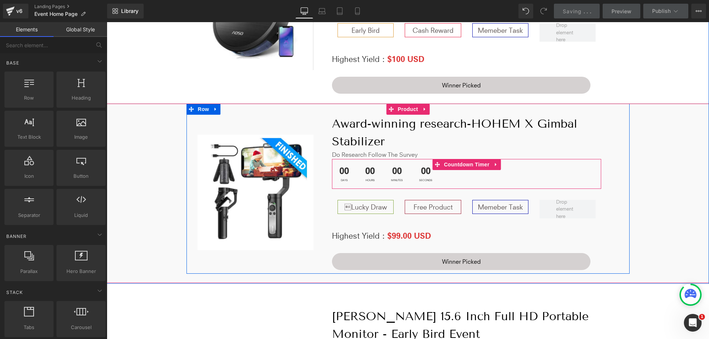
click at [434, 171] on div "00 Seconds" at bounding box center [426, 174] width 28 height 30
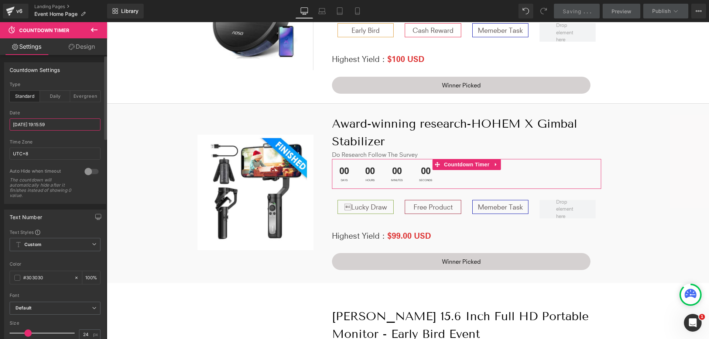
click at [71, 123] on input "[DATE] 19:15:59" at bounding box center [55, 124] width 91 height 12
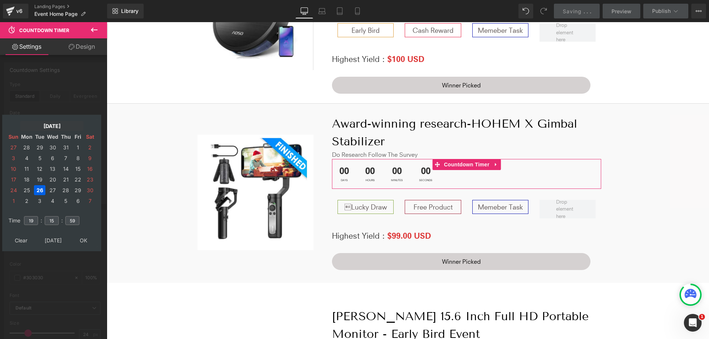
click at [62, 125] on td "[DATE]" at bounding box center [51, 126] width 63 height 10
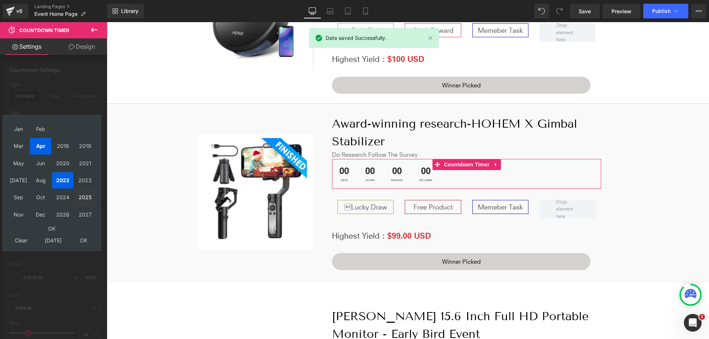
click at [89, 195] on td "2025" at bounding box center [84, 197] width 21 height 16
click at [41, 199] on td "Oct" at bounding box center [40, 197] width 21 height 16
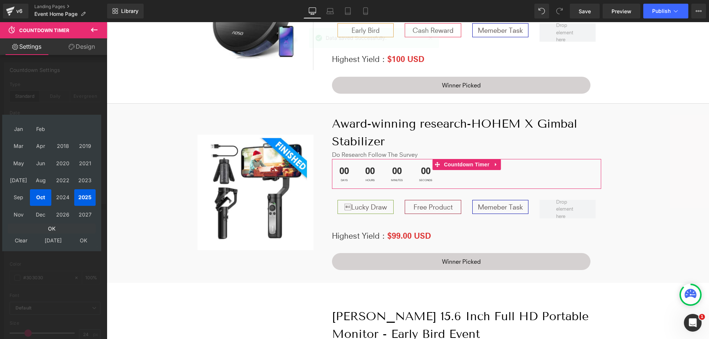
click at [56, 231] on td "OK" at bounding box center [52, 229] width 88 height 10
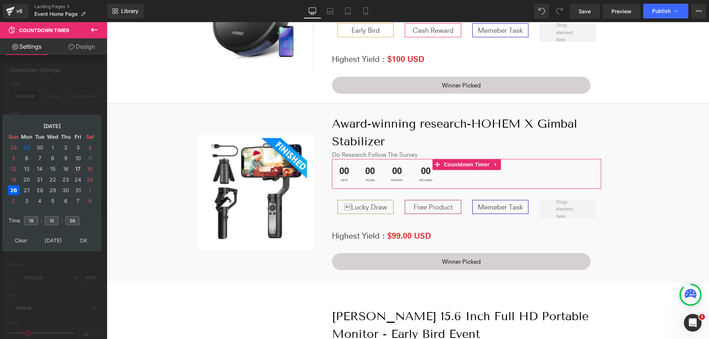
click at [79, 167] on td "17" at bounding box center [77, 169] width 11 height 10
click at [39, 216] on table "Time 19 : 15 : 59" at bounding box center [52, 221] width 92 height 26
click at [36, 216] on input "19" at bounding box center [31, 220] width 14 height 9
type input "1"
type input "23"
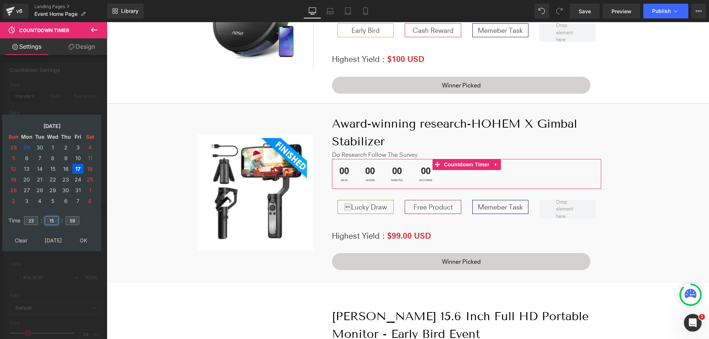
drag, startPoint x: 58, startPoint y: 214, endPoint x: 44, endPoint y: 214, distance: 13.7
click at [44, 214] on td "15" at bounding box center [52, 220] width 16 height 17
type input "59"
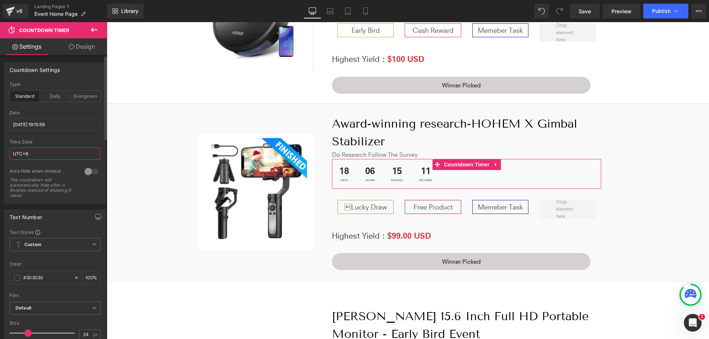
click at [26, 156] on input "UTC+8" at bounding box center [55, 154] width 91 height 12
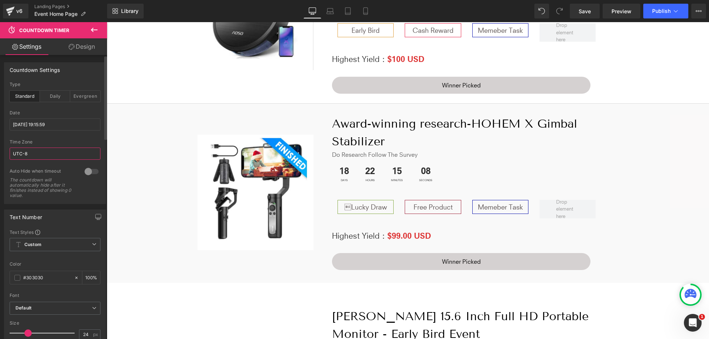
type input "UTC-8"
click at [69, 193] on div "The countdown will automatically hide after it finishes instead of showing 0 va…" at bounding box center [43, 188] width 66 height 21
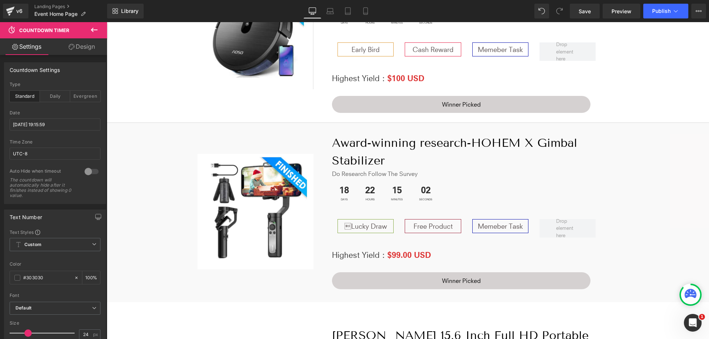
scroll to position [1299, 0]
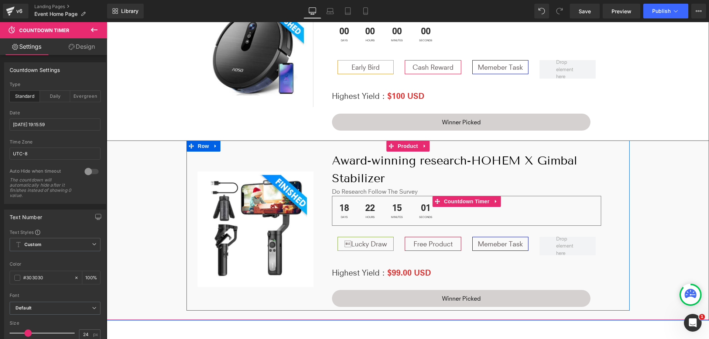
click at [447, 210] on div "18 Days 22 Hours 15 Minutes 01 Seconds" at bounding box center [466, 211] width 269 height 30
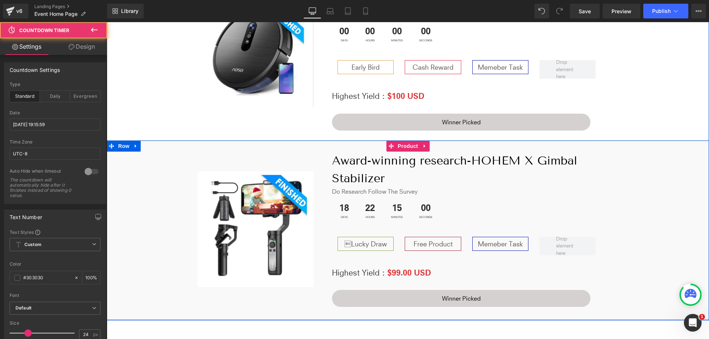
click at [697, 202] on div "Image Award-winning research-HOHEM X Gimbal Stabilizer Heading do Research foll…" at bounding box center [408, 226] width 602 height 171
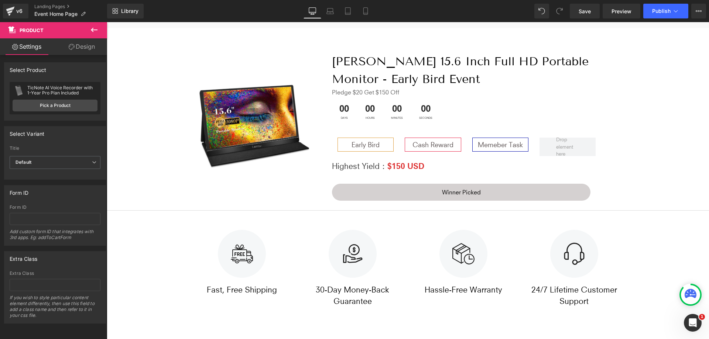
scroll to position [1521, 0]
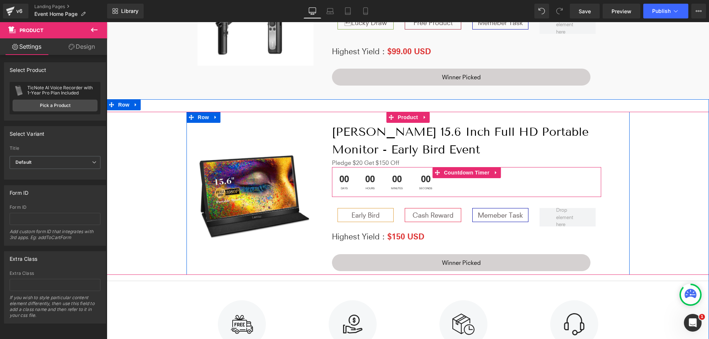
click at [469, 183] on div "00 Days 00 Hours 00 Minutes 00 Seconds" at bounding box center [466, 182] width 269 height 30
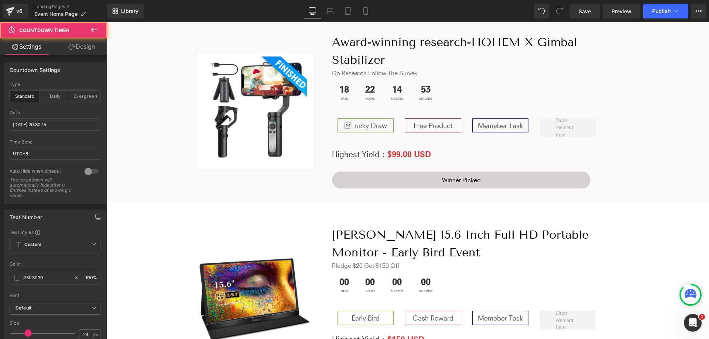
scroll to position [1410, 0]
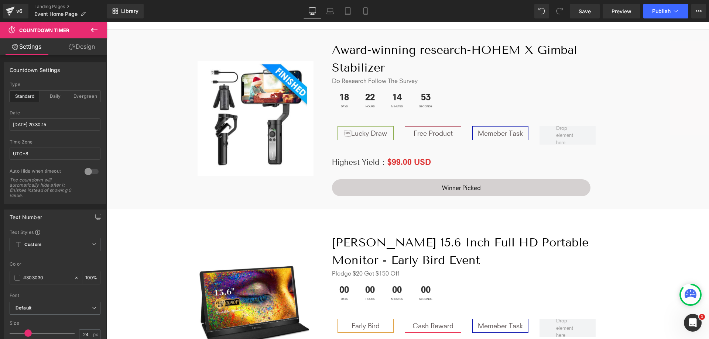
click at [461, 98] on div "18 Days 22 Hours 14 Minutes 53 Seconds" at bounding box center [466, 100] width 269 height 30
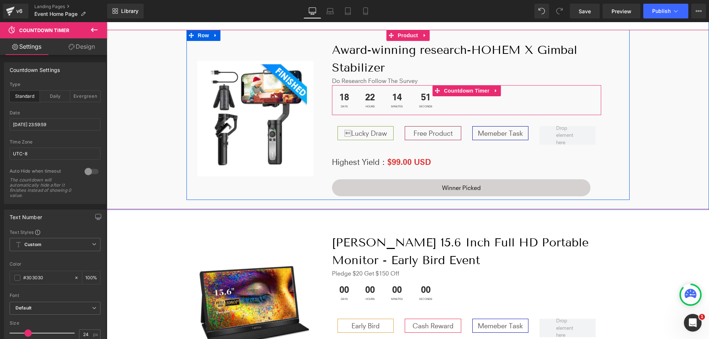
click at [462, 99] on div "18 Days 22 Hours 14 Minutes 51 Seconds" at bounding box center [466, 100] width 269 height 30
click at [332, 91] on div "18 Days" at bounding box center [344, 100] width 24 height 30
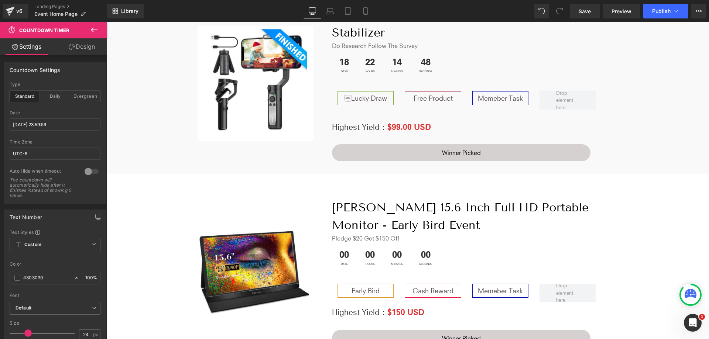
scroll to position [1447, 0]
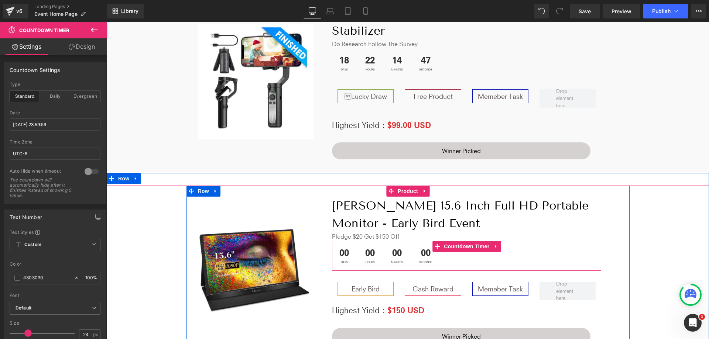
click at [415, 251] on div "00 Seconds" at bounding box center [426, 256] width 28 height 30
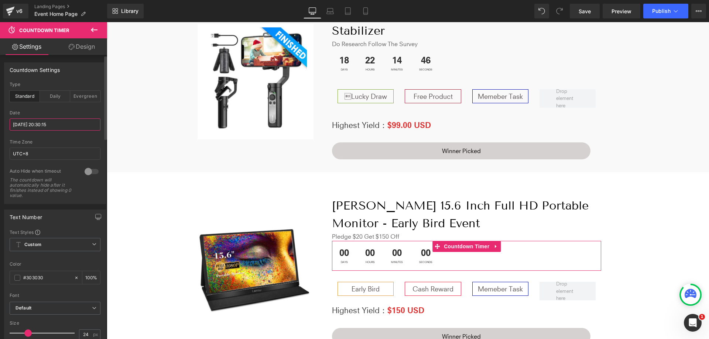
click at [56, 126] on input "[DATE] 20:30:15" at bounding box center [55, 124] width 91 height 12
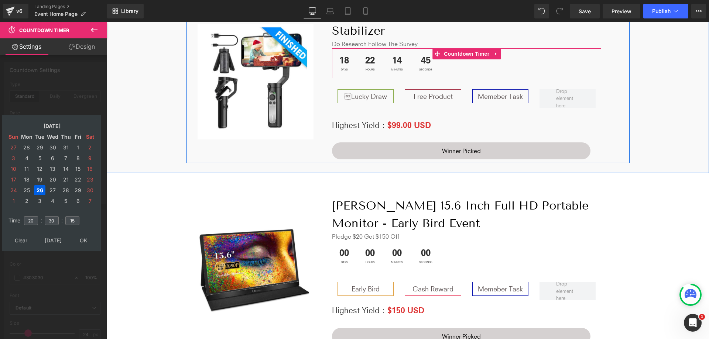
click at [423, 68] on span "Seconds" at bounding box center [425, 69] width 13 height 3
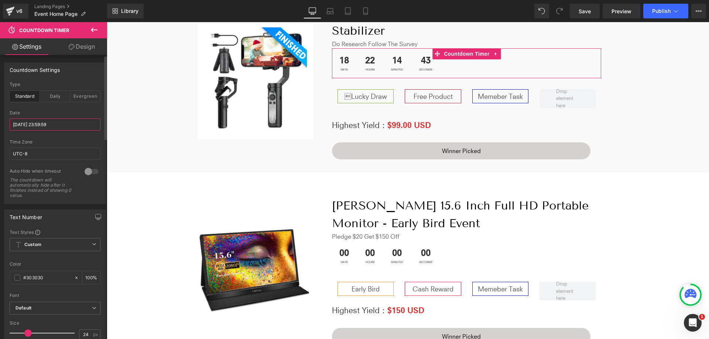
click at [65, 123] on input "[DATE] 23:59:59" at bounding box center [55, 124] width 91 height 12
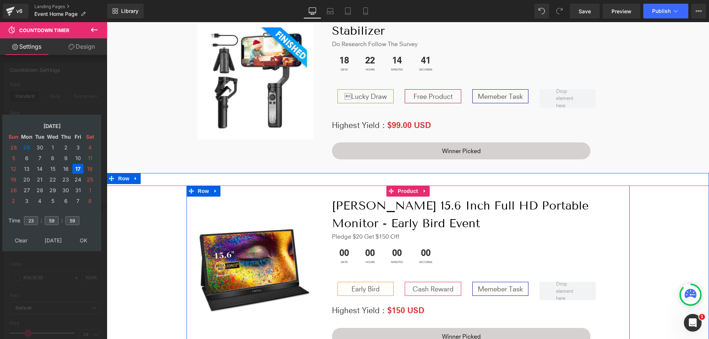
click at [450, 246] on span "Countdown Timer" at bounding box center [466, 246] width 39 height 9
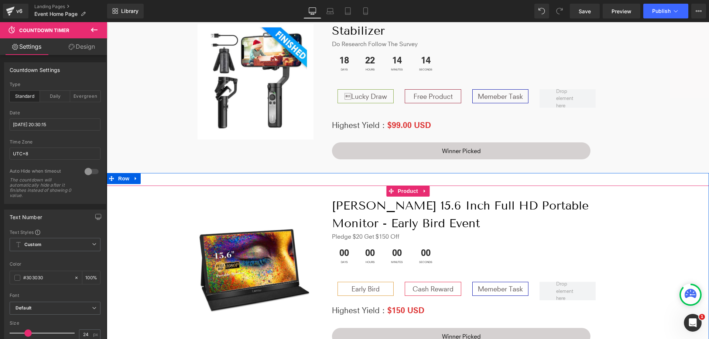
click at [636, 196] on div "Image [PERSON_NAME] 15.6 Inch Full HD Portable Monitor - Early Bird Event Headi…" at bounding box center [408, 267] width 602 height 163
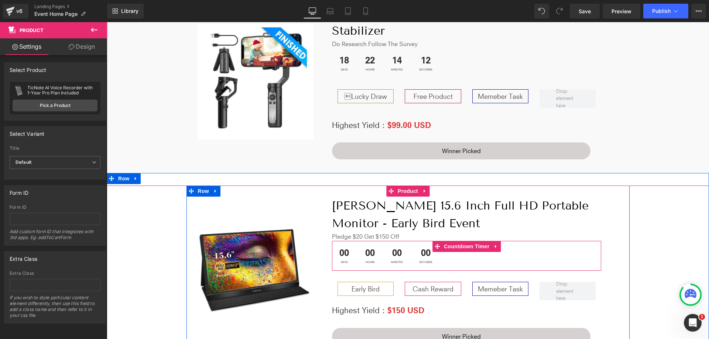
click at [464, 254] on div "00 Days 00 Hours 00 Minutes 00 Seconds" at bounding box center [466, 256] width 269 height 30
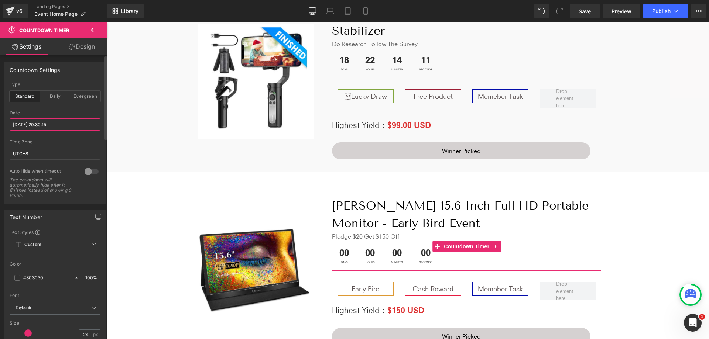
click at [30, 123] on input "[DATE] 20:30:15" at bounding box center [55, 124] width 91 height 12
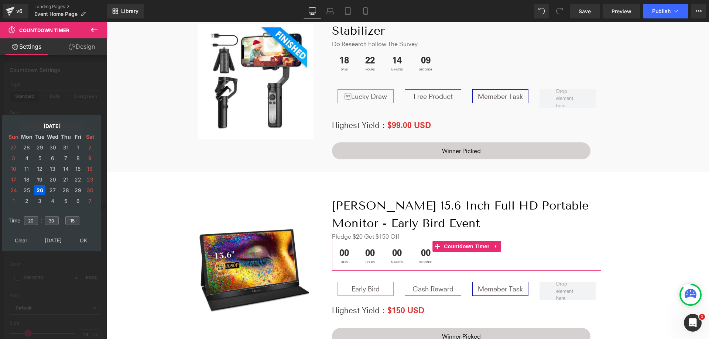
click at [53, 126] on td "[DATE]" at bounding box center [51, 126] width 63 height 10
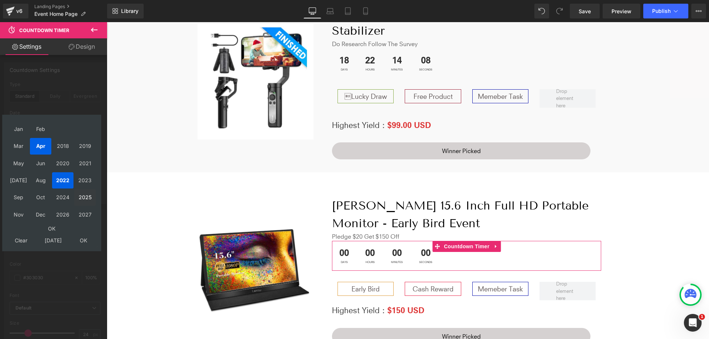
click at [83, 197] on td "2025" at bounding box center [84, 197] width 21 height 16
click at [44, 202] on td "Oct" at bounding box center [40, 197] width 21 height 16
click at [48, 228] on td "OK" at bounding box center [52, 229] width 88 height 10
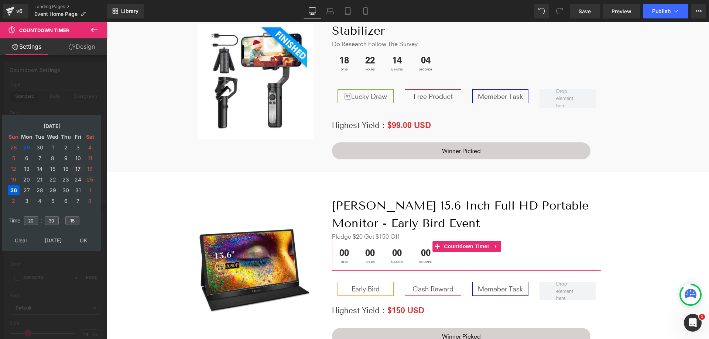
click at [80, 169] on td "17" at bounding box center [77, 169] width 11 height 10
click at [35, 216] on input "20" at bounding box center [31, 220] width 14 height 9
type input "23"
click at [56, 216] on input "30" at bounding box center [52, 220] width 14 height 9
type input "3"
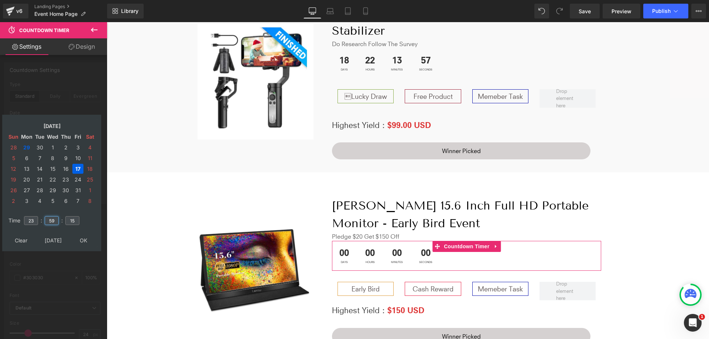
type input "59"
click at [77, 216] on input "15" at bounding box center [72, 220] width 14 height 9
type input "1"
type input "59"
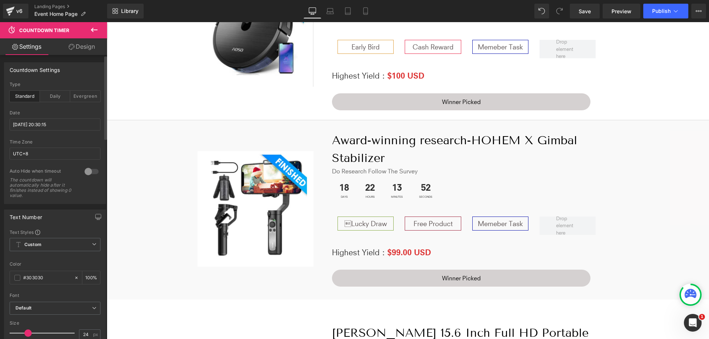
scroll to position [1299, 0]
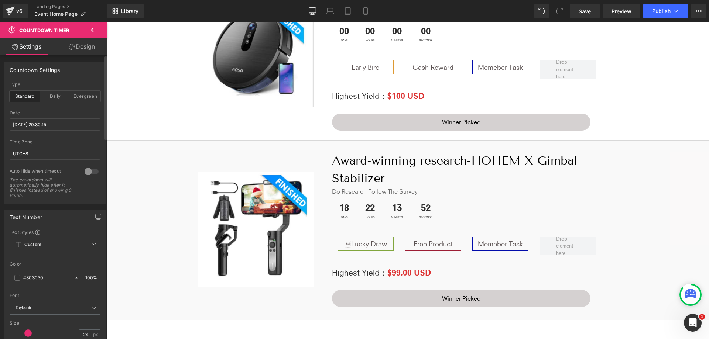
click at [458, 203] on div "18 Days 22 Hours 13 Minutes 52 Seconds Countdown Timer" at bounding box center [466, 211] width 269 height 30
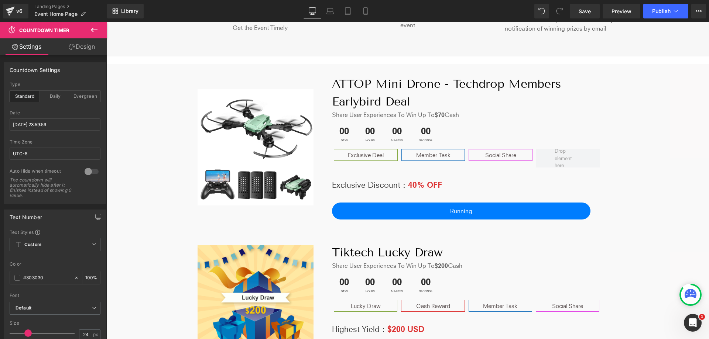
scroll to position [229, 0]
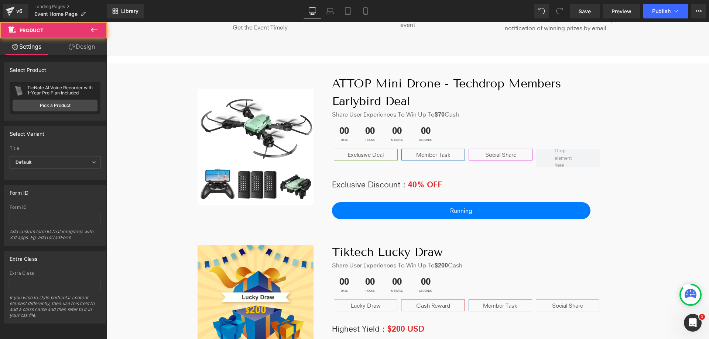
click at [395, 229] on div "Image ATTOP Mini Drone - Techdrop Members Earlybird Deal Heading Share User Exp…" at bounding box center [408, 147] width 602 height 169
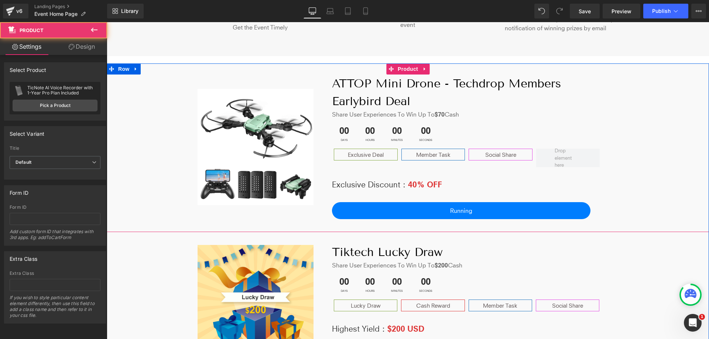
click at [140, 91] on div "Image ATTOP Mini Drone - Techdrop Members Earlybird Deal Heading Share User Exp…" at bounding box center [408, 142] width 602 height 159
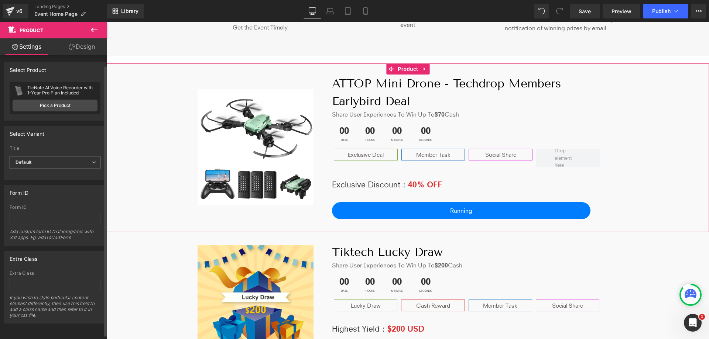
scroll to position [5, 0]
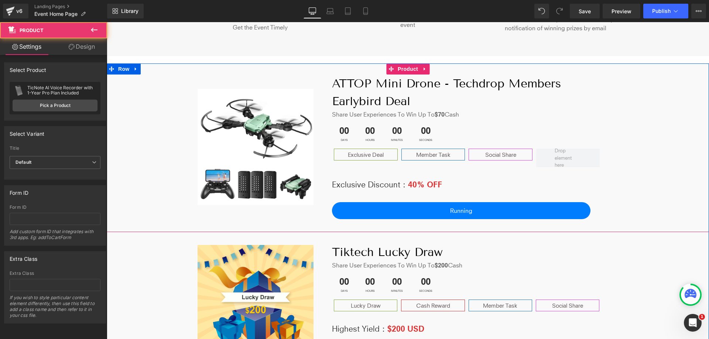
click at [165, 131] on div "Image ATTOP Mini Drone - Techdrop Members Earlybird Deal Heading Share User Exp…" at bounding box center [408, 142] width 602 height 159
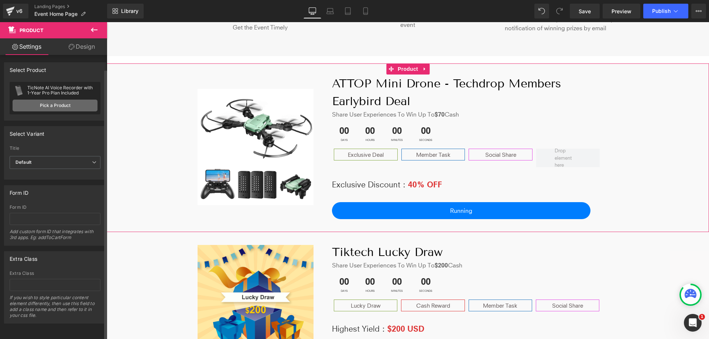
click at [61, 103] on link "Pick a Product" at bounding box center [55, 106] width 85 height 12
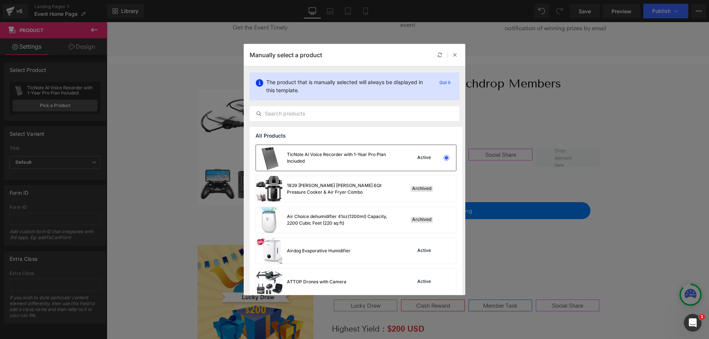
click at [368, 162] on div "TicNote AI Voice Recorder with 1-Year Pro Plan Included" at bounding box center [342, 157] width 111 height 13
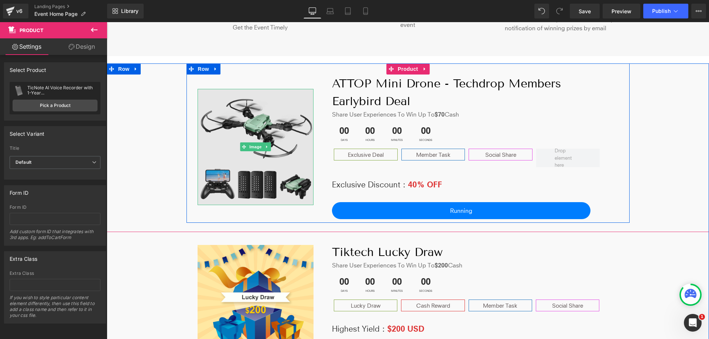
click at [280, 164] on img at bounding box center [255, 147] width 116 height 116
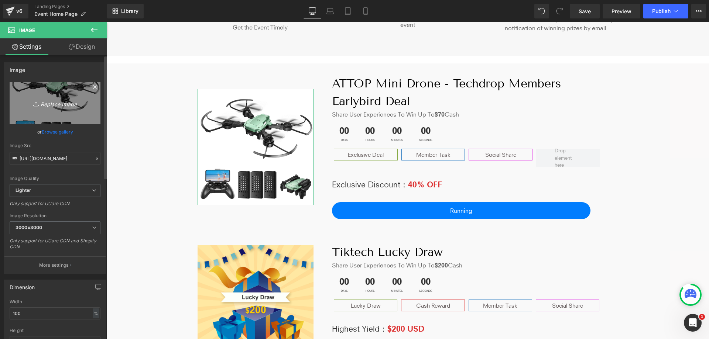
click at [72, 107] on icon "Replace Image" at bounding box center [54, 103] width 59 height 9
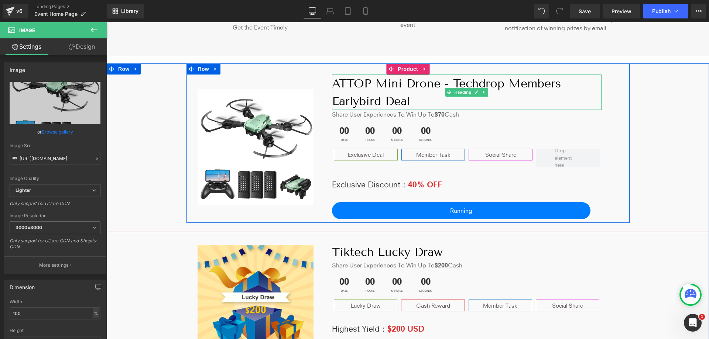
click at [405, 103] on h1 "ATTOP Mini Drone - Techdrop Members Earlybird Deal" at bounding box center [466, 92] width 269 height 35
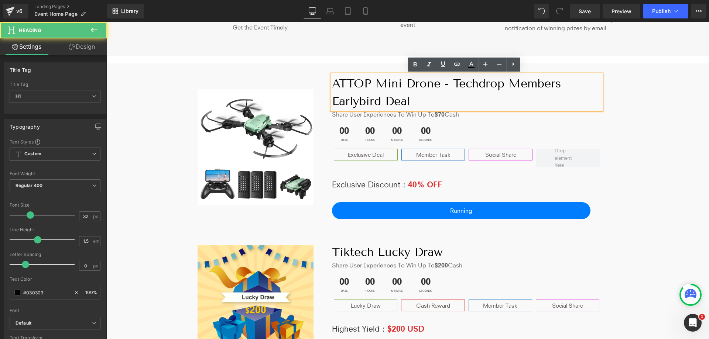
click at [414, 101] on h1 "ATTOP Mini Drone - Techdrop Members Earlybird Deal" at bounding box center [466, 92] width 269 height 35
click at [437, 83] on h1 "ATTOP Mini Drone - Techdrop Members Earlybird Deal" at bounding box center [466, 92] width 269 height 35
click at [373, 87] on h1 "ATTOP Mini Drone - Techdrop Members Earlybird Deal" at bounding box center [466, 92] width 269 height 35
drag, startPoint x: 436, startPoint y: 86, endPoint x: 323, endPoint y: 85, distance: 112.6
click at [323, 85] on div "Image ATTOP Mini Drone - Techdrop Members Earlybird Deal Heading Share User Exp…" at bounding box center [407, 142] width 443 height 159
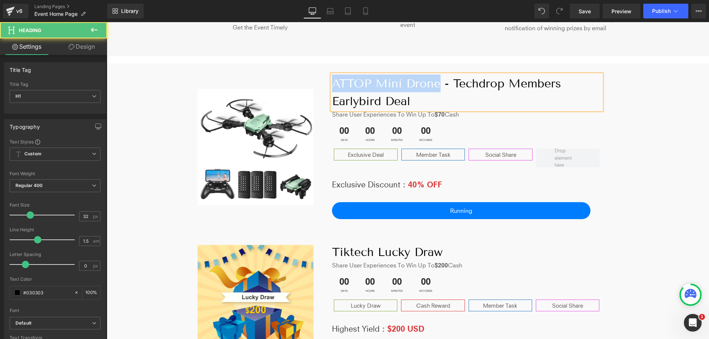
copy h1 "ATTOP Mini Drone"
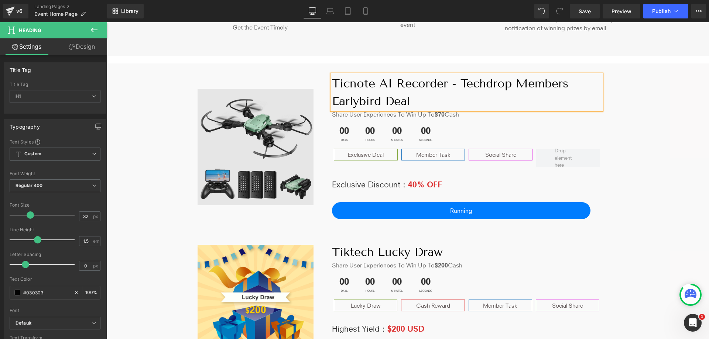
click at [263, 157] on img at bounding box center [255, 147] width 116 height 116
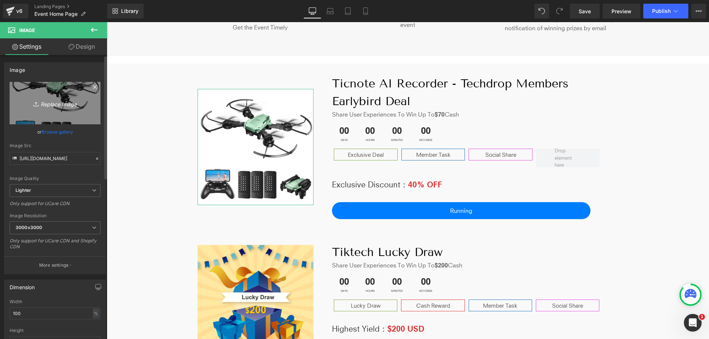
click at [65, 104] on icon "Replace Image" at bounding box center [54, 103] width 59 height 9
type input "C:\fakepath\ticnote.png"
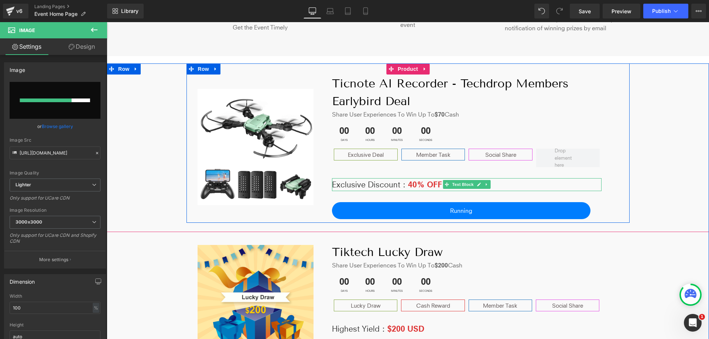
click at [416, 187] on strong "40% OFF" at bounding box center [425, 185] width 34 height 10
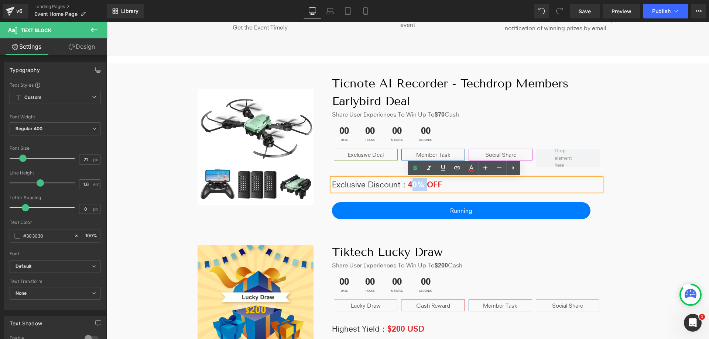
drag, startPoint x: 407, startPoint y: 185, endPoint x: 421, endPoint y: 185, distance: 14.0
click at [421, 185] on strong "40% OFF" at bounding box center [425, 185] width 34 height 10
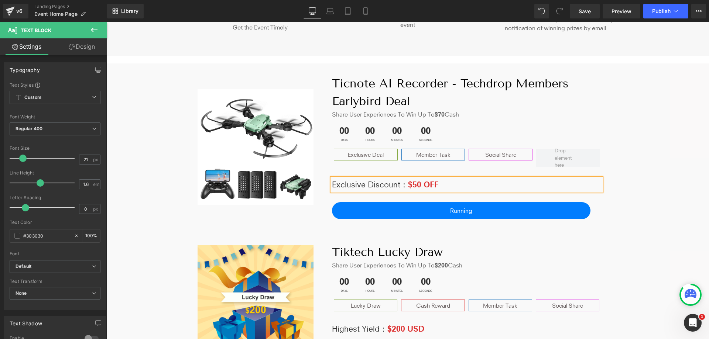
click at [647, 142] on div "Image Ticnote AI Recorder - Techdrop Members Earlybird Deal Heading Share User …" at bounding box center [408, 142] width 602 height 159
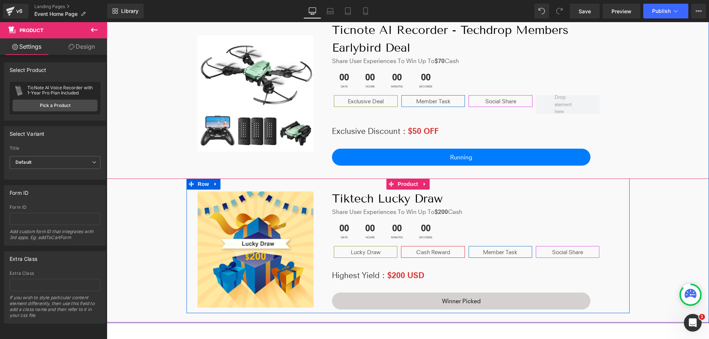
scroll to position [266, 0]
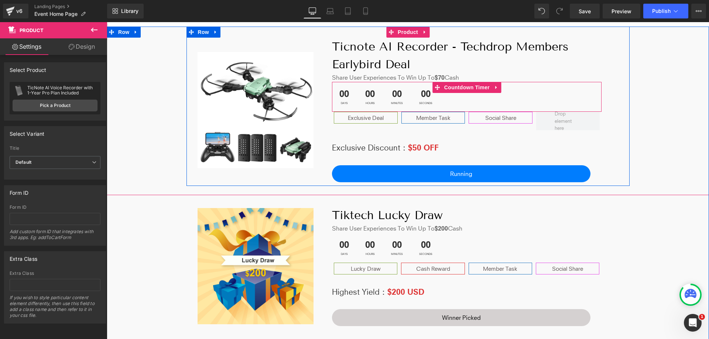
click at [343, 98] on span "00" at bounding box center [344, 95] width 10 height 13
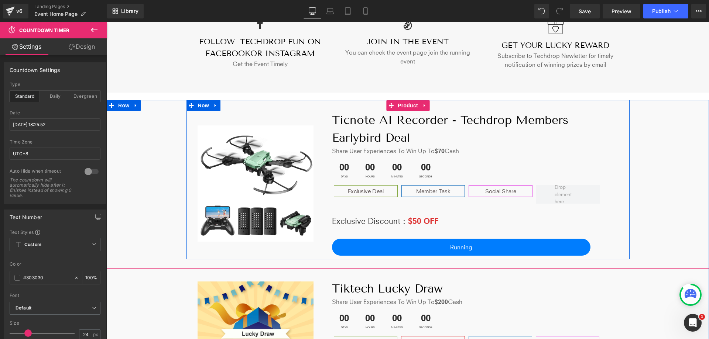
scroll to position [192, 0]
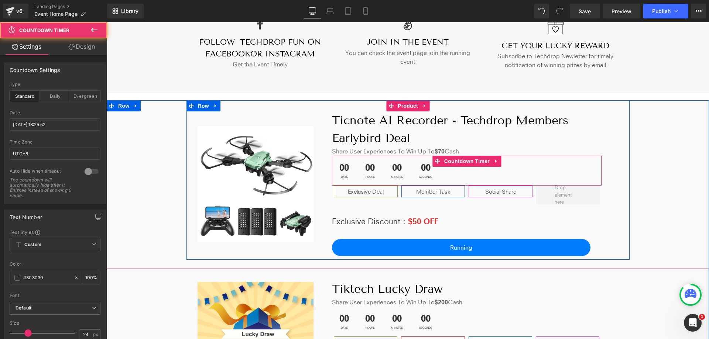
click at [468, 174] on div "00 Days 00 Hours 00 Minutes 00 Seconds" at bounding box center [466, 171] width 269 height 30
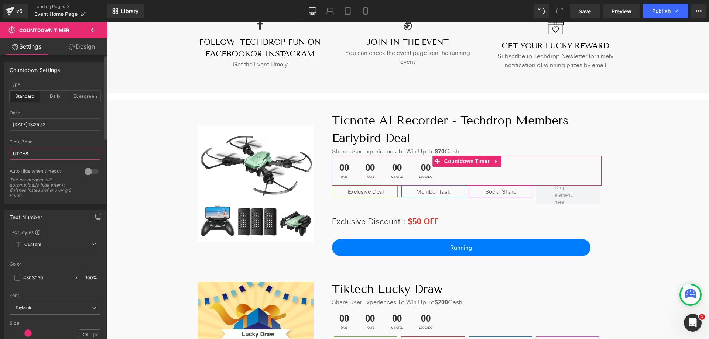
click at [49, 148] on input "UTC+8" at bounding box center [55, 154] width 91 height 12
type input "UTC-8"
click at [50, 142] on div "Time Zone" at bounding box center [55, 142] width 91 height 5
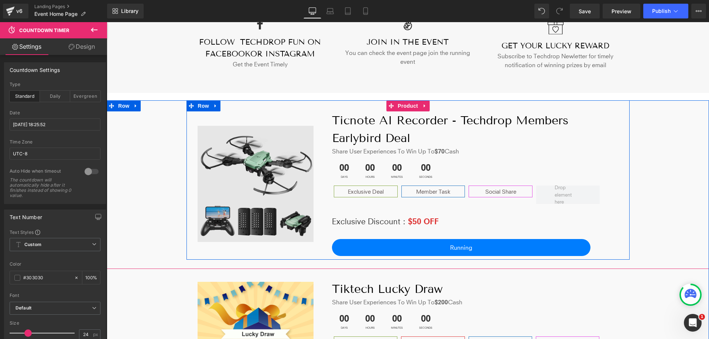
click at [276, 177] on img at bounding box center [255, 184] width 116 height 116
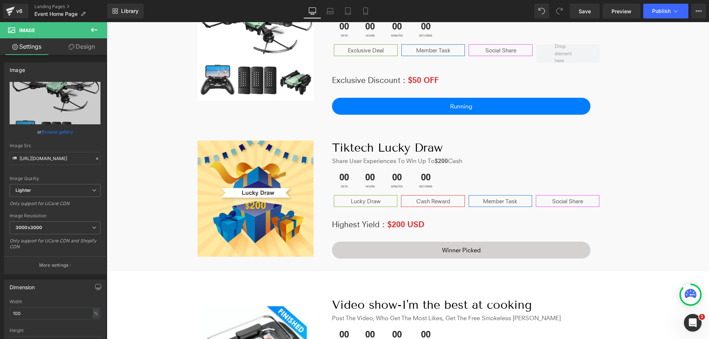
scroll to position [266, 0]
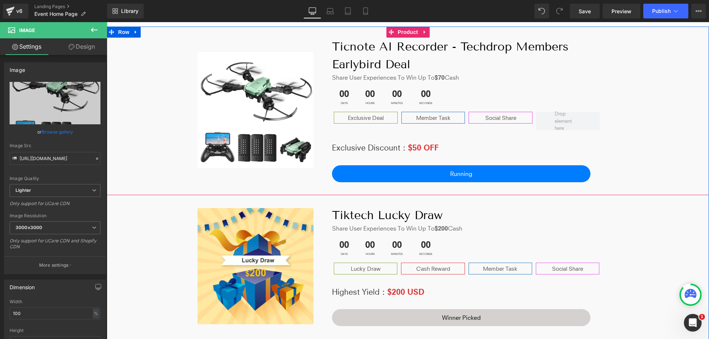
click at [674, 87] on div "Image Ticnote AI Recorder - Techdrop Members Earlybird Deal Heading Share User …" at bounding box center [408, 106] width 602 height 159
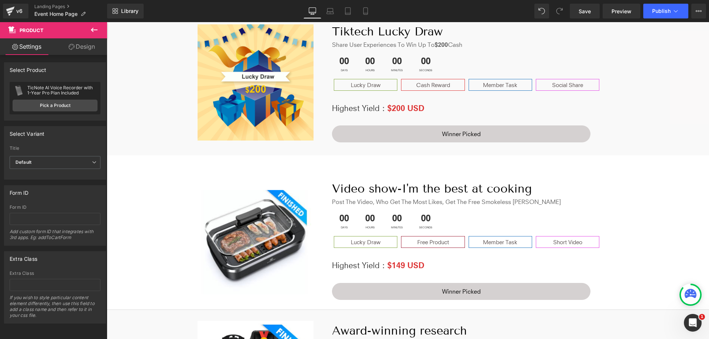
scroll to position [450, 0]
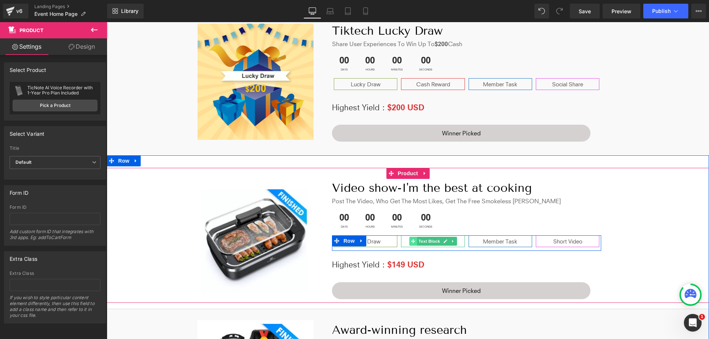
click at [411, 240] on icon at bounding box center [413, 242] width 4 height 4
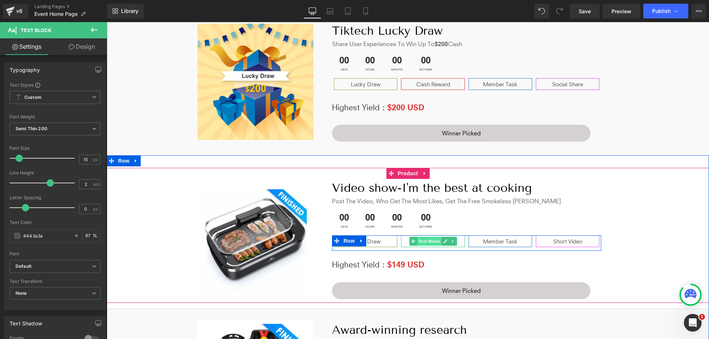
click at [427, 240] on span "Text Block" at bounding box center [429, 241] width 24 height 9
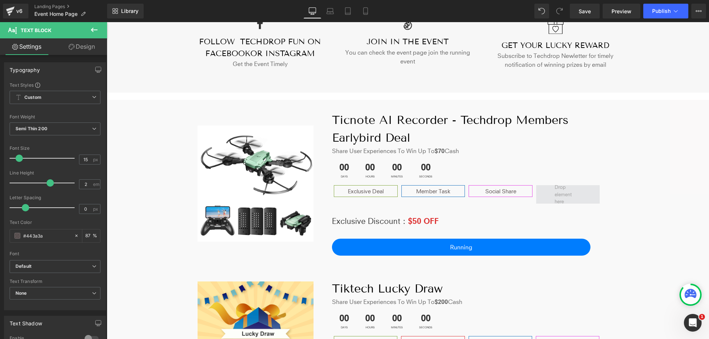
scroll to position [192, 0]
click at [567, 200] on span at bounding box center [568, 194] width 32 height 25
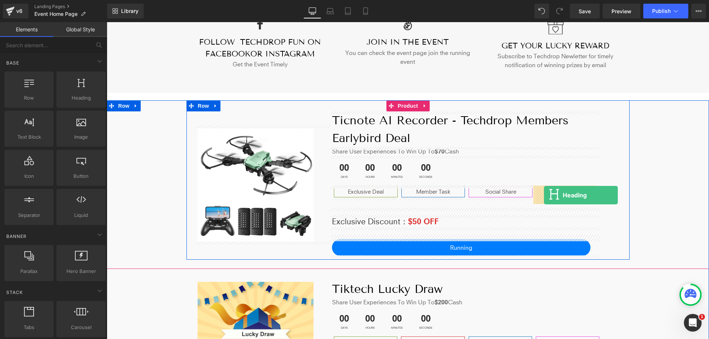
drag, startPoint x: 199, startPoint y: 118, endPoint x: 544, endPoint y: 195, distance: 353.6
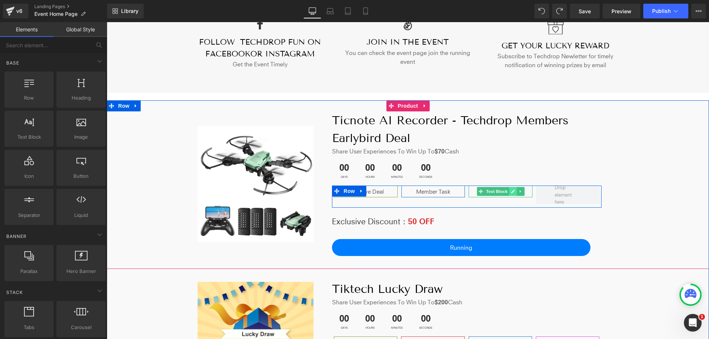
click at [512, 195] on link at bounding box center [513, 191] width 8 height 9
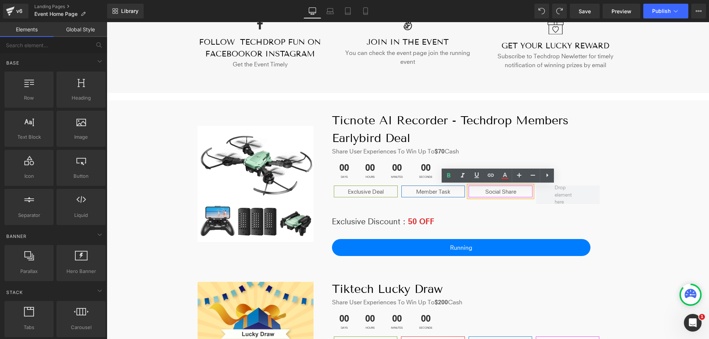
click at [483, 194] on p "Social Share" at bounding box center [500, 191] width 63 height 11
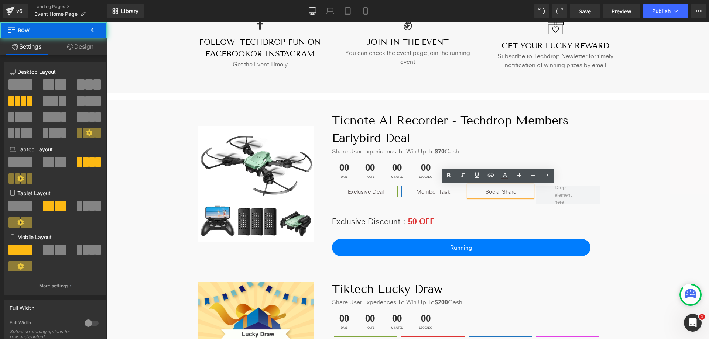
click at [466, 202] on div "Exclusive Deal Text Block Member Task Text Block Social Share Text Block Row" at bounding box center [466, 197] width 269 height 22
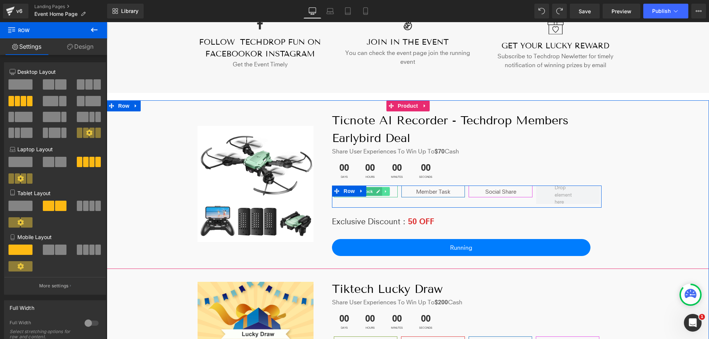
click at [382, 192] on link at bounding box center [386, 191] width 8 height 9
click at [380, 192] on icon at bounding box center [382, 192] width 4 height 4
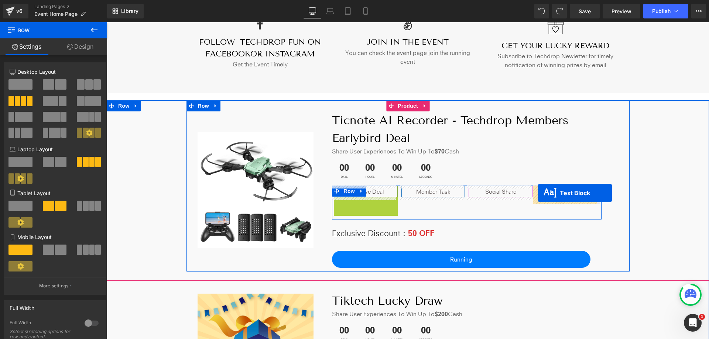
drag, startPoint x: 343, startPoint y: 205, endPoint x: 538, endPoint y: 193, distance: 194.9
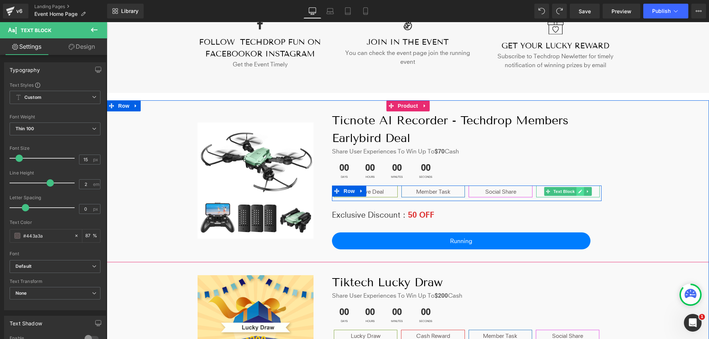
click at [578, 190] on icon at bounding box center [580, 191] width 4 height 4
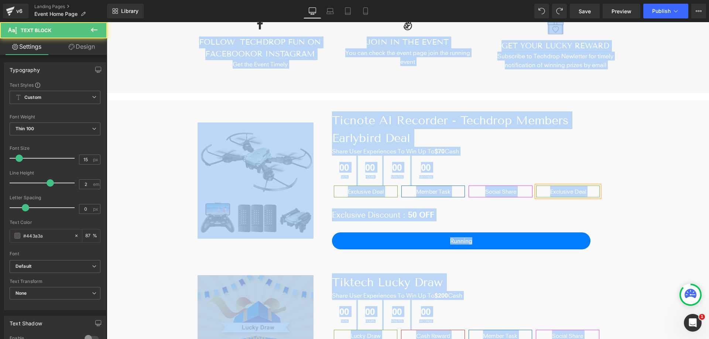
click at [585, 194] on p "Exclusive Deal" at bounding box center [567, 191] width 63 height 11
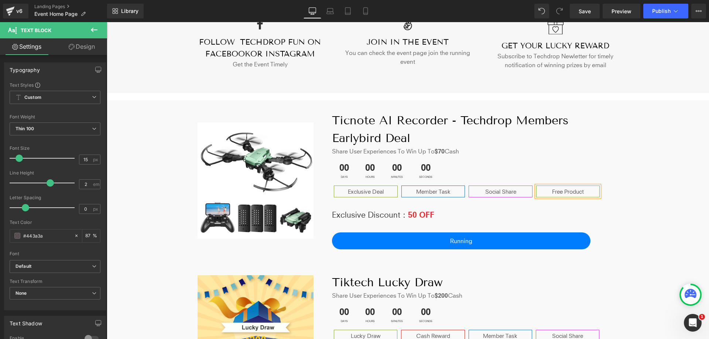
click at [640, 213] on div "Image Ticnote AI Recorder - Techdrop Members Earlybird Deal Heading Share User …" at bounding box center [408, 176] width 602 height 153
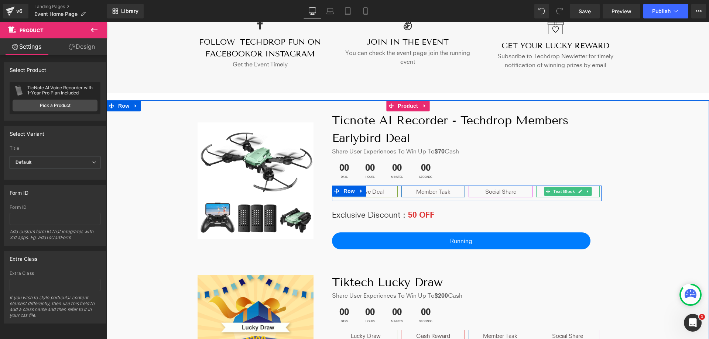
click at [592, 192] on p "Free Product" at bounding box center [567, 191] width 63 height 11
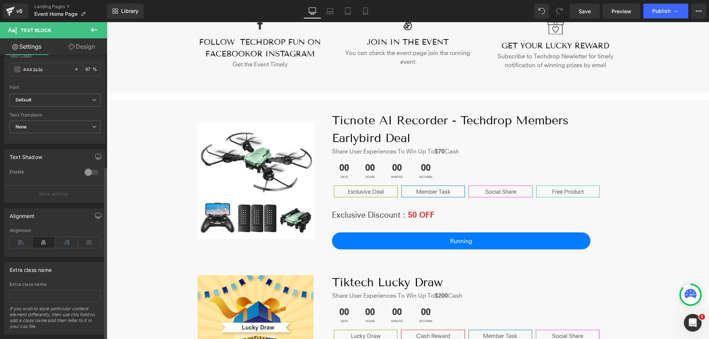
scroll to position [183, 0]
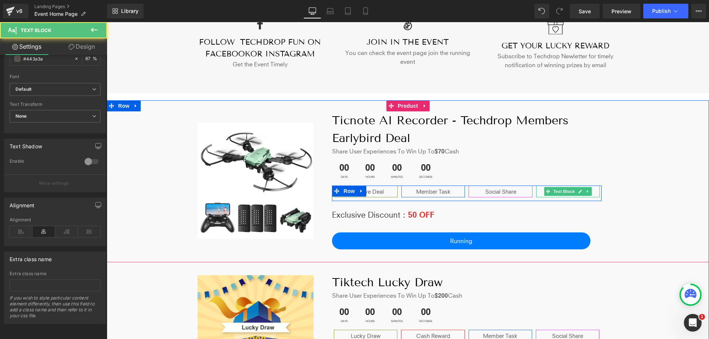
click at [536, 193] on p "Free Product" at bounding box center [567, 191] width 63 height 11
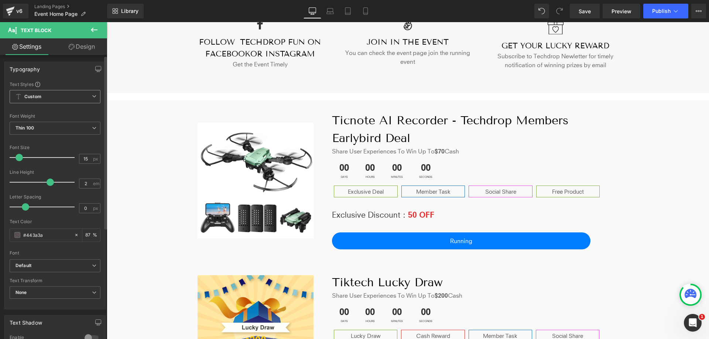
scroll to position [0, 0]
click at [90, 49] on link "Design" at bounding box center [82, 46] width 54 height 17
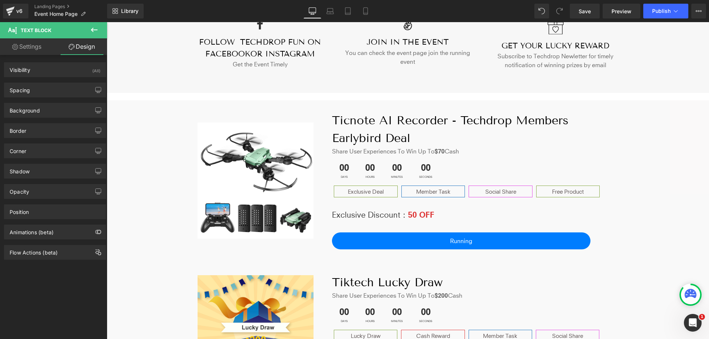
click at [28, 45] on link "Settings" at bounding box center [27, 46] width 54 height 17
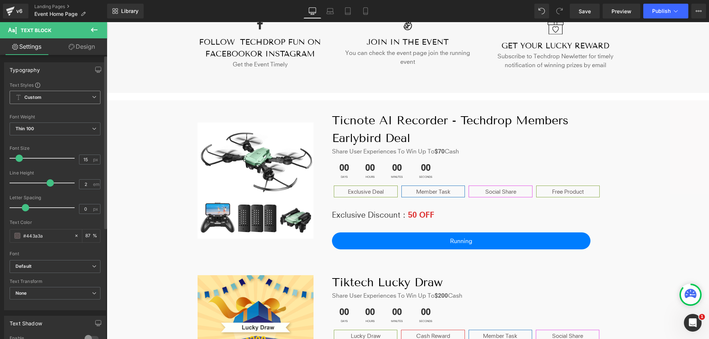
click at [54, 100] on span "Custom Setup Global Style" at bounding box center [55, 97] width 91 height 13
click at [54, 100] on span "Custom Setup Global Style" at bounding box center [54, 97] width 88 height 13
click at [52, 129] on span "Thin 100" at bounding box center [55, 129] width 91 height 13
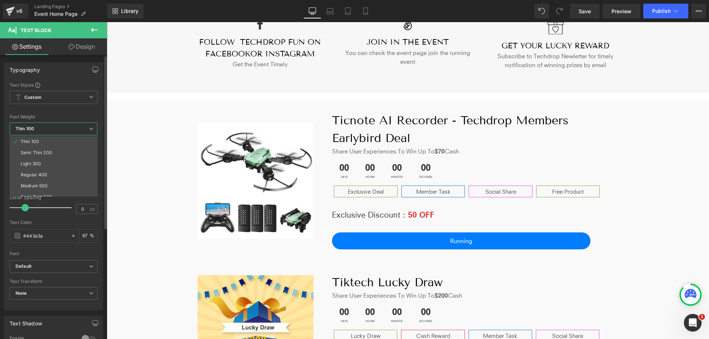
click at [52, 129] on span "Thin 100" at bounding box center [54, 129] width 88 height 13
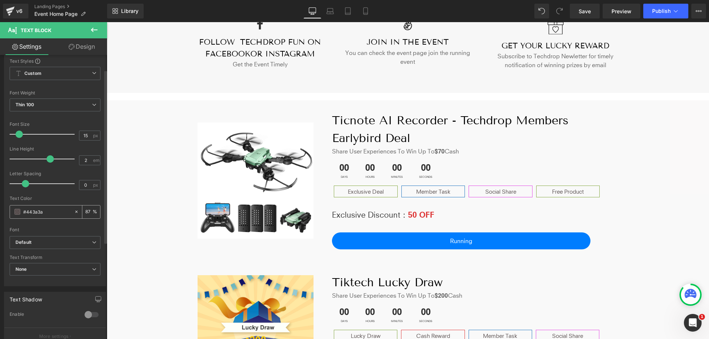
scroll to position [37, 0]
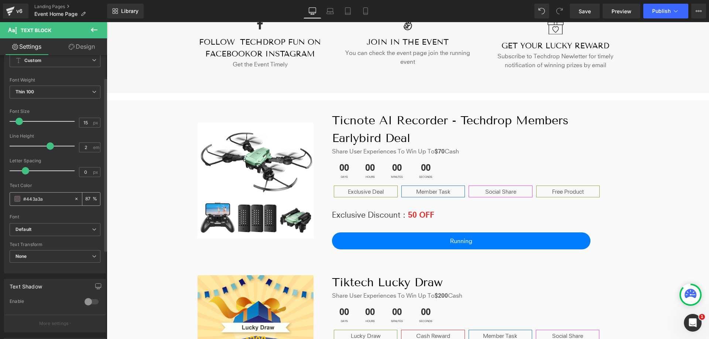
click at [59, 202] on input "#443a3a" at bounding box center [46, 199] width 47 height 8
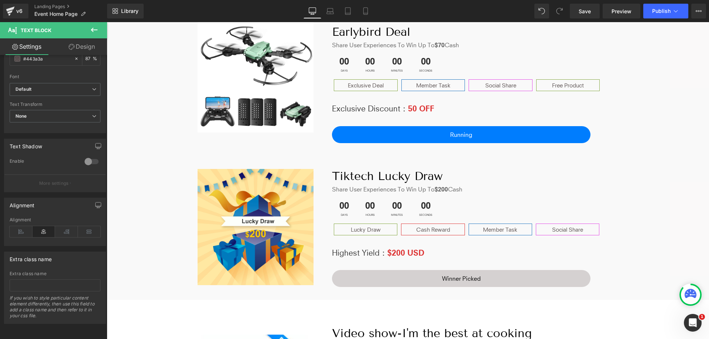
scroll to position [229, 0]
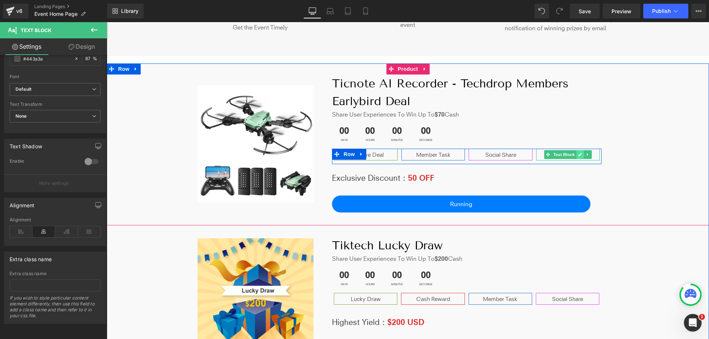
click at [579, 154] on icon at bounding box center [580, 155] width 4 height 4
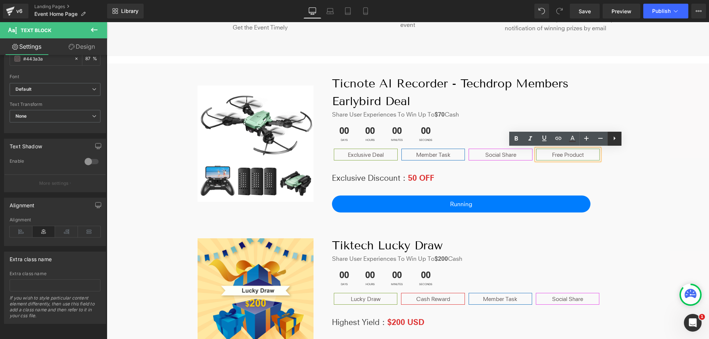
click at [616, 142] on icon at bounding box center [614, 138] width 9 height 9
click at [537, 155] on p "Free Product" at bounding box center [567, 154] width 63 height 11
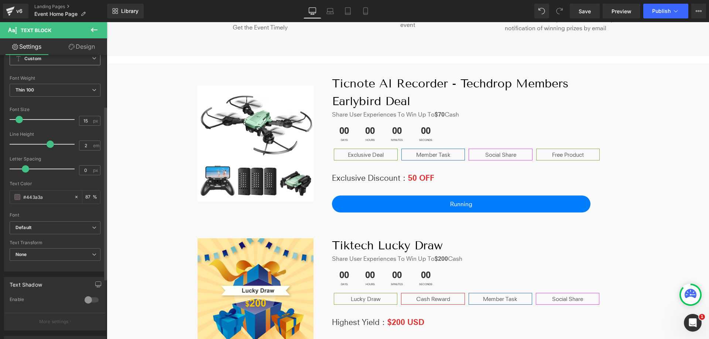
scroll to position [35, 0]
click at [91, 42] on link "Design" at bounding box center [82, 46] width 54 height 17
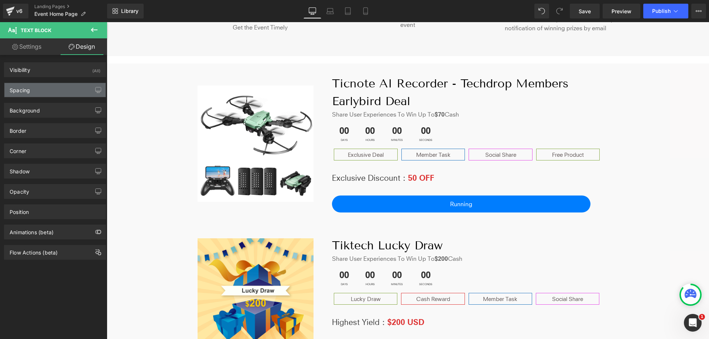
click at [55, 94] on div "Spacing" at bounding box center [54, 90] width 101 height 14
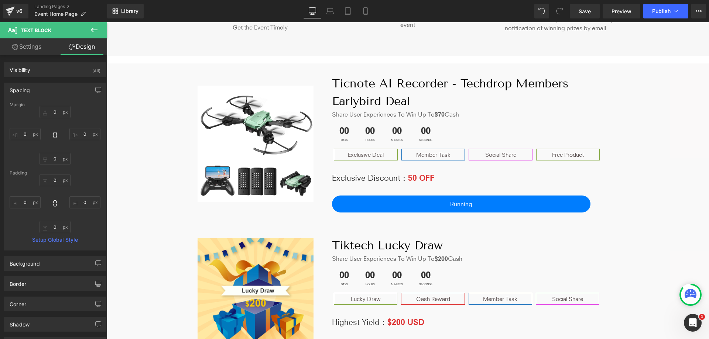
click at [55, 94] on div "Spacing" at bounding box center [54, 90] width 101 height 14
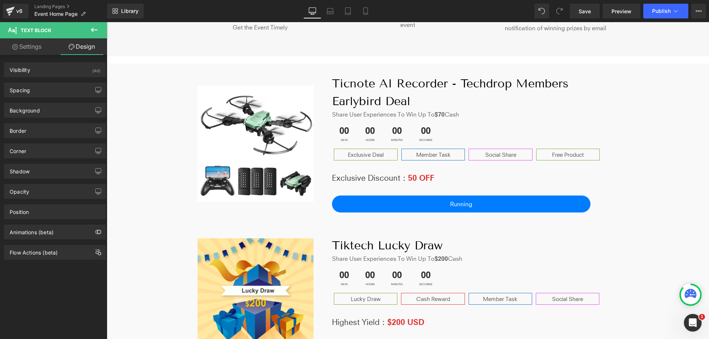
click at [48, 159] on div "Shadow Shadow Style Drop Shadow Outer Shadow Shadow Color % More settings" at bounding box center [55, 168] width 110 height 20
click at [49, 151] on div "Corner" at bounding box center [54, 151] width 101 height 14
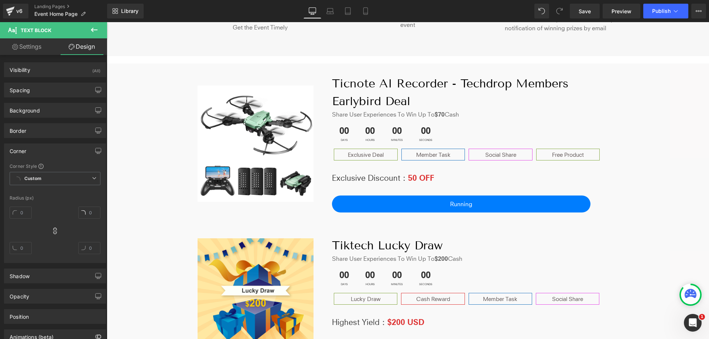
click at [49, 151] on div "Corner" at bounding box center [54, 151] width 101 height 14
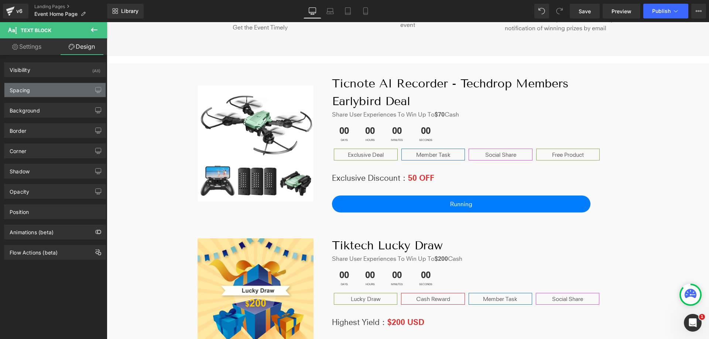
click at [48, 92] on div "Spacing" at bounding box center [54, 90] width 101 height 14
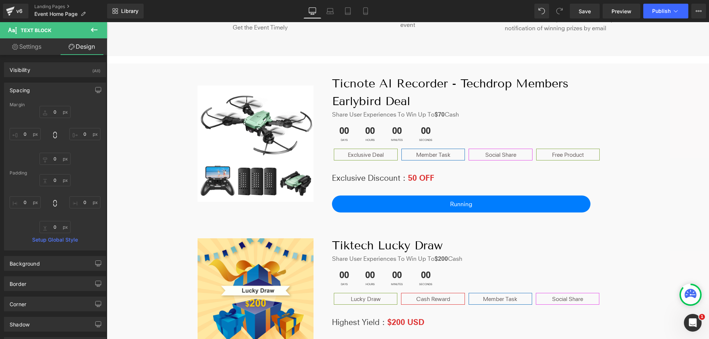
click at [48, 92] on div "Spacing" at bounding box center [54, 90] width 101 height 14
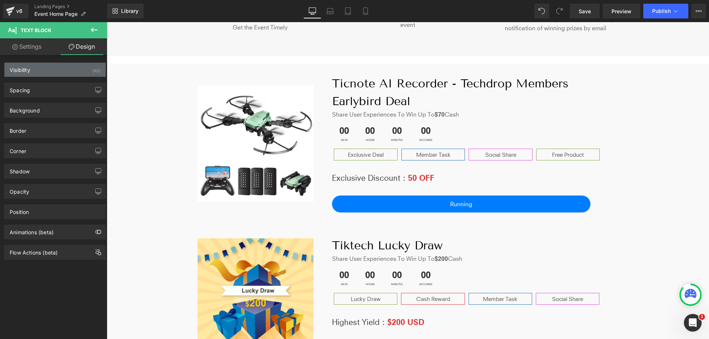
click at [49, 76] on div "Visibility (All)" at bounding box center [54, 70] width 101 height 14
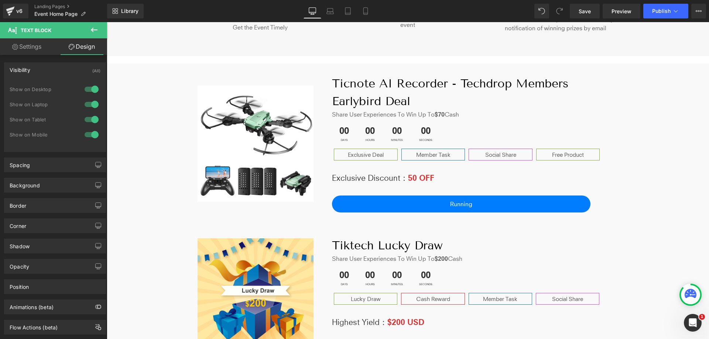
click at [49, 76] on div "Visibility (All)" at bounding box center [54, 70] width 101 height 14
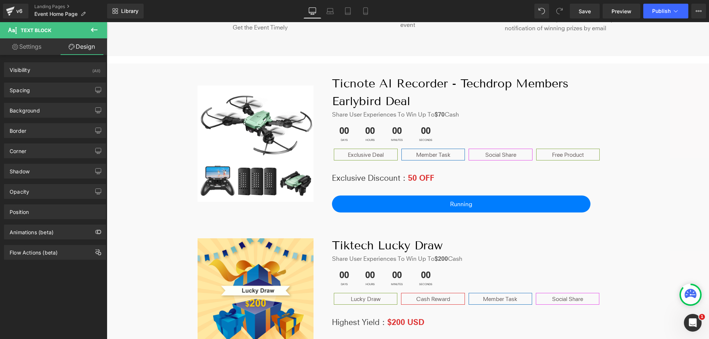
click at [32, 159] on div "Shadow Shadow Style Drop Shadow Outer Shadow Shadow Color % More settings" at bounding box center [55, 168] width 110 height 20
click at [30, 172] on div "Shadow" at bounding box center [54, 171] width 101 height 14
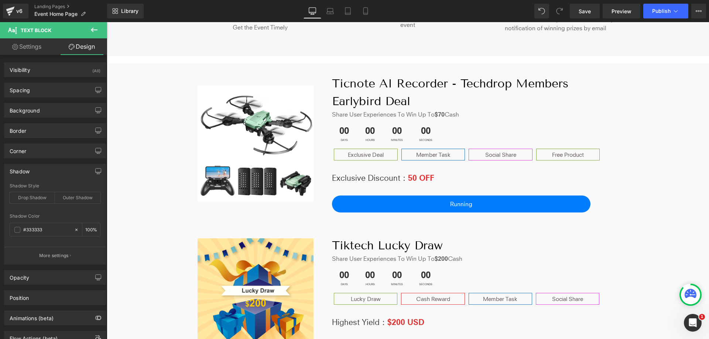
click at [30, 172] on div "Shadow" at bounding box center [54, 171] width 101 height 14
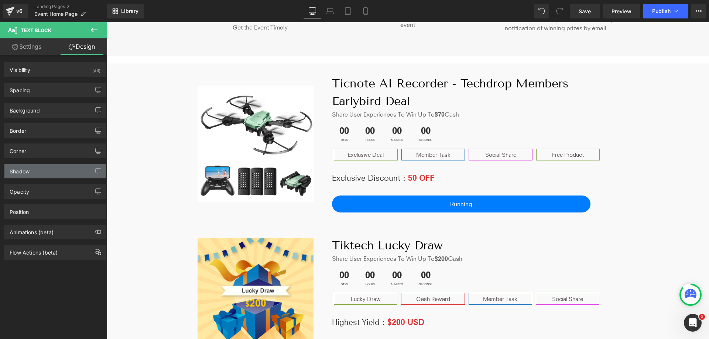
click at [29, 171] on div "Shadow" at bounding box center [20, 169] width 20 height 10
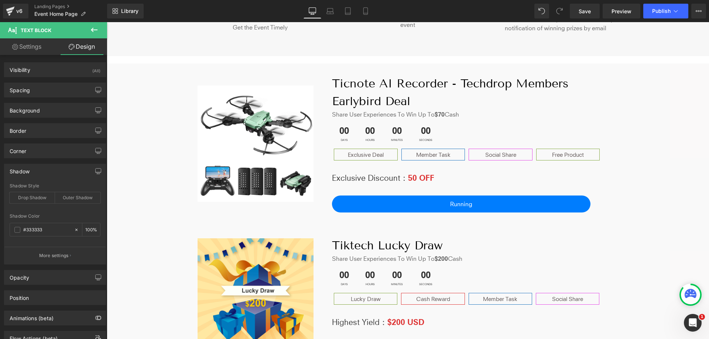
click at [29, 171] on div "Shadow" at bounding box center [20, 169] width 20 height 10
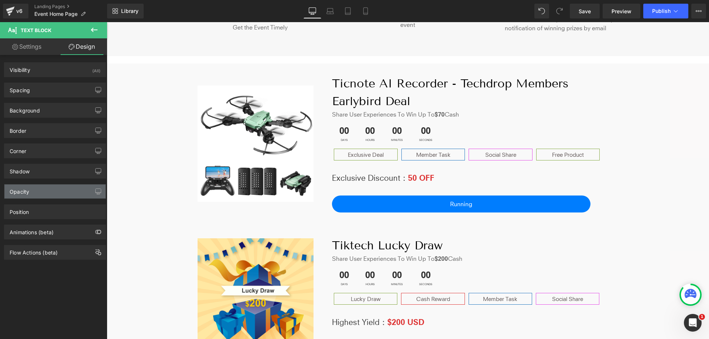
click at [27, 191] on div "Opacity" at bounding box center [20, 190] width 20 height 10
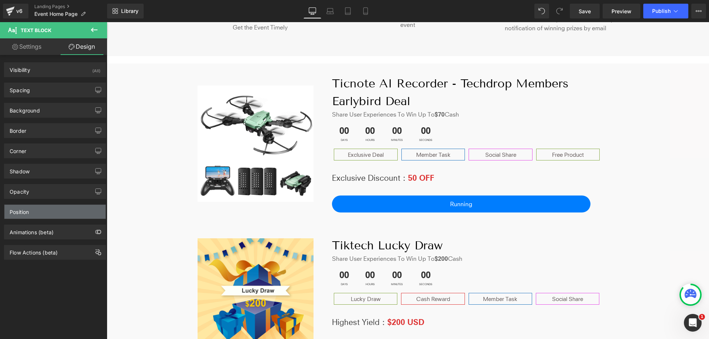
click at [28, 212] on div "Position" at bounding box center [19, 210] width 19 height 10
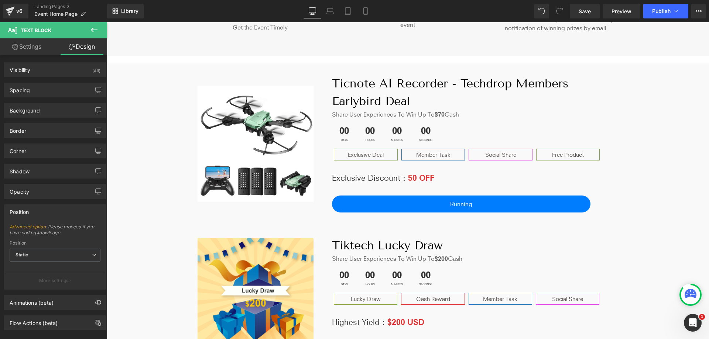
click at [28, 212] on div "Position" at bounding box center [19, 210] width 19 height 10
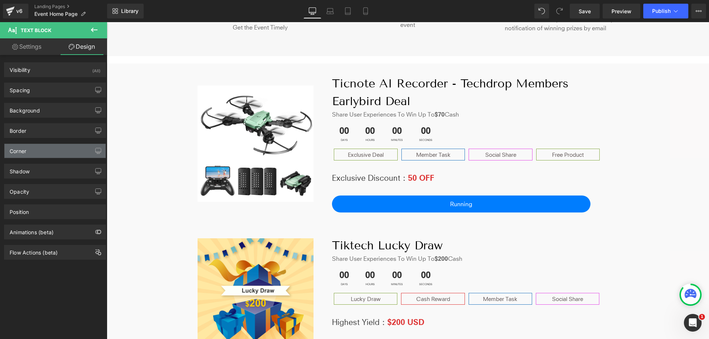
click at [43, 152] on div "Corner" at bounding box center [54, 151] width 101 height 14
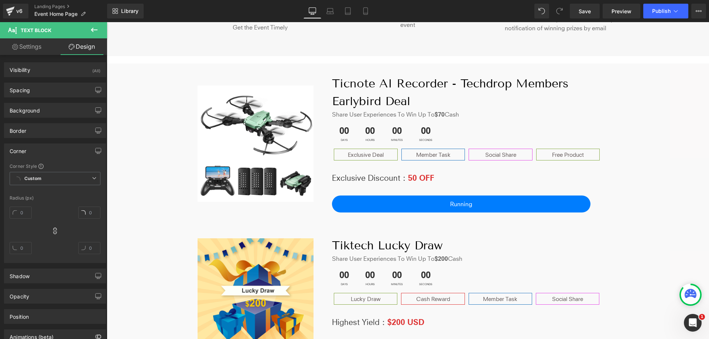
click at [43, 151] on div "Corner" at bounding box center [54, 151] width 101 height 14
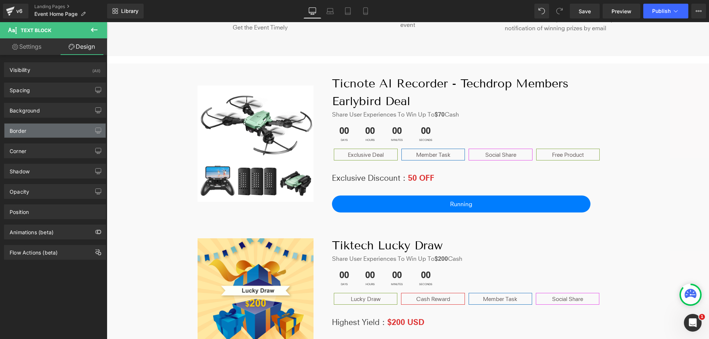
click at [37, 131] on div "Border" at bounding box center [54, 131] width 101 height 14
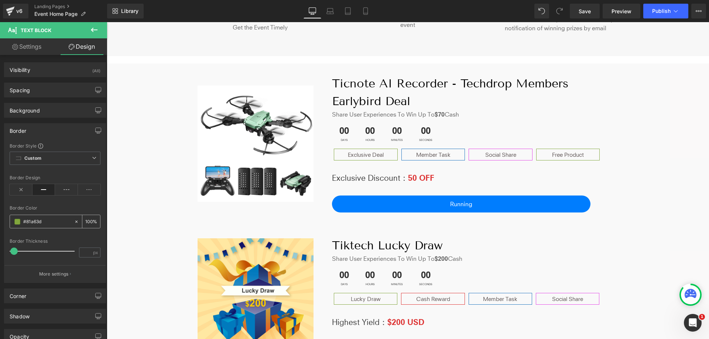
click at [75, 221] on icon at bounding box center [76, 221] width 2 height 2
click at [54, 221] on input "text" at bounding box center [46, 222] width 47 height 8
click at [16, 225] on div at bounding box center [42, 221] width 64 height 13
click at [17, 221] on span at bounding box center [17, 222] width 6 height 6
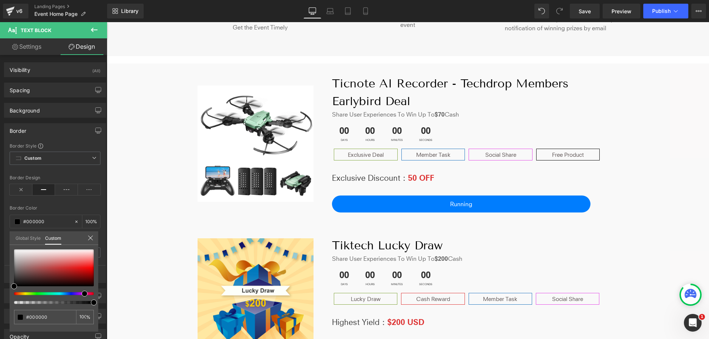
click at [82, 293] on div at bounding box center [51, 293] width 80 height 3
click at [78, 268] on div at bounding box center [54, 268] width 80 height 37
drag, startPoint x: 85, startPoint y: 268, endPoint x: 97, endPoint y: 263, distance: 13.2
click at [97, 263] on div "none 0 %" at bounding box center [54, 291] width 89 height 82
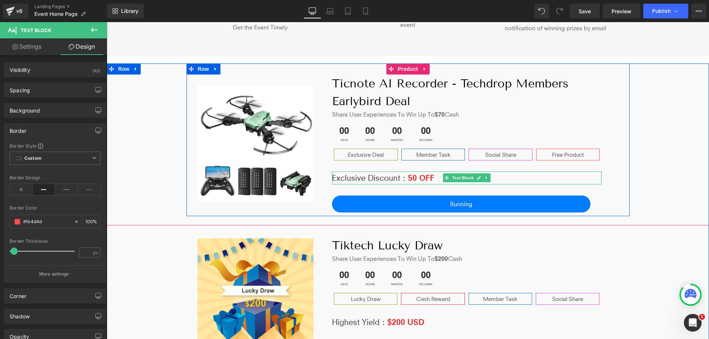
click at [414, 177] on strong "50 OFF" at bounding box center [421, 178] width 26 height 10
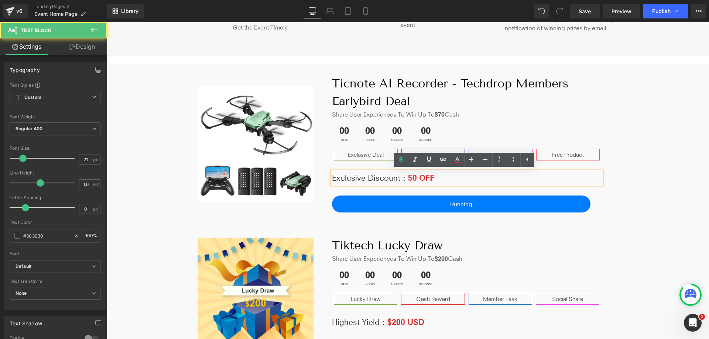
click at [408, 177] on strong "50 OFF" at bounding box center [421, 178] width 26 height 10
click at [408, 180] on strong "50 OFF" at bounding box center [421, 178] width 26 height 10
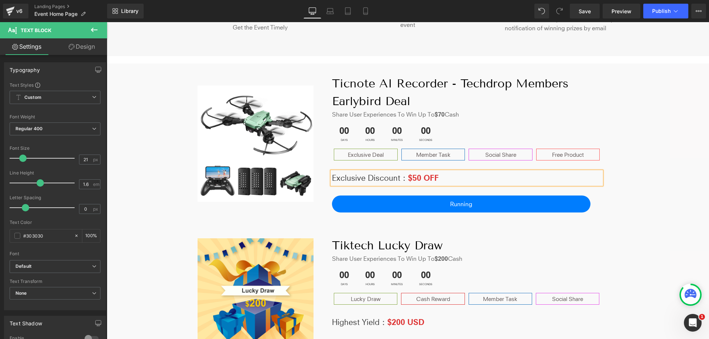
click at [646, 140] on div "Image Ticnote AI Recorder - Techdrop Members Earlybird Deal Heading Share User …" at bounding box center [408, 139] width 602 height 153
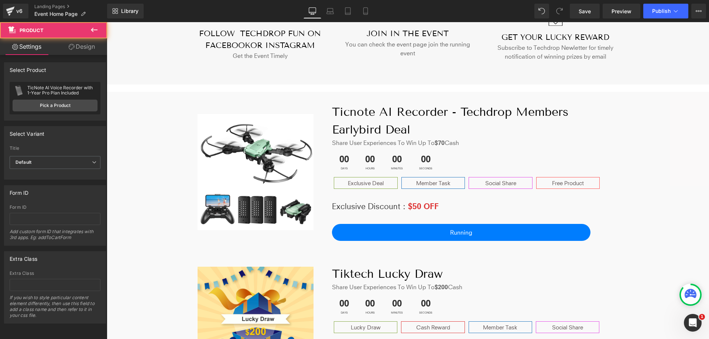
scroll to position [192, 0]
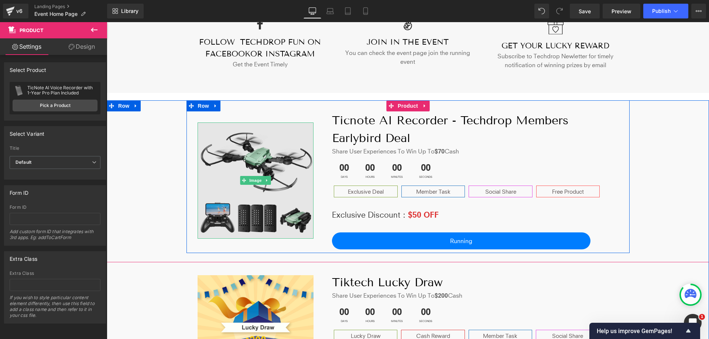
click at [279, 161] on img at bounding box center [255, 181] width 116 height 116
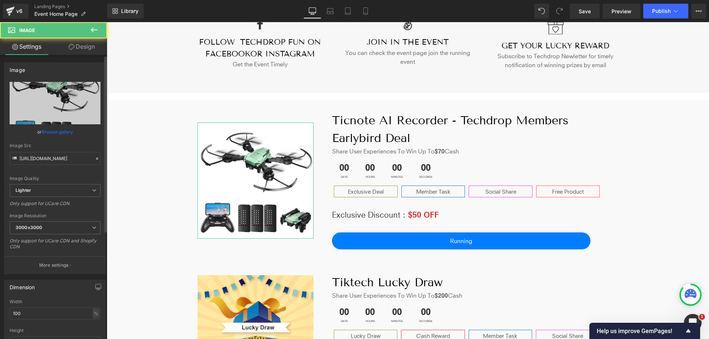
click at [47, 132] on link "Browse gallery" at bounding box center [57, 132] width 31 height 13
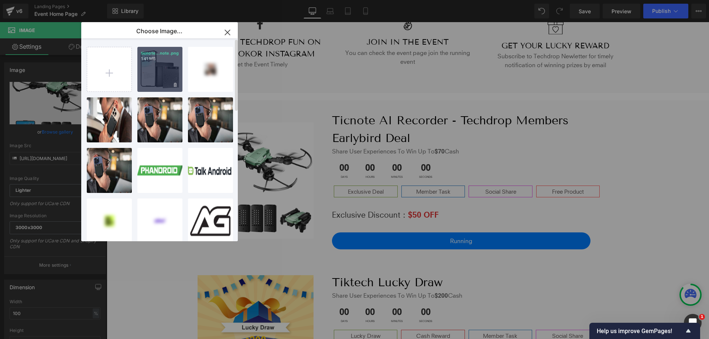
click at [166, 76] on div "ticnote...note.png 1.41 MB" at bounding box center [159, 69] width 45 height 45
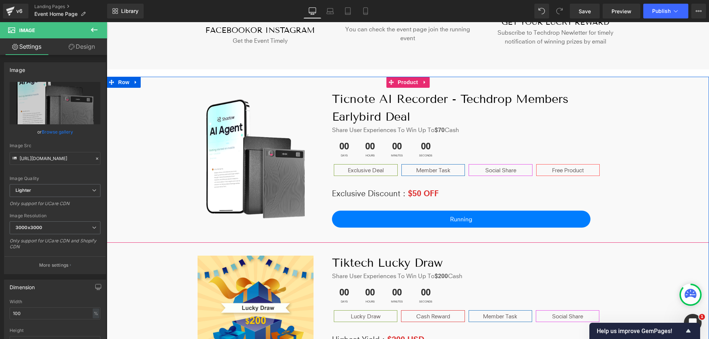
scroll to position [229, 0]
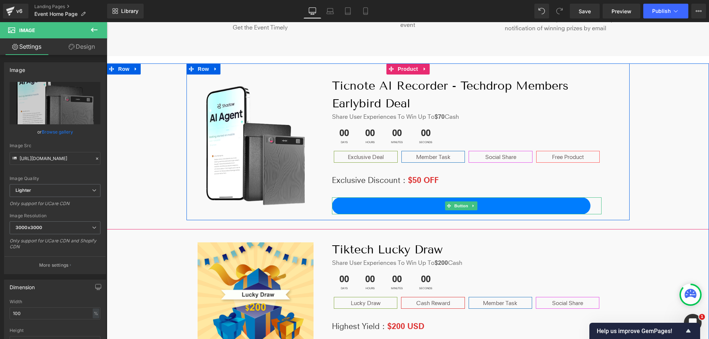
click at [592, 207] on div "Running" at bounding box center [466, 205] width 269 height 17
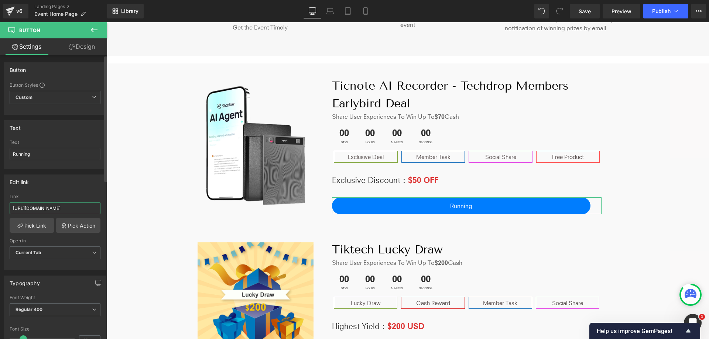
click at [78, 212] on input "[URL][DOMAIN_NAME]" at bounding box center [55, 208] width 91 height 12
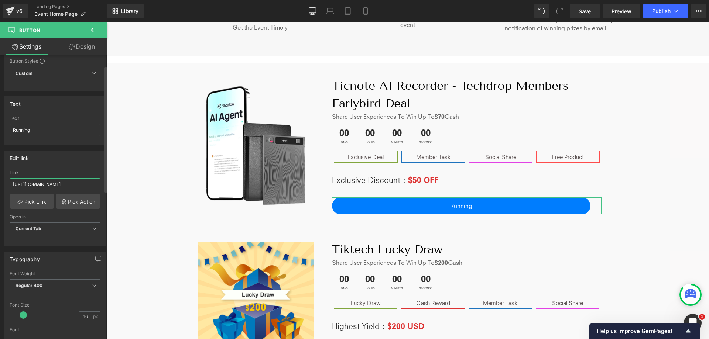
scroll to position [37, 0]
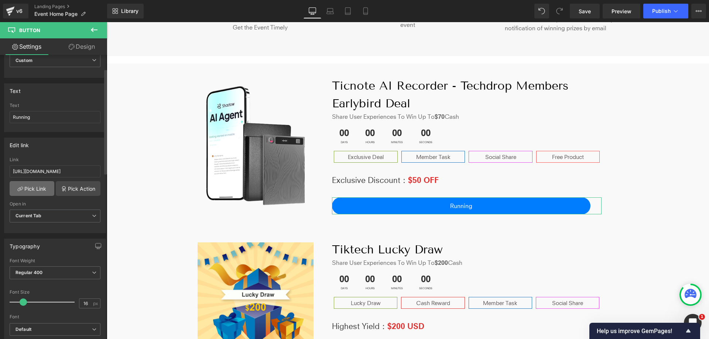
click at [38, 187] on link "Pick Link" at bounding box center [32, 188] width 45 height 15
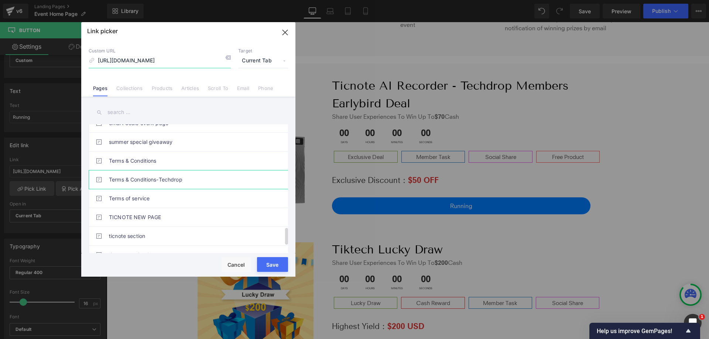
scroll to position [834, 0]
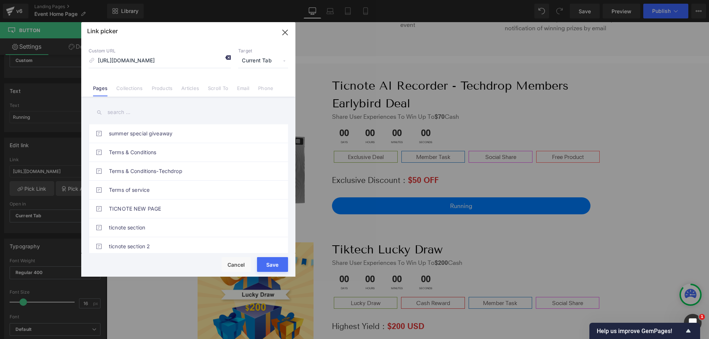
click at [226, 59] on icon at bounding box center [228, 58] width 6 height 6
click at [177, 61] on input "[URL][DOMAIN_NAME]" at bounding box center [160, 61] width 142 height 14
click at [157, 118] on input "text" at bounding box center [188, 112] width 199 height 17
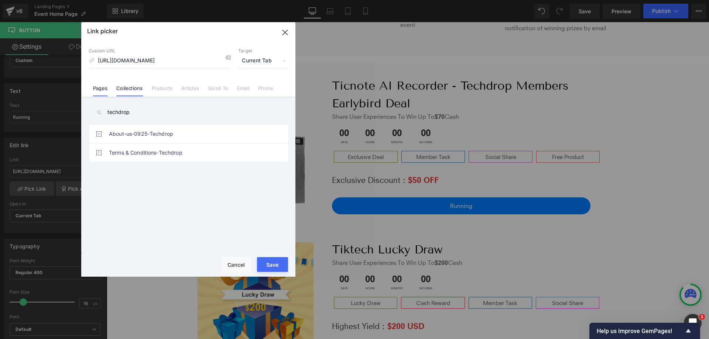
type input "techdrop"
click at [131, 93] on link "Collections" at bounding box center [129, 90] width 26 height 11
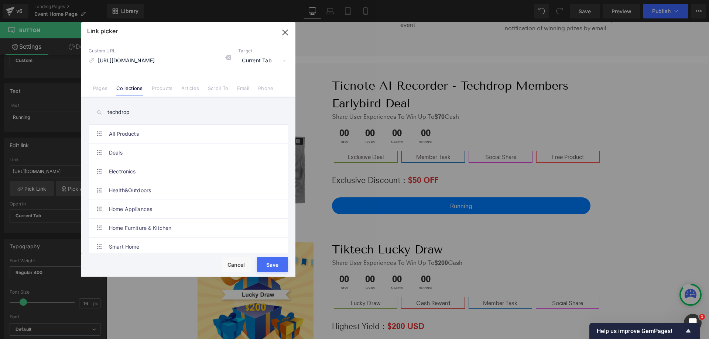
click at [162, 92] on link "Products" at bounding box center [162, 90] width 21 height 11
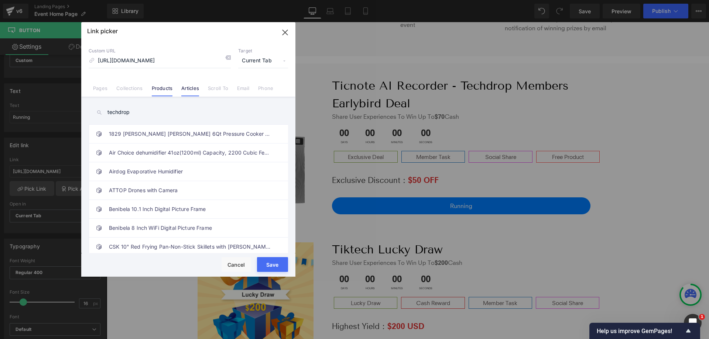
click at [197, 92] on link "Articles" at bounding box center [190, 90] width 18 height 11
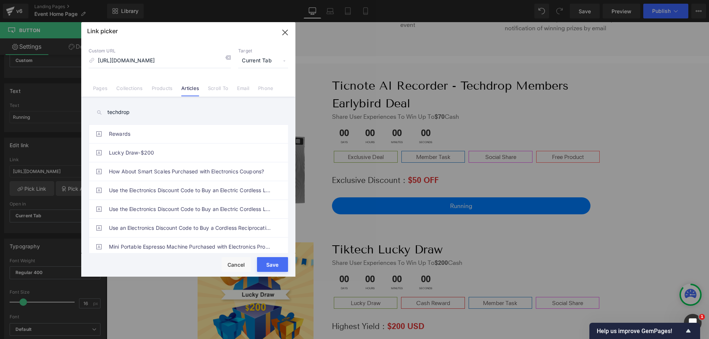
click at [226, 93] on link "Scroll To" at bounding box center [218, 90] width 20 height 11
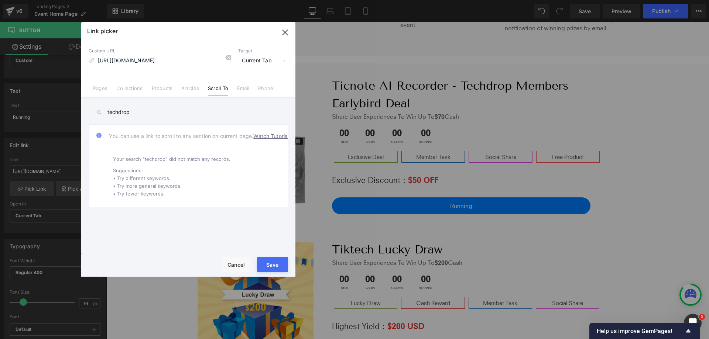
click at [188, 60] on input "[URL][DOMAIN_NAME]" at bounding box center [160, 61] width 142 height 14
click at [287, 33] on icon "button" at bounding box center [285, 33] width 12 height 12
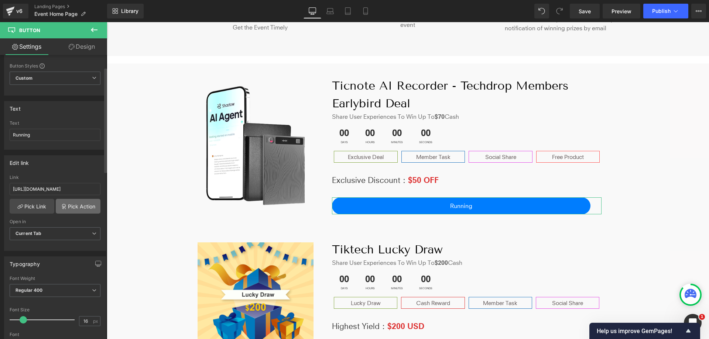
scroll to position [37, 0]
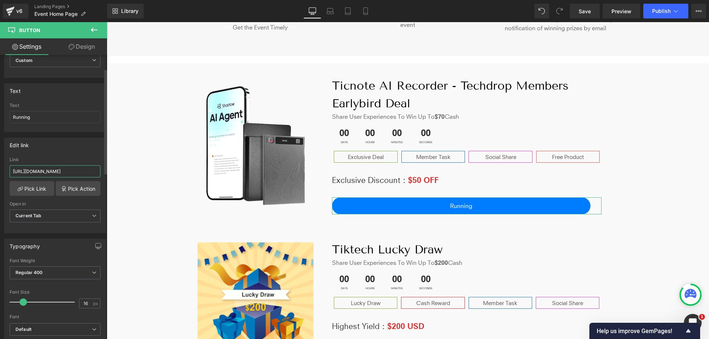
click at [87, 175] on input "[URL][DOMAIN_NAME]" at bounding box center [55, 171] width 91 height 12
paste input "[URL][DOMAIN_NAME]"
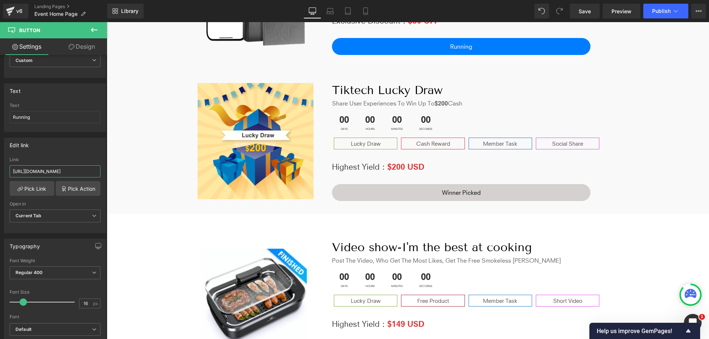
scroll to position [377, 0]
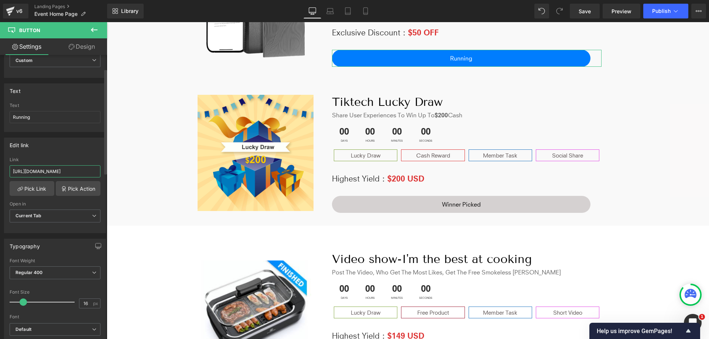
type input "[URL][DOMAIN_NAME]"
click at [76, 158] on div "Link" at bounding box center [55, 159] width 91 height 5
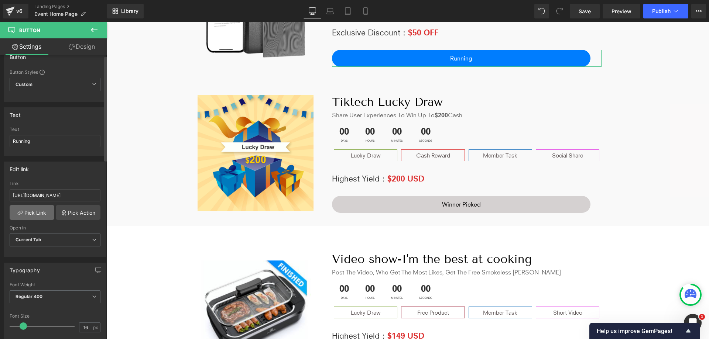
scroll to position [0, 0]
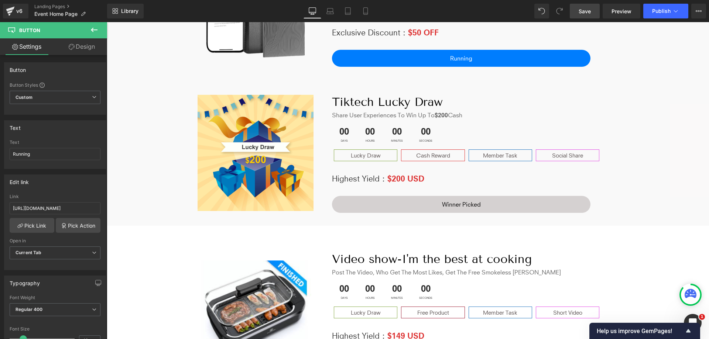
click at [590, 12] on span "Save" at bounding box center [584, 11] width 12 height 8
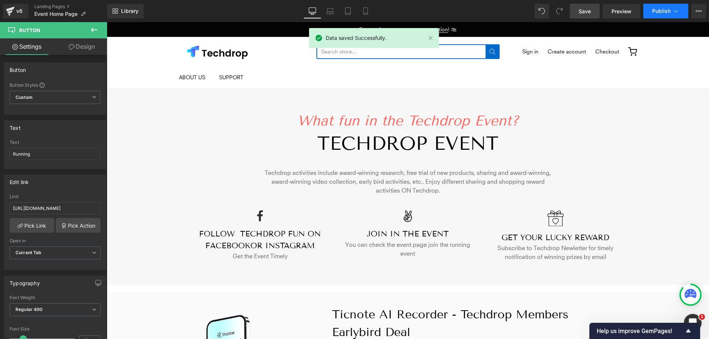
click at [656, 9] on span "Publish" at bounding box center [661, 11] width 18 height 6
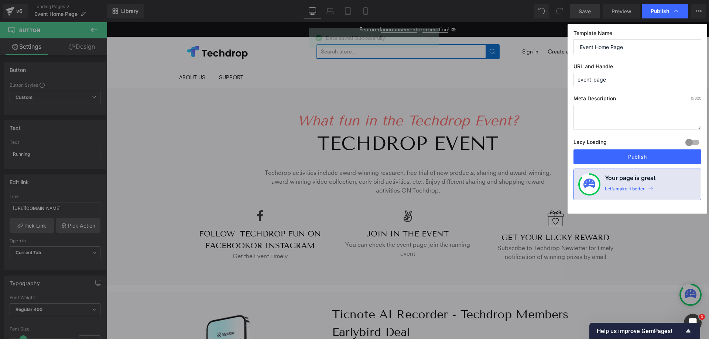
click at [599, 114] on textarea at bounding box center [637, 117] width 128 height 25
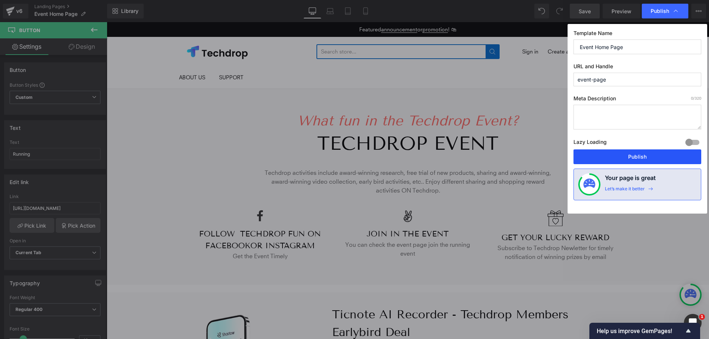
click at [612, 150] on button "Publish" at bounding box center [637, 157] width 128 height 15
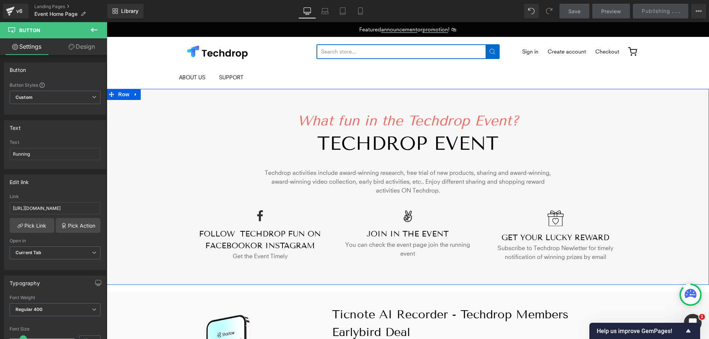
click at [692, 196] on div "What fun in the Techdrop Event? Heading TECHDROP event Heading Techdrop activit…" at bounding box center [408, 184] width 602 height 164
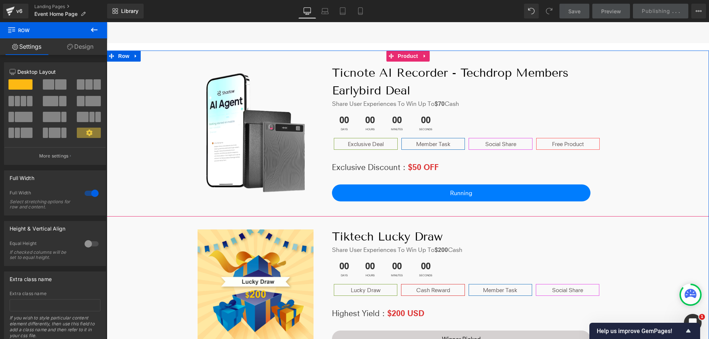
scroll to position [224, 0]
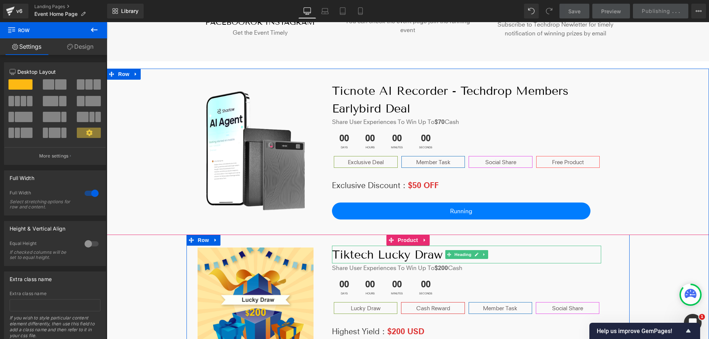
click at [367, 254] on h1 "Tiktech Lucky Draw" at bounding box center [466, 255] width 269 height 18
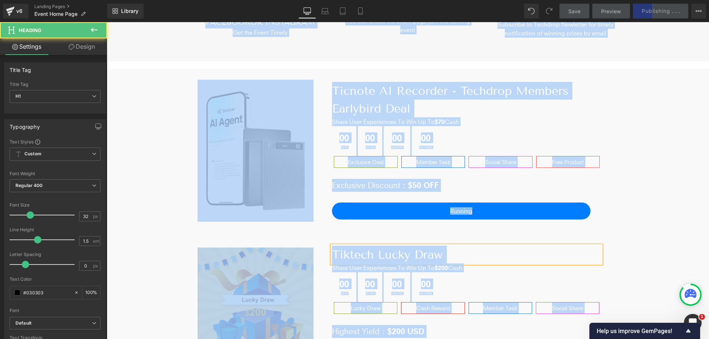
click at [370, 255] on h1 "Tiktech Lucky Draw" at bounding box center [466, 255] width 269 height 18
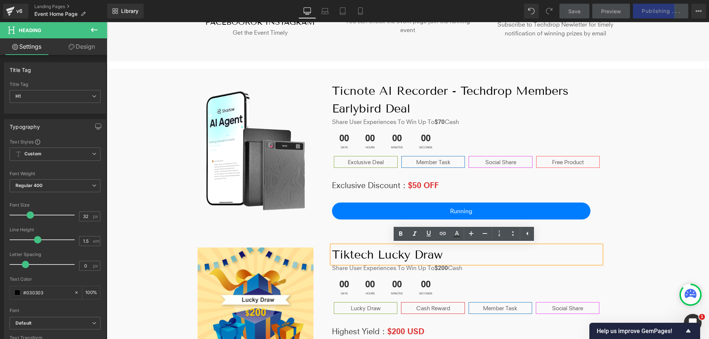
paste div
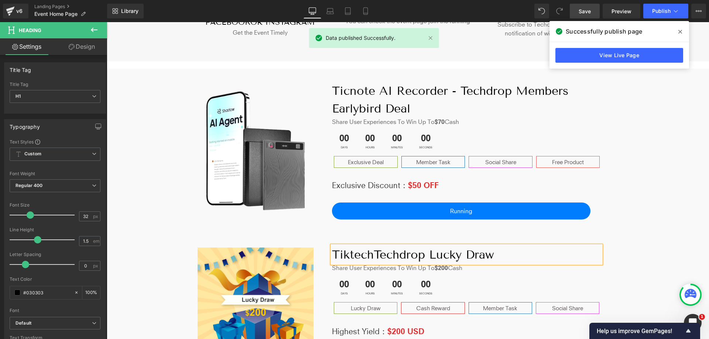
click at [372, 257] on h1 "TiktechTechdrop Lucky Draw" at bounding box center [466, 255] width 269 height 18
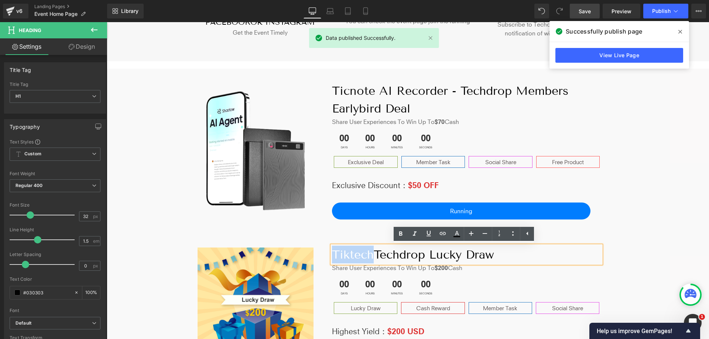
drag, startPoint x: 373, startPoint y: 257, endPoint x: 311, endPoint y: 251, distance: 62.0
click at [311, 251] on div "Image TiktechTechdrop Lucky Draw Heading Share User Experiences to Win up to $2…" at bounding box center [407, 302] width 443 height 135
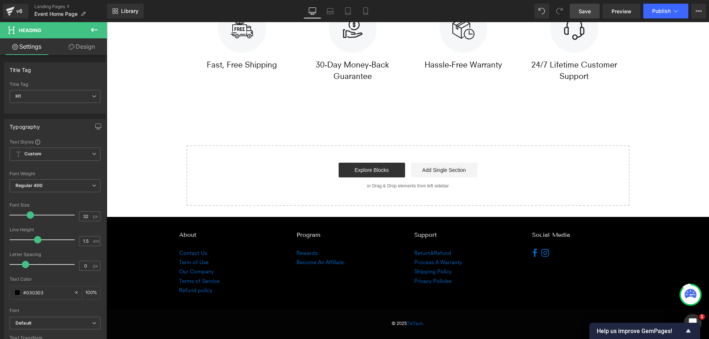
scroll to position [0, 0]
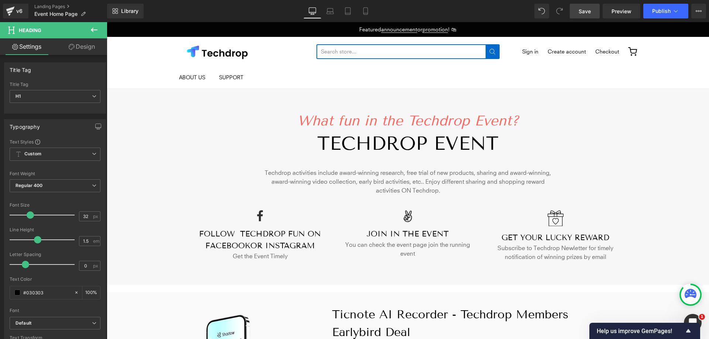
click at [584, 10] on span "Save" at bounding box center [584, 11] width 12 height 8
click at [604, 104] on div "What fun in the Techdrop Event? Heading TECHDROP event Heading Techdrop activit…" at bounding box center [407, 150] width 443 height 97
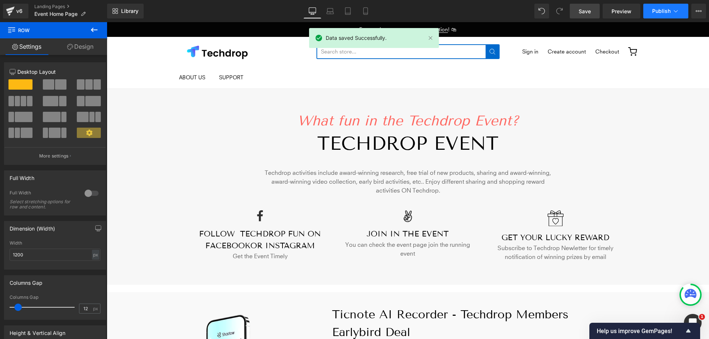
click at [661, 12] on span "Publish" at bounding box center [661, 11] width 18 height 6
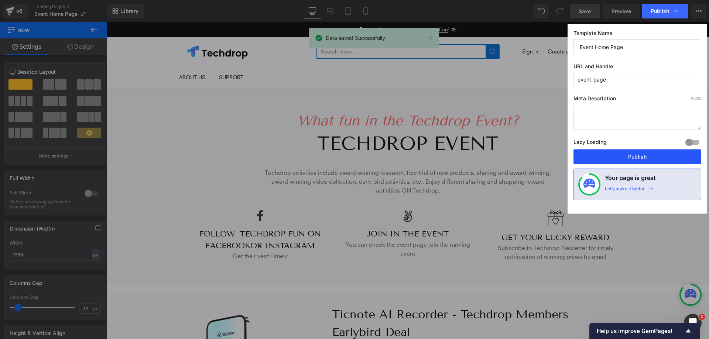
click at [622, 157] on button "Publish" at bounding box center [637, 157] width 128 height 15
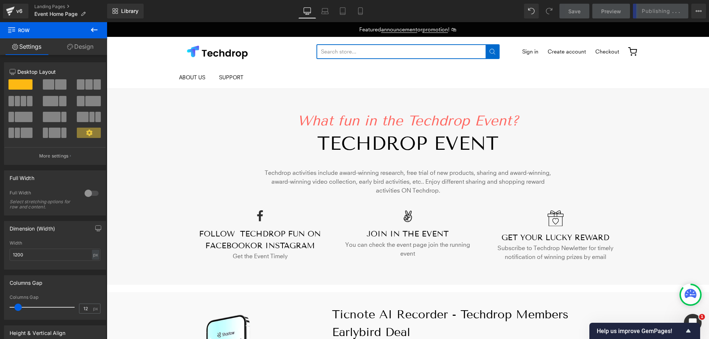
click at [361, 85] on ul "ABOUT US SUPPORT Contact us Shipping Policy Return&Refund" at bounding box center [408, 77] width 458 height 22
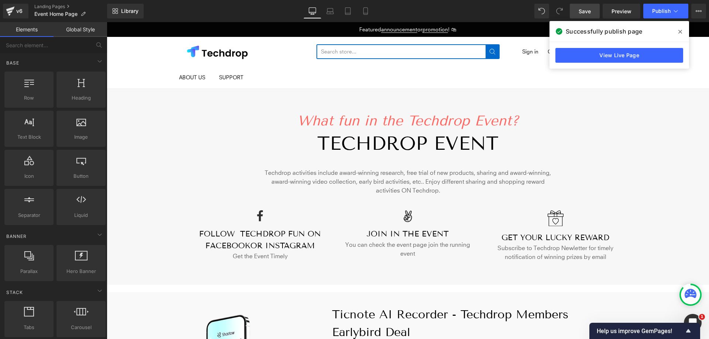
drag, startPoint x: 705, startPoint y: 55, endPoint x: 758, endPoint y: 81, distance: 58.3
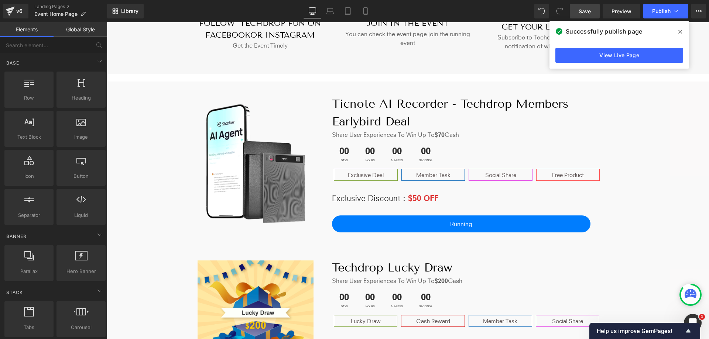
scroll to position [221, 0]
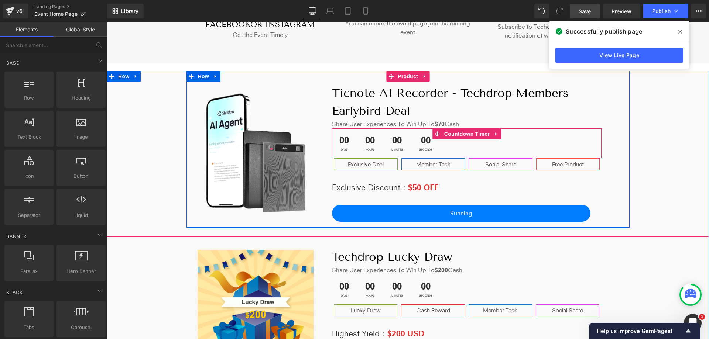
click at [451, 142] on div "00 Days 00 Hours 00 Minutes 00 Seconds" at bounding box center [466, 143] width 269 height 30
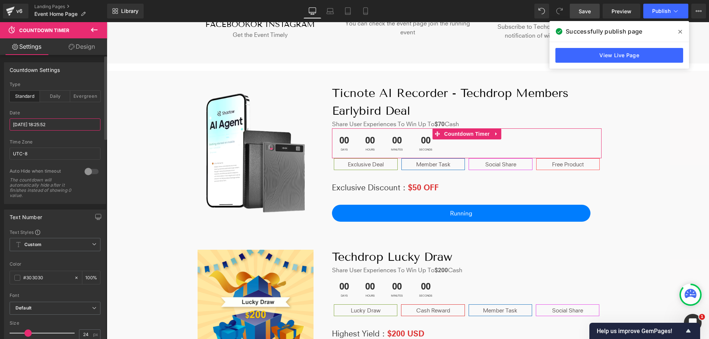
click at [32, 127] on input "[DATE] 18:25:52" at bounding box center [55, 124] width 91 height 12
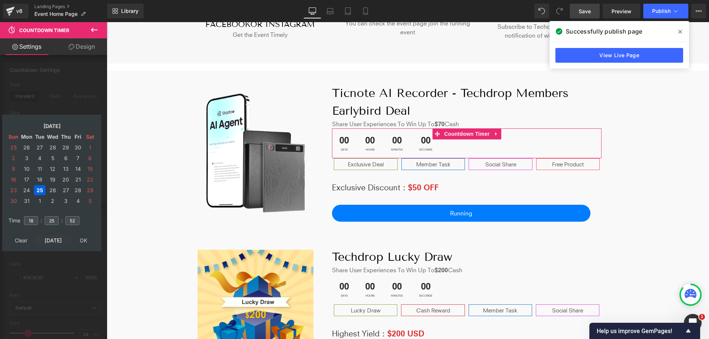
click at [49, 236] on td "[DATE]" at bounding box center [52, 241] width 35 height 10
click at [59, 126] on td "[DATE]" at bounding box center [51, 126] width 63 height 10
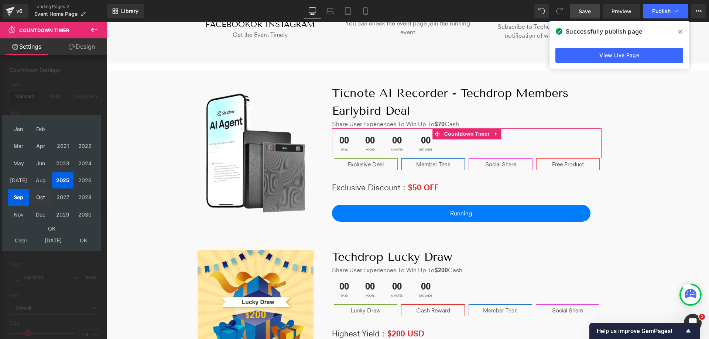
click at [45, 200] on td "Oct" at bounding box center [40, 197] width 21 height 16
click at [54, 229] on td "OK" at bounding box center [52, 229] width 88 height 10
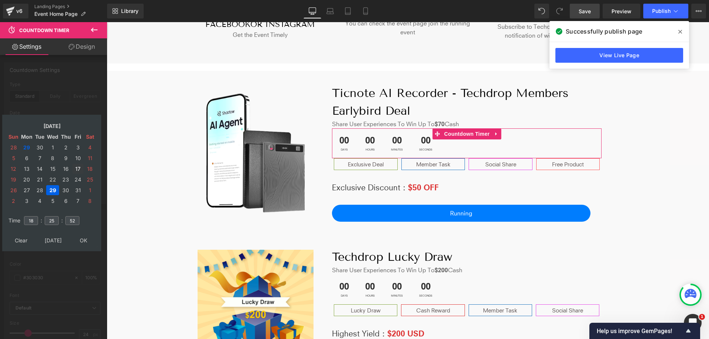
click at [80, 165] on td "17" at bounding box center [77, 169] width 11 height 10
click at [34, 216] on input "18" at bounding box center [31, 220] width 14 height 9
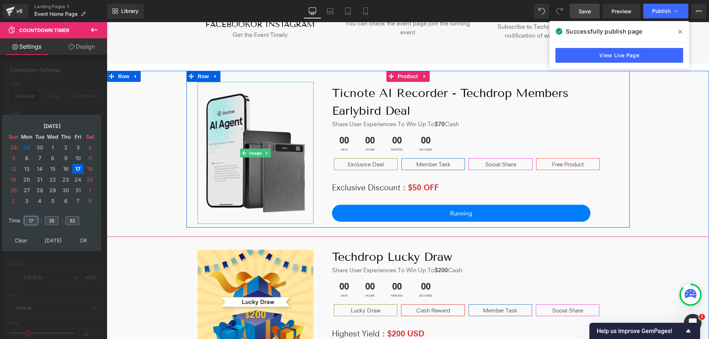
type input "1"
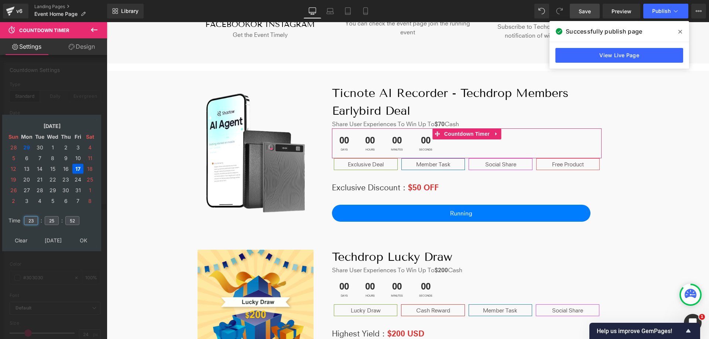
type input "23"
click at [54, 216] on input "25" at bounding box center [52, 220] width 14 height 9
type input "5"
type input "59"
click at [73, 216] on input "52" at bounding box center [72, 220] width 14 height 9
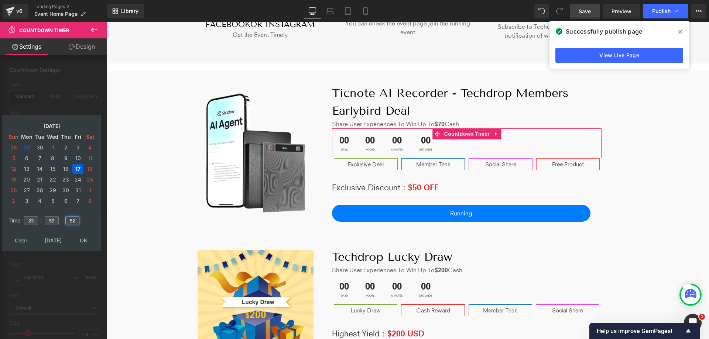
click at [75, 216] on input "52" at bounding box center [72, 220] width 14 height 9
type input "59"
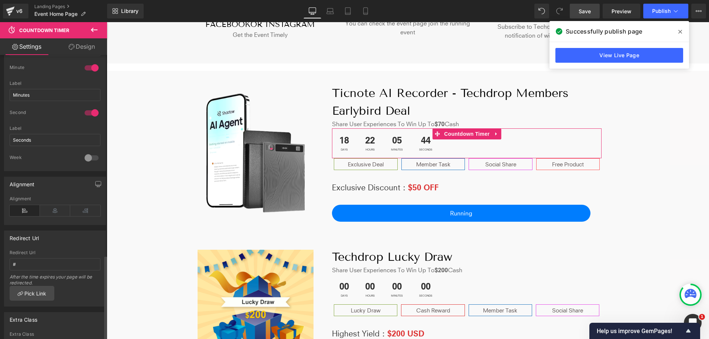
scroll to position [679, 0]
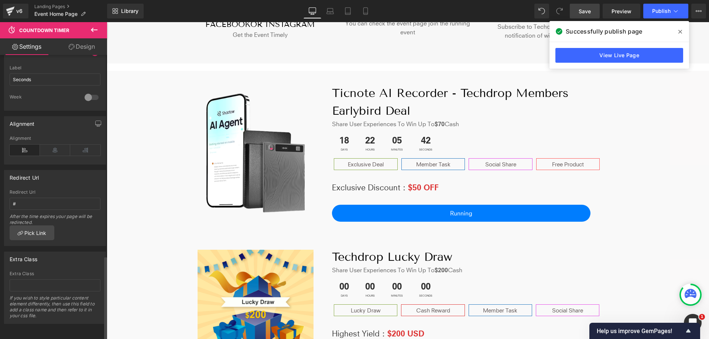
click at [584, 11] on span "Save" at bounding box center [584, 11] width 12 height 8
click at [682, 31] on span at bounding box center [680, 32] width 12 height 12
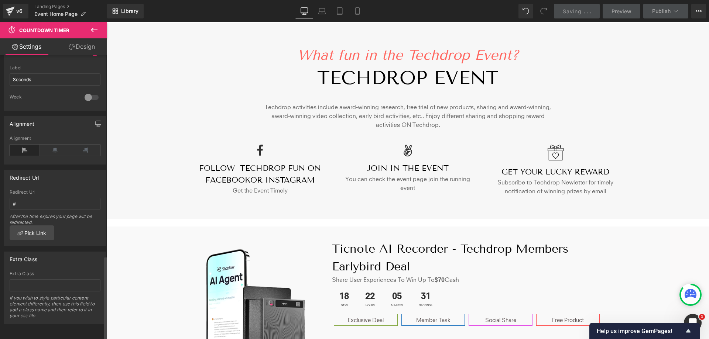
scroll to position [0, 0]
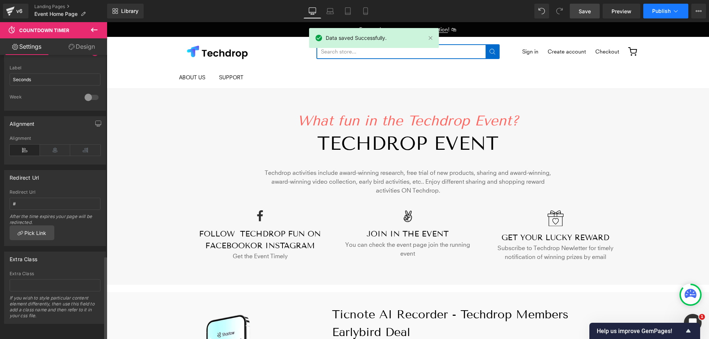
click at [661, 10] on span "Publish" at bounding box center [661, 11] width 18 height 6
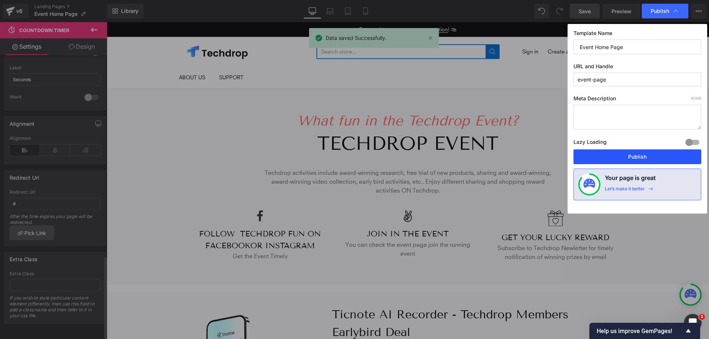
click at [660, 159] on button "Publish" at bounding box center [637, 157] width 128 height 15
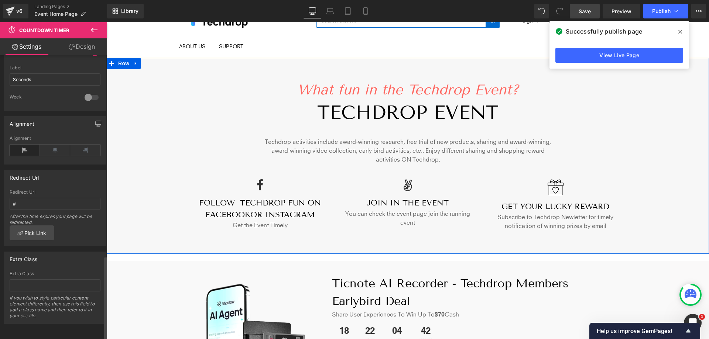
scroll to position [74, 0]
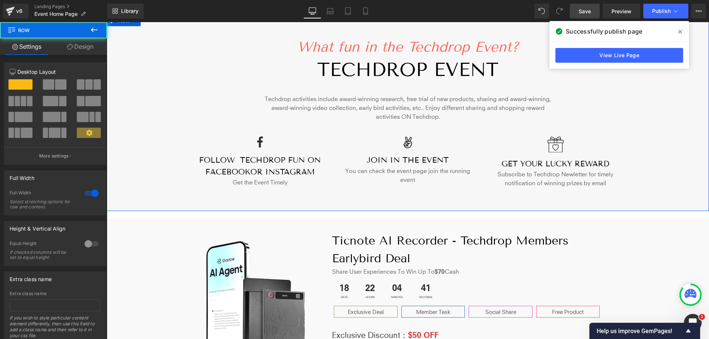
click at [703, 57] on div "What fun in the Techdrop Event? Heading TECHDROP event Heading Techdrop activit…" at bounding box center [408, 110] width 602 height 164
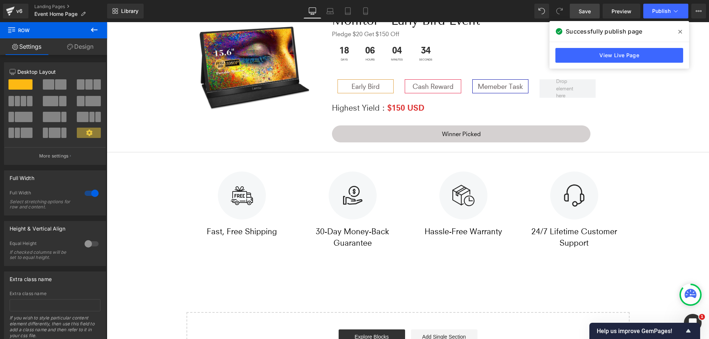
scroll to position [1629, 0]
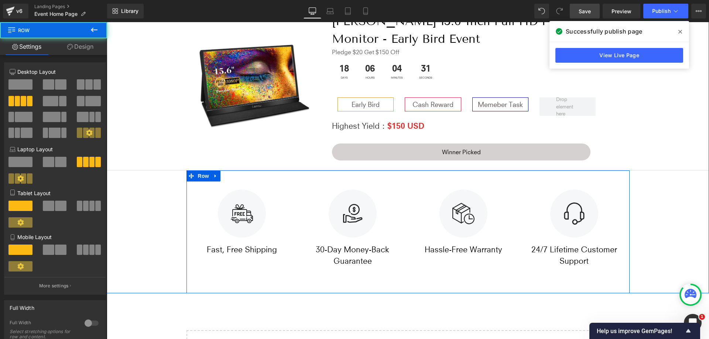
click at [491, 272] on div "Image Fast, Free Shipping Text Block Image 30-Day Money-Back Guarantee Text Blo…" at bounding box center [407, 232] width 443 height 123
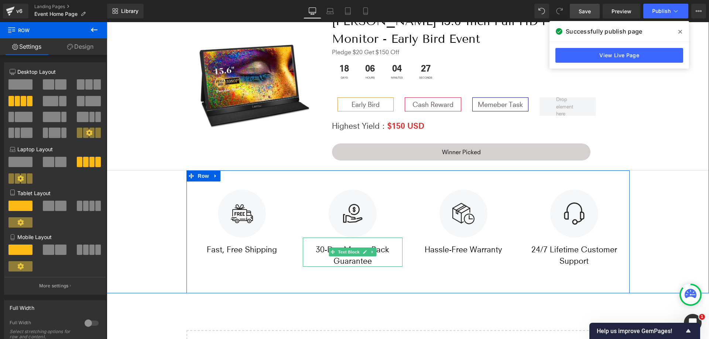
click at [384, 257] on p "30-Day Money-Back Guarantee" at bounding box center [353, 255] width 100 height 23
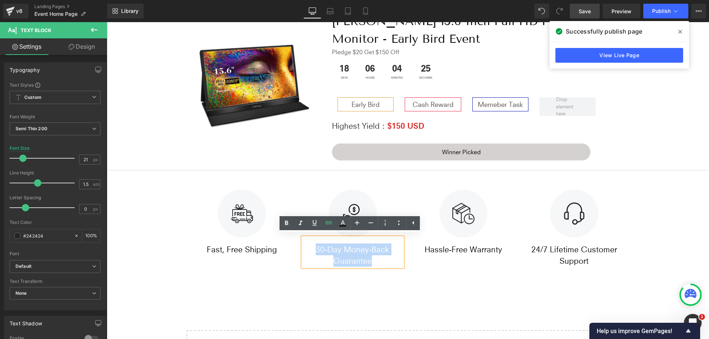
drag, startPoint x: 382, startPoint y: 257, endPoint x: 309, endPoint y: 250, distance: 73.4
click at [309, 250] on p "30-Day Money-Back Guarantee" at bounding box center [353, 255] width 100 height 23
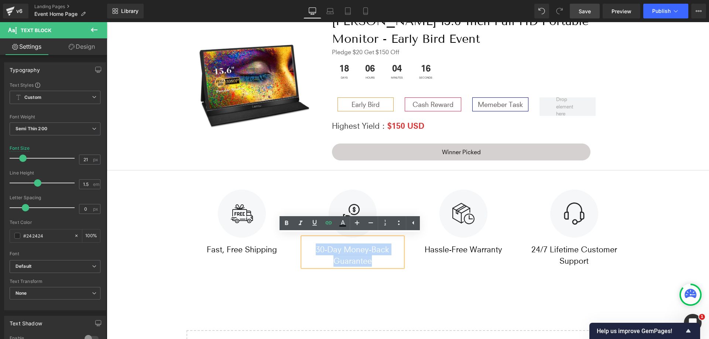
click at [385, 262] on p "30-Day Money-Back Guarantee" at bounding box center [353, 255] width 100 height 23
click at [346, 203] on img at bounding box center [353, 214] width 48 height 48
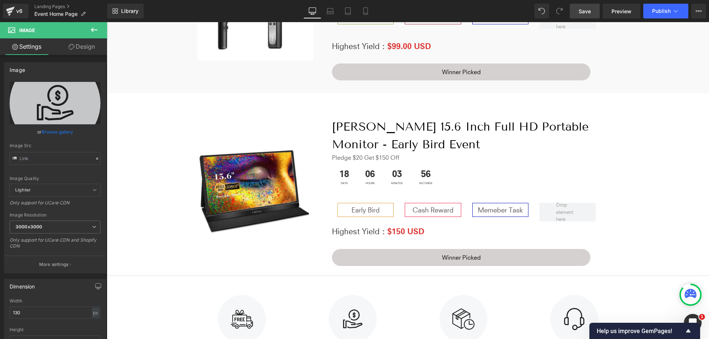
scroll to position [1481, 0]
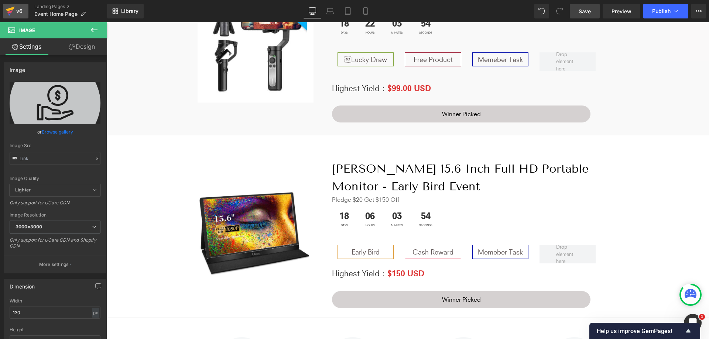
click at [8, 4] on icon at bounding box center [10, 11] width 9 height 18
click at [592, 14] on link "Save" at bounding box center [585, 11] width 30 height 15
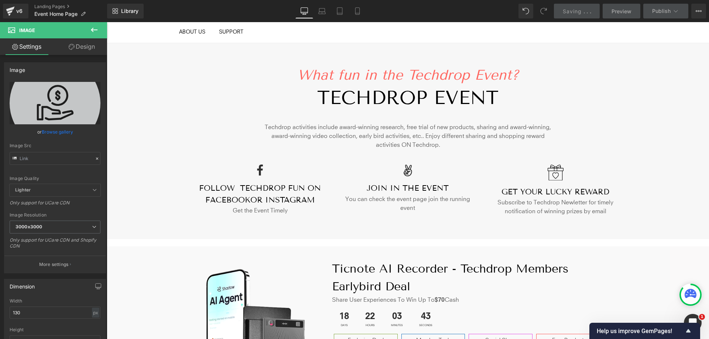
scroll to position [0, 0]
